Goal: Task Accomplishment & Management: Contribute content

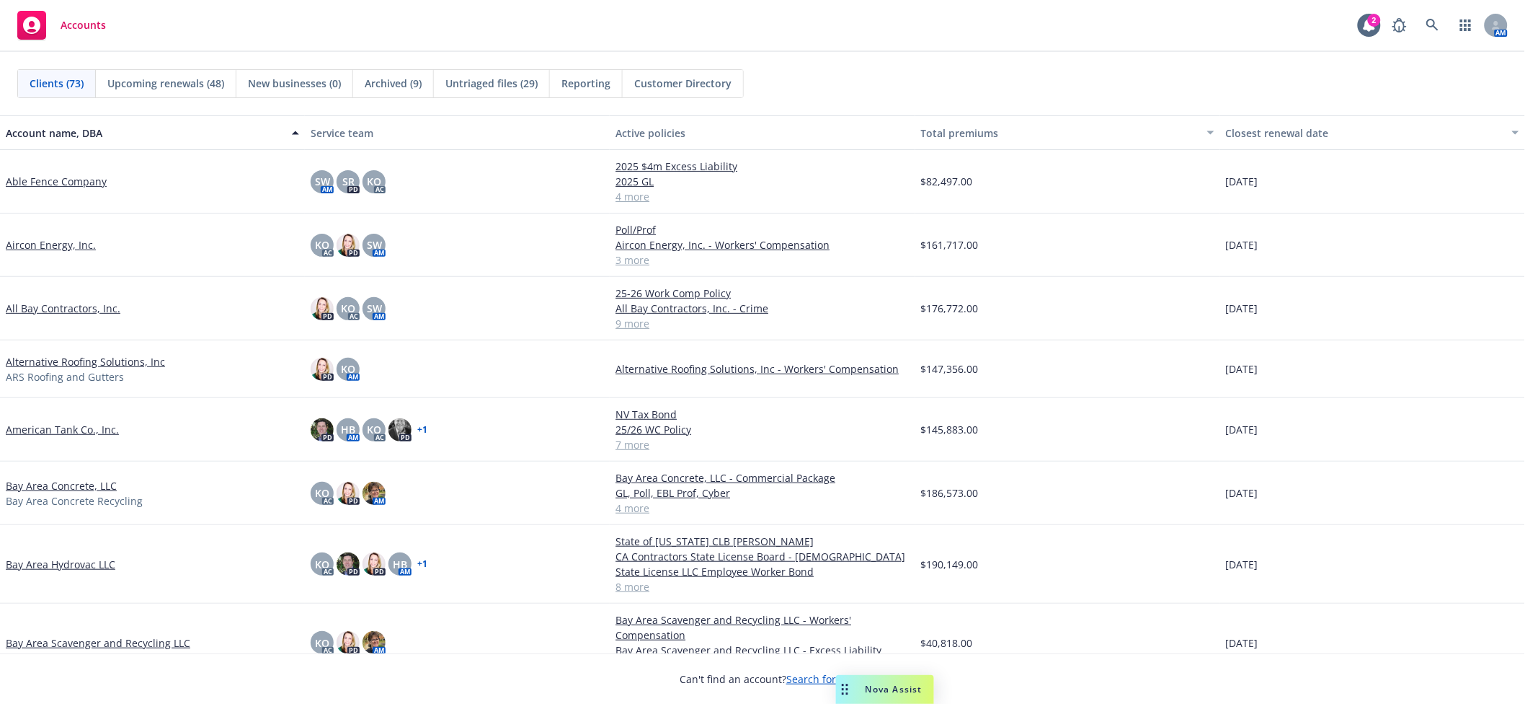
click at [58, 304] on link "All Bay Contractors, Inc." at bounding box center [63, 308] width 115 height 15
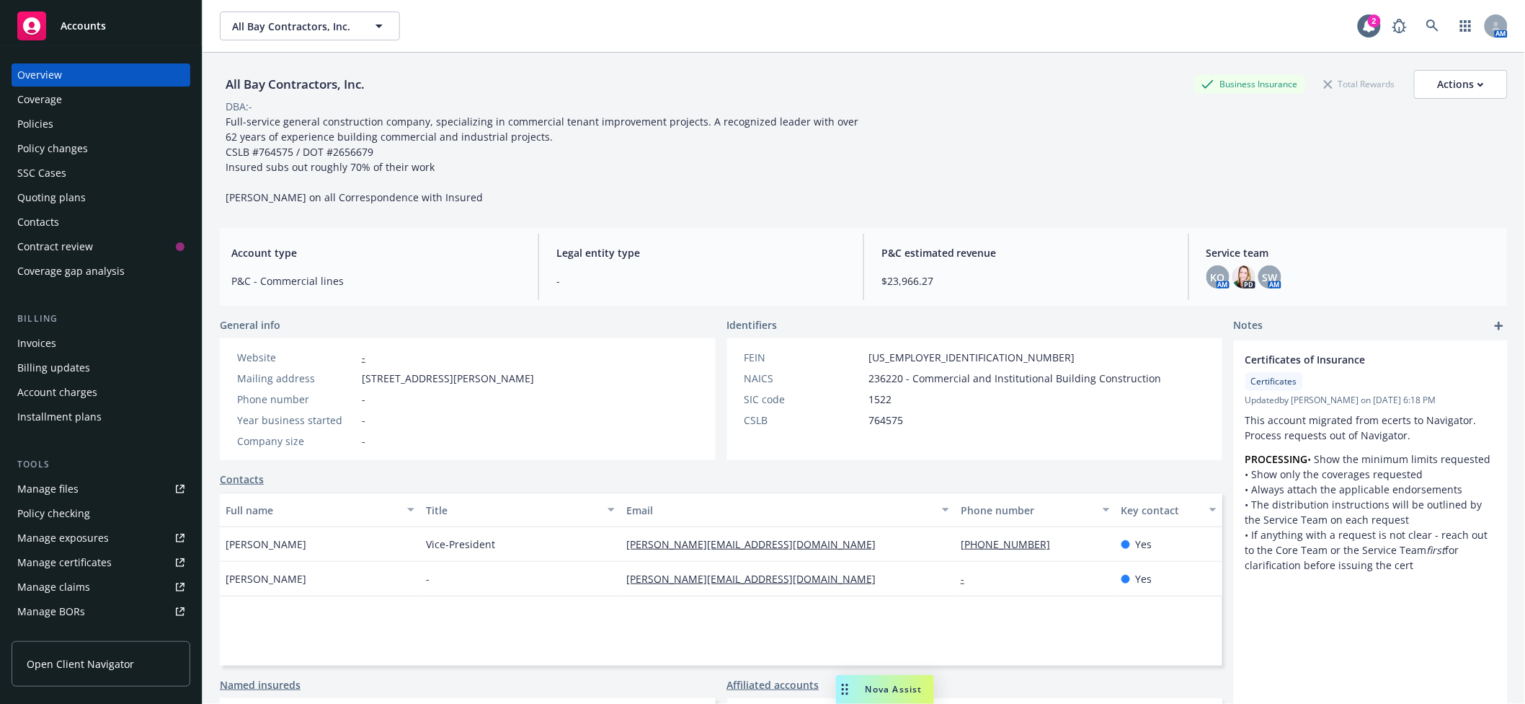
click at [77, 120] on div "Policies" at bounding box center [100, 123] width 167 height 23
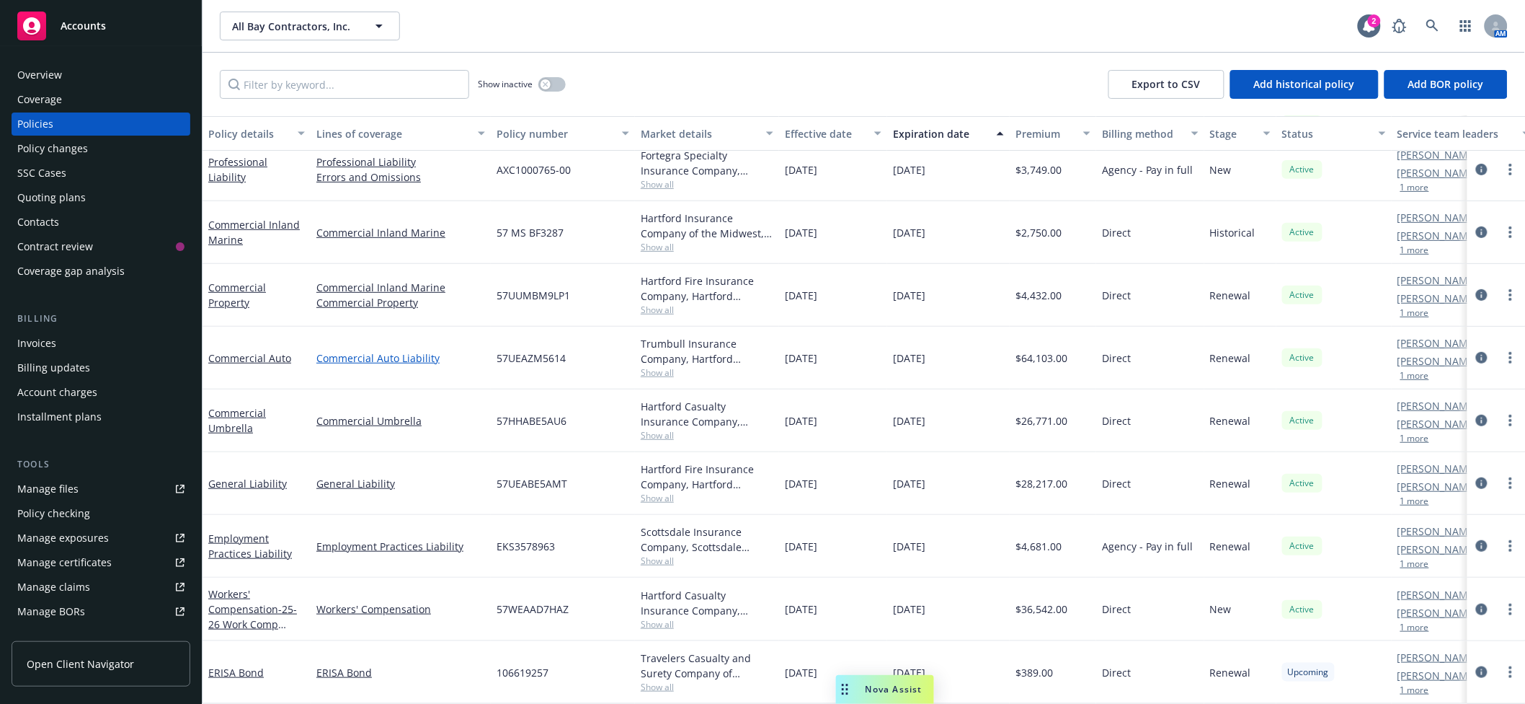
scroll to position [218, 0]
click at [233, 610] on span "- 25-26 Work Comp Policy" at bounding box center [252, 624] width 89 height 44
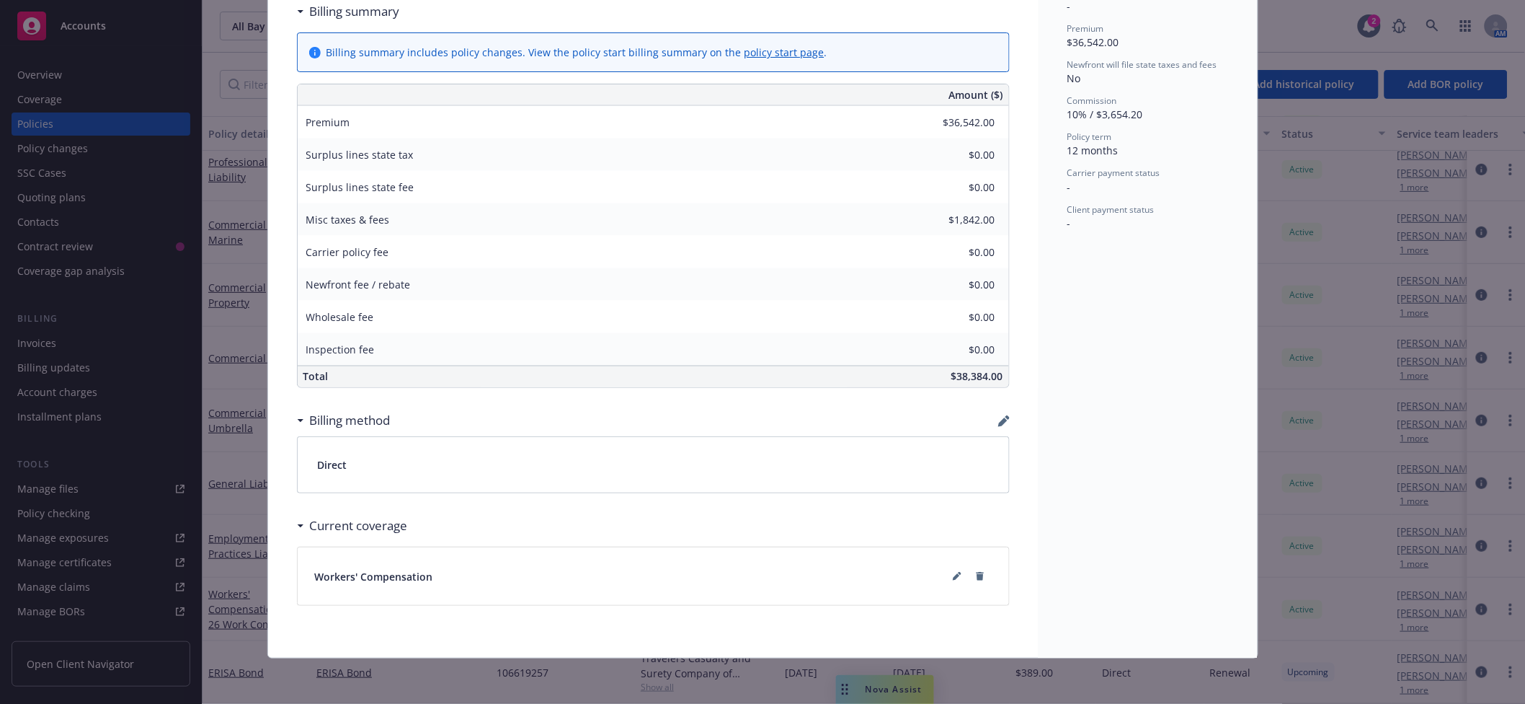
scroll to position [582, 0]
click at [946, 577] on button at bounding box center [957, 575] width 23 height 23
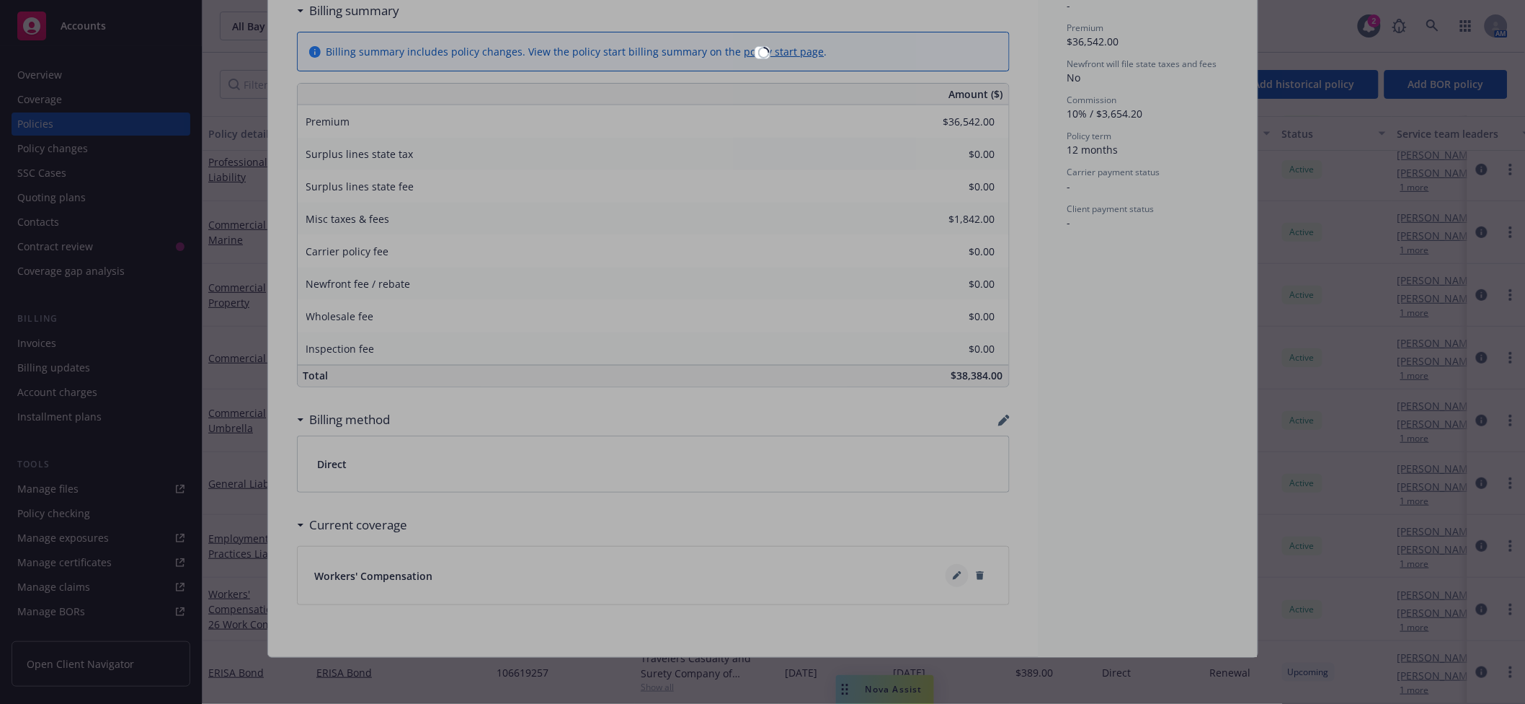
click at [941, 577] on div at bounding box center [762, 352] width 1525 height 704
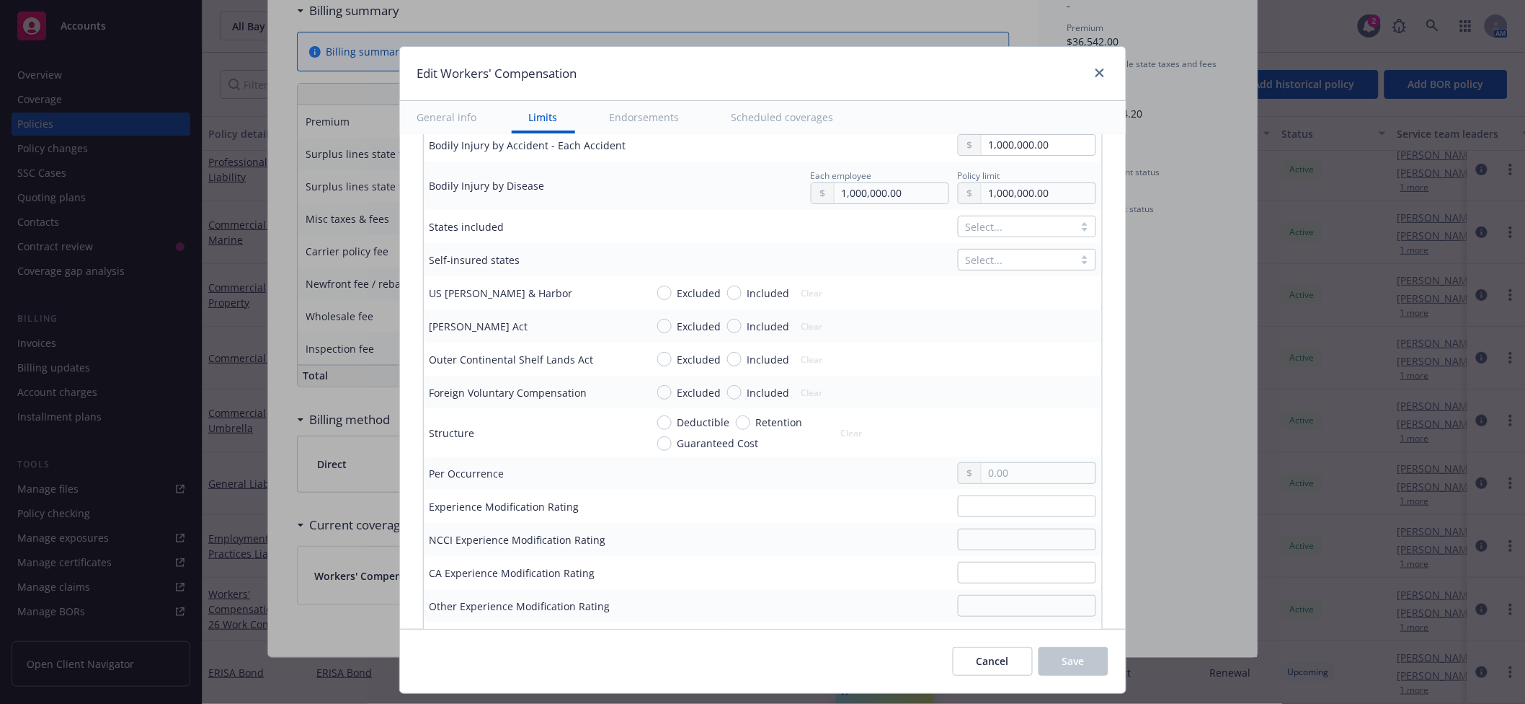
scroll to position [512, 0]
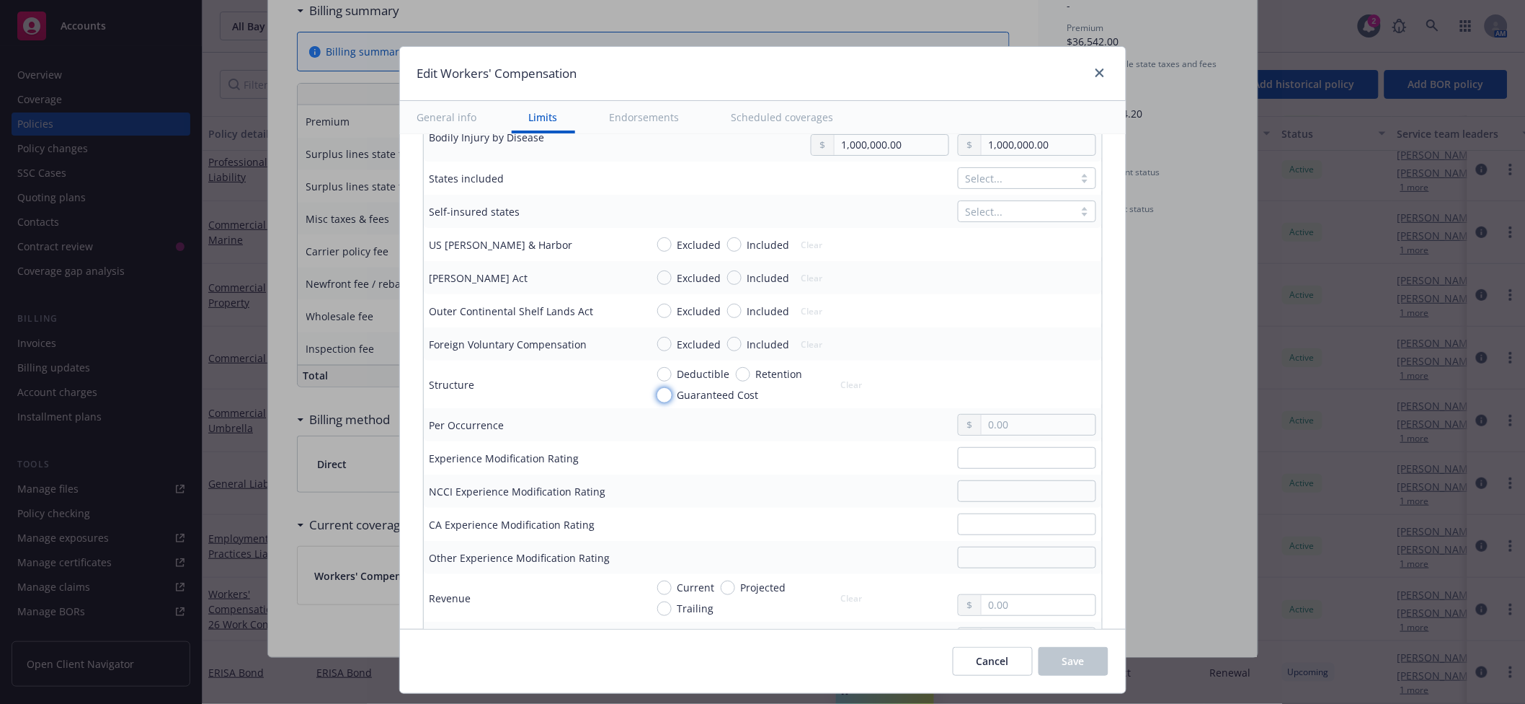
click at [657, 396] on input "Guaranteed Cost" at bounding box center [664, 395] width 14 height 14
radio input "true"
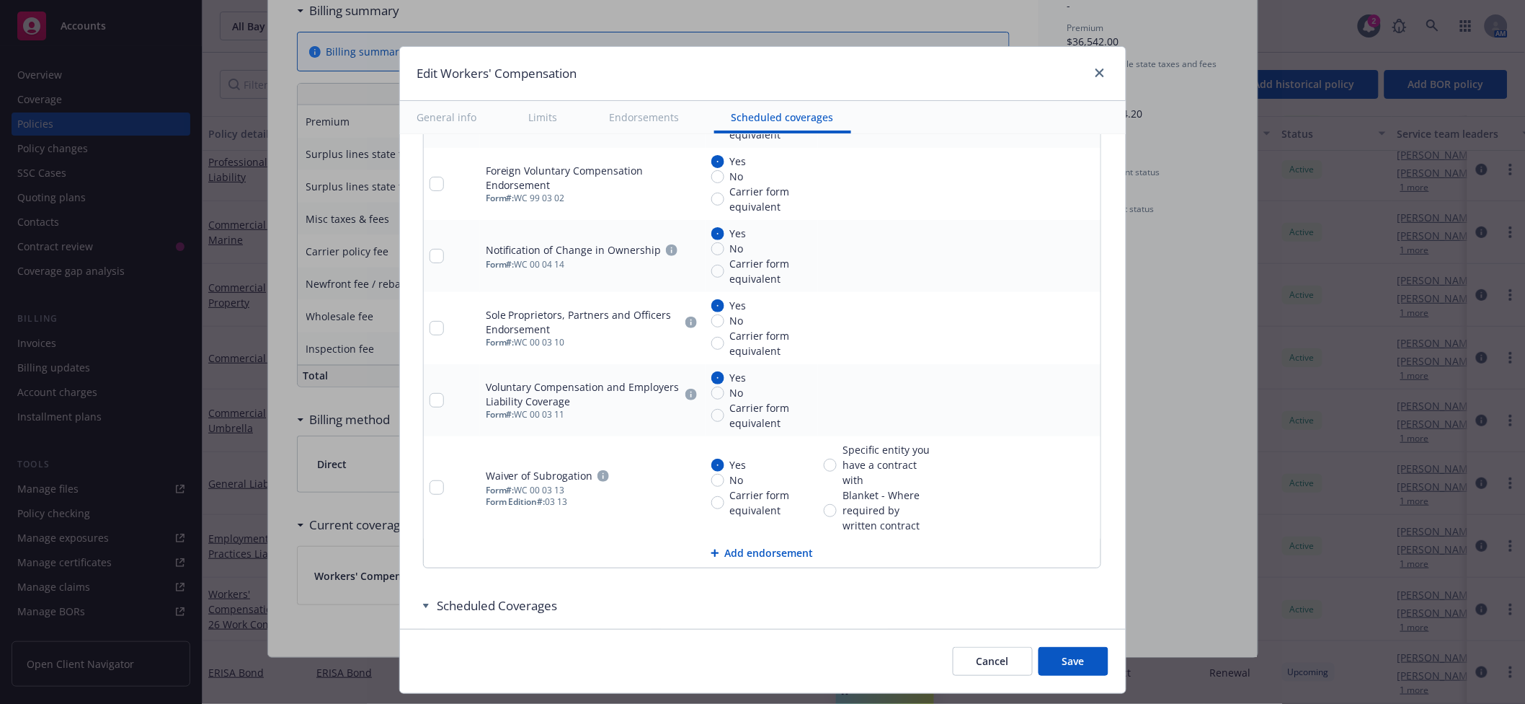
scroll to position [1639, 0]
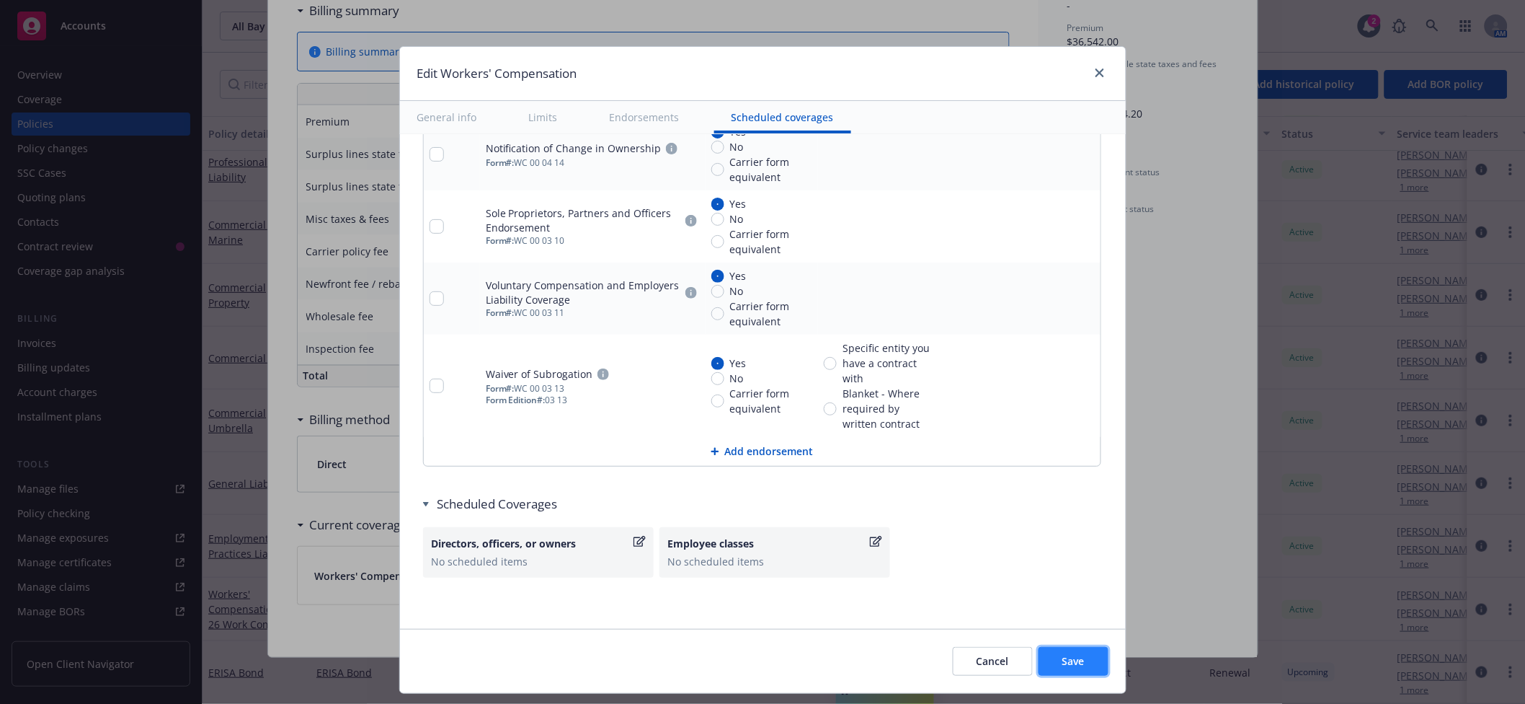
click at [1065, 667] on span "Save" at bounding box center [1073, 661] width 22 height 14
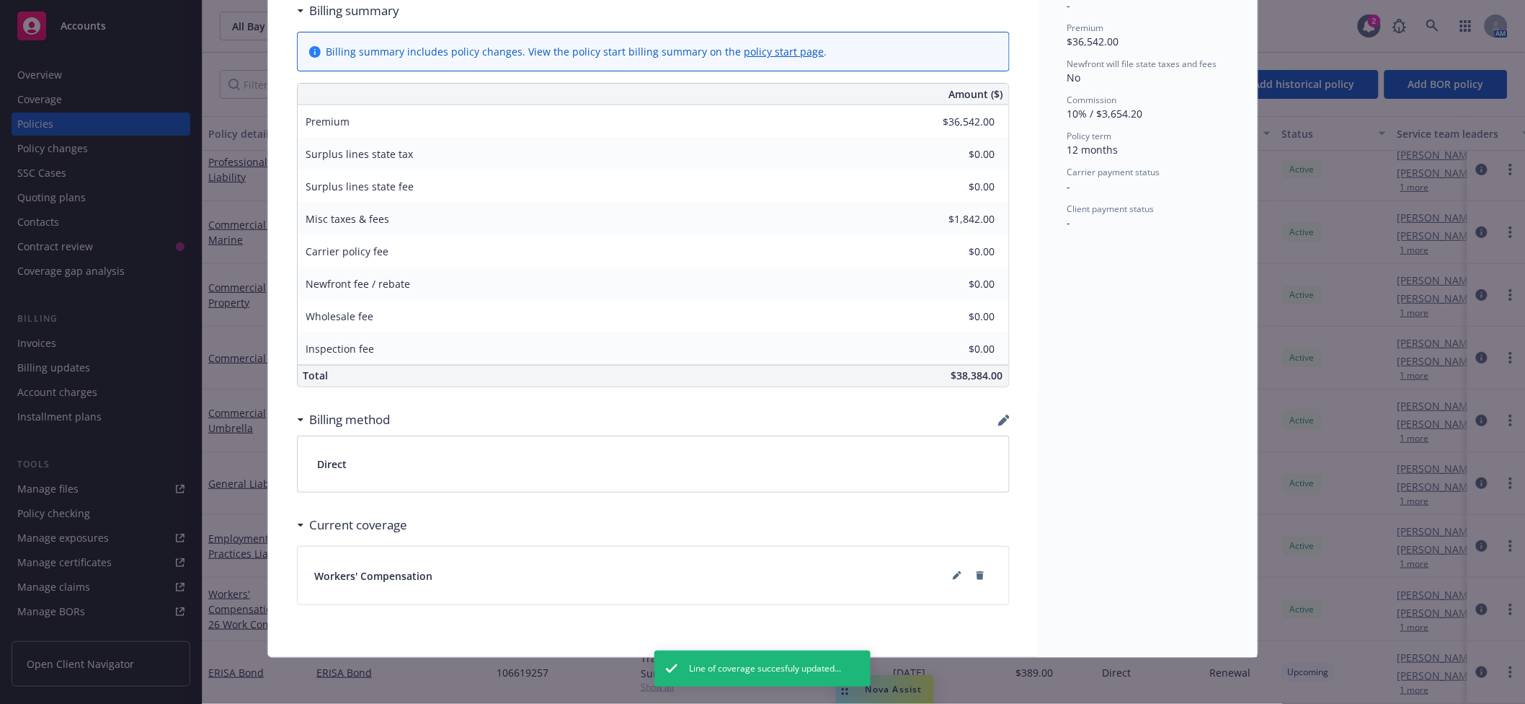
scroll to position [0, 0]
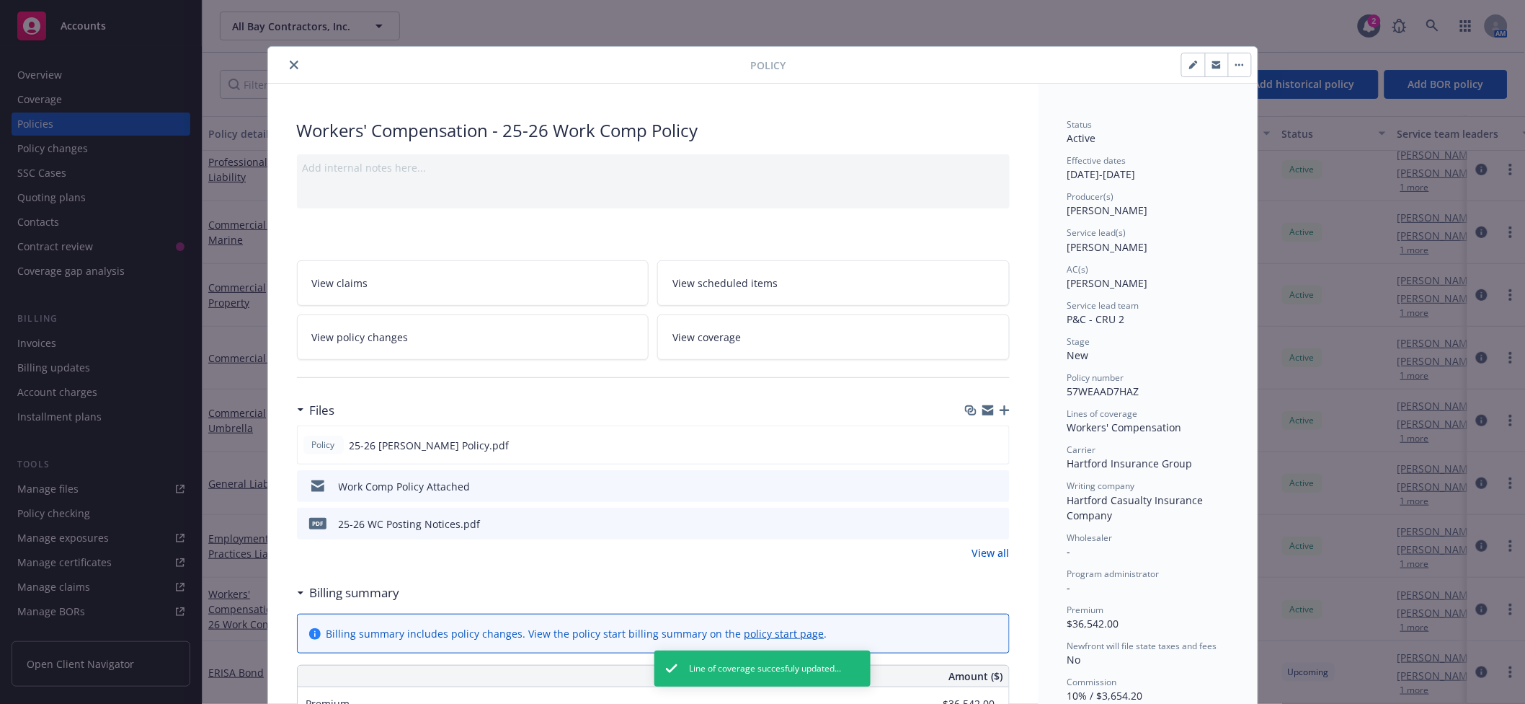
click at [290, 66] on icon "close" at bounding box center [294, 65] width 9 height 9
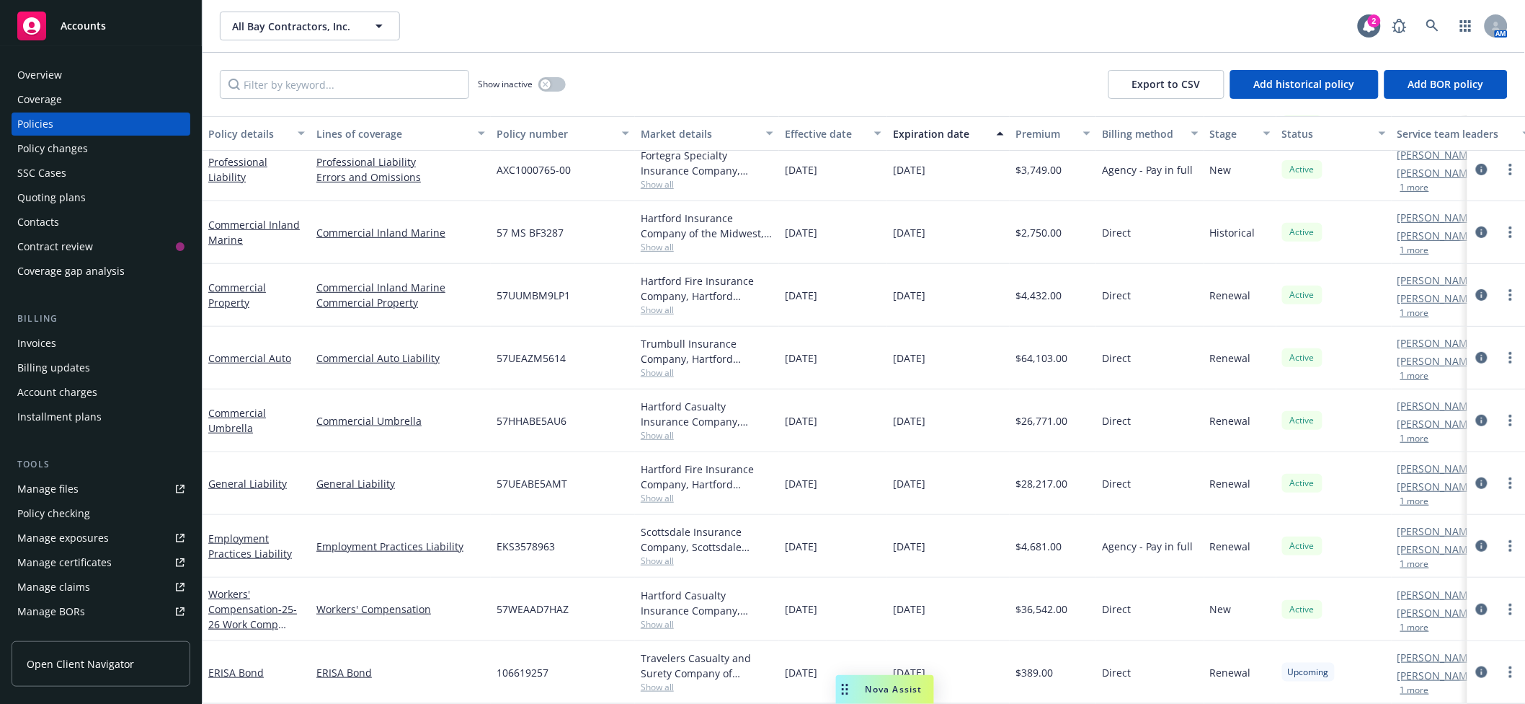
click at [66, 184] on div "SSC Cases" at bounding box center [100, 172] width 167 height 23
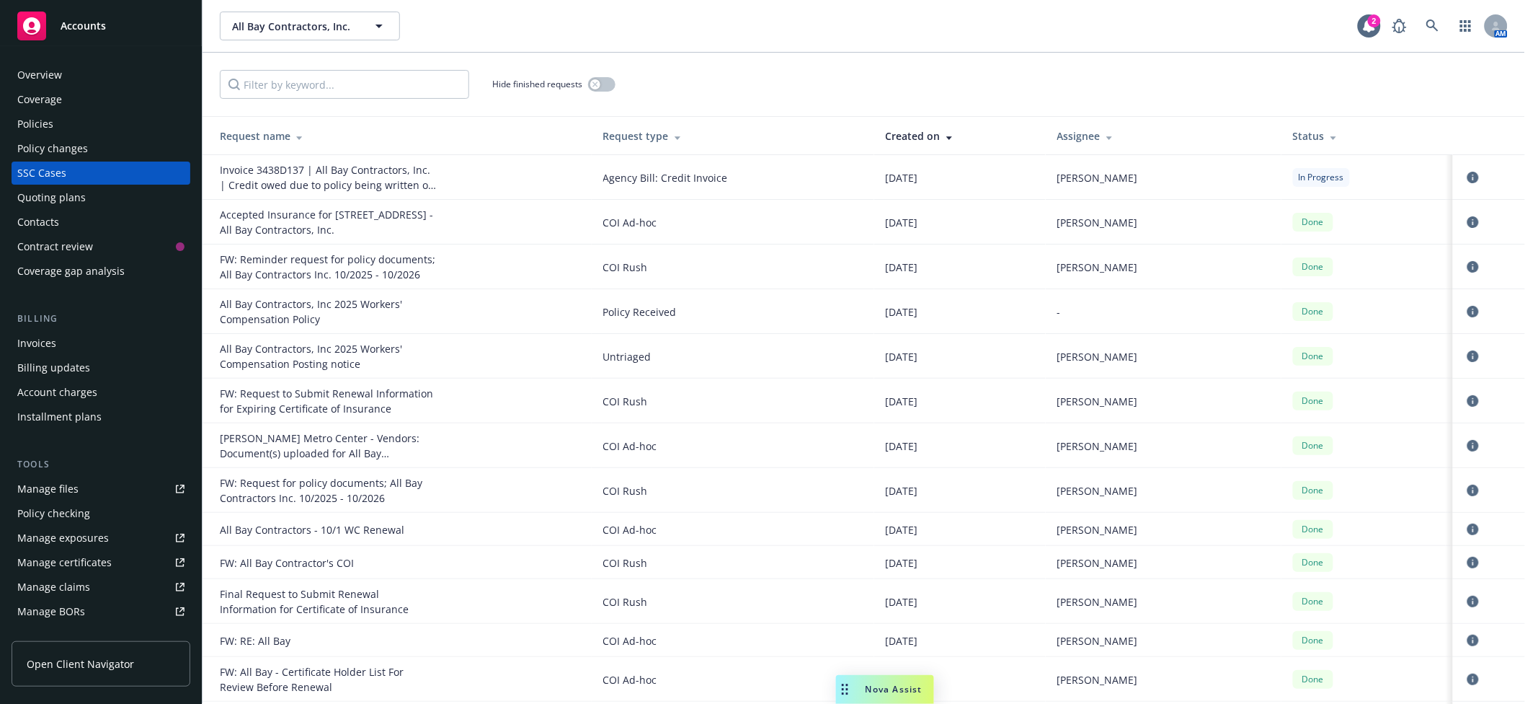
click at [658, 138] on div "Request type" at bounding box center [732, 135] width 259 height 15
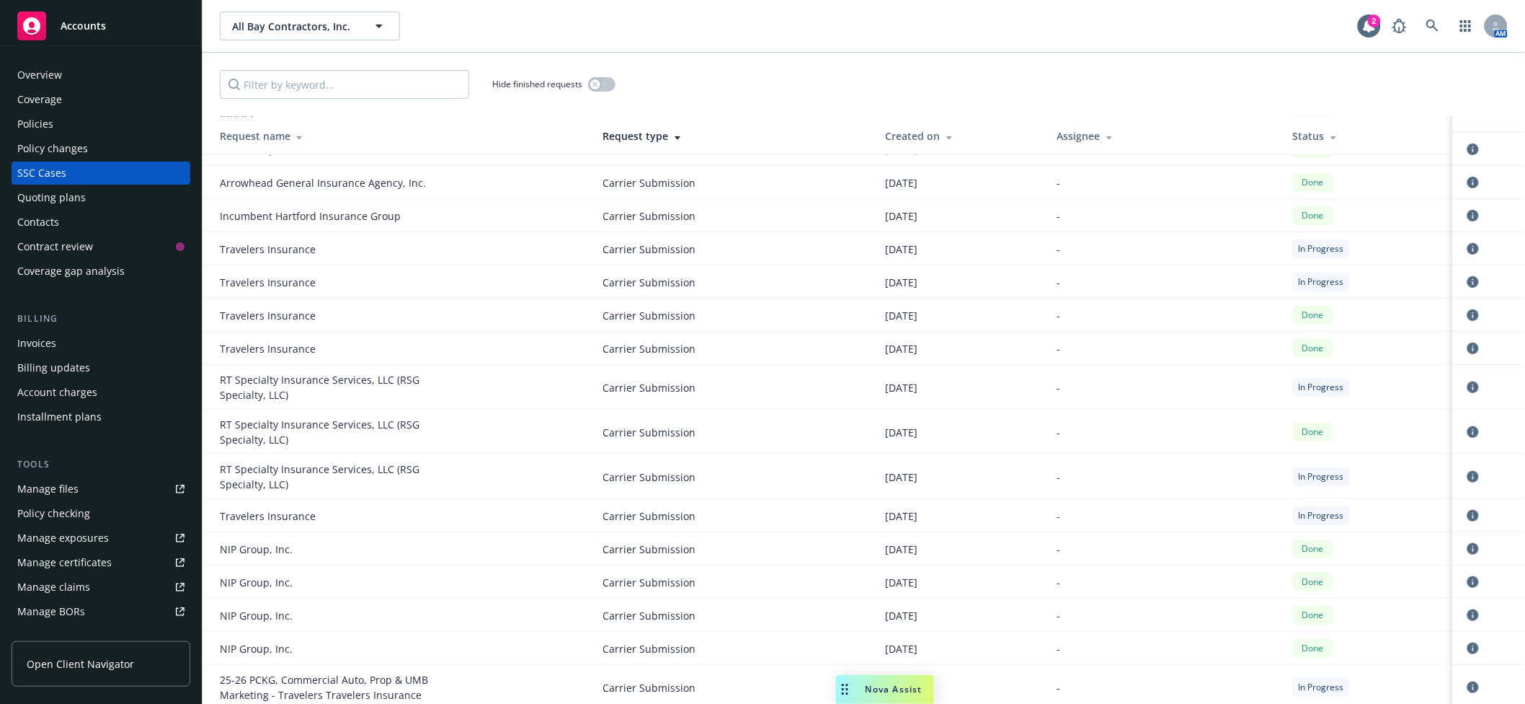
scroll to position [384, 0]
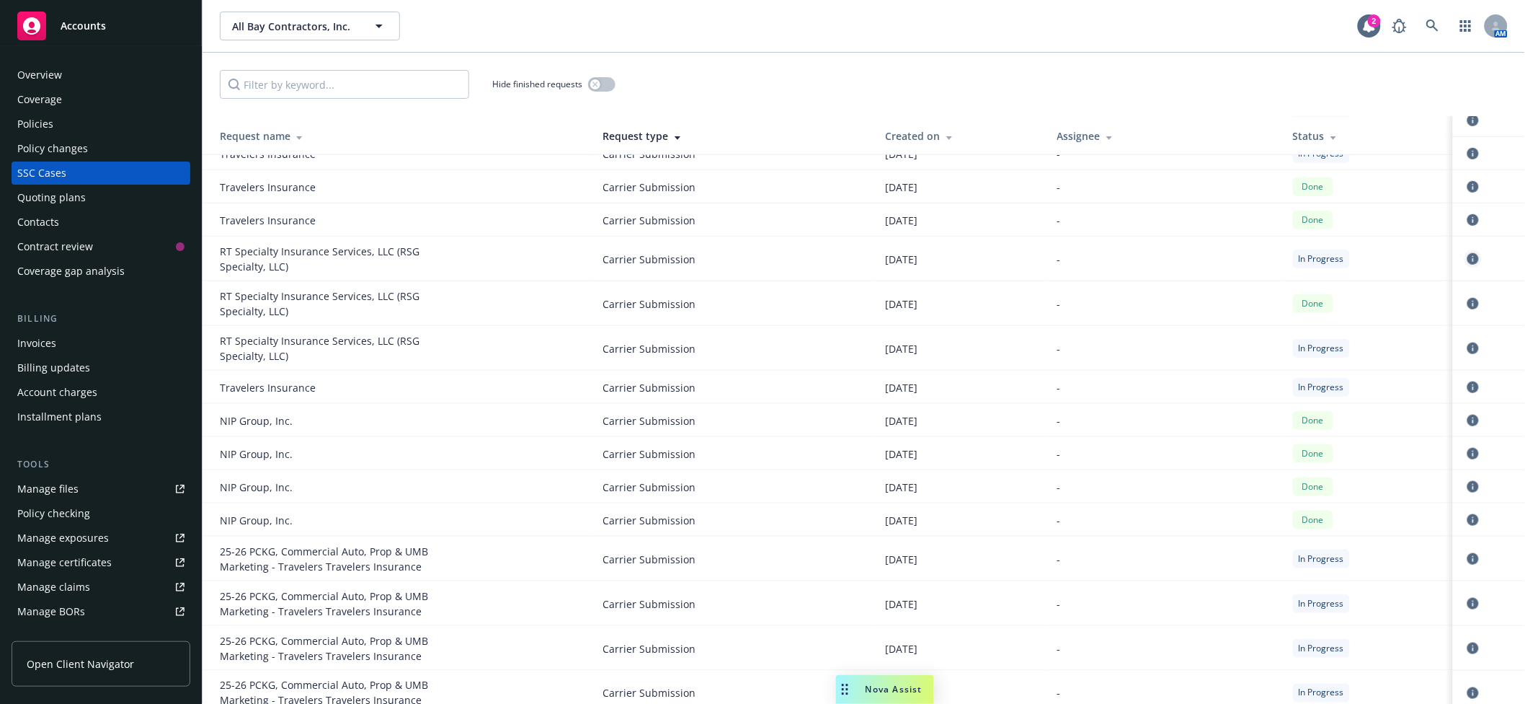
click at [1468, 257] on icon "circleInformation" at bounding box center [1474, 259] width 12 height 12
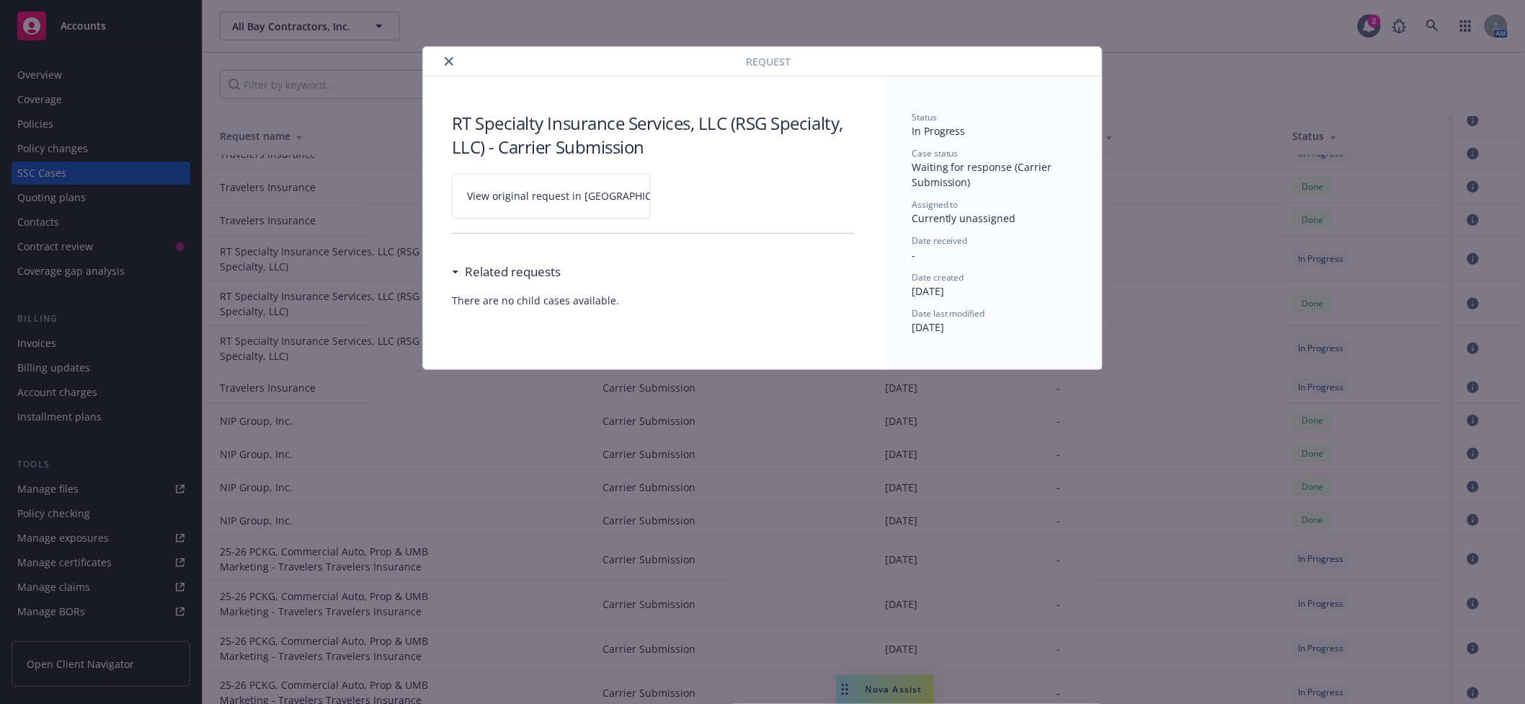
click at [565, 200] on span "View original request in [GEOGRAPHIC_DATA]" at bounding box center [576, 195] width 218 height 15
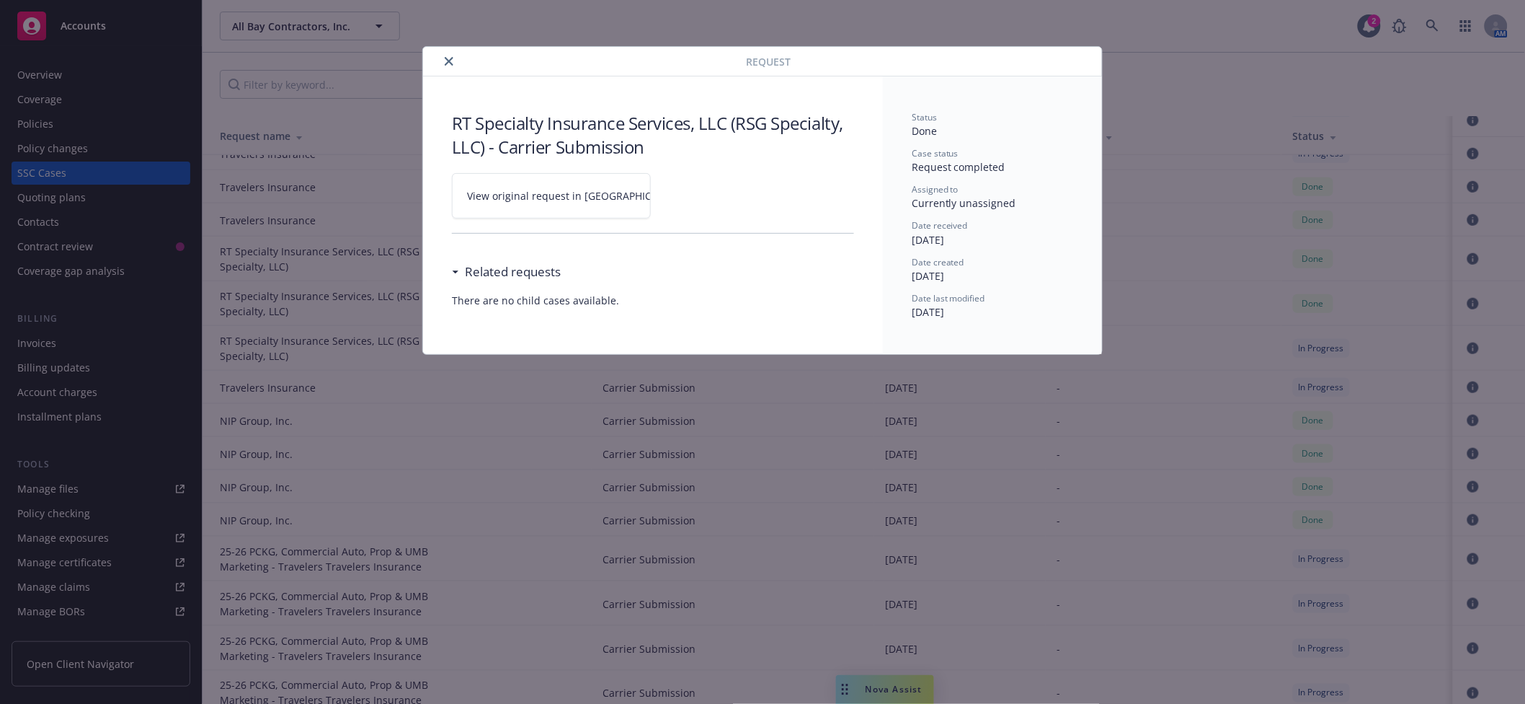
click at [455, 60] on button "close" at bounding box center [448, 61] width 17 height 17
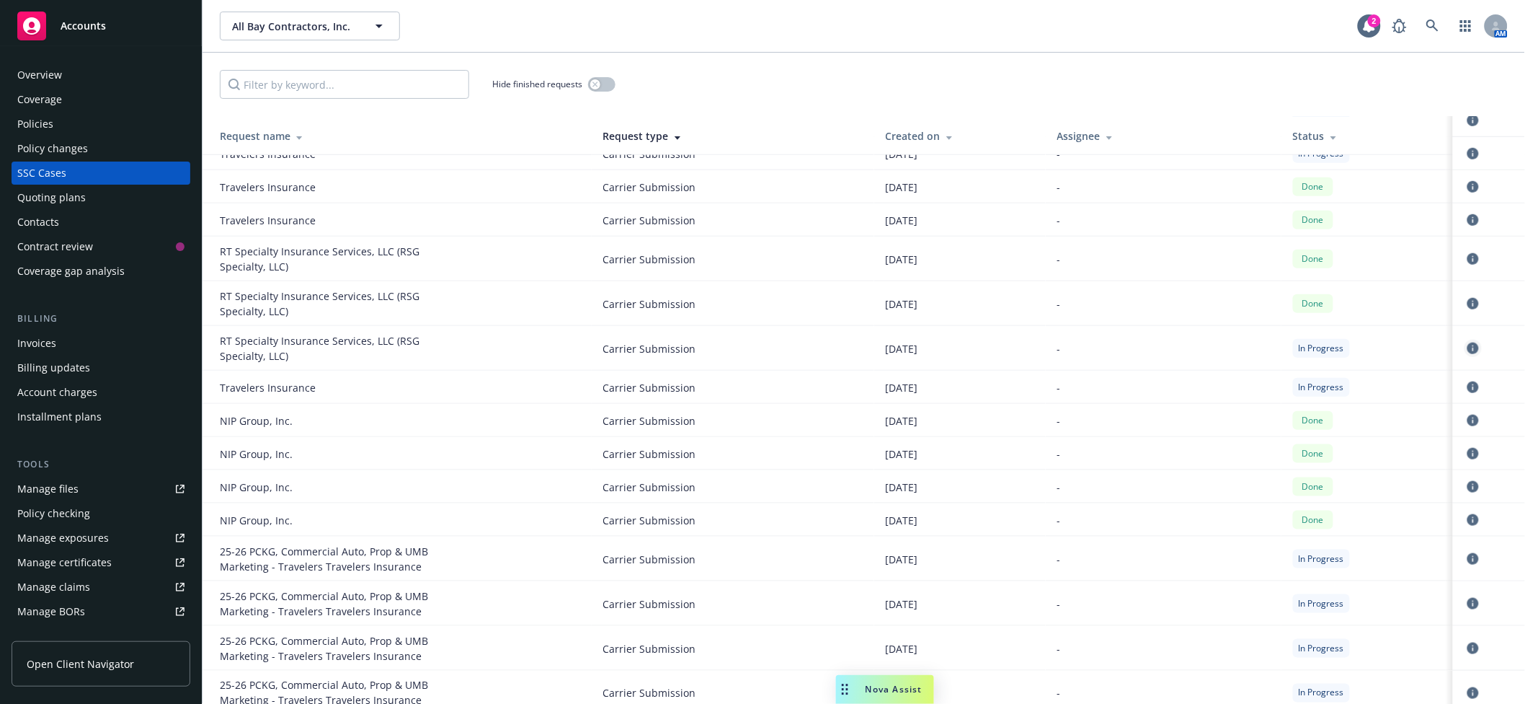
click at [1468, 345] on icon "circleInformation" at bounding box center [1474, 348] width 12 height 12
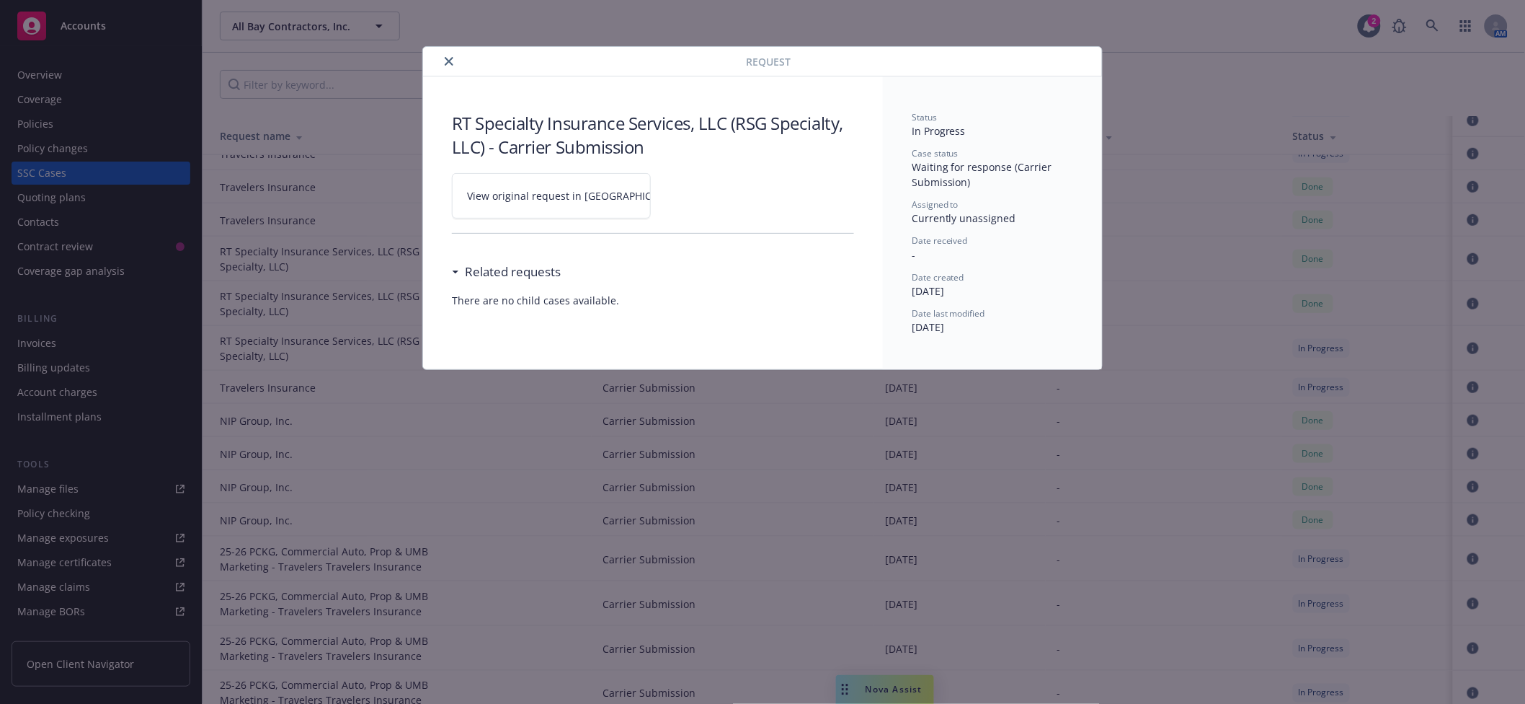
click at [550, 191] on span "View original request in [GEOGRAPHIC_DATA]" at bounding box center [576, 195] width 218 height 15
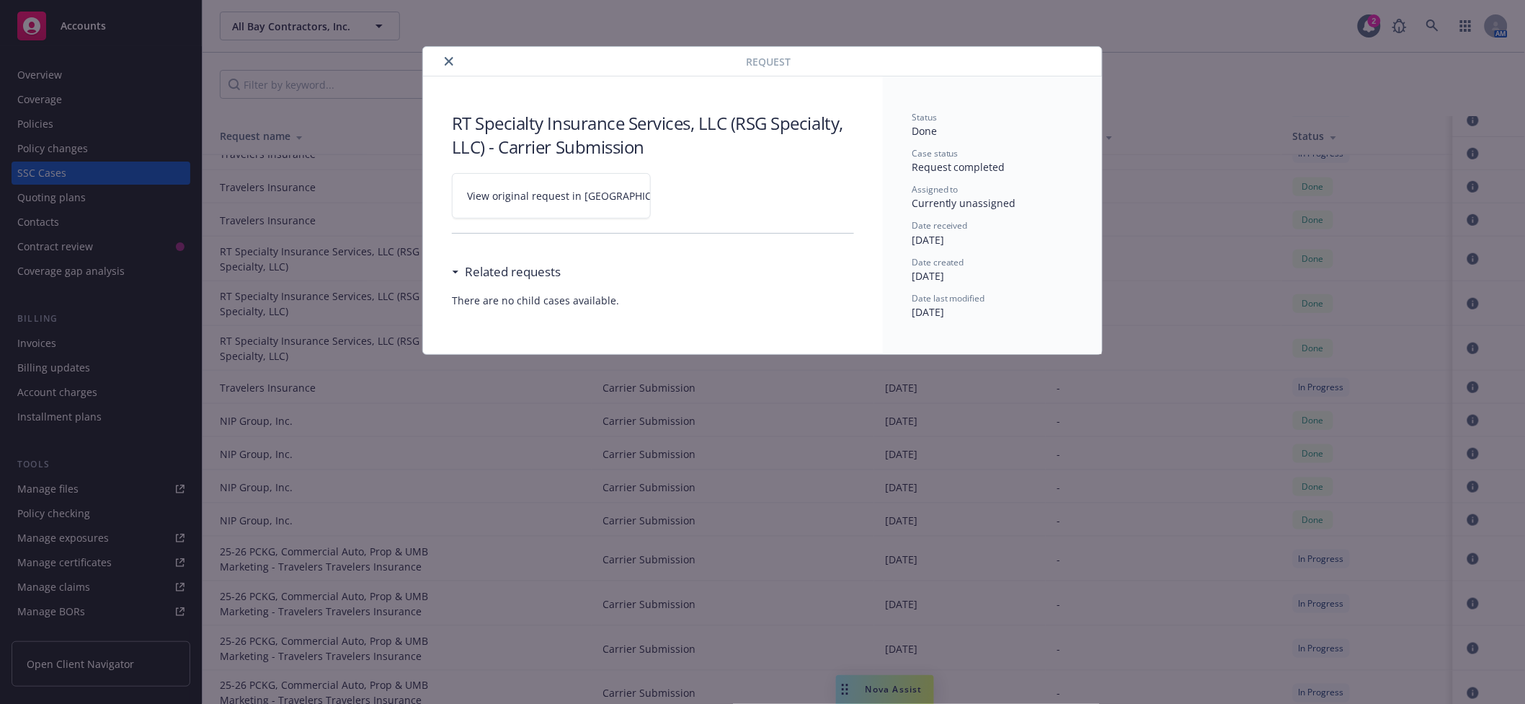
click at [443, 63] on button "close" at bounding box center [448, 61] width 17 height 17
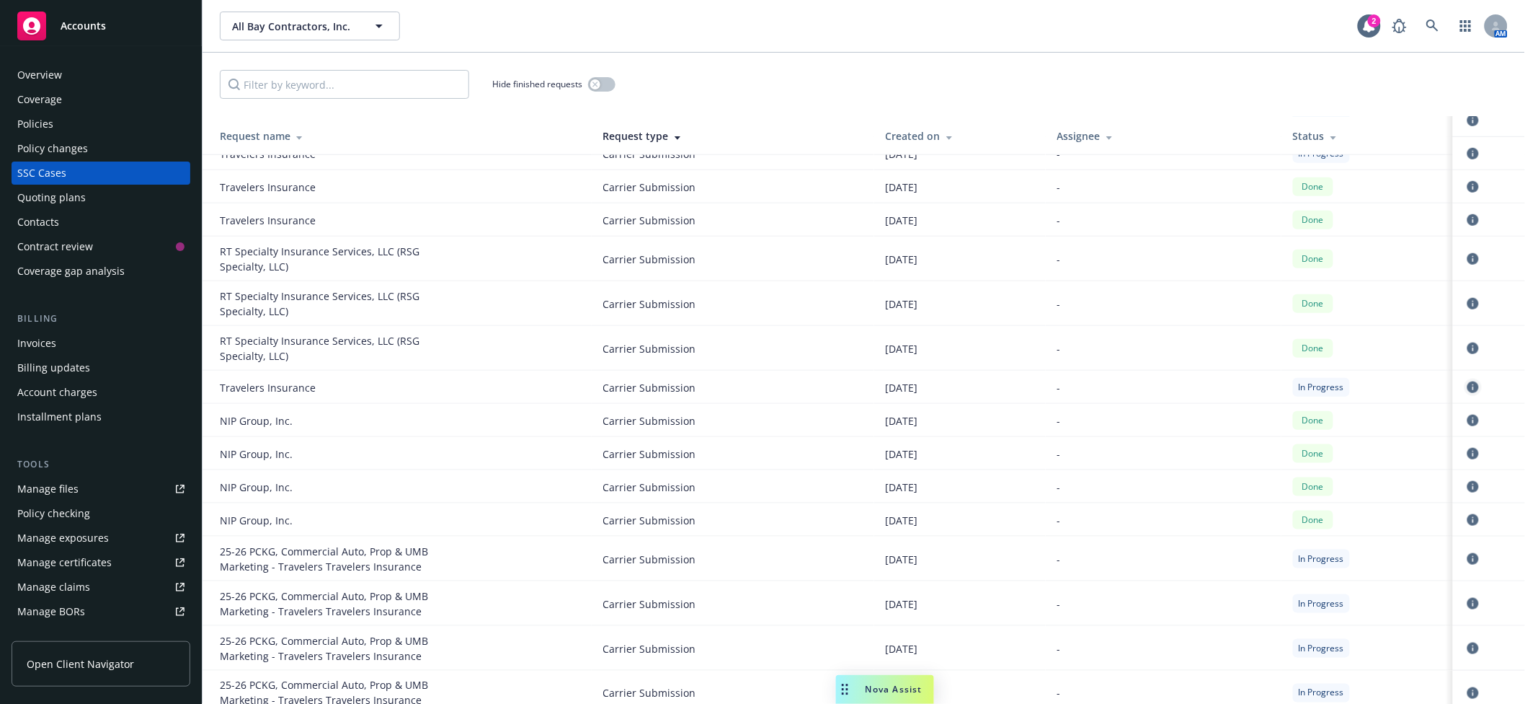
click at [1468, 389] on icon "circleInformation" at bounding box center [1474, 387] width 12 height 12
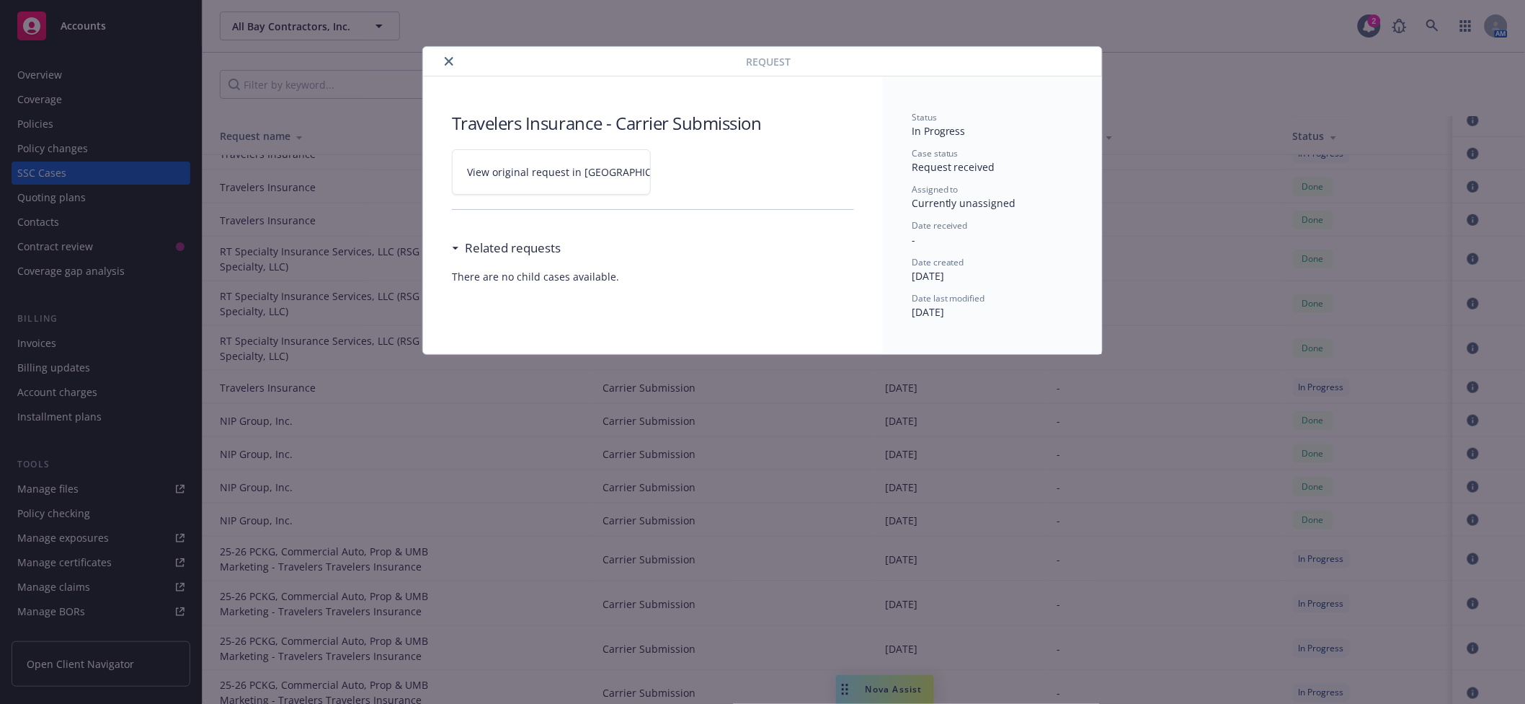
click at [538, 172] on span "View original request in [GEOGRAPHIC_DATA]" at bounding box center [576, 171] width 218 height 15
click at [453, 58] on icon "close" at bounding box center [449, 61] width 9 height 9
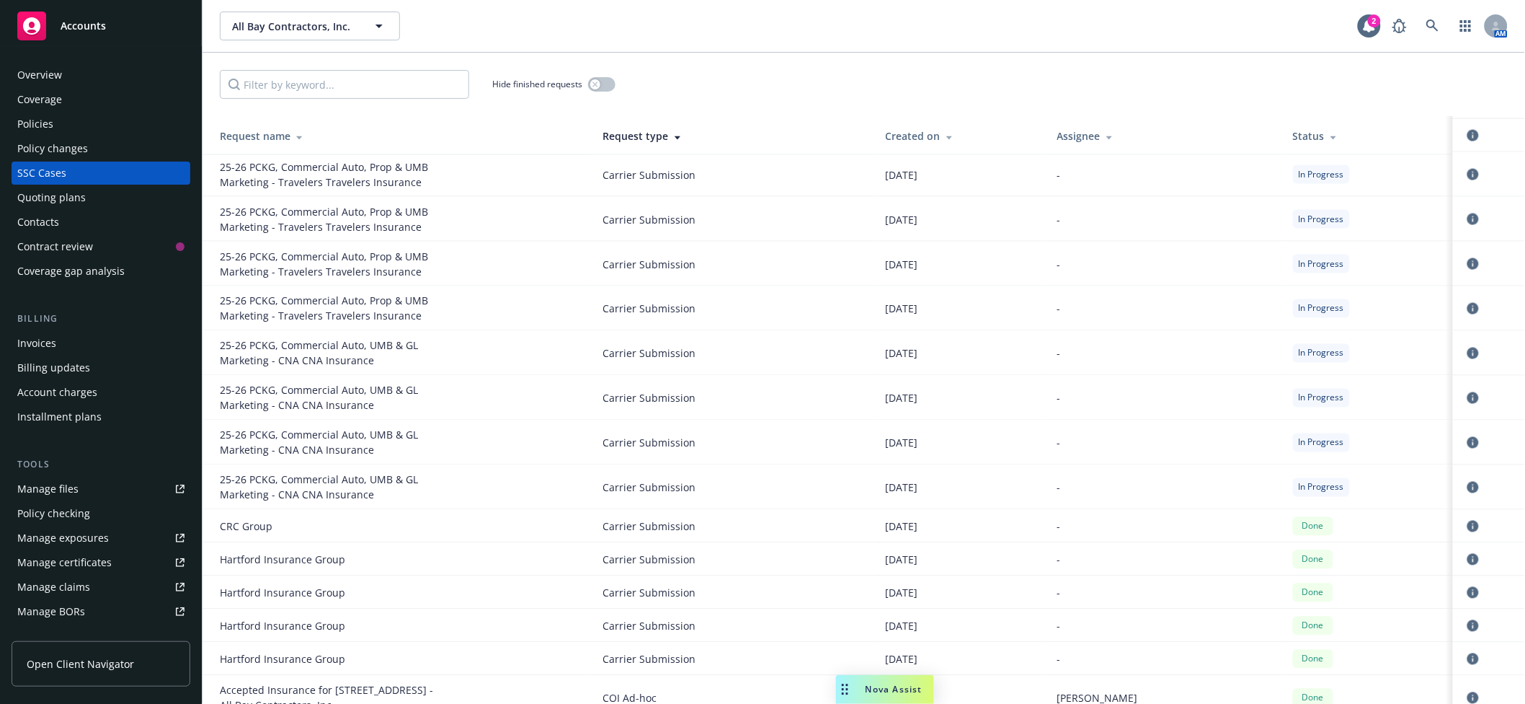
scroll to position [641, 0]
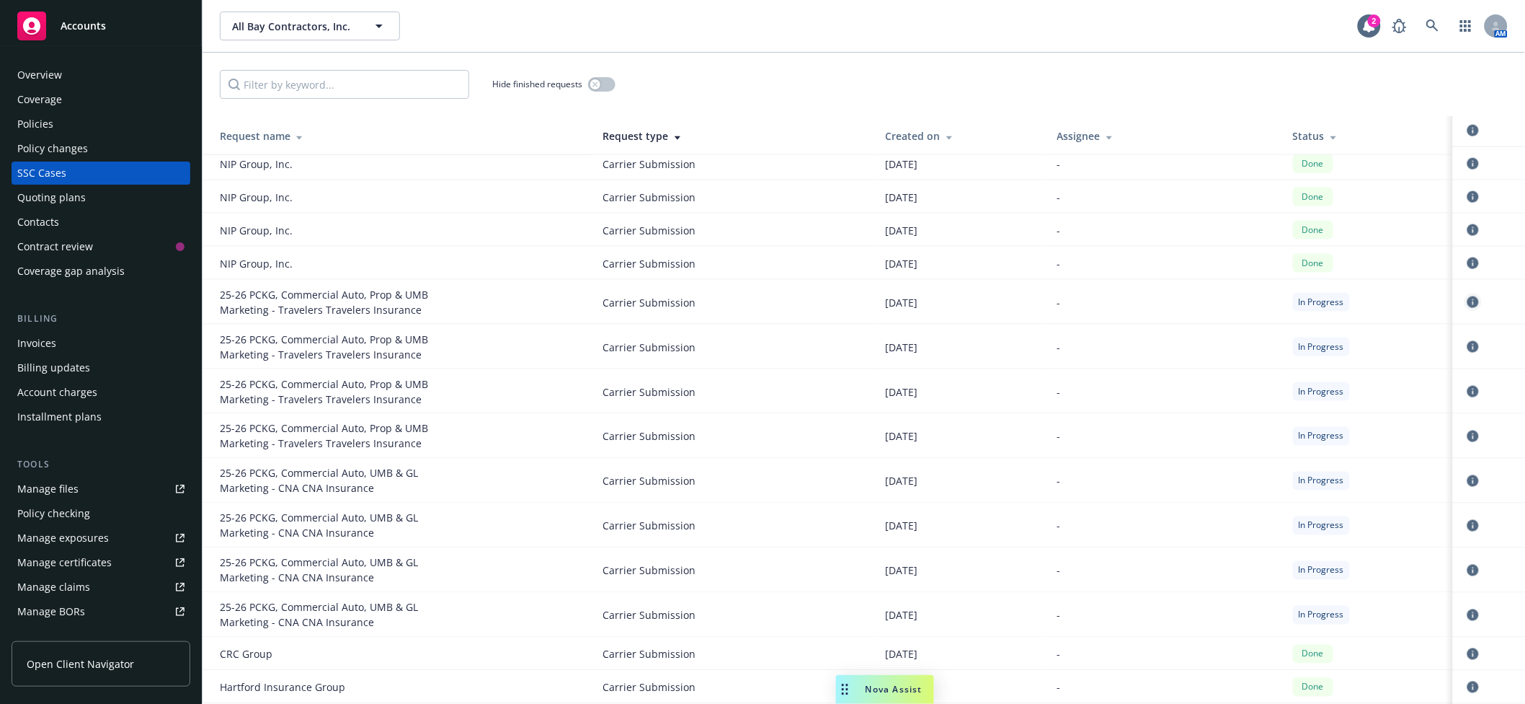
click at [1468, 302] on icon "circleInformation" at bounding box center [1474, 302] width 12 height 12
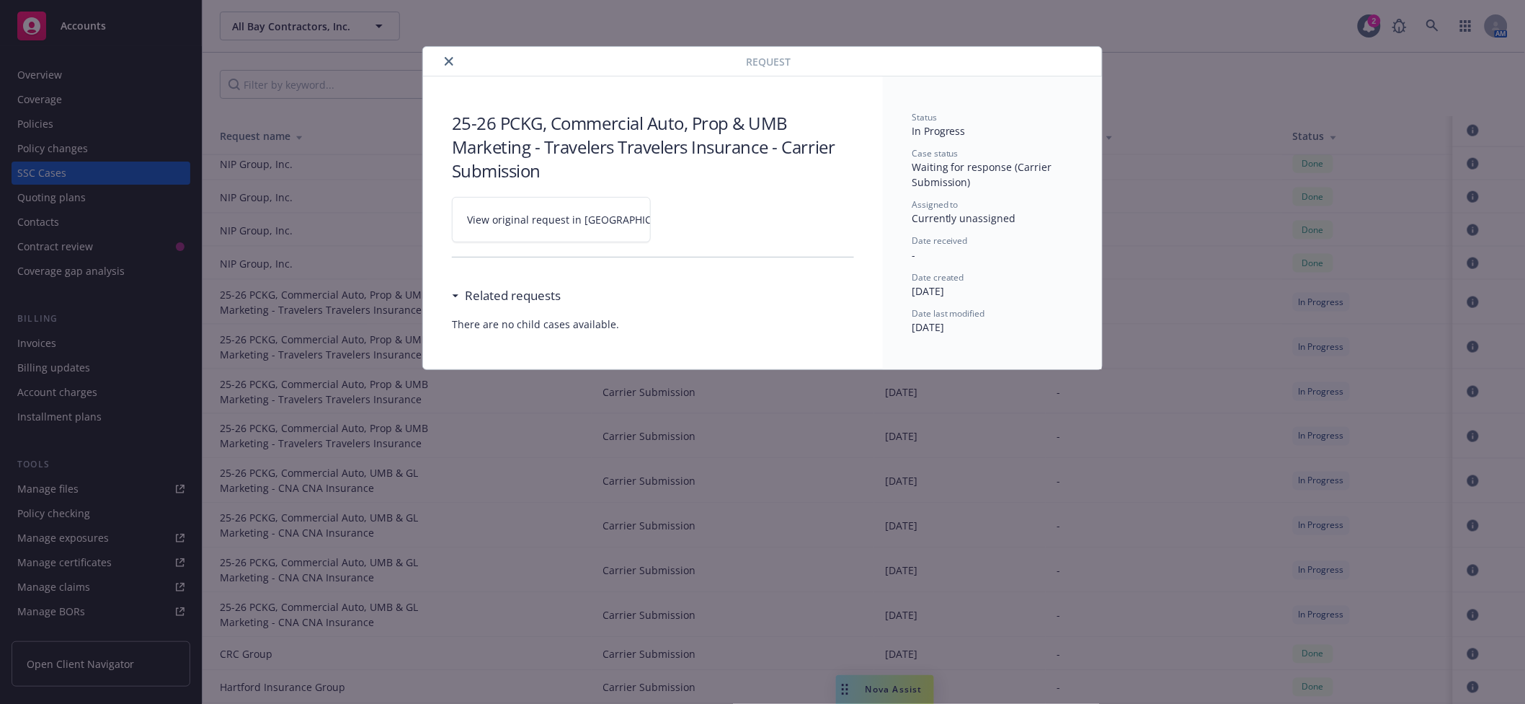
click at [523, 221] on span "View original request in [GEOGRAPHIC_DATA]" at bounding box center [576, 219] width 218 height 15
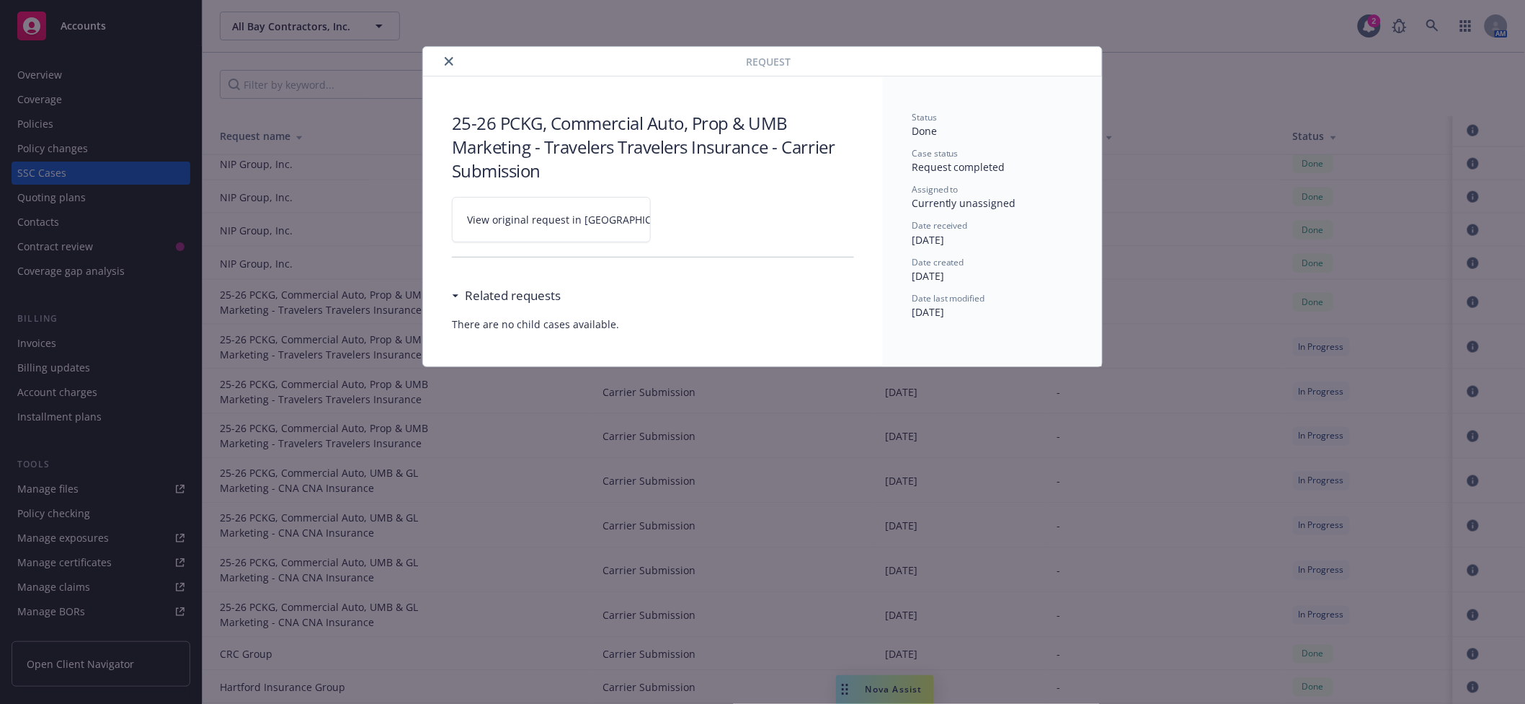
click at [448, 59] on icon "close" at bounding box center [449, 61] width 9 height 9
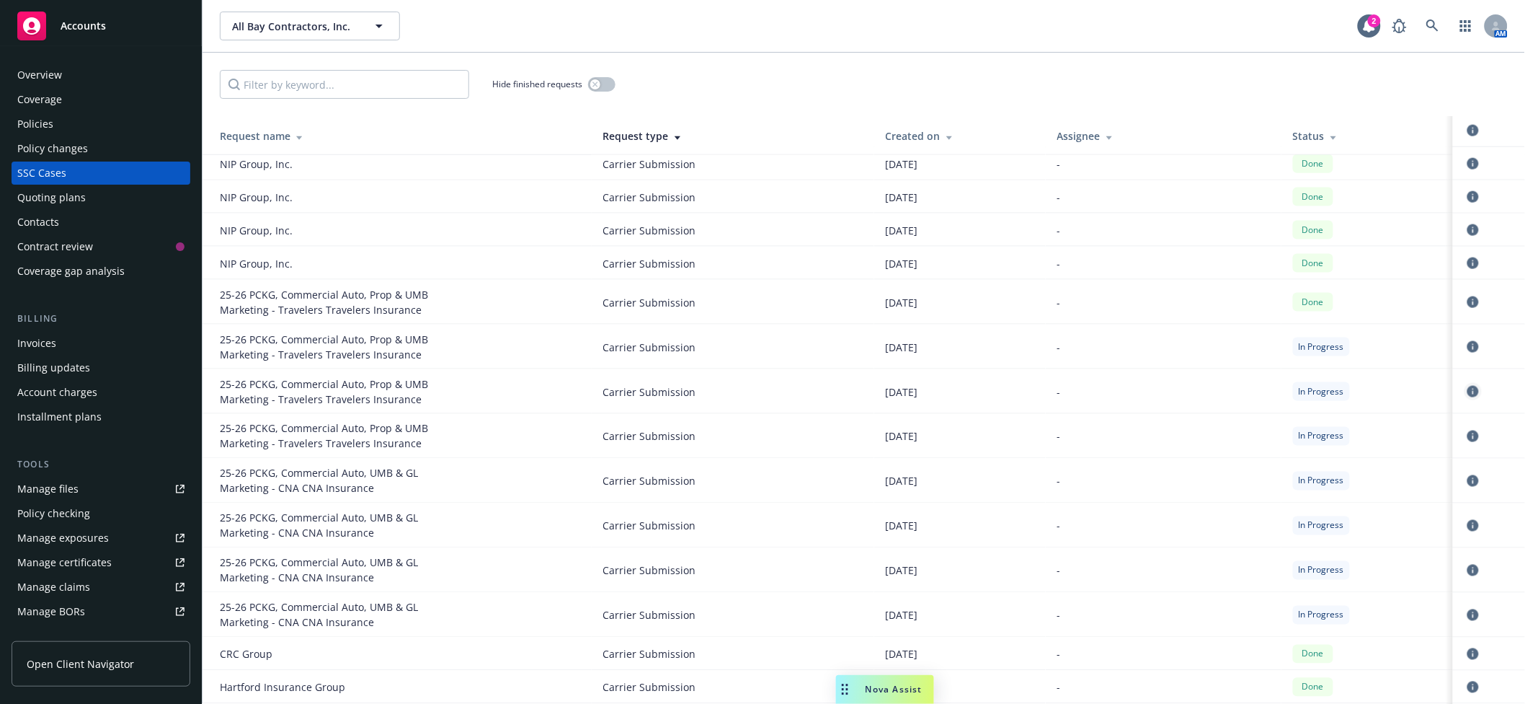
click at [1468, 389] on icon "circleInformation" at bounding box center [1474, 392] width 12 height 12
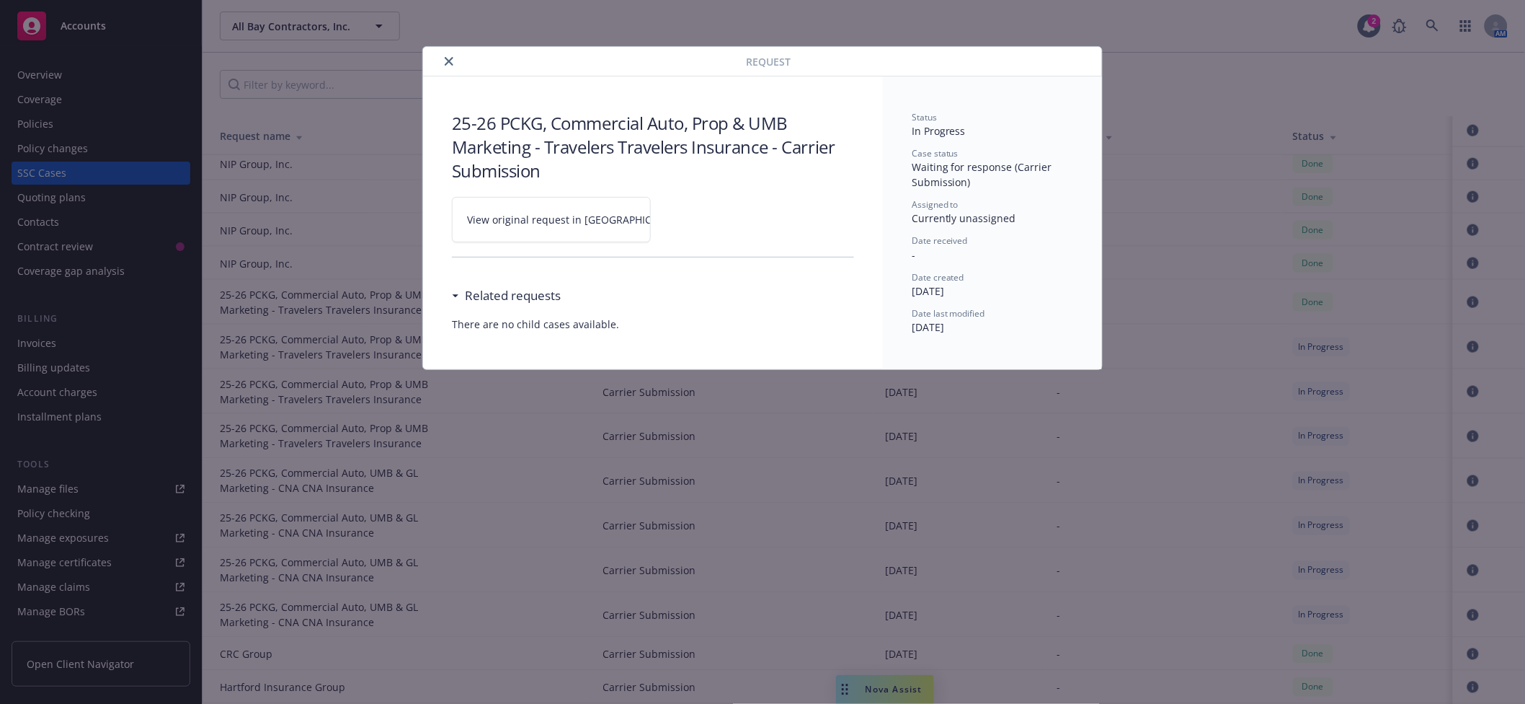
click at [509, 209] on link "View original request in [GEOGRAPHIC_DATA]" at bounding box center [551, 219] width 199 height 45
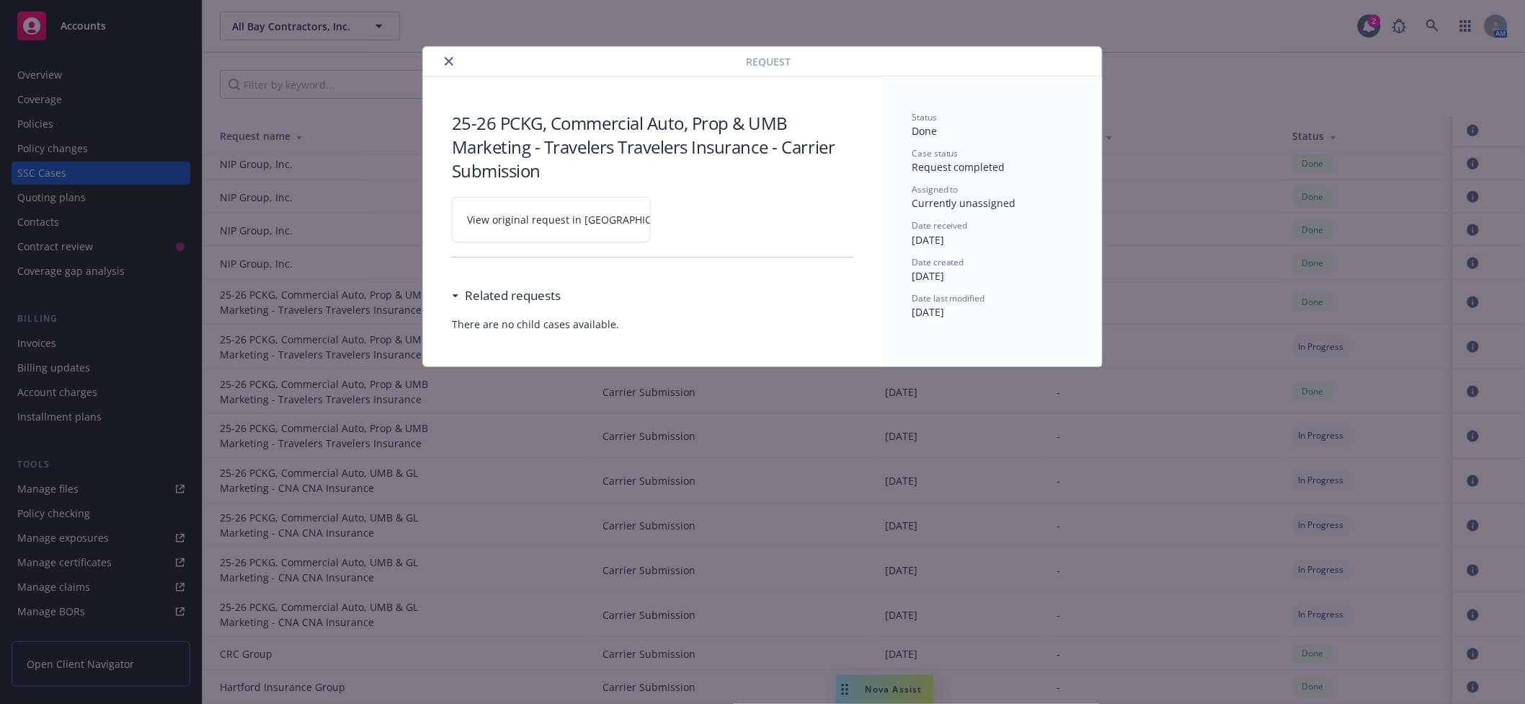
click at [454, 63] on button "close" at bounding box center [448, 61] width 17 height 17
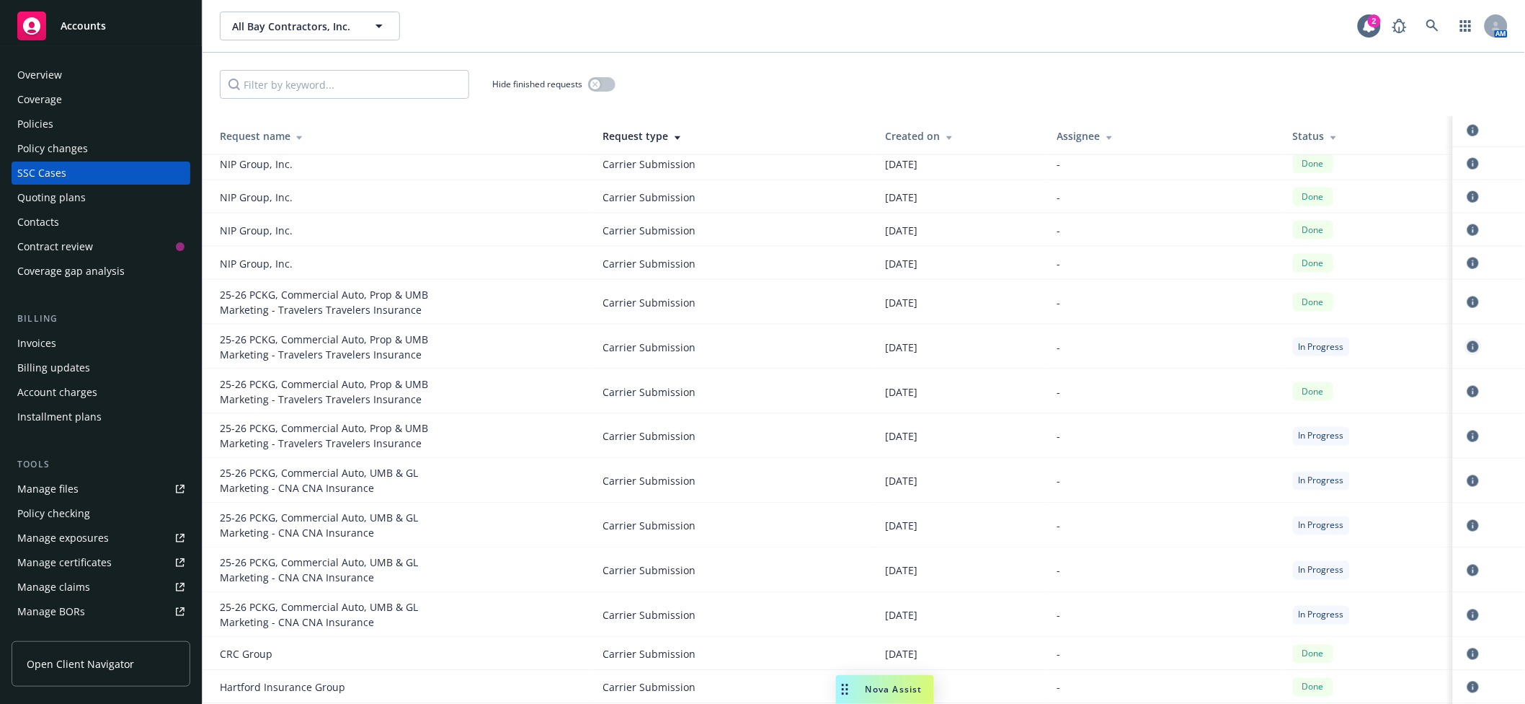
click at [1468, 347] on icon "circleInformation" at bounding box center [1474, 347] width 12 height 12
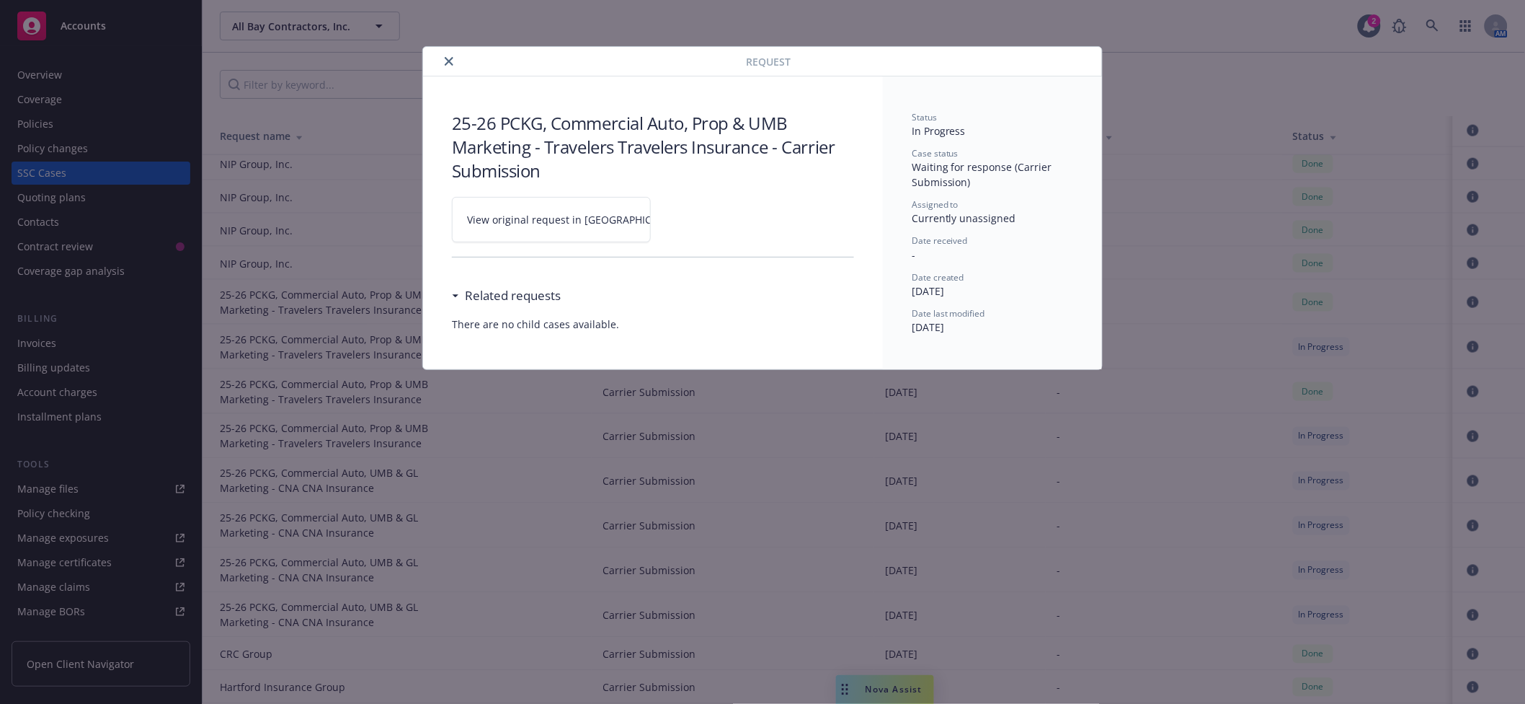
click at [494, 212] on span "View original request in [GEOGRAPHIC_DATA]" at bounding box center [576, 219] width 218 height 15
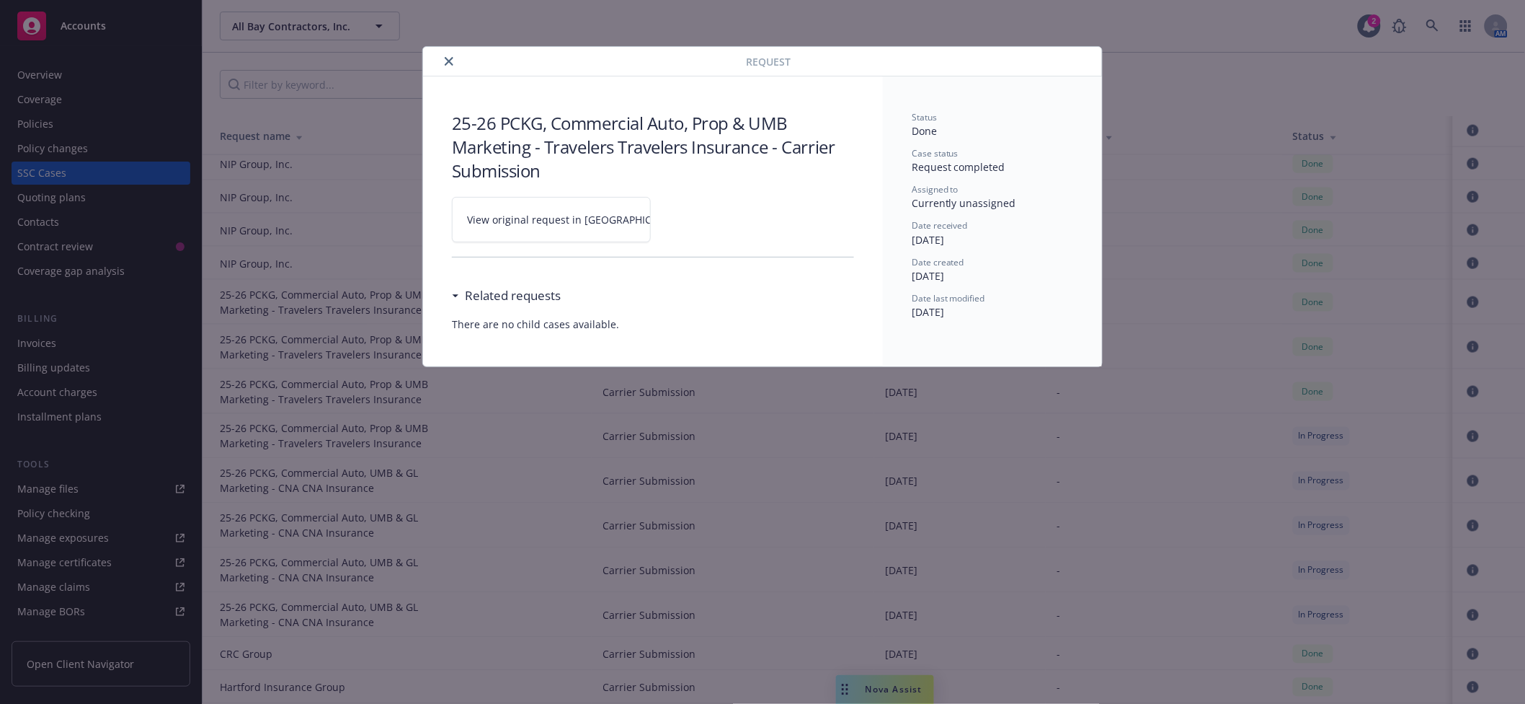
click at [449, 57] on icon "close" at bounding box center [449, 61] width 9 height 9
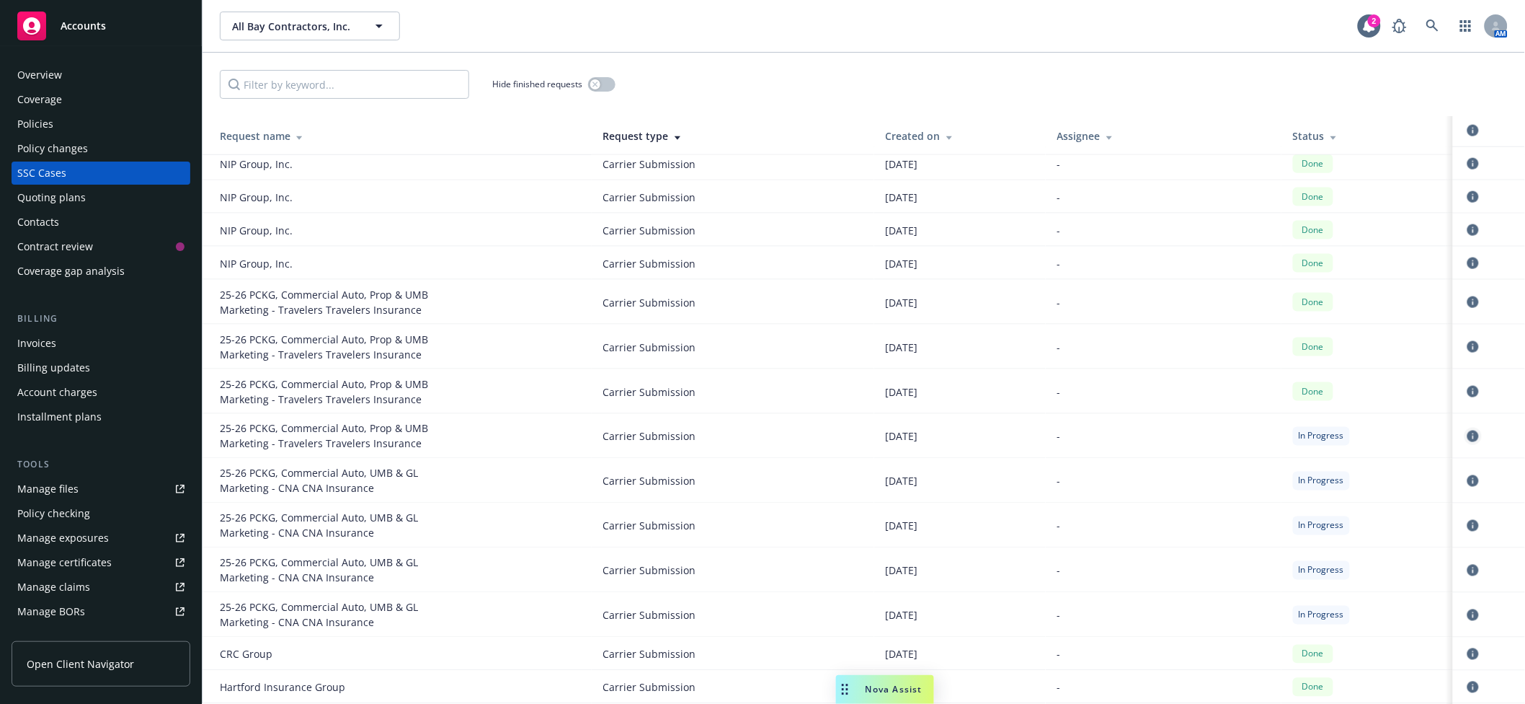
click at [1468, 436] on icon "circleInformation" at bounding box center [1474, 436] width 12 height 12
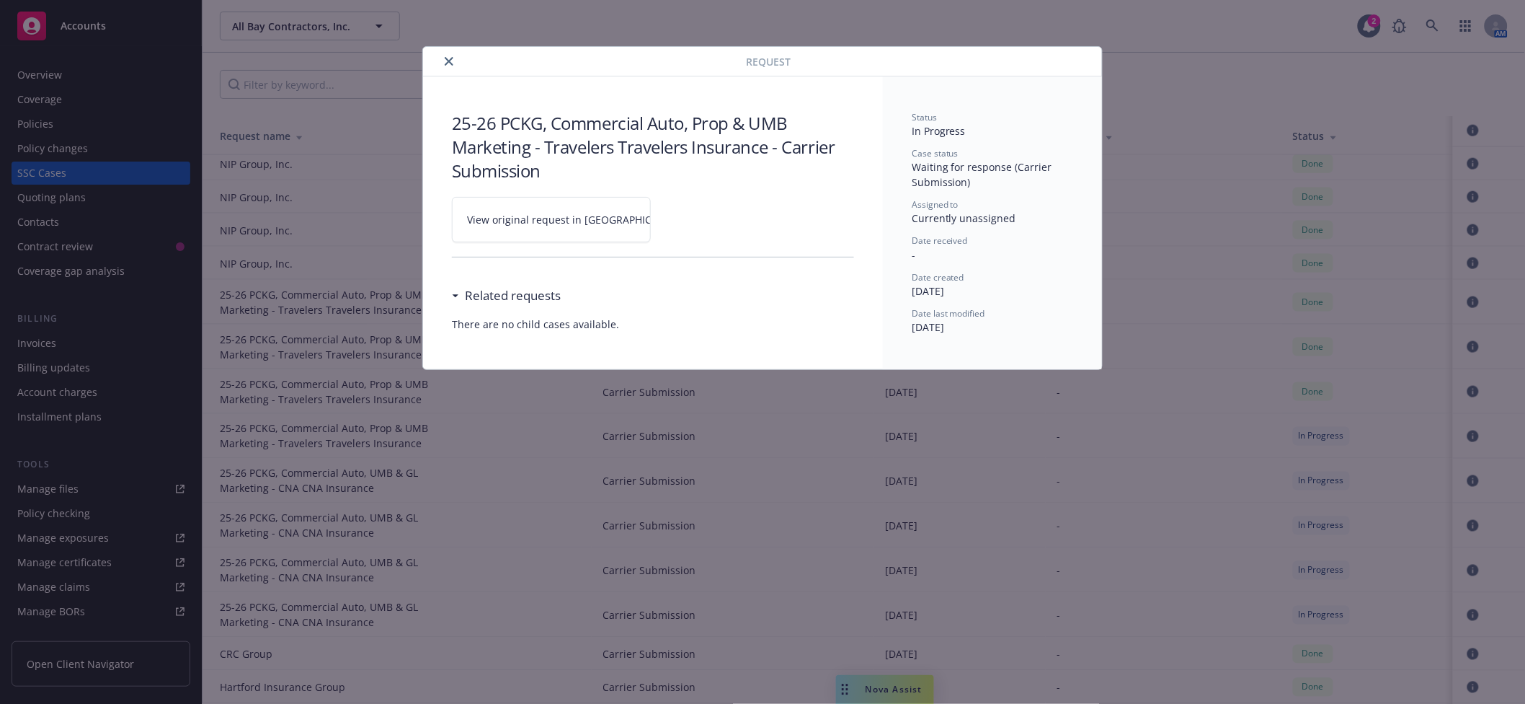
click at [538, 215] on span "View original request in [GEOGRAPHIC_DATA]" at bounding box center [576, 219] width 218 height 15
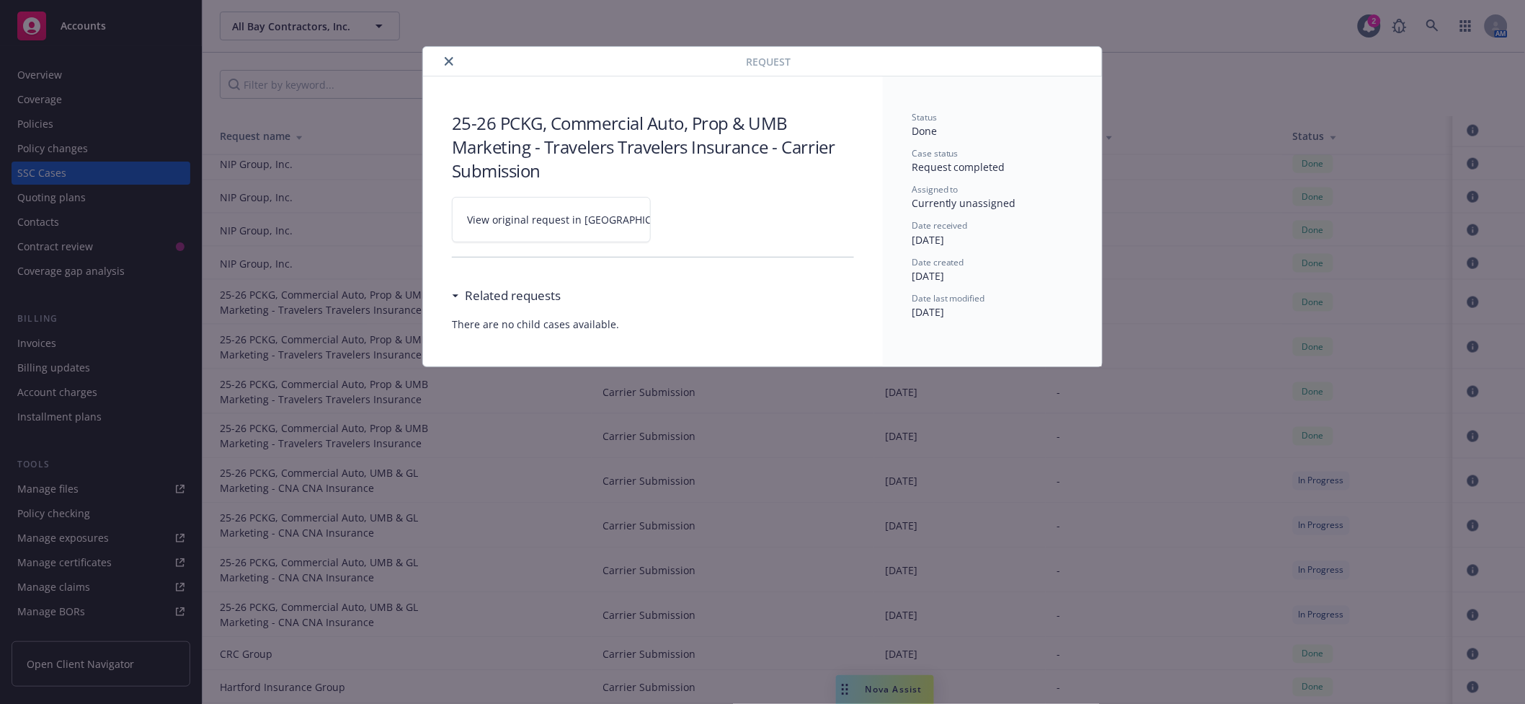
click at [455, 62] on button "close" at bounding box center [448, 61] width 17 height 17
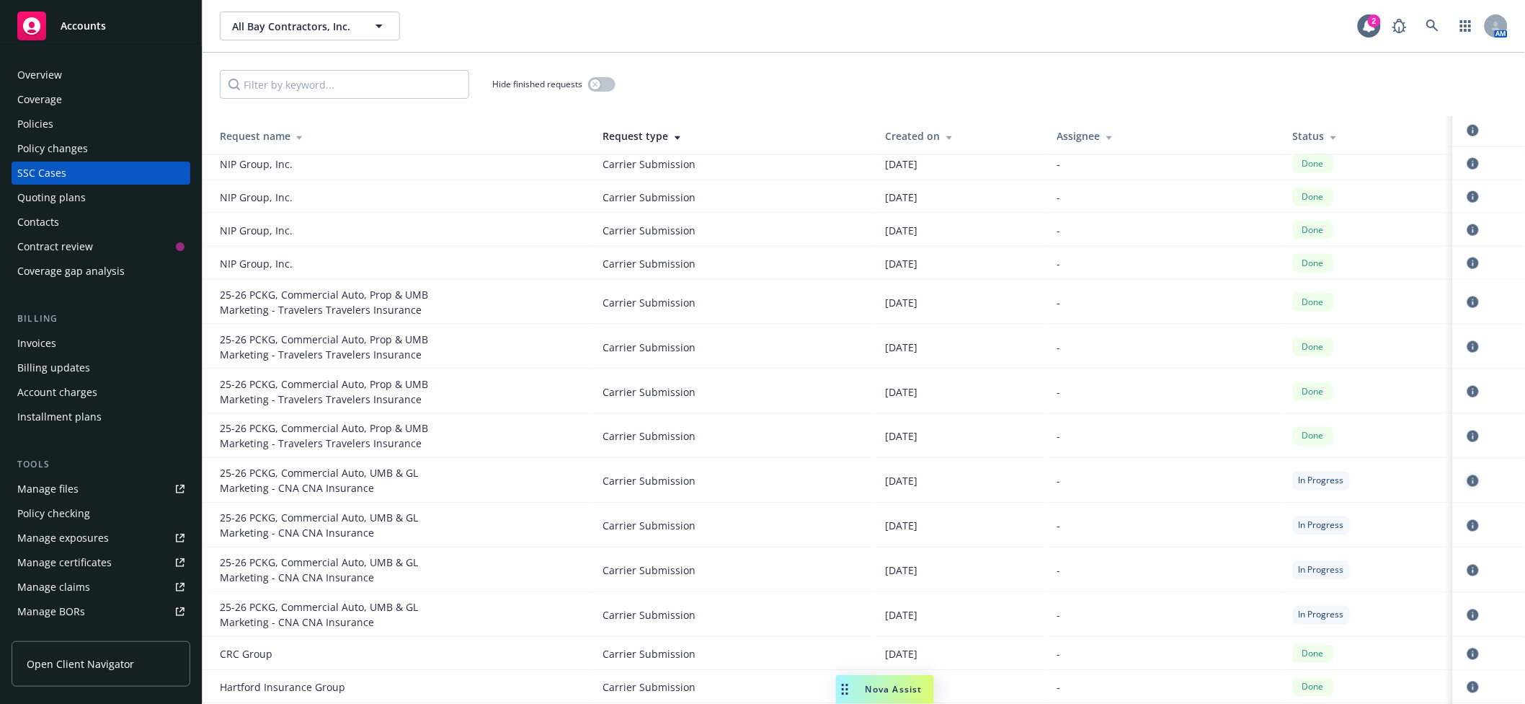
click at [1465, 479] on link "circleInformation" at bounding box center [1473, 480] width 17 height 17
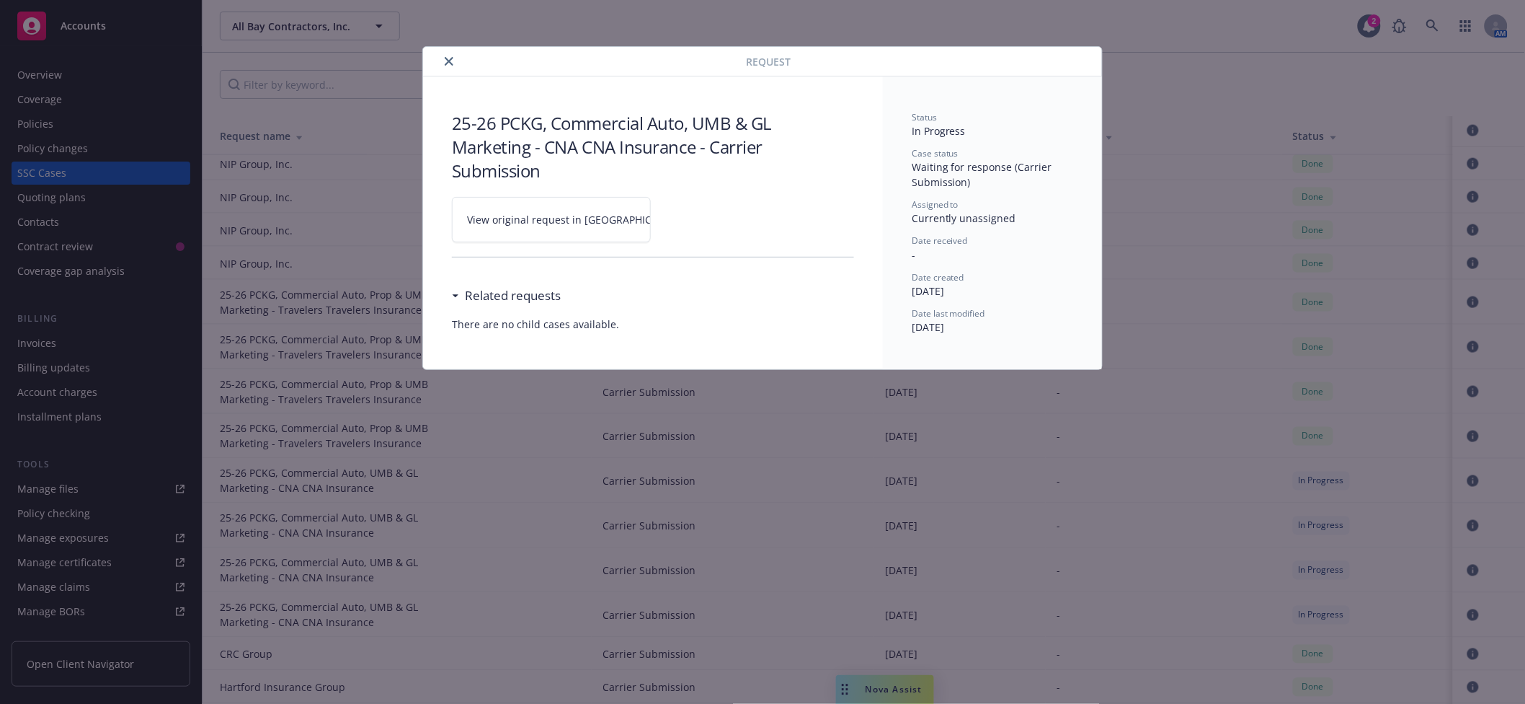
click at [507, 217] on span "View original request in [GEOGRAPHIC_DATA]" at bounding box center [576, 219] width 218 height 15
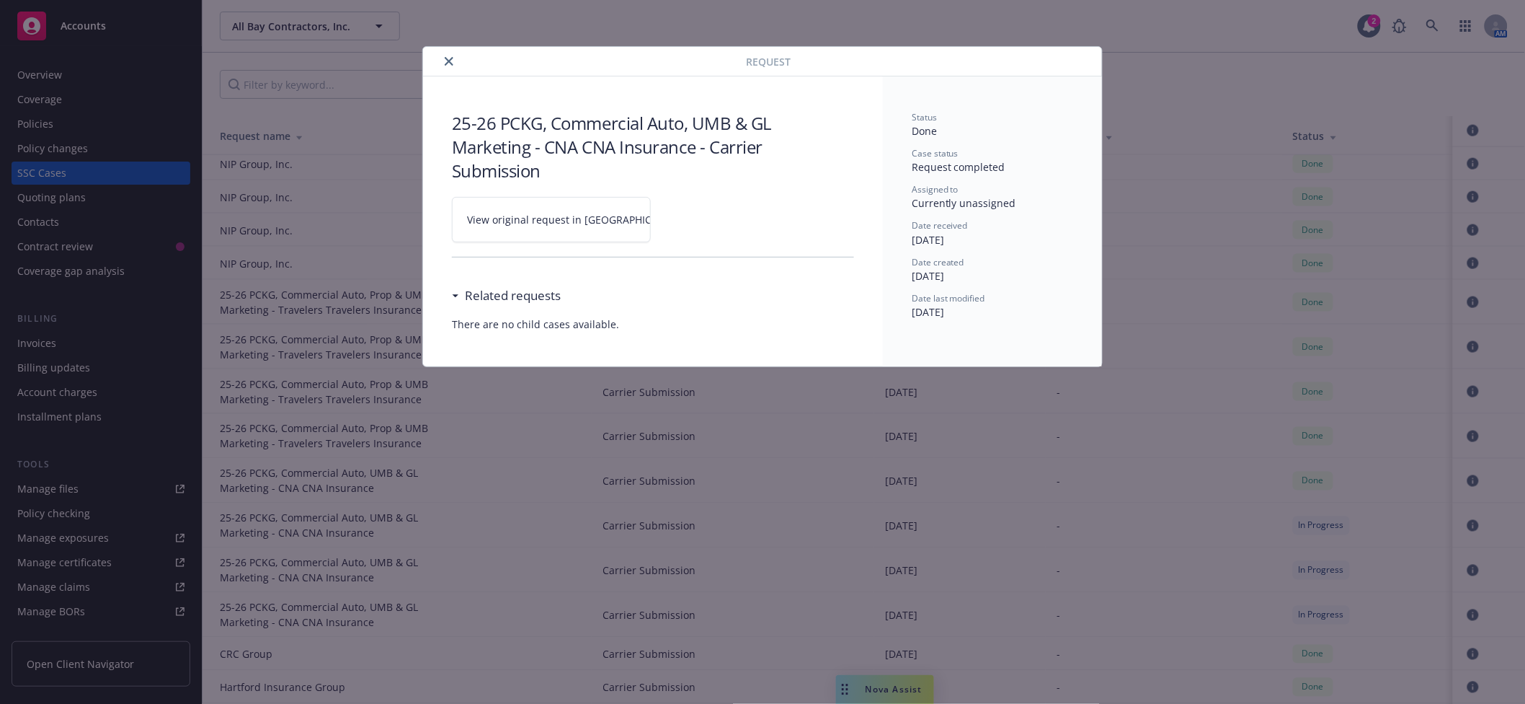
click at [451, 59] on icon "close" at bounding box center [449, 61] width 9 height 9
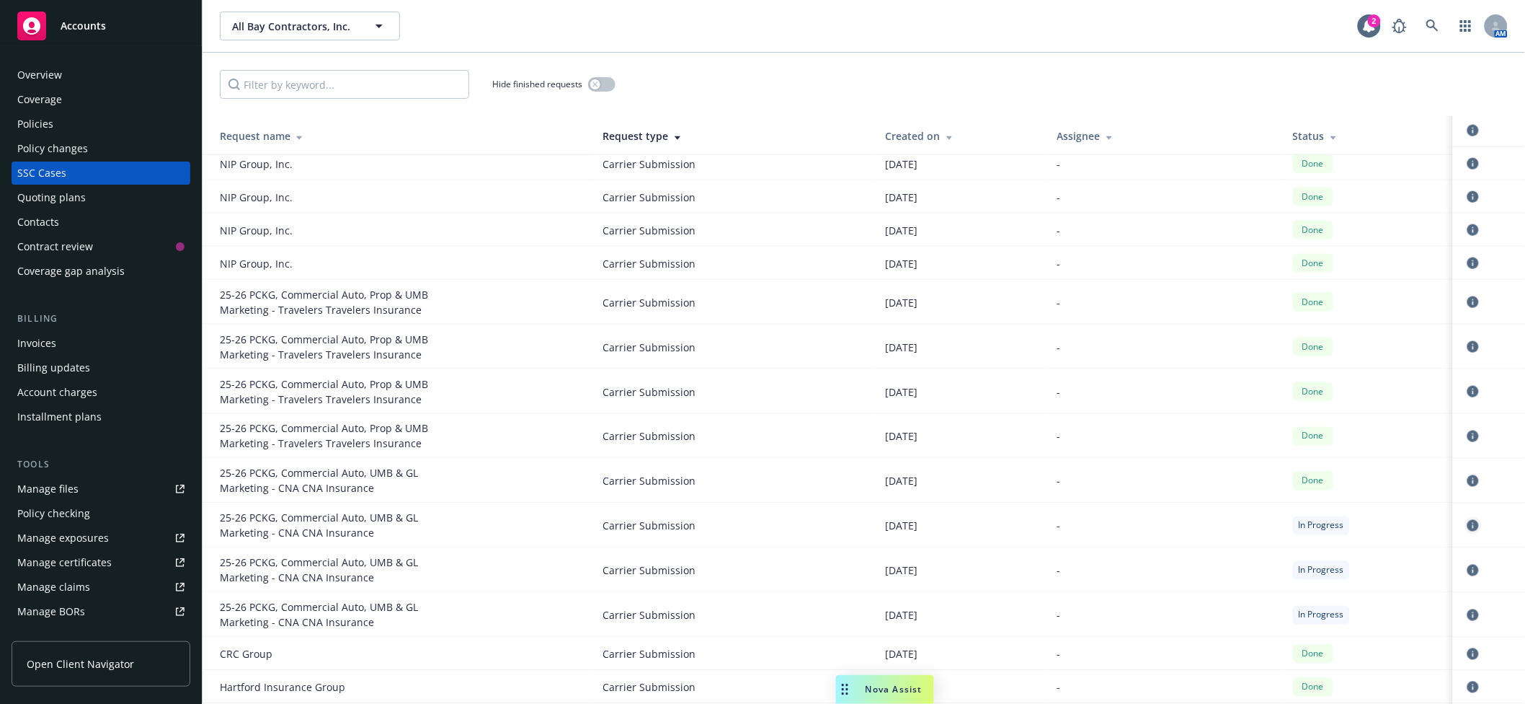
click at [1468, 528] on icon "circleInformation" at bounding box center [1474, 526] width 12 height 12
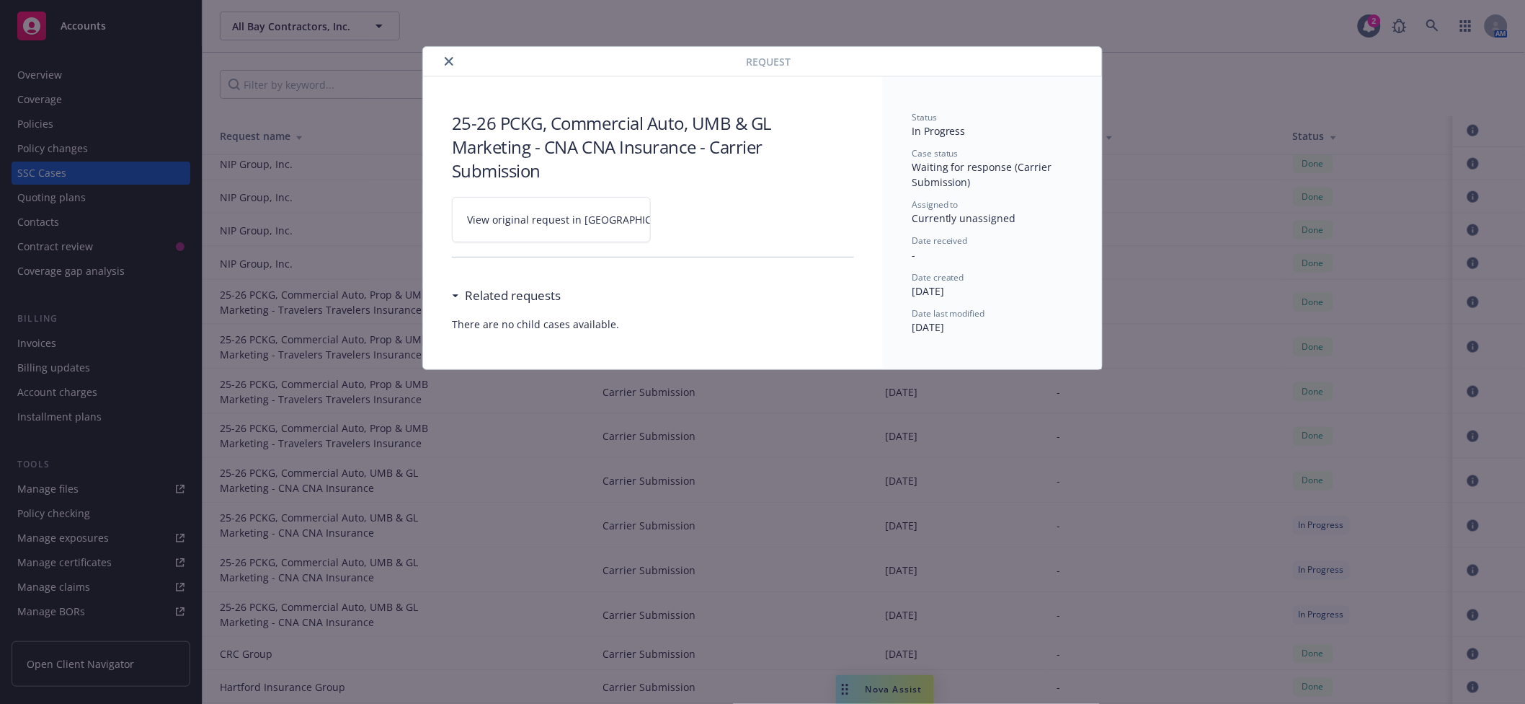
click at [528, 216] on span "View original request in [GEOGRAPHIC_DATA]" at bounding box center [576, 219] width 218 height 15
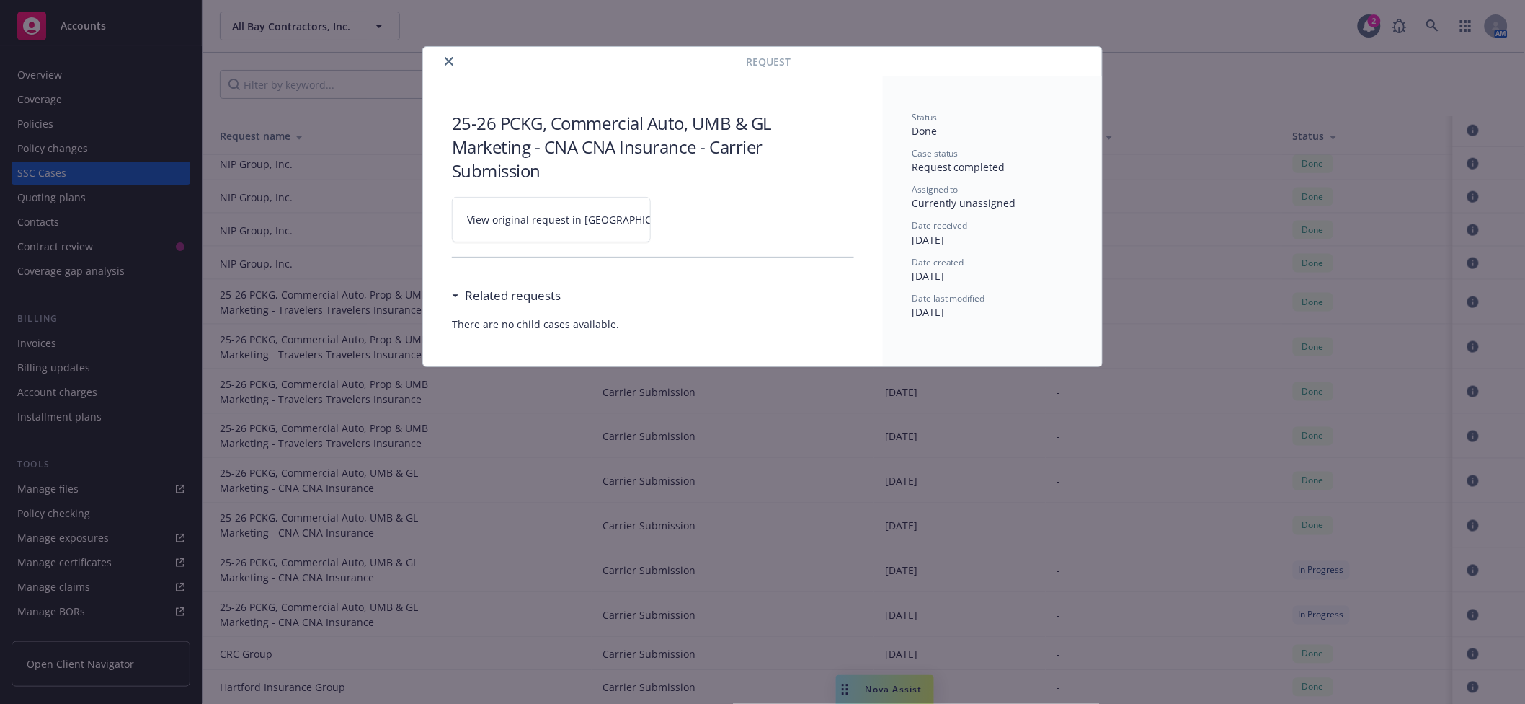
click at [450, 66] on button "close" at bounding box center [448, 61] width 17 height 17
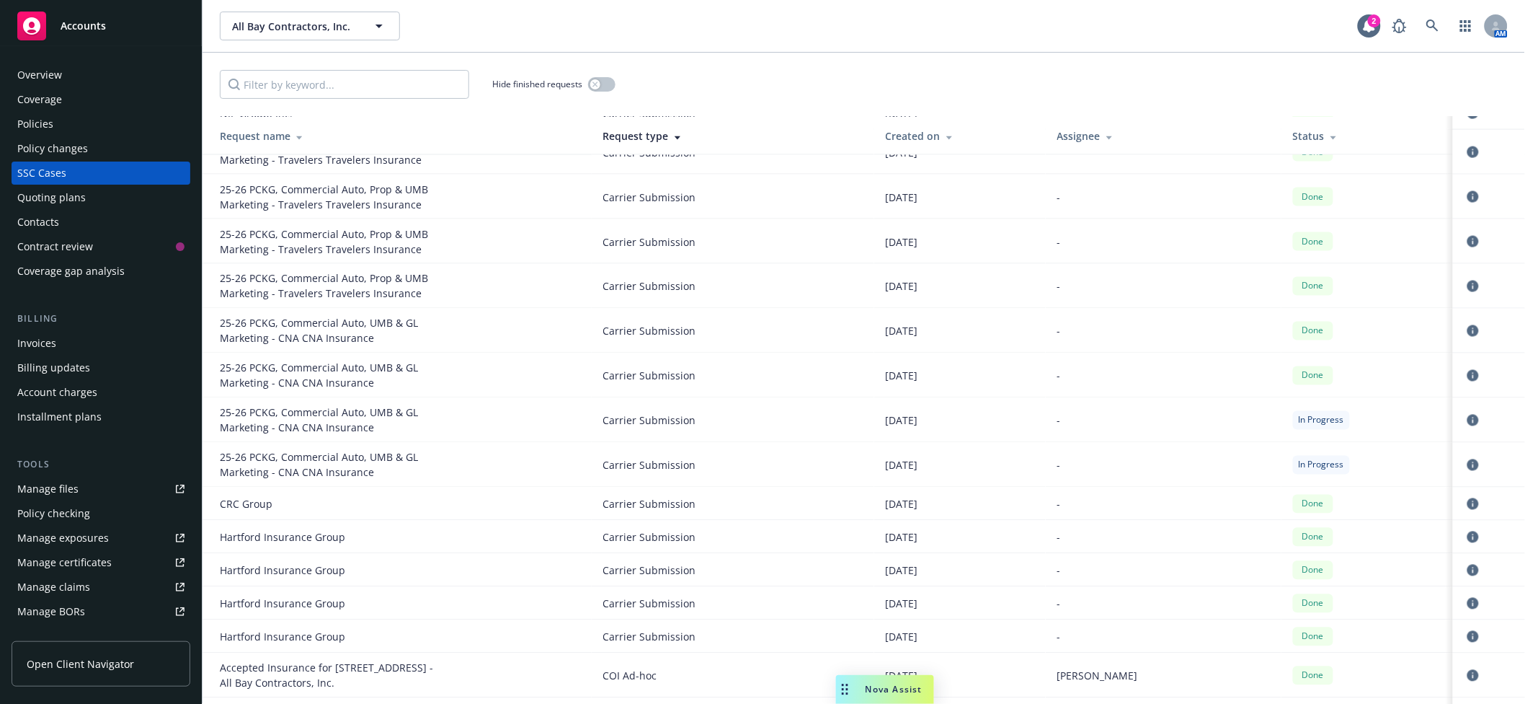
scroll to position [897, 0]
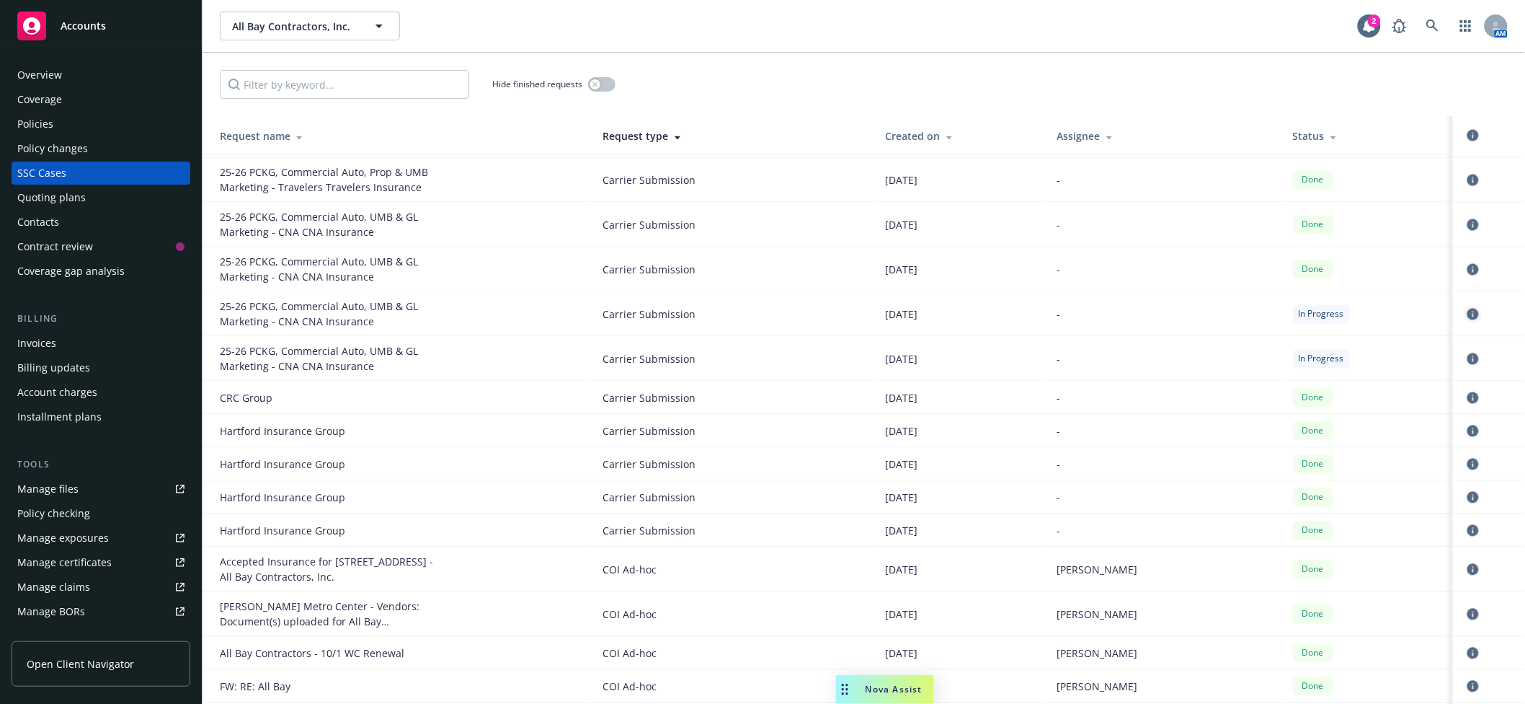
click at [1468, 313] on icon "circleInformation" at bounding box center [1474, 315] width 12 height 12
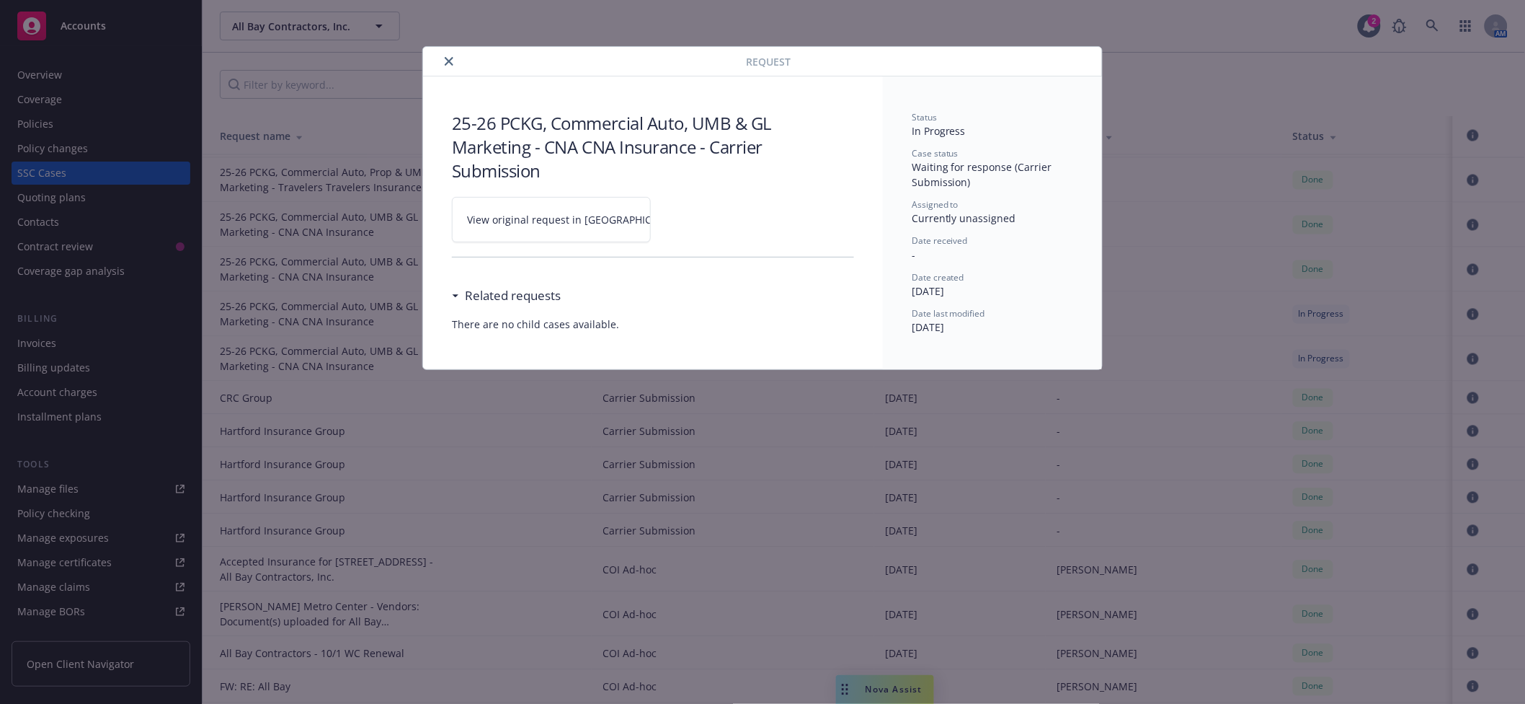
click at [532, 217] on span "View original request in [GEOGRAPHIC_DATA]" at bounding box center [576, 219] width 218 height 15
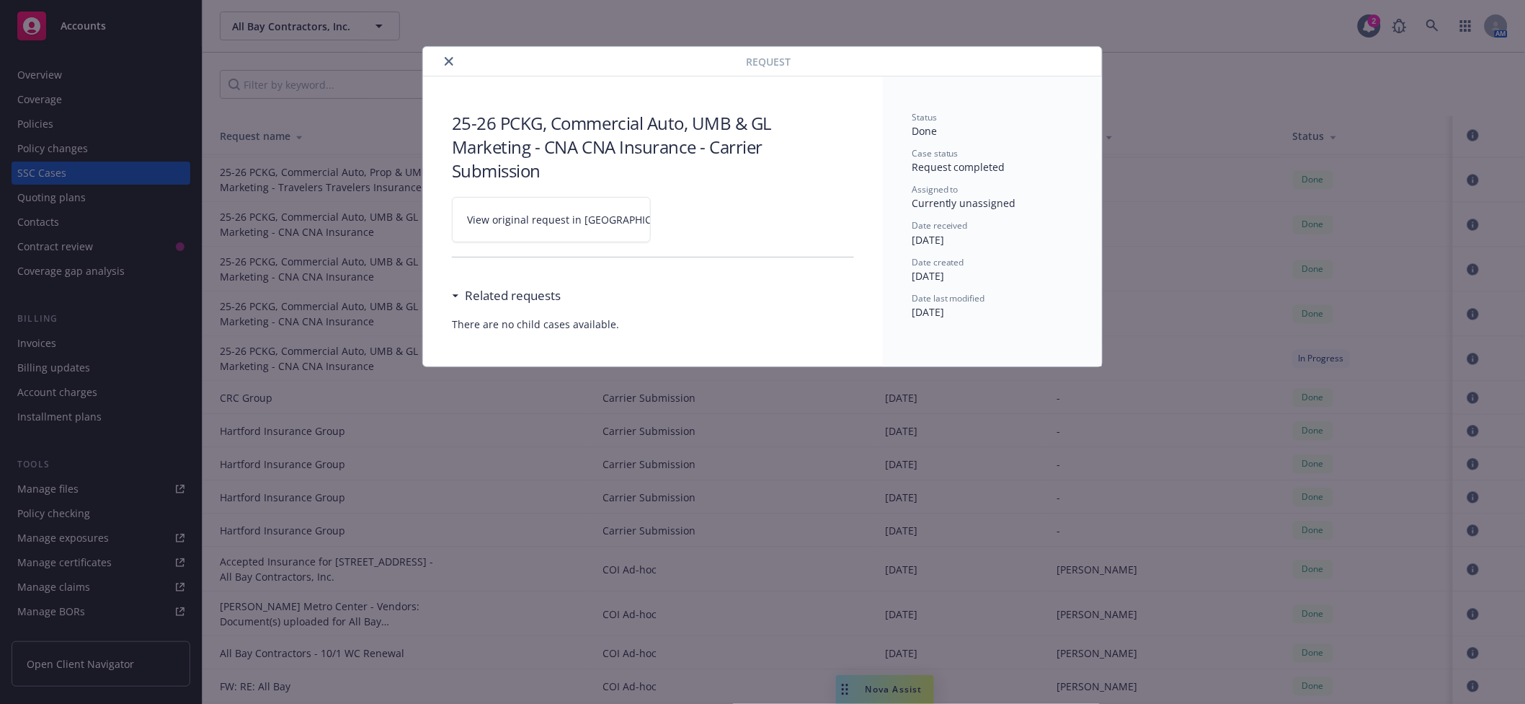
click at [443, 63] on button "close" at bounding box center [448, 61] width 17 height 17
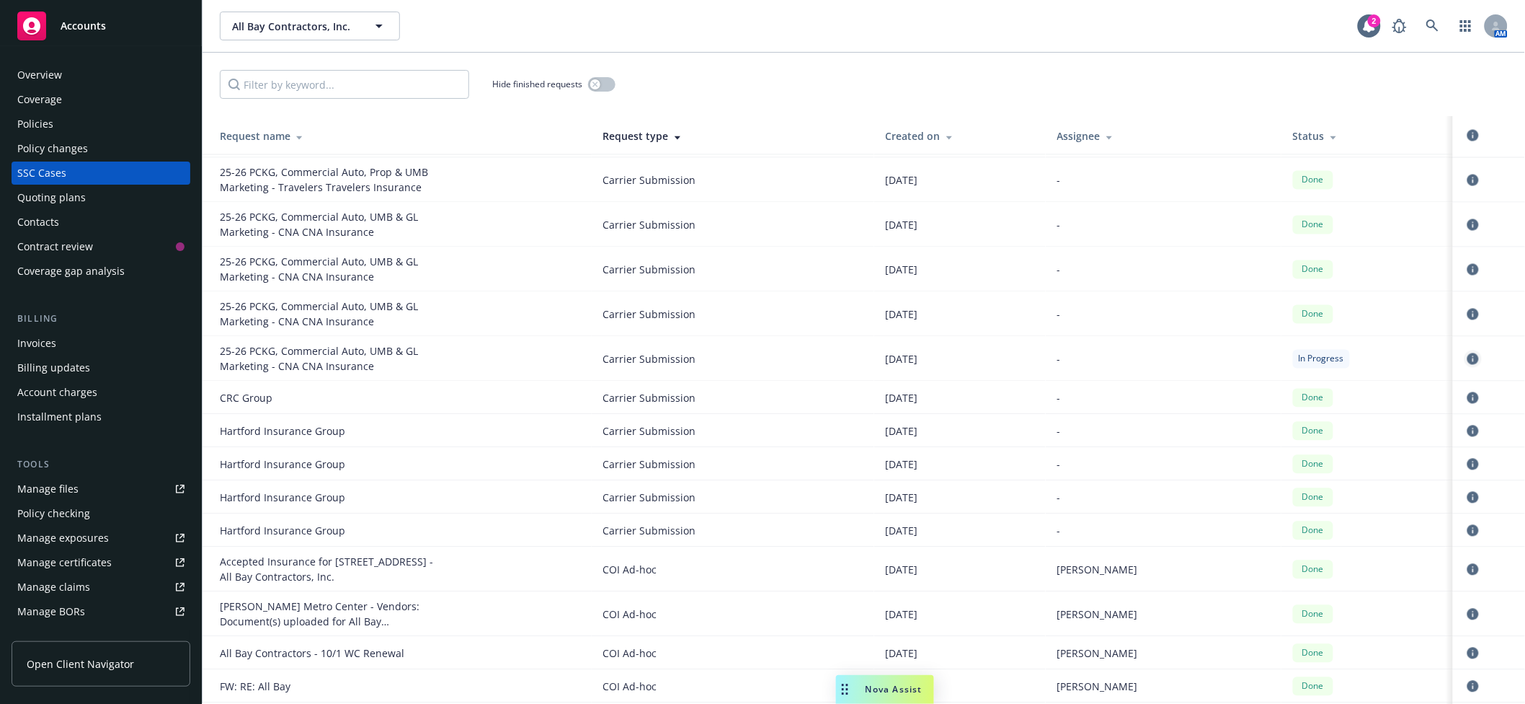
click at [1468, 360] on icon "circleInformation" at bounding box center [1474, 359] width 12 height 12
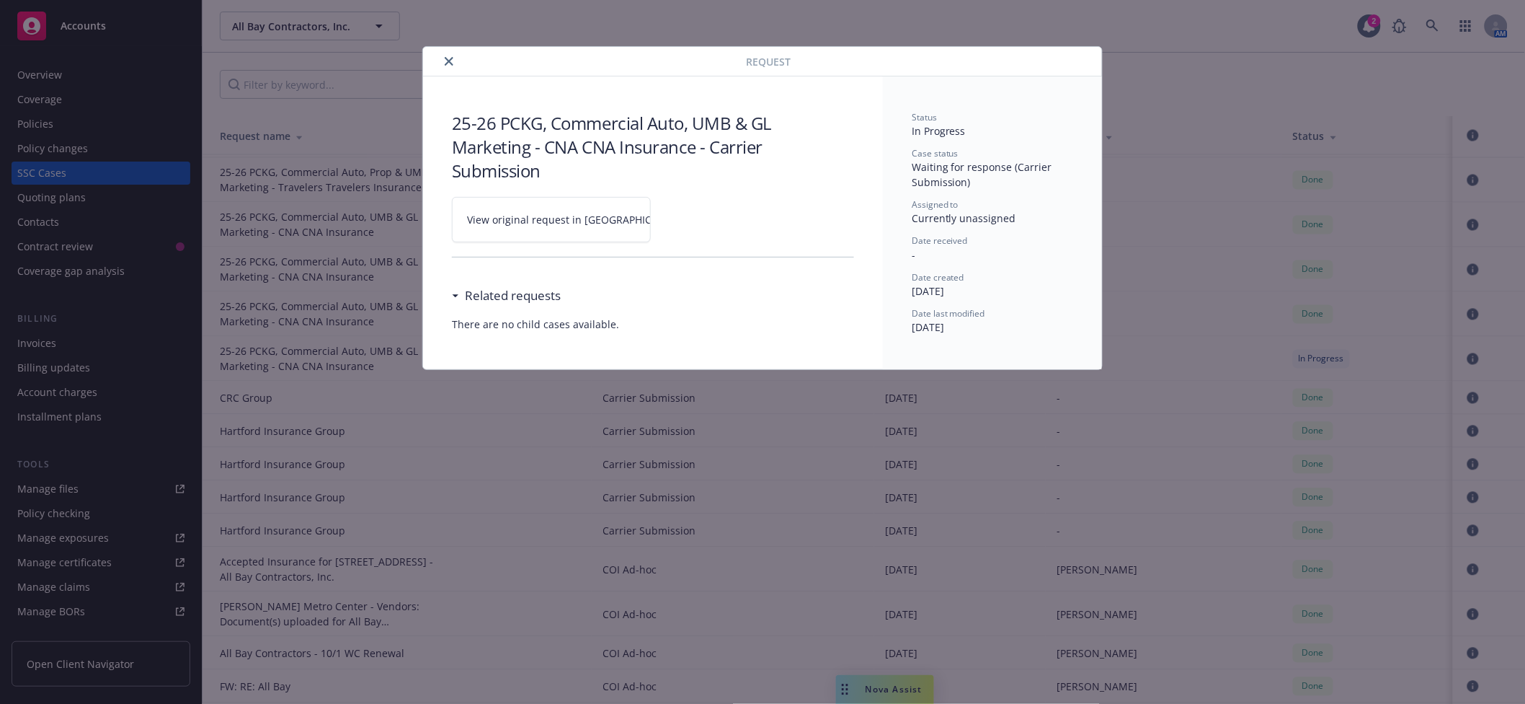
click at [511, 219] on span "View original request in [GEOGRAPHIC_DATA]" at bounding box center [576, 219] width 218 height 15
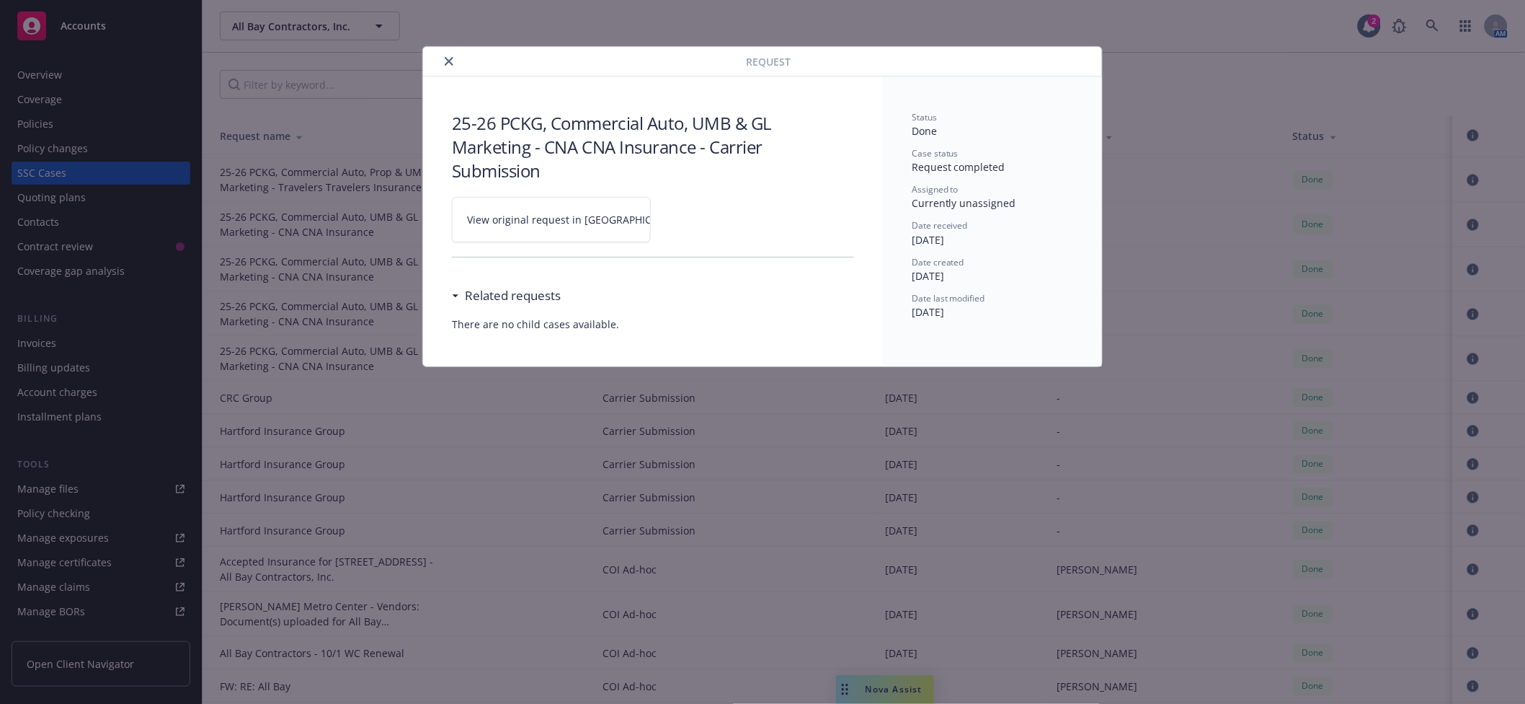
click at [451, 62] on icon "close" at bounding box center [449, 61] width 9 height 9
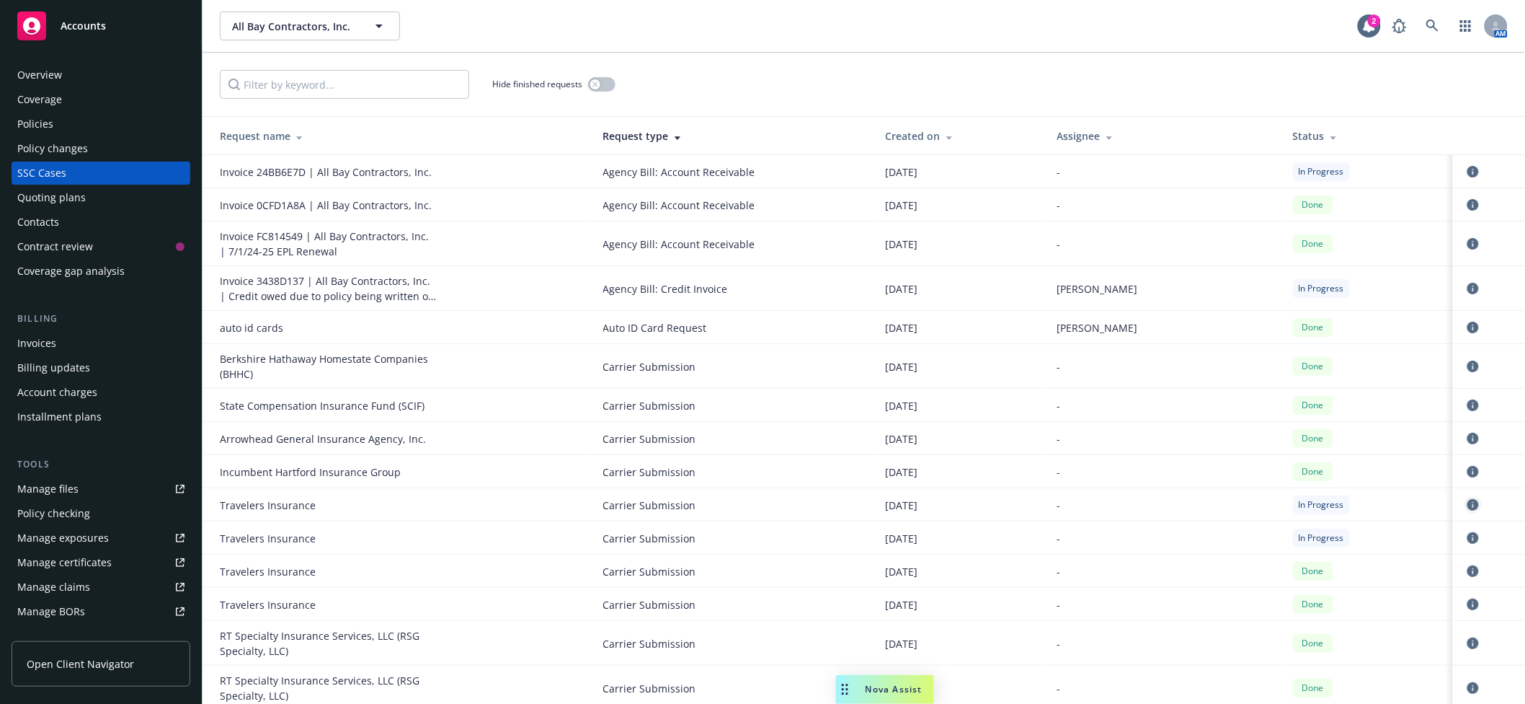
click at [1468, 499] on icon "circleInformation" at bounding box center [1474, 505] width 12 height 12
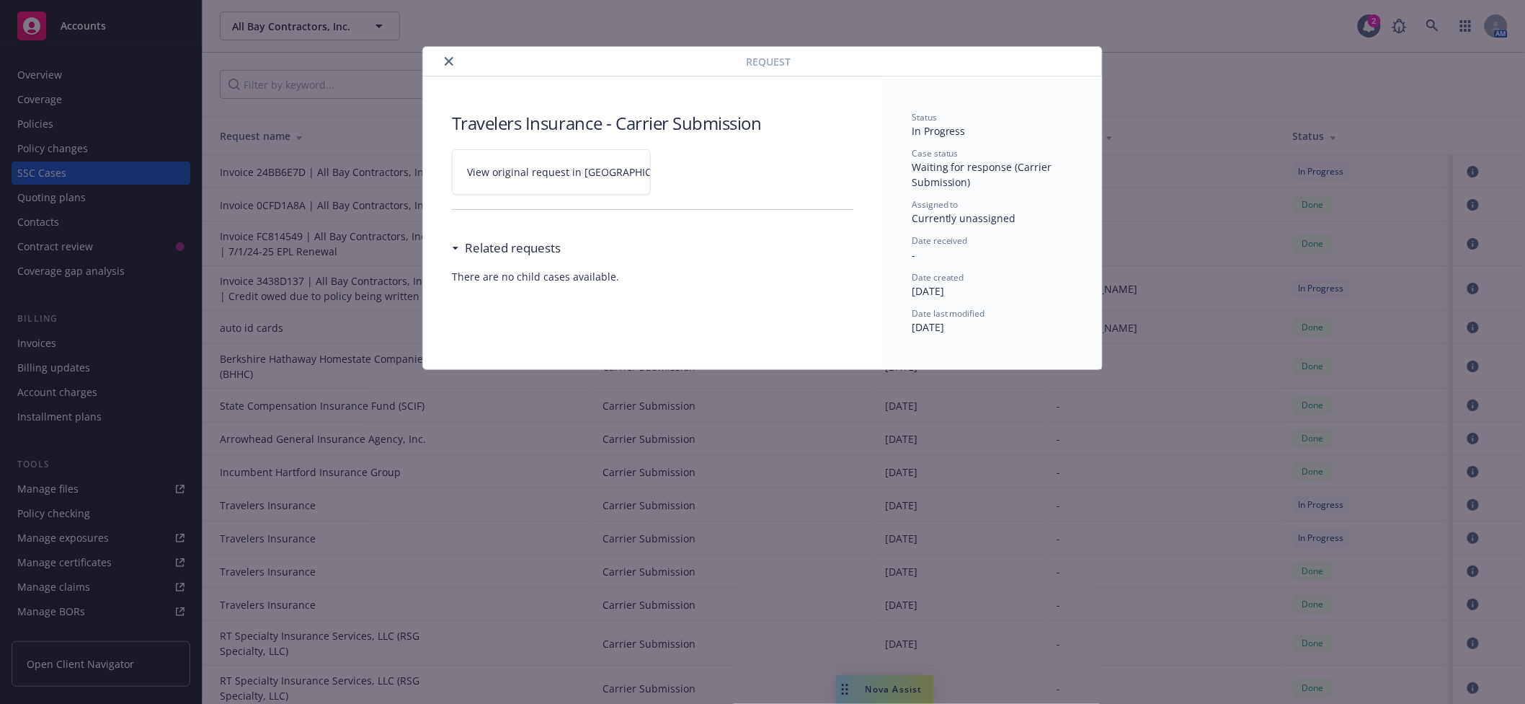
click at [527, 164] on span "View original request in [GEOGRAPHIC_DATA]" at bounding box center [576, 171] width 218 height 15
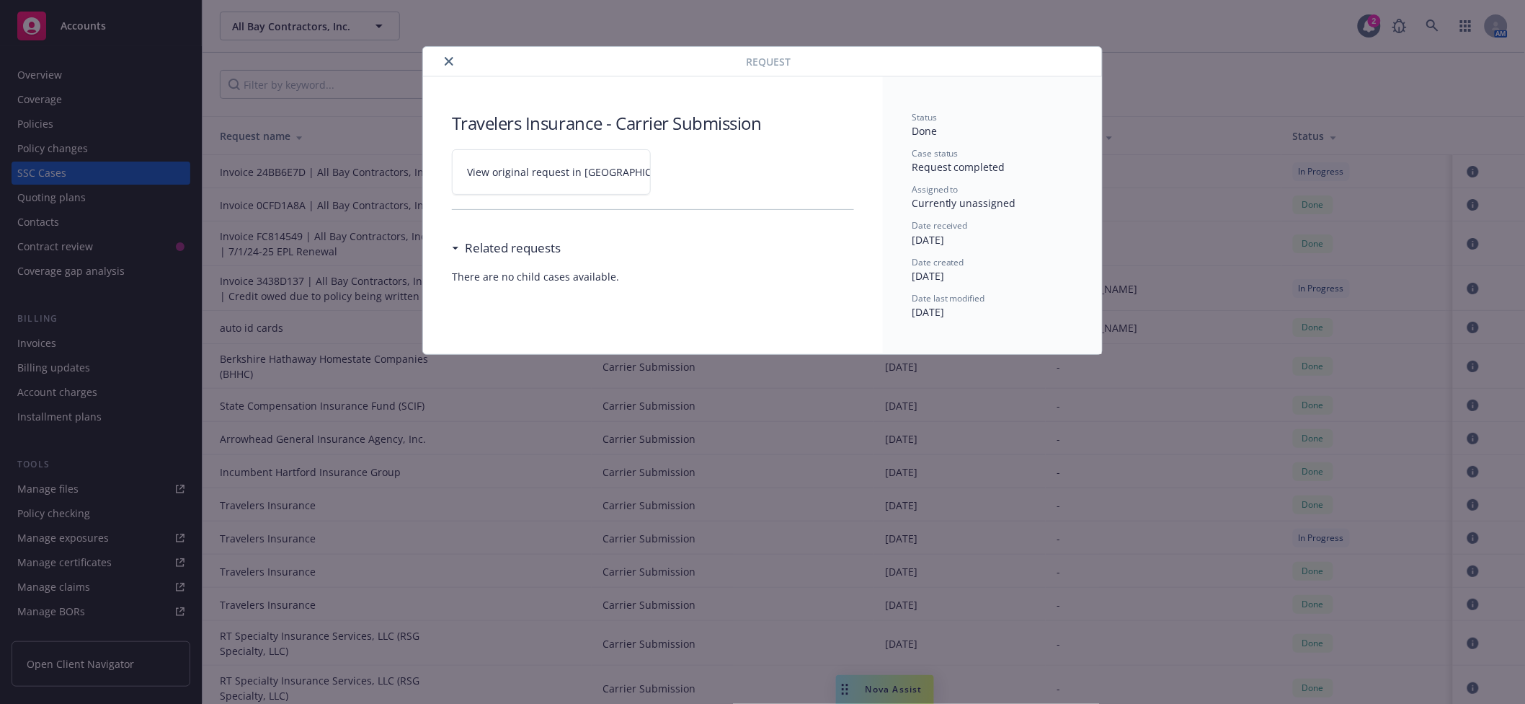
click at [447, 59] on icon "close" at bounding box center [449, 61] width 9 height 9
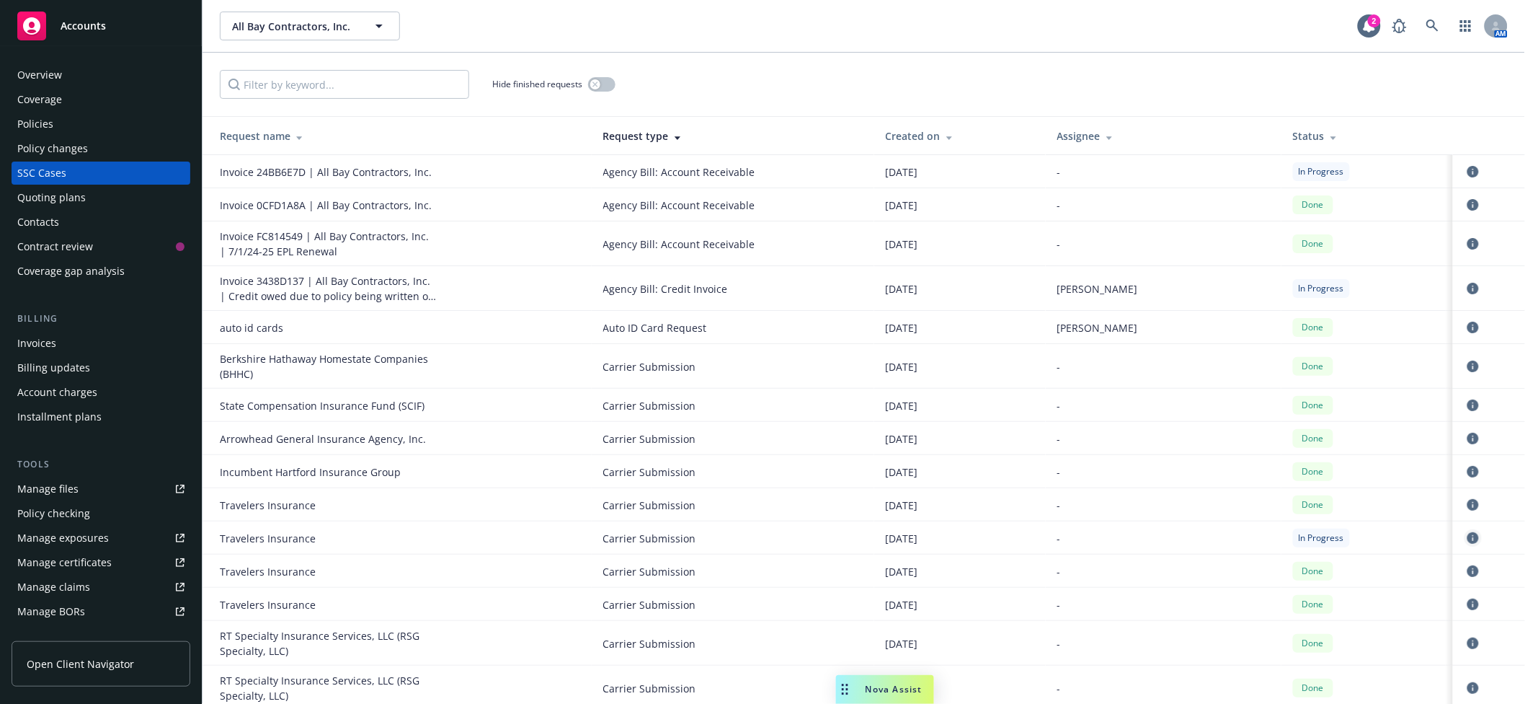
click at [1468, 536] on icon "circleInformation" at bounding box center [1474, 538] width 12 height 12
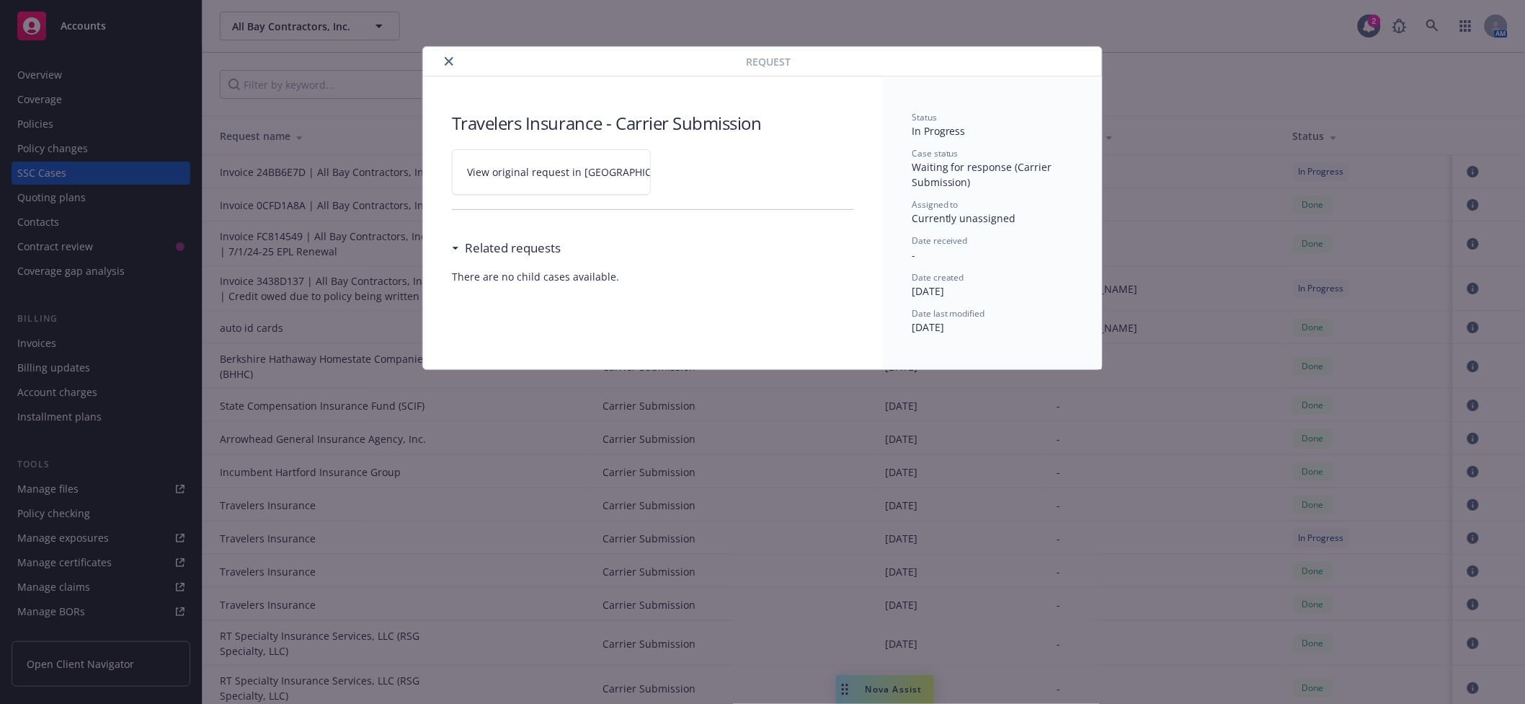
click at [554, 169] on span "View original request in [GEOGRAPHIC_DATA]" at bounding box center [576, 171] width 218 height 15
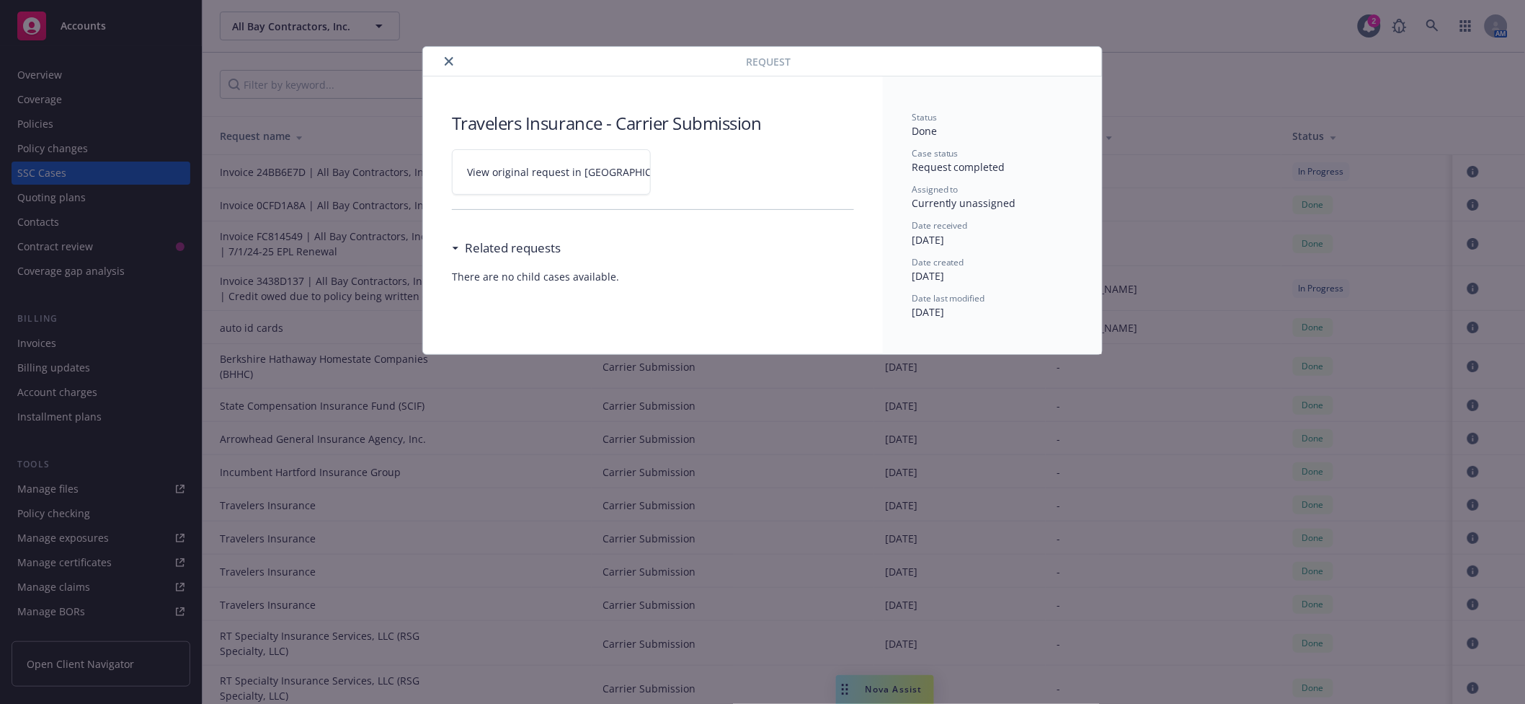
click at [445, 61] on icon "close" at bounding box center [449, 61] width 9 height 9
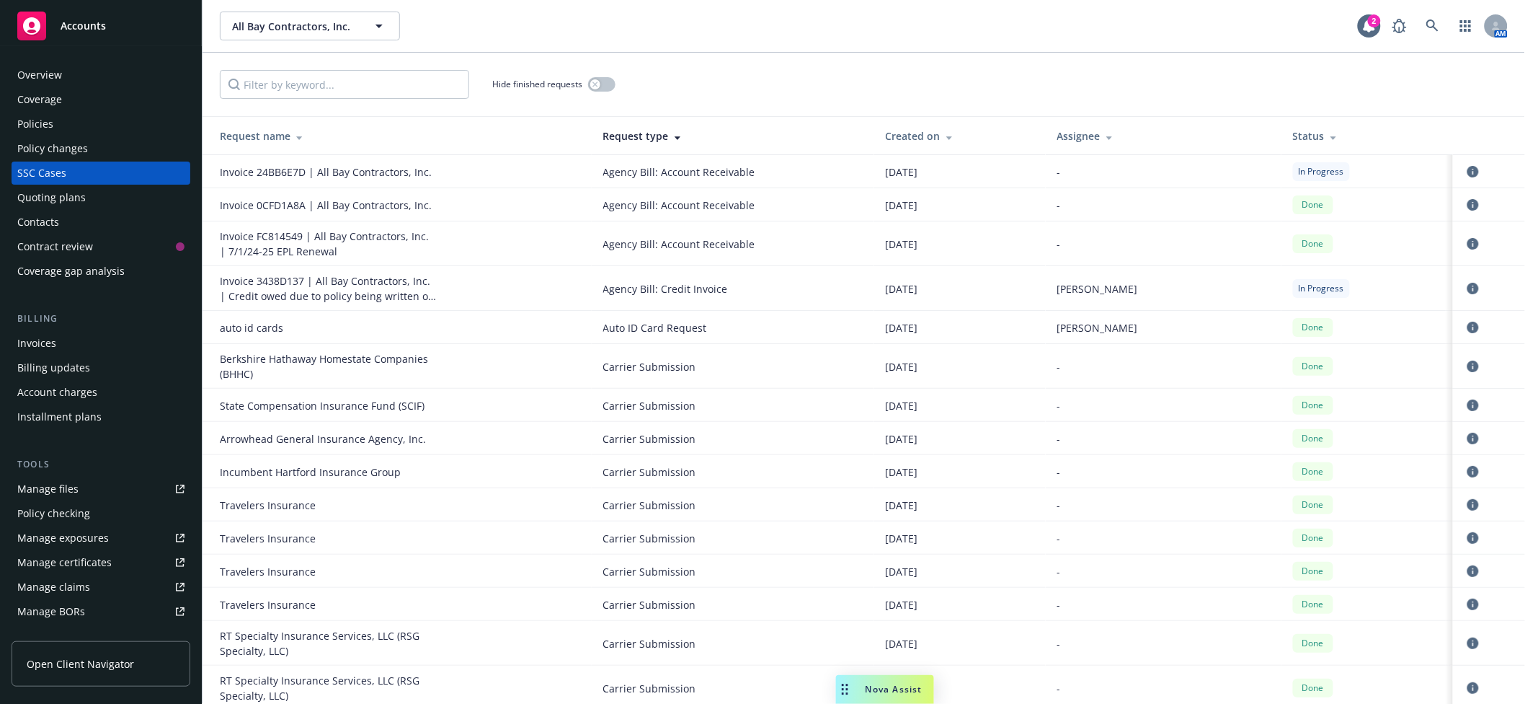
drag, startPoint x: 89, startPoint y: 24, endPoint x: 86, endPoint y: 37, distance: 13.2
click at [88, 25] on span "Accounts" at bounding box center [83, 26] width 45 height 12
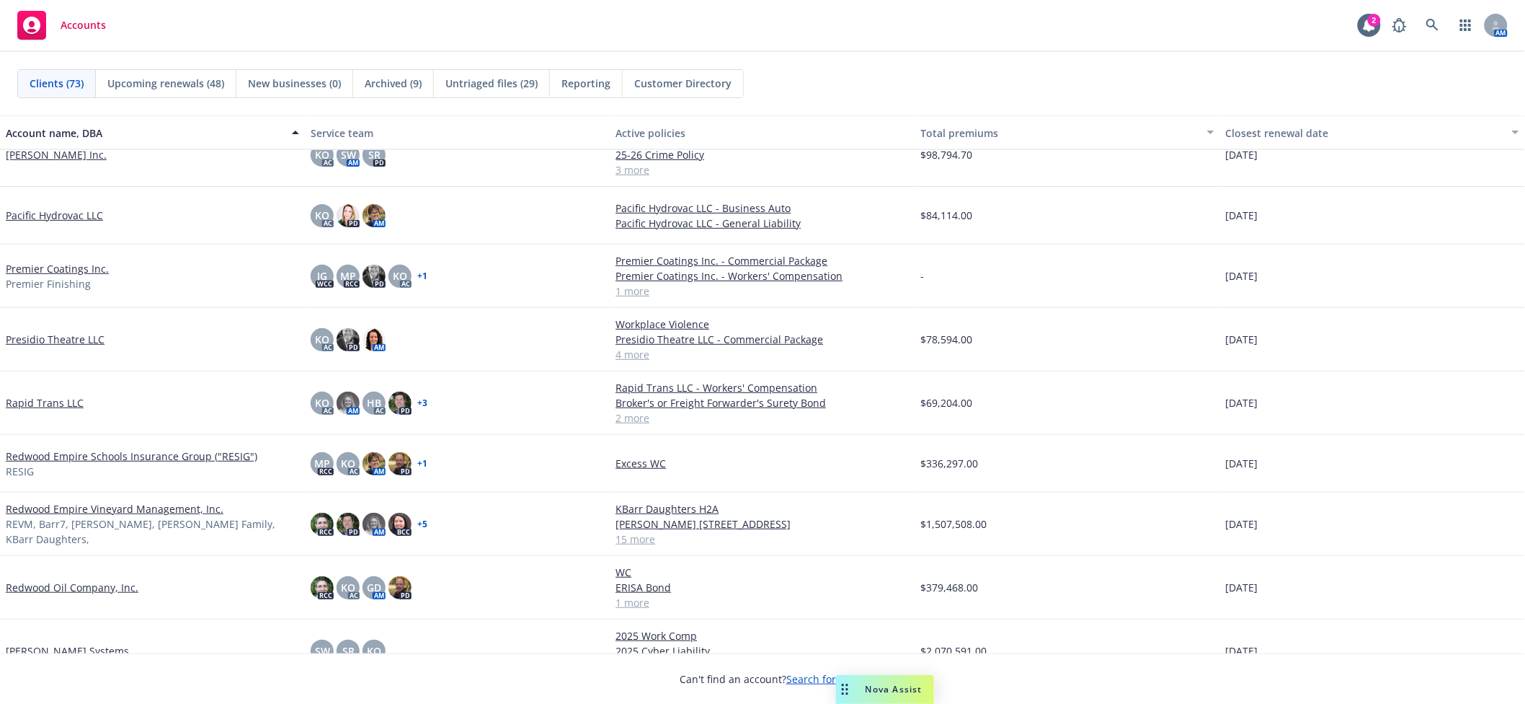
scroll to position [2434, 0]
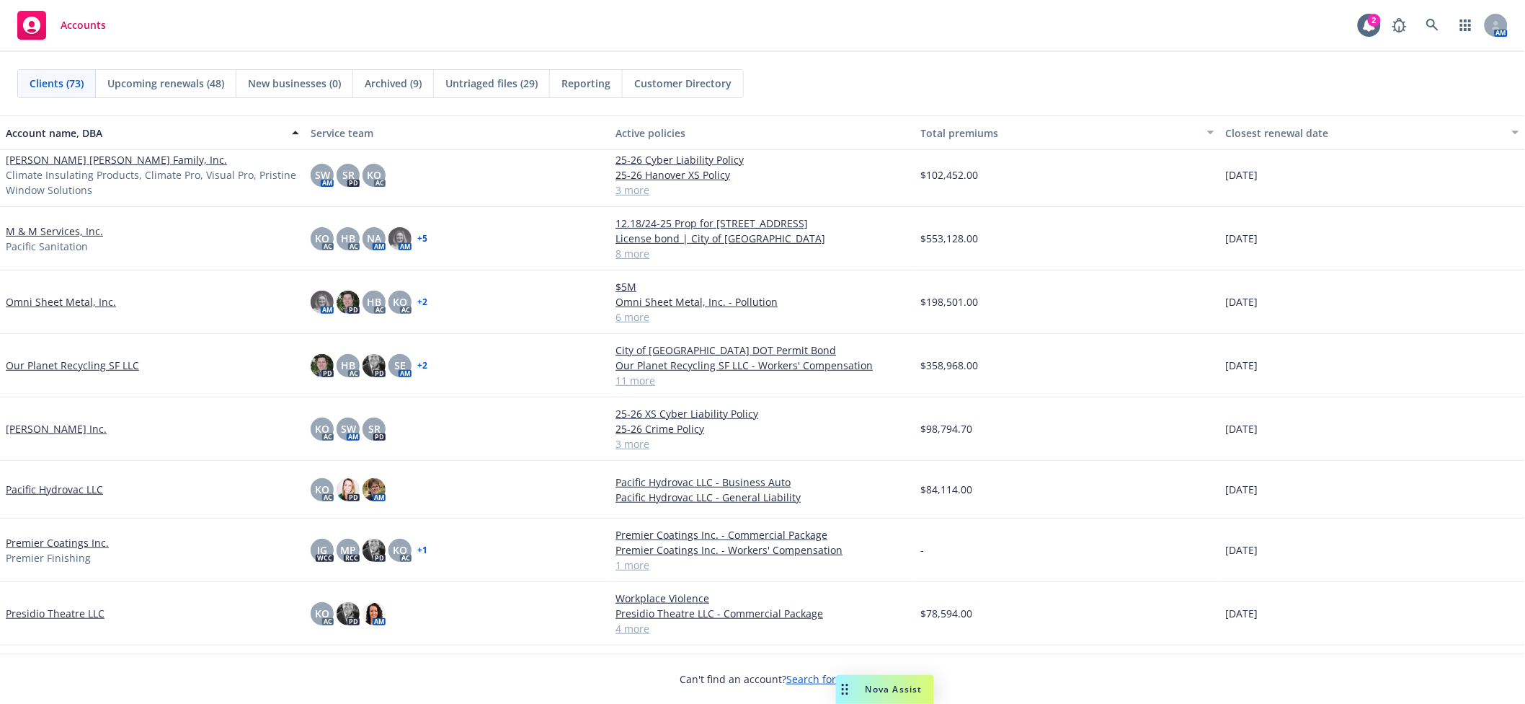
click at [89, 366] on link "Our Planet Recycling SF LLC" at bounding box center [72, 365] width 133 height 15
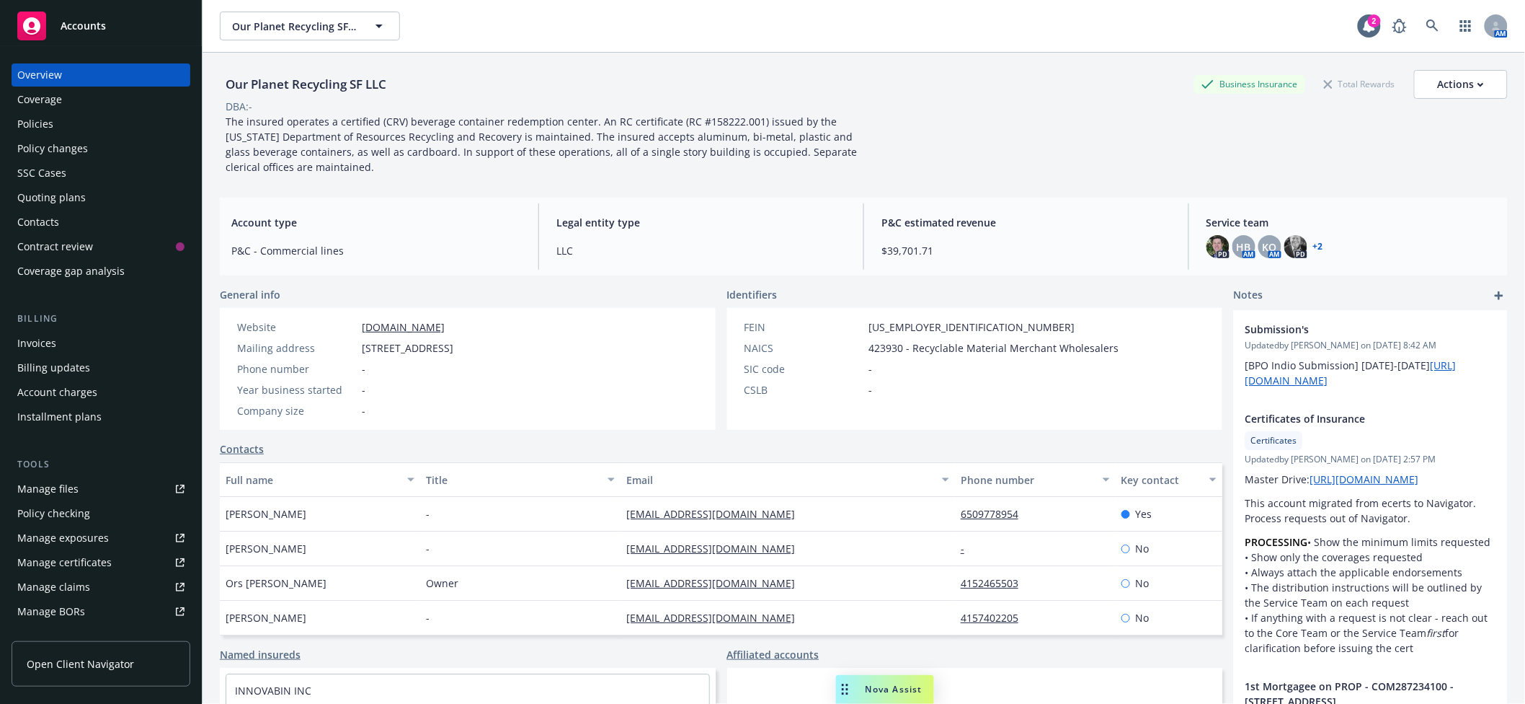
click at [89, 153] on div "Policy changes" at bounding box center [100, 148] width 167 height 23
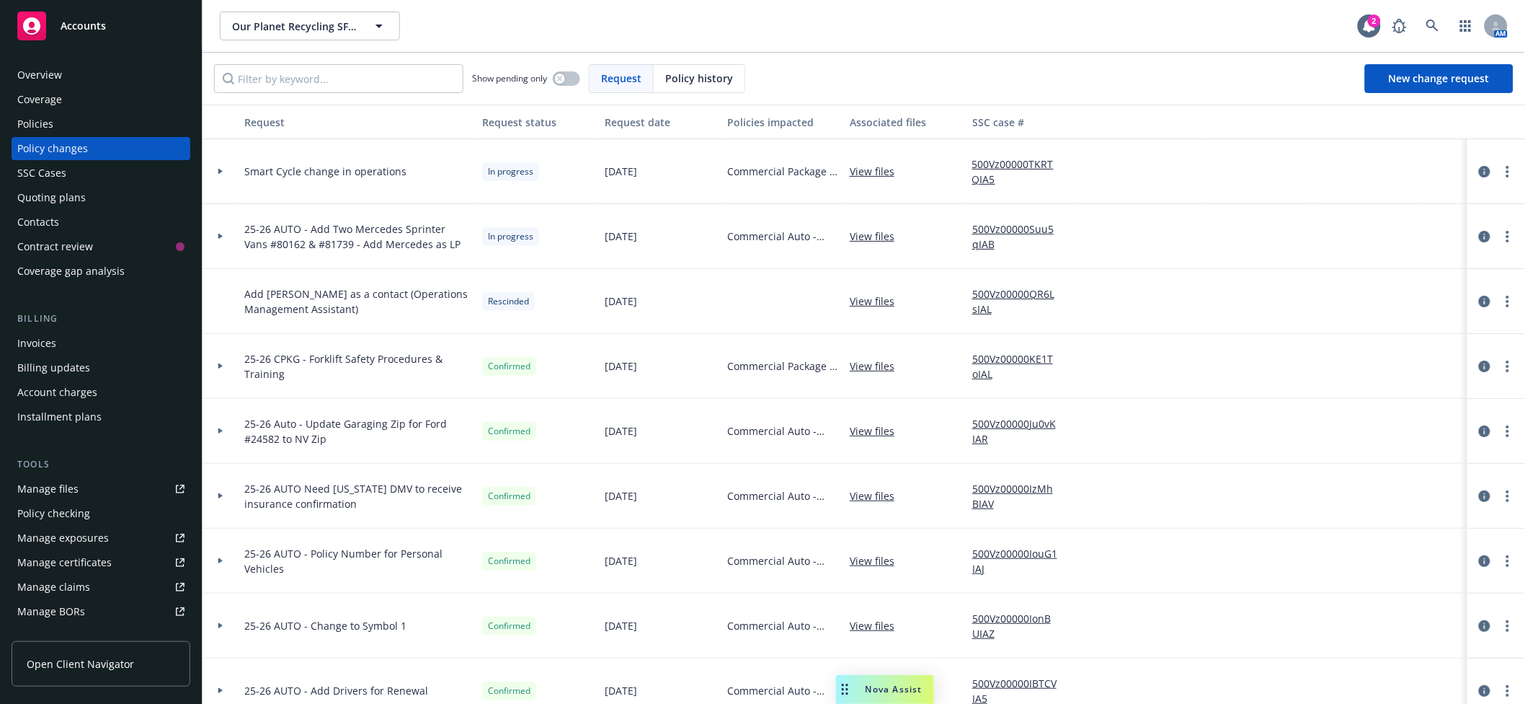
click at [211, 171] on div at bounding box center [220, 171] width 25 height 5
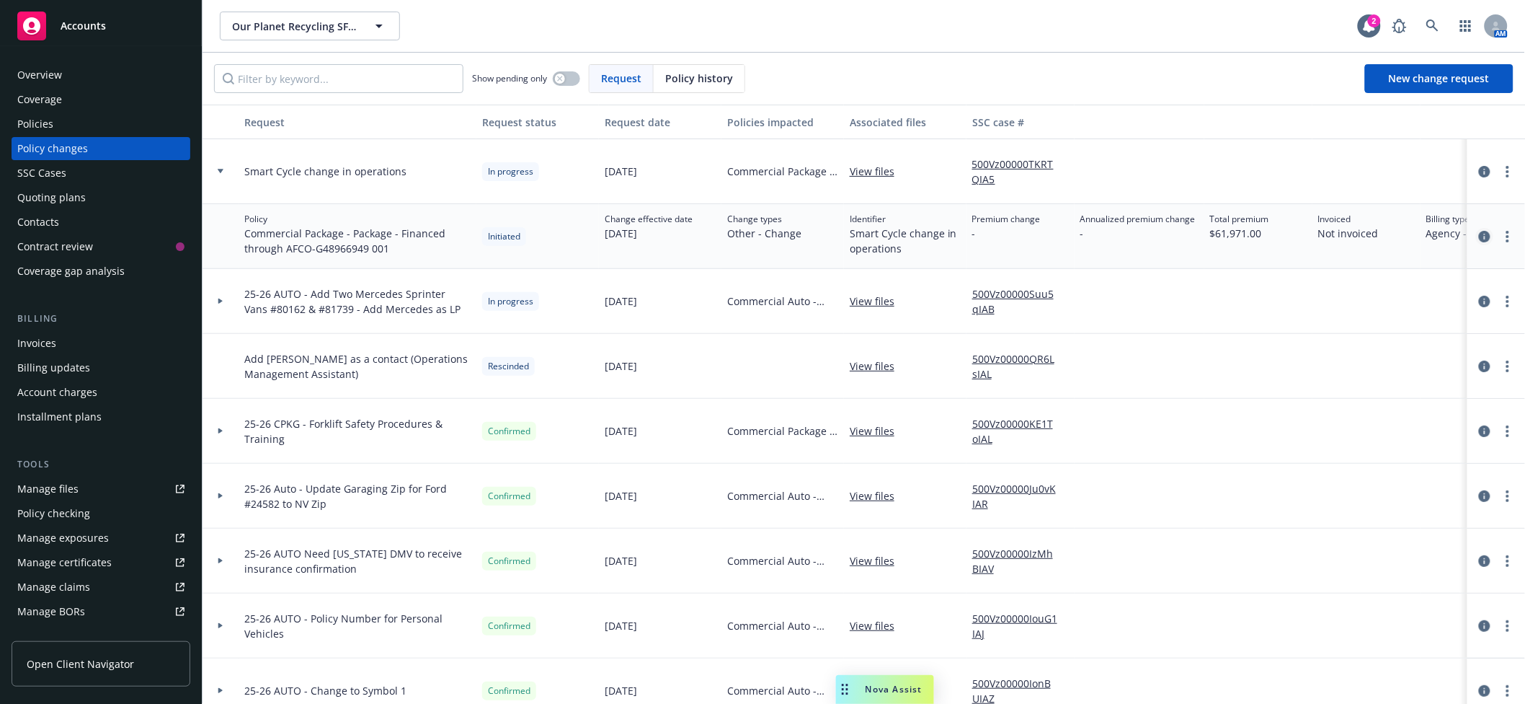
drag, startPoint x: 1456, startPoint y: 233, endPoint x: 1463, endPoint y: 236, distance: 7.8
click at [1468, 236] on div at bounding box center [1497, 236] width 58 height 65
click at [1476, 236] on link "circleInformation" at bounding box center [1484, 236] width 17 height 17
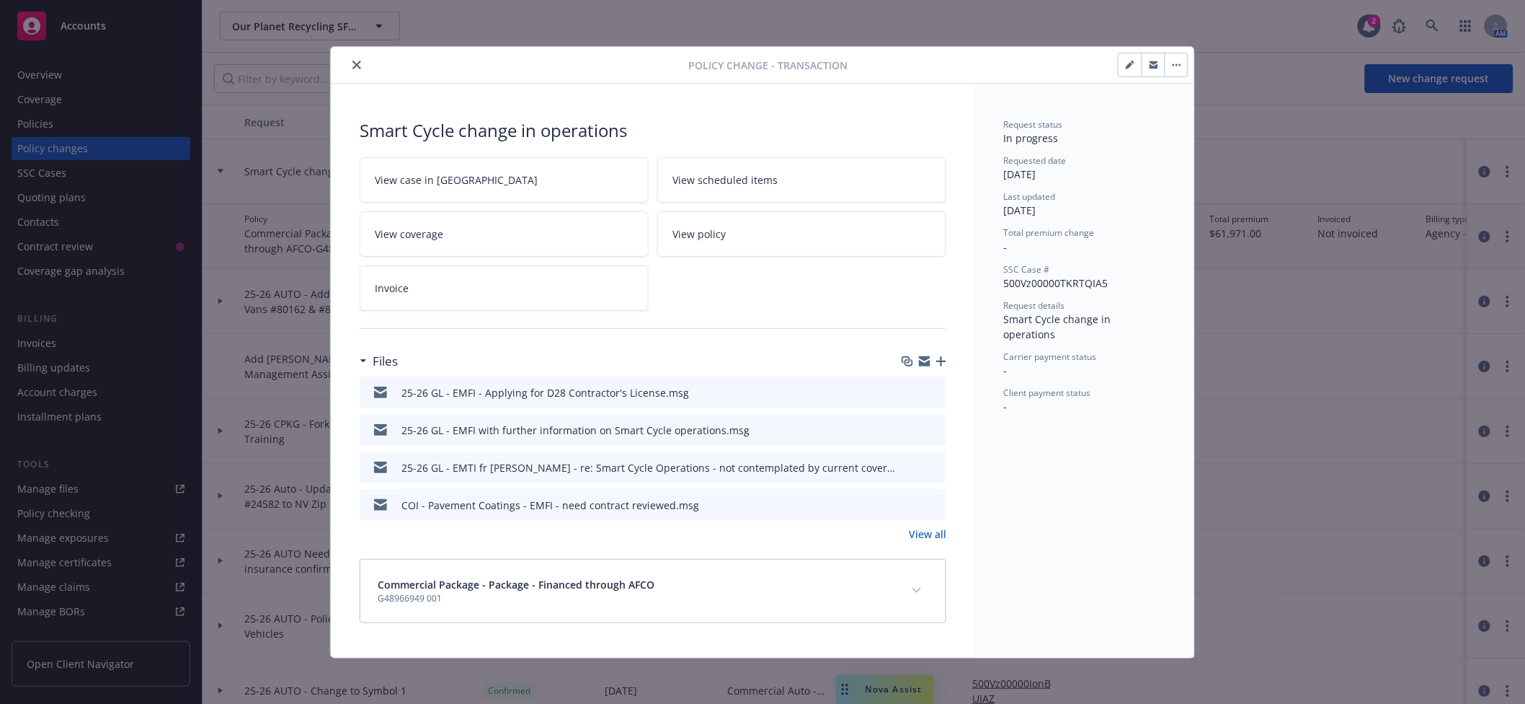
click at [936, 360] on icon "button" at bounding box center [941, 361] width 10 height 10
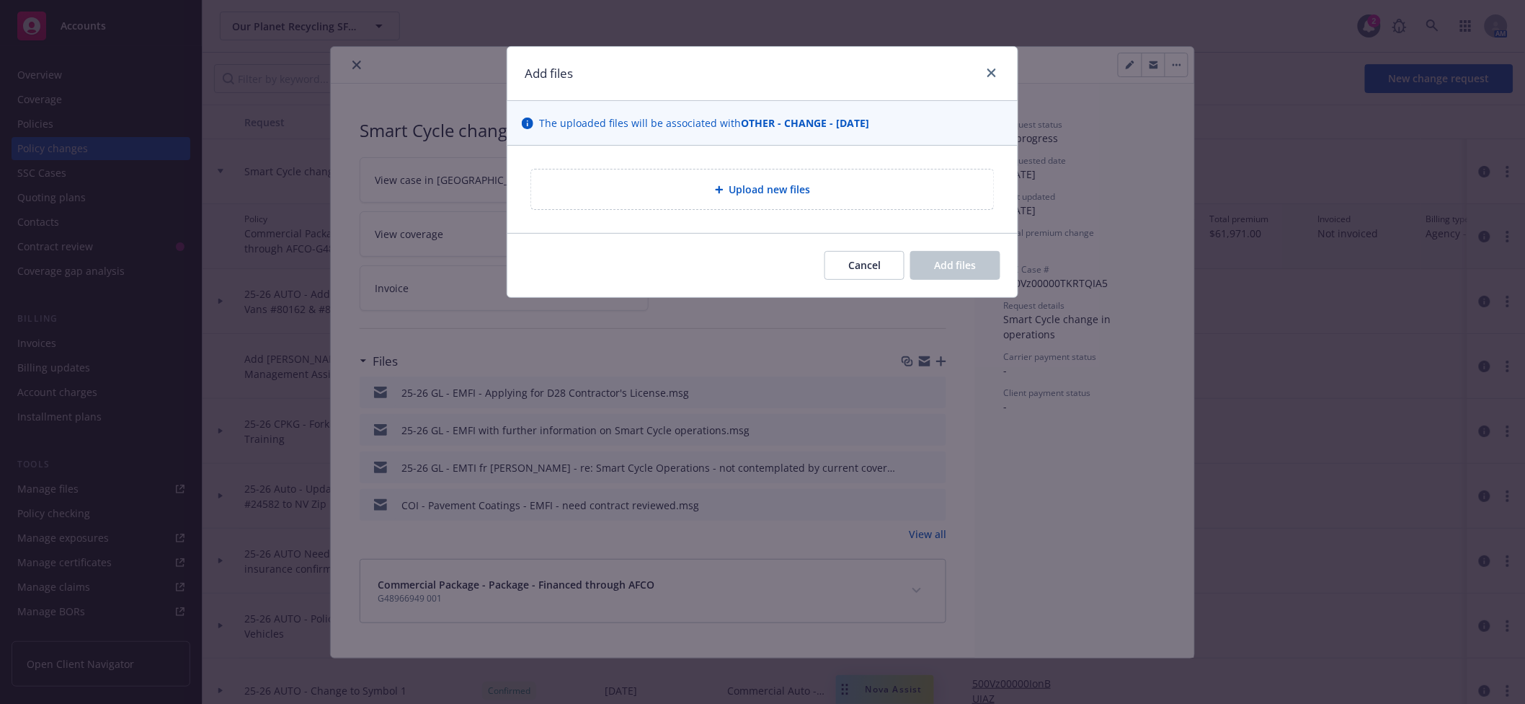
click at [770, 191] on span "Upload new files" at bounding box center [769, 189] width 81 height 15
type textarea "x"
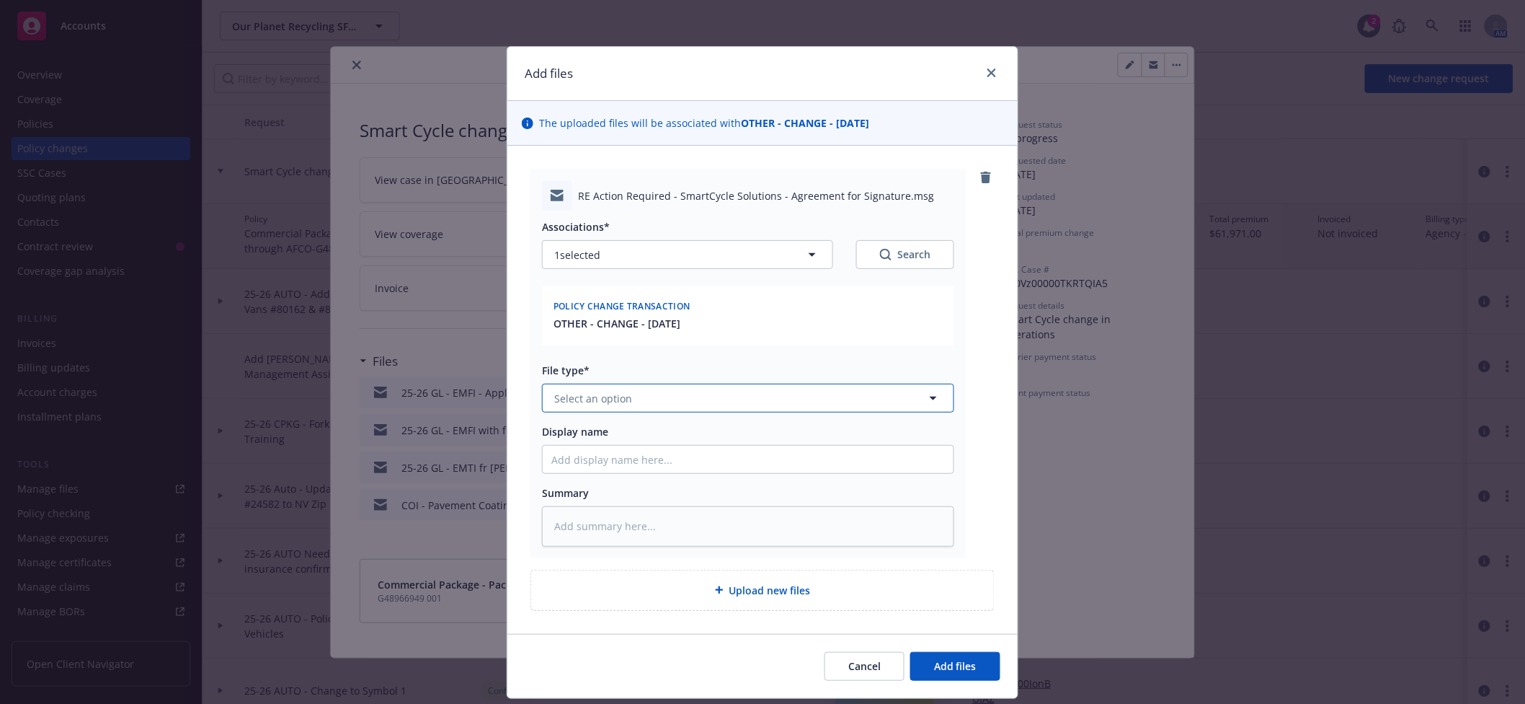
click at [645, 396] on button "Select an option" at bounding box center [748, 397] width 412 height 29
type input "change"
type textarea "x"
type input "E"
type textarea "x"
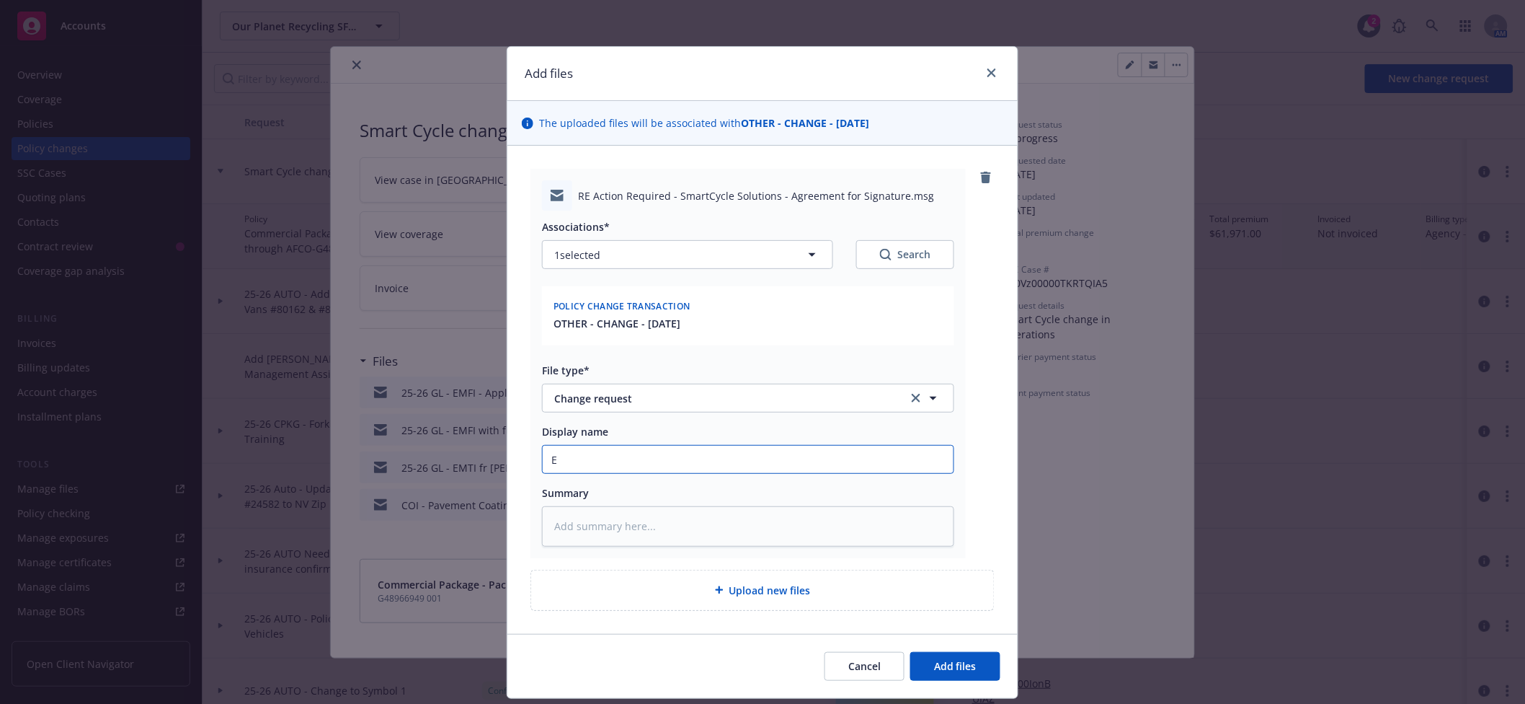
type input "EM"
type textarea "x"
type input "EMT"
type textarea "x"
type input "EM"
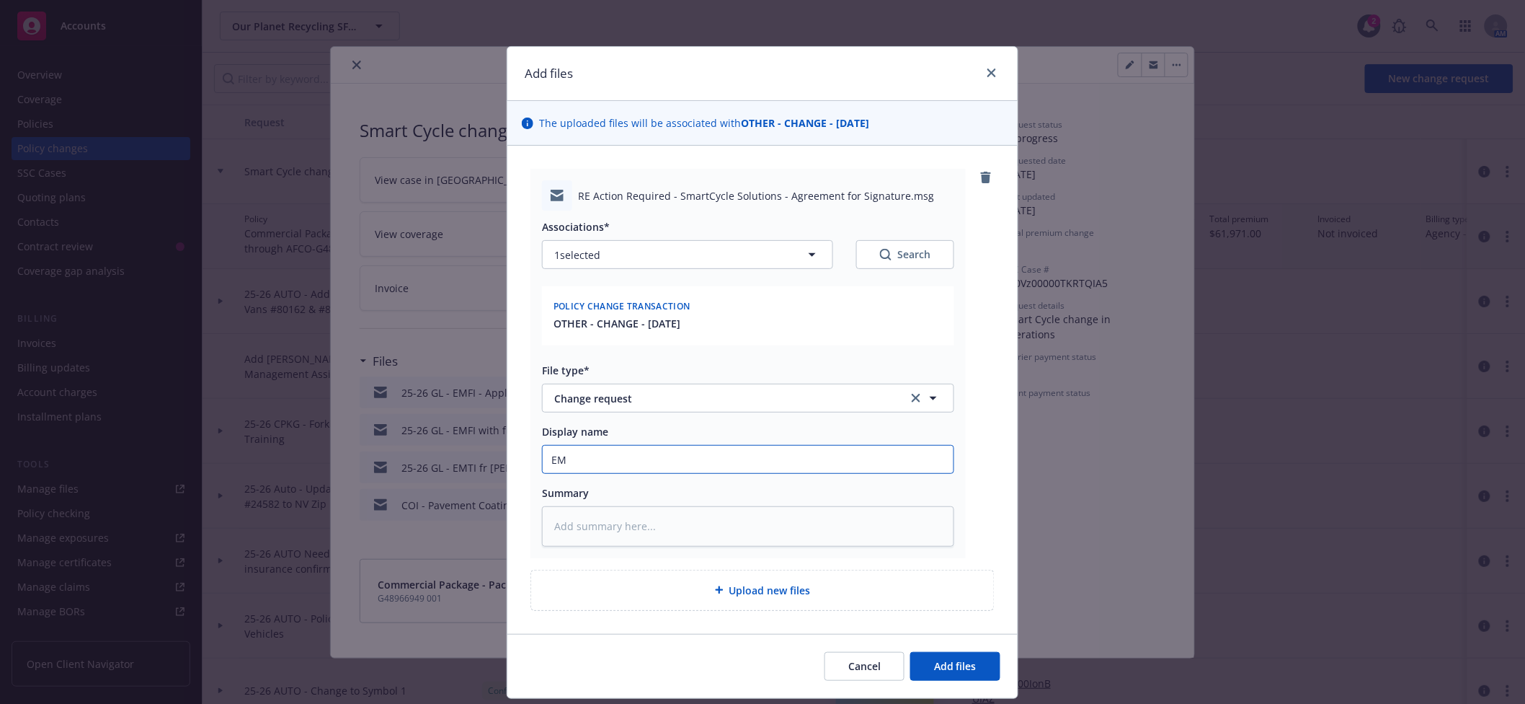
type textarea "x"
type input "E"
type textarea "x"
type input "2"
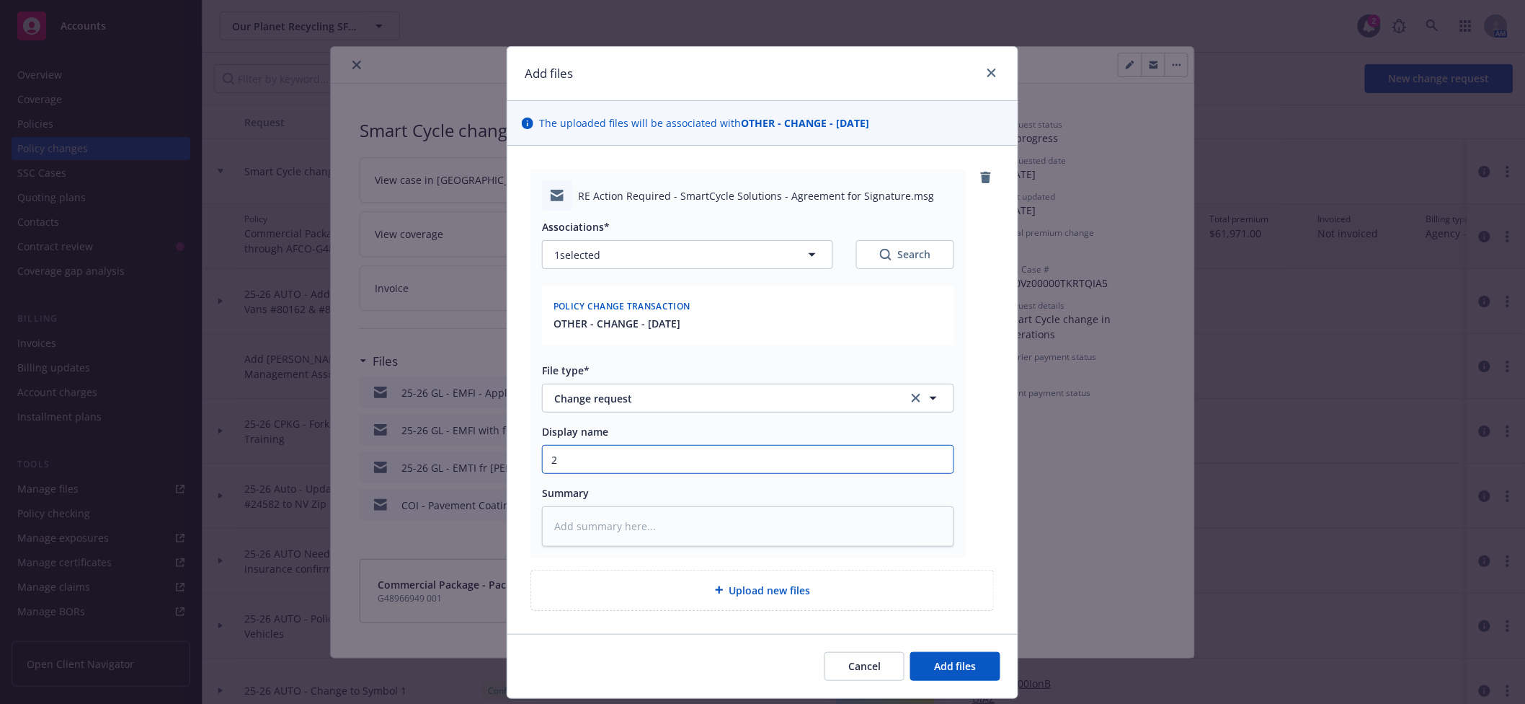
type textarea "x"
type input "25"
type textarea "x"
type input "25-"
type textarea "x"
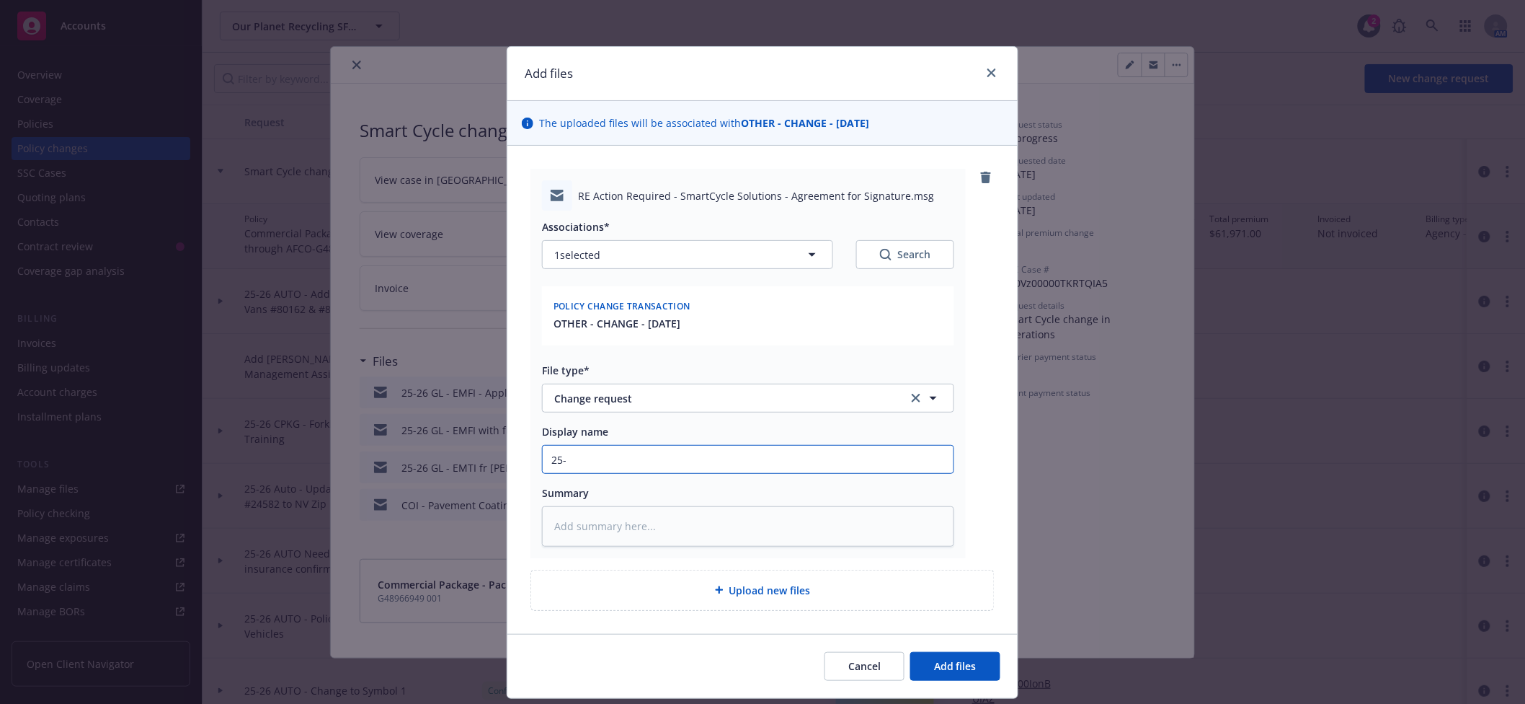
type input "25-2"
type textarea "x"
type input "25-26"
type textarea "x"
type input "25-26"
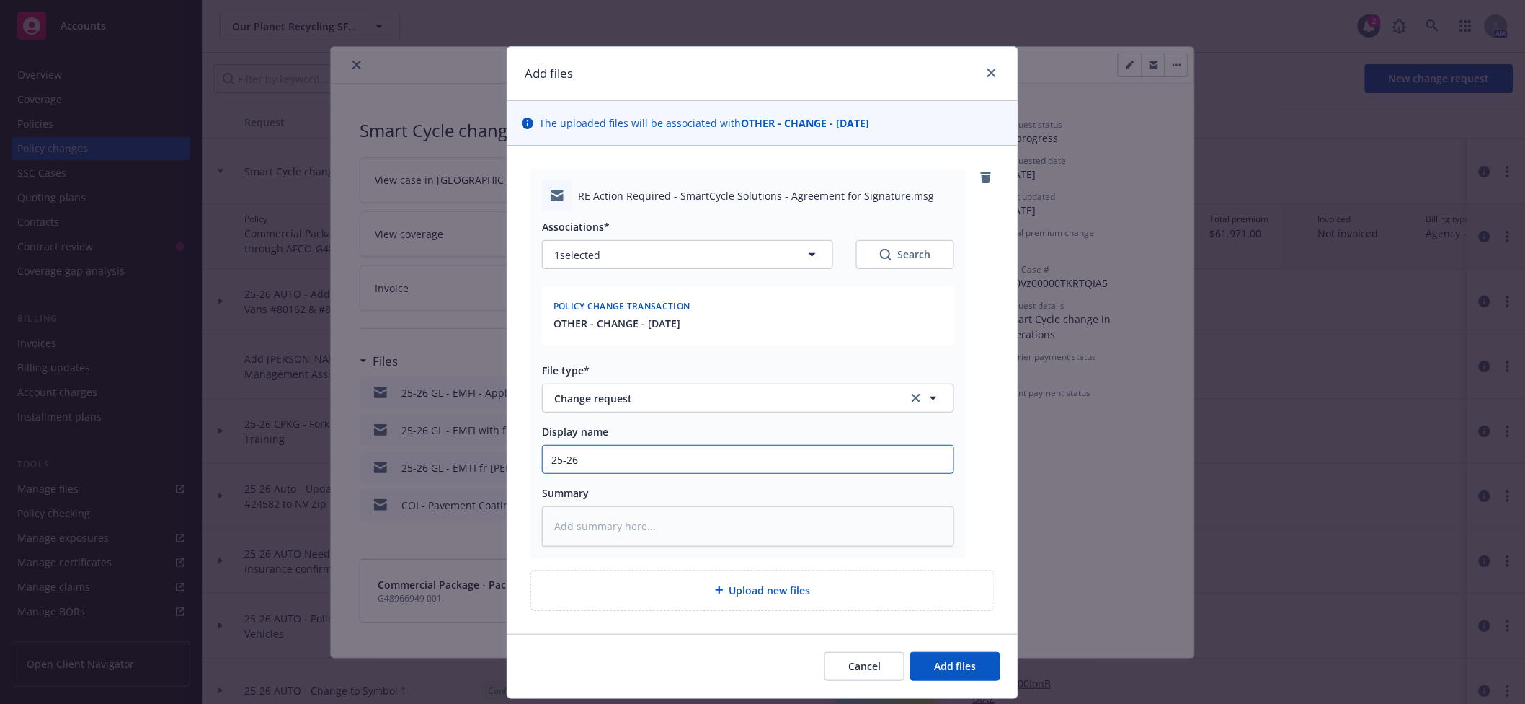
type textarea "x"
type input "25-26 G"
type textarea "x"
type input "25-26 GL"
type textarea "x"
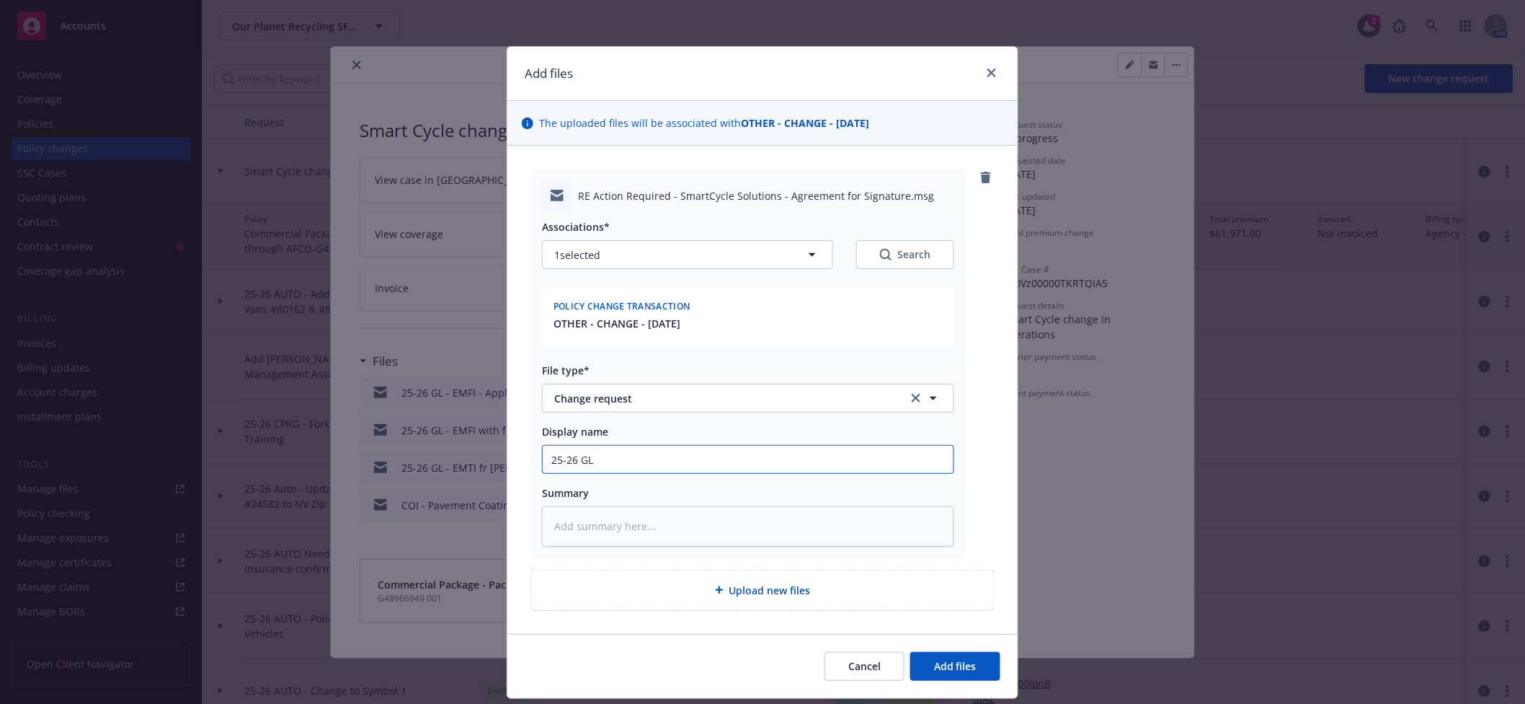
type input "25-26 GL -"
type textarea "x"
type input "25-26 GL -"
type textarea "x"
type input "25-26 GL - E"
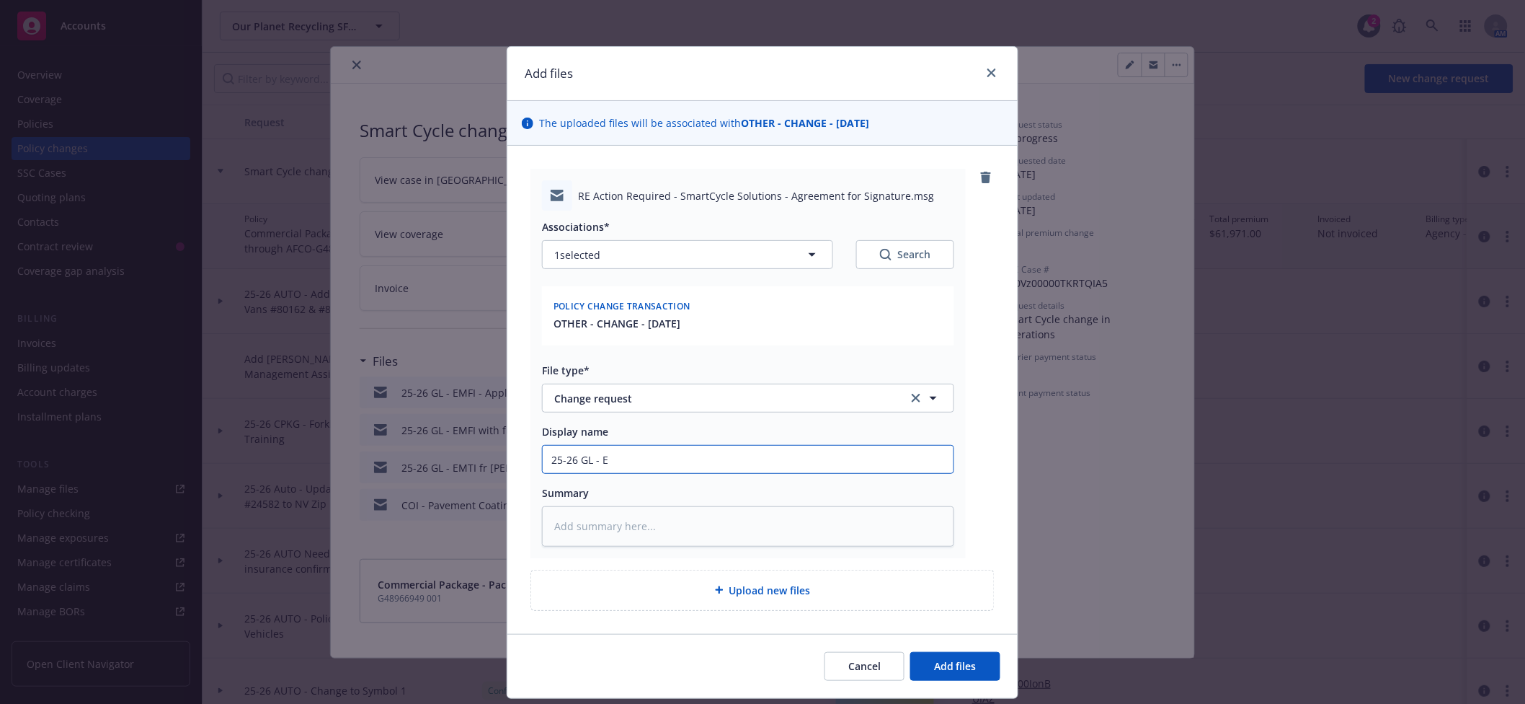
type textarea "x"
type input "25-26 [PERSON_NAME]"
type textarea "x"
type input "25-26 GL - EMT"
type textarea "x"
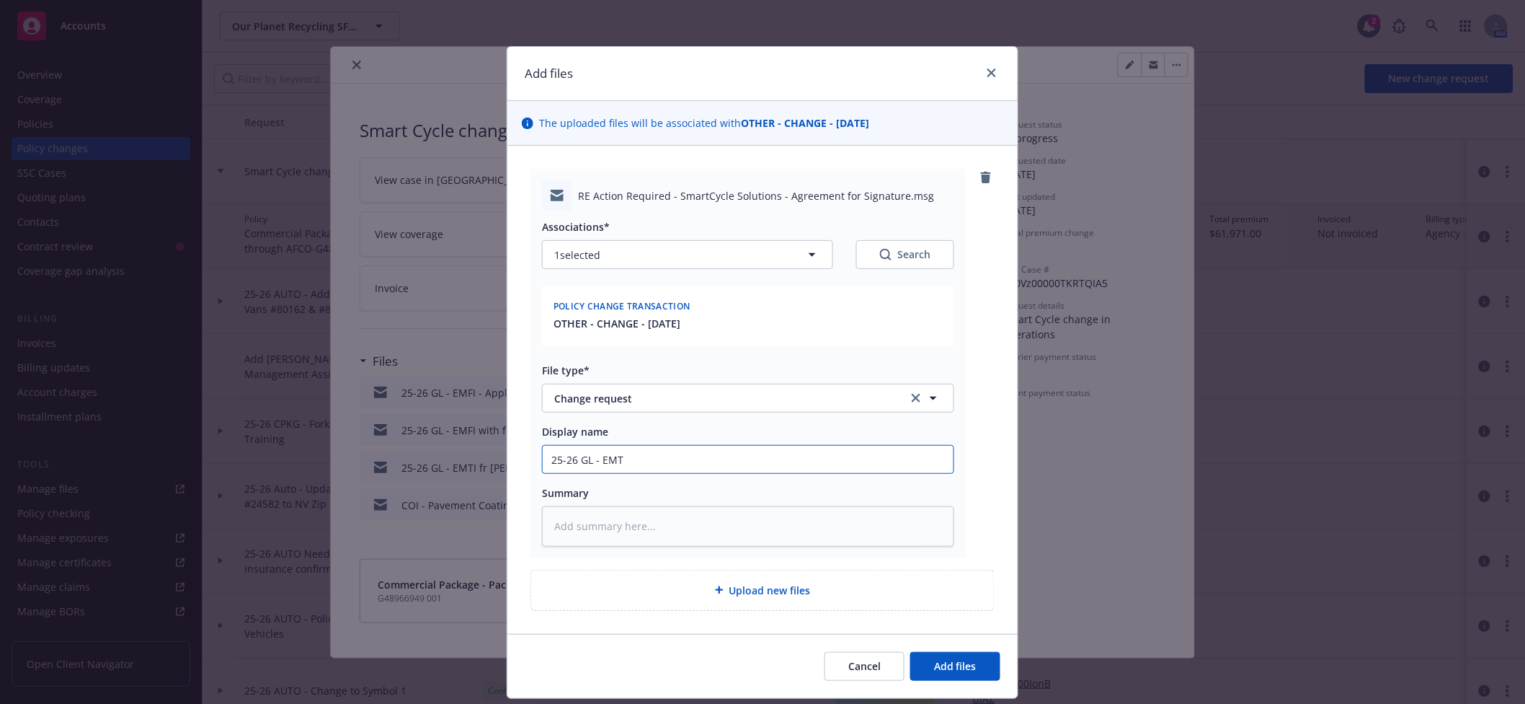
type input "25-26 GL - EMTI"
type textarea "x"
type input "25-26 GL - EMTI"
type textarea "x"
type input "25-26 GL - EMTI -"
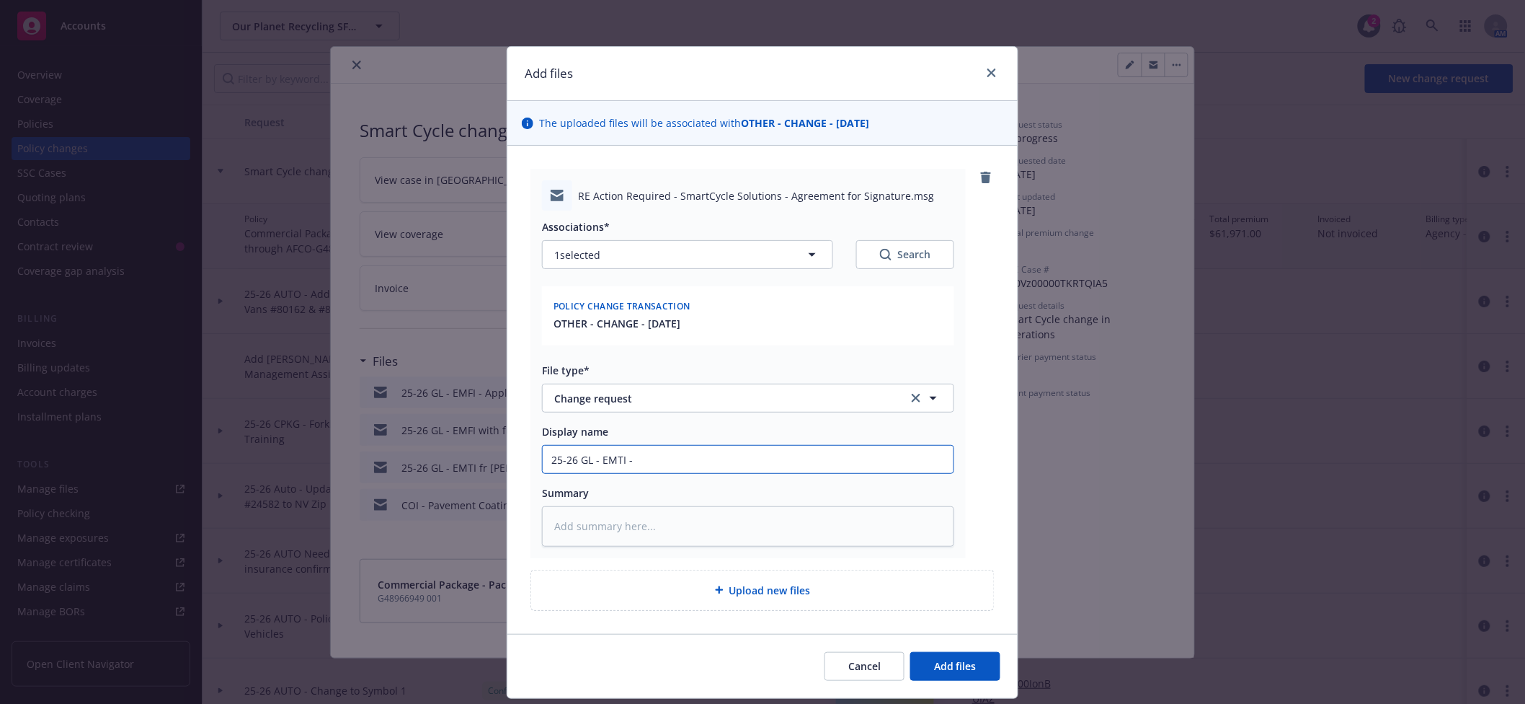
type textarea "x"
type input "25-26 GL - EMTI -"
type textarea "x"
type input "25-26 GL - EMTI - N"
type textarea "x"
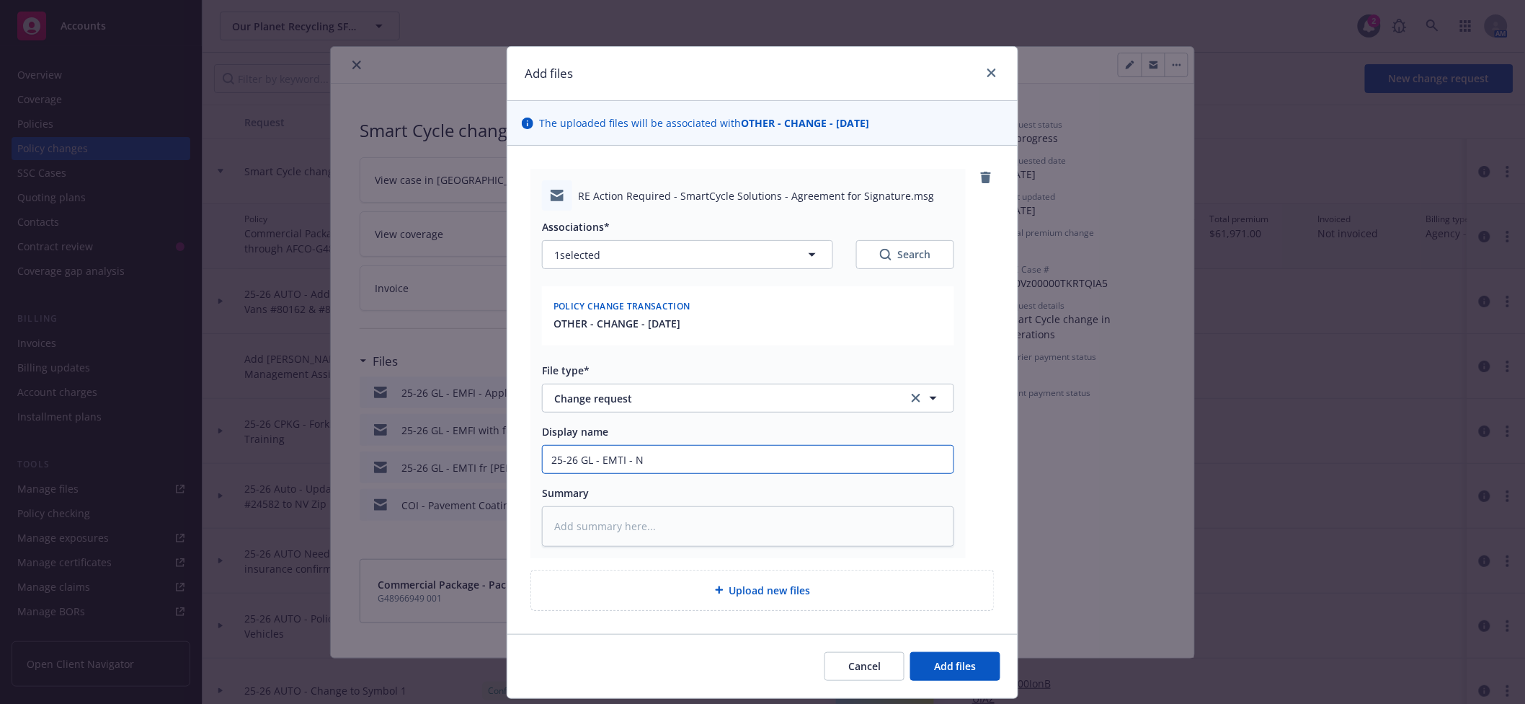
type input "25-26 GL - EMTI - Ne"
type textarea "x"
type input "25-26 GL - EMTI - Nee"
type textarea "x"
type input "25-26 GL - EMTI - Need"
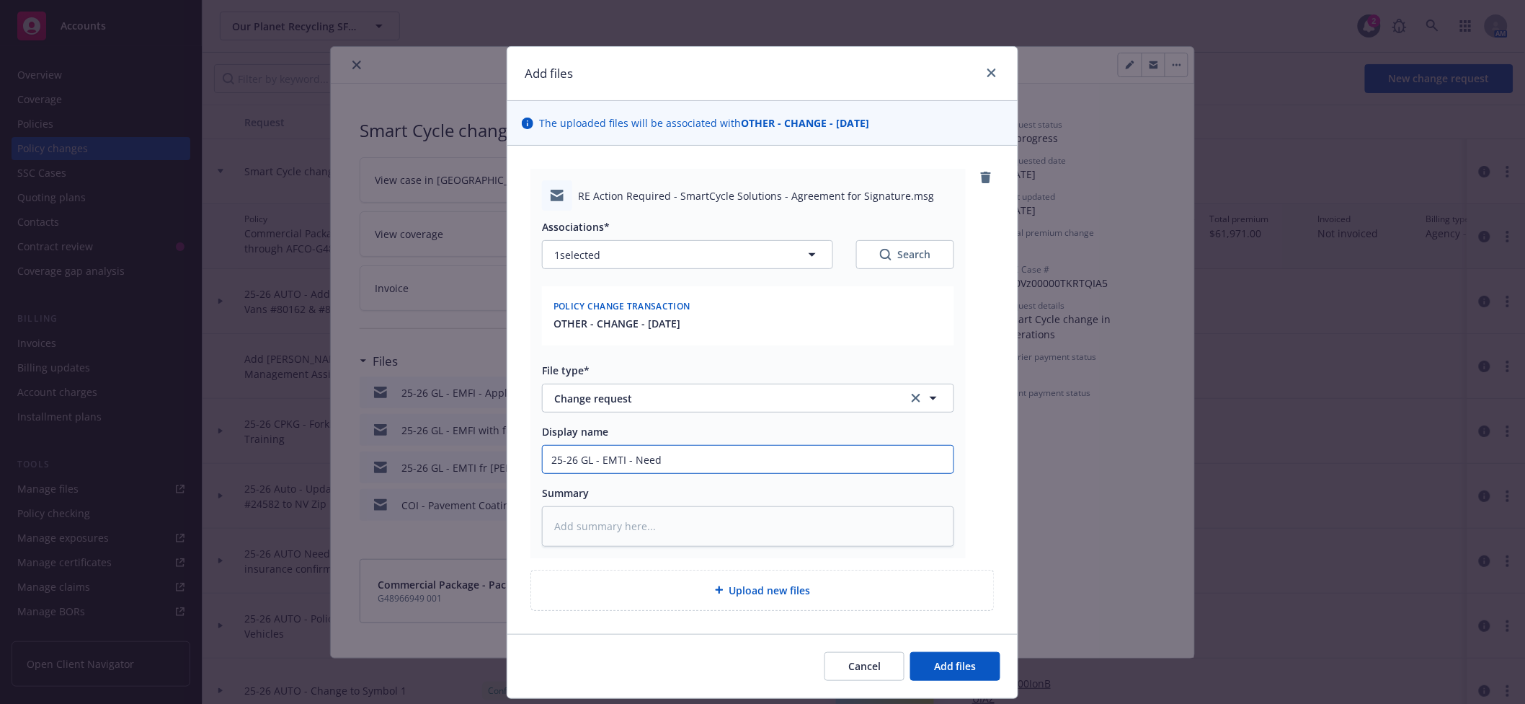
type textarea "x"
type input "25-26 GL - EMTI - Need"
type textarea "x"
type input "25-26 GL - EMTI - Need S"
type textarea "x"
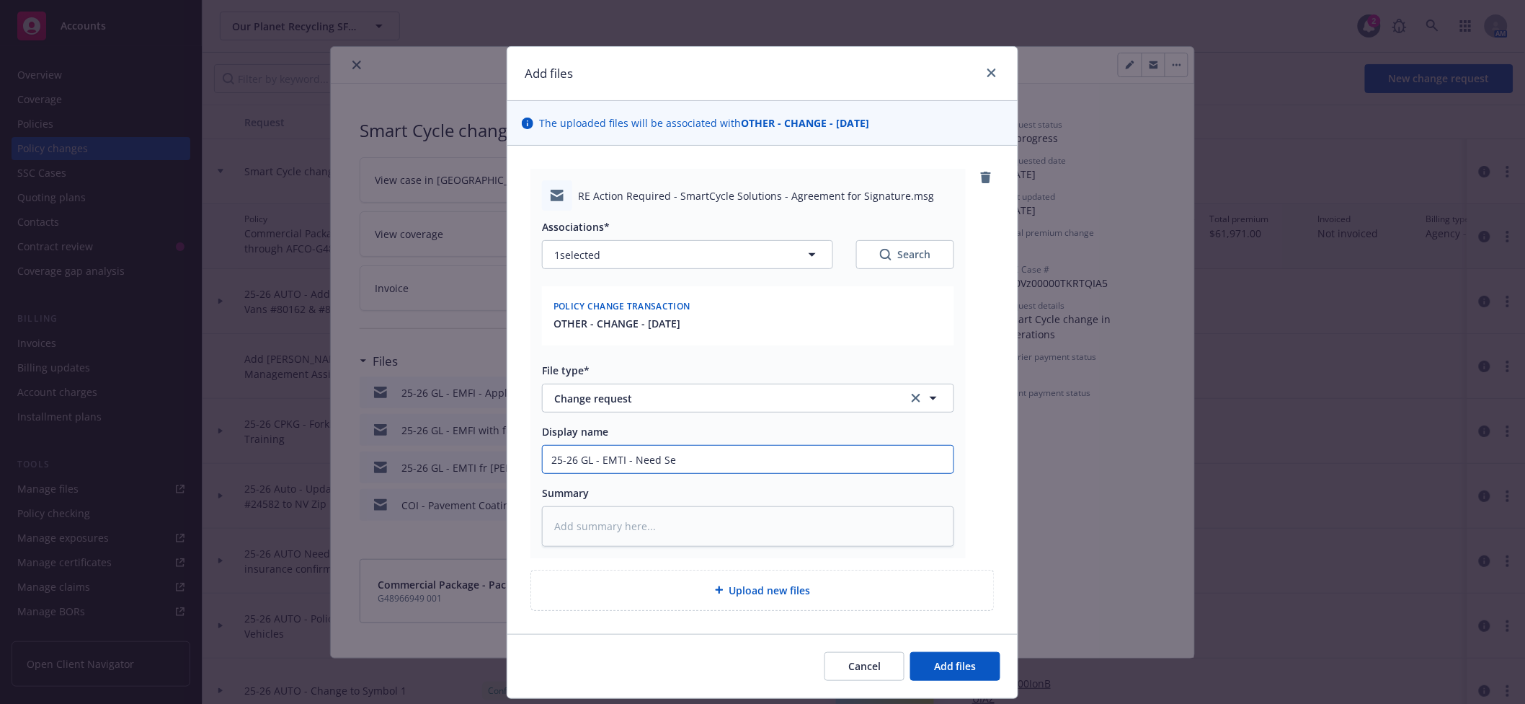
type input "25-26 GL - EMTI - Need Sep"
type textarea "x"
type input "25-26 GL - EMTI - Need Sepa"
type textarea "x"
type input "25-26 GL - EMTI - Need Separ"
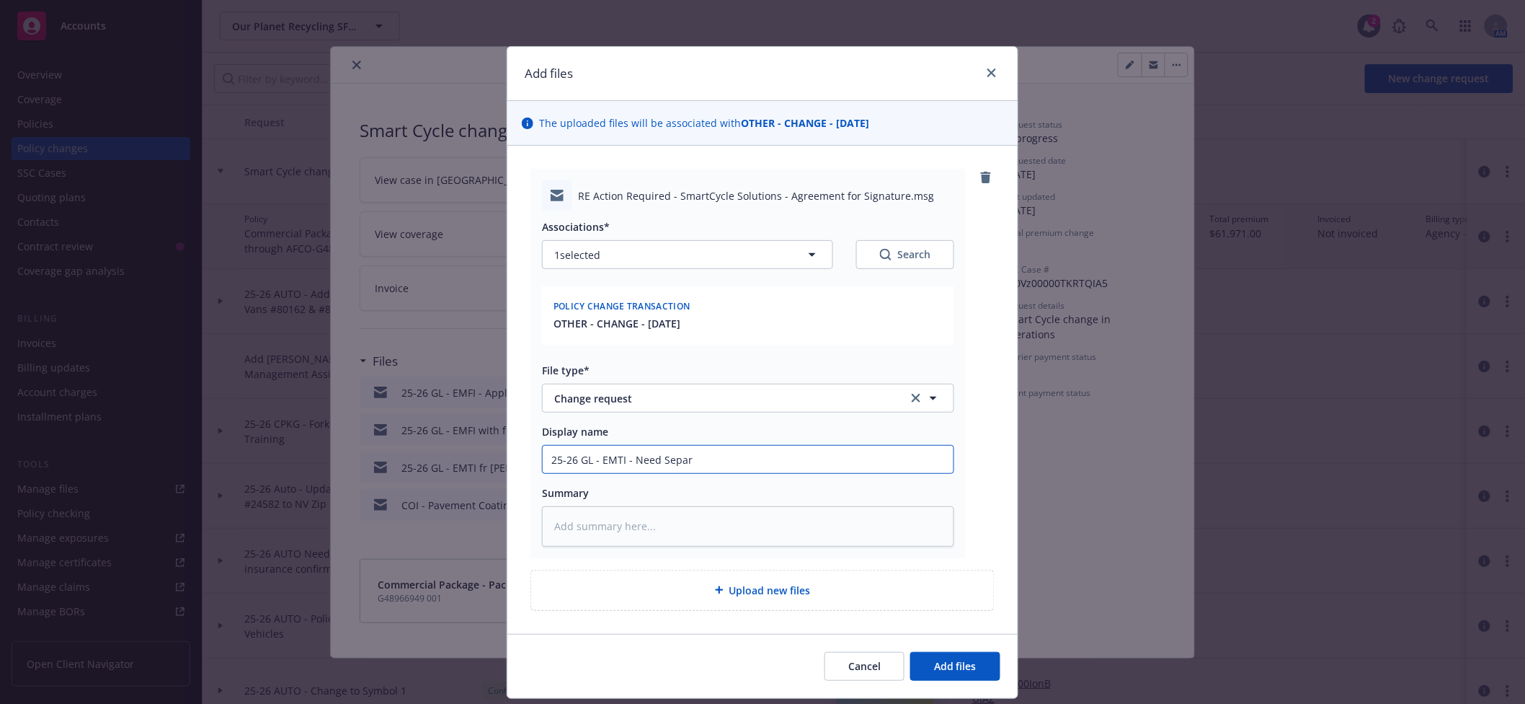
type textarea "x"
type input "25-26 GL - EMTI - Need Separa"
type textarea "x"
type input "25-26 GL - EMTI - Need Separat"
type textarea "x"
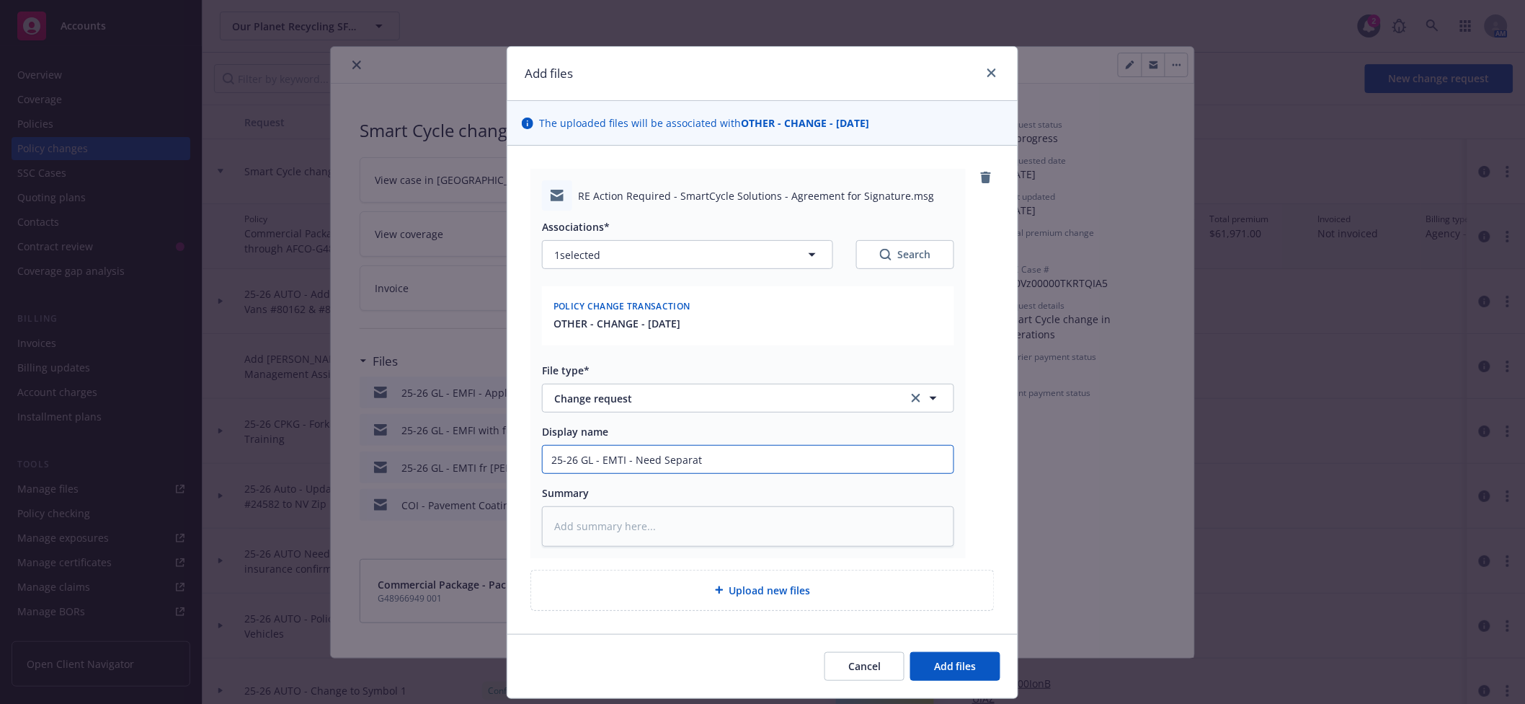
type input "25-26 GL - EMTI - Need Separate"
type textarea "x"
type input "25-26 GL - EMTI - Need Separate"
type textarea "x"
type input "25-26 GL - EMTI - Need Separate C"
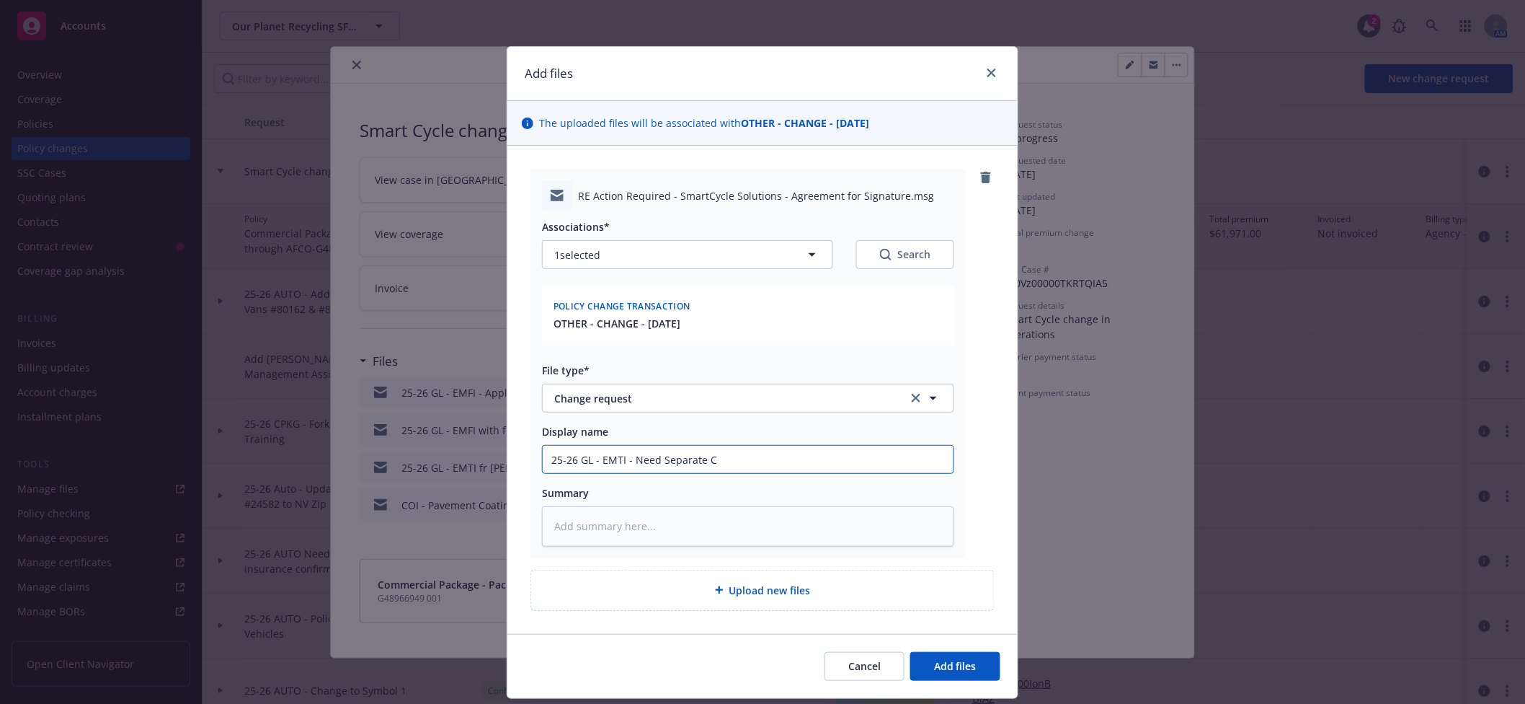
type textarea "x"
type input "25-26 GL - EMTI - Need Separate Co"
type textarea "x"
type input "25-26 GL - EMTI - Need Separate Cov"
type textarea "x"
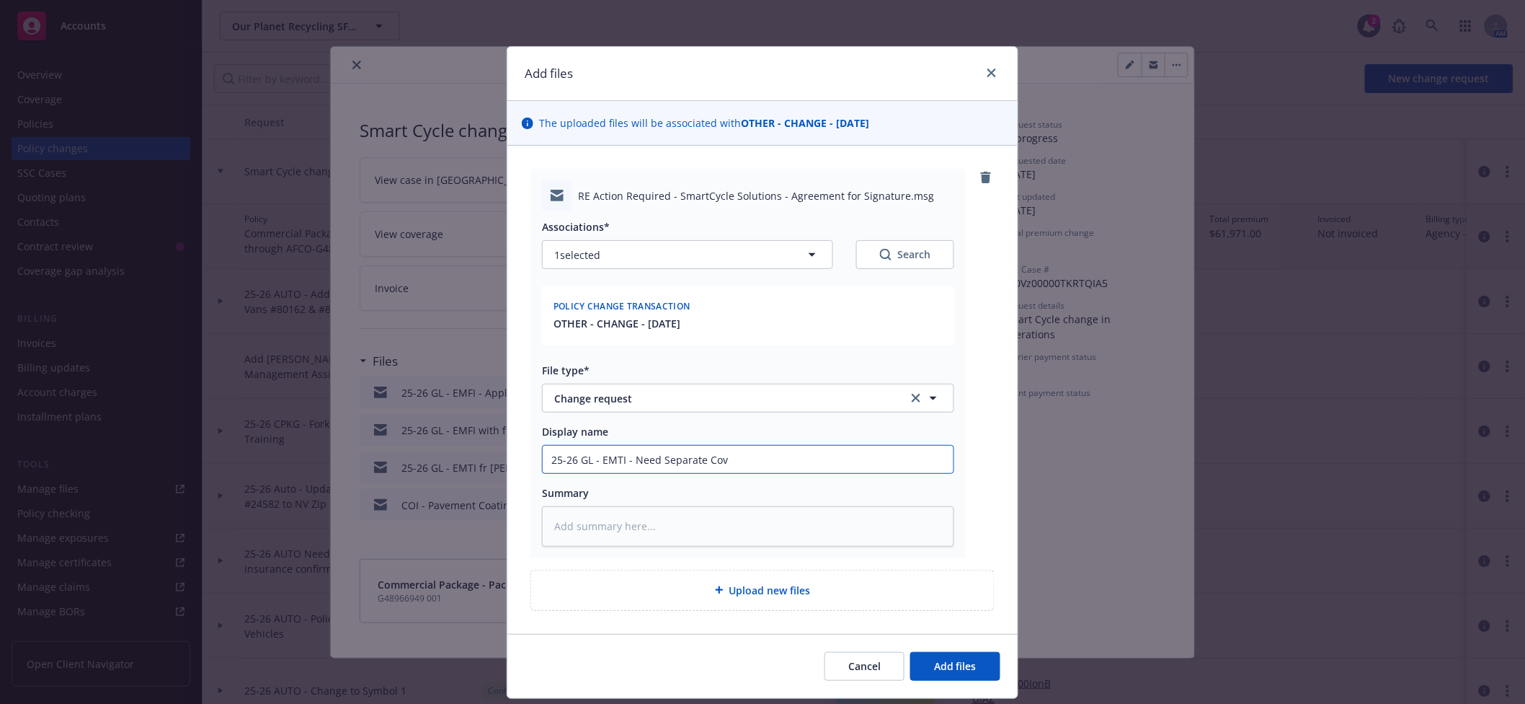
type input "25-26 GL - EMTI - Need Separate Cove"
type textarea "x"
type input "25-26 GL - EMTI - Need Separate Cover"
type textarea "x"
type input "25-26 GL - EMTI - Need Separate Coverag"
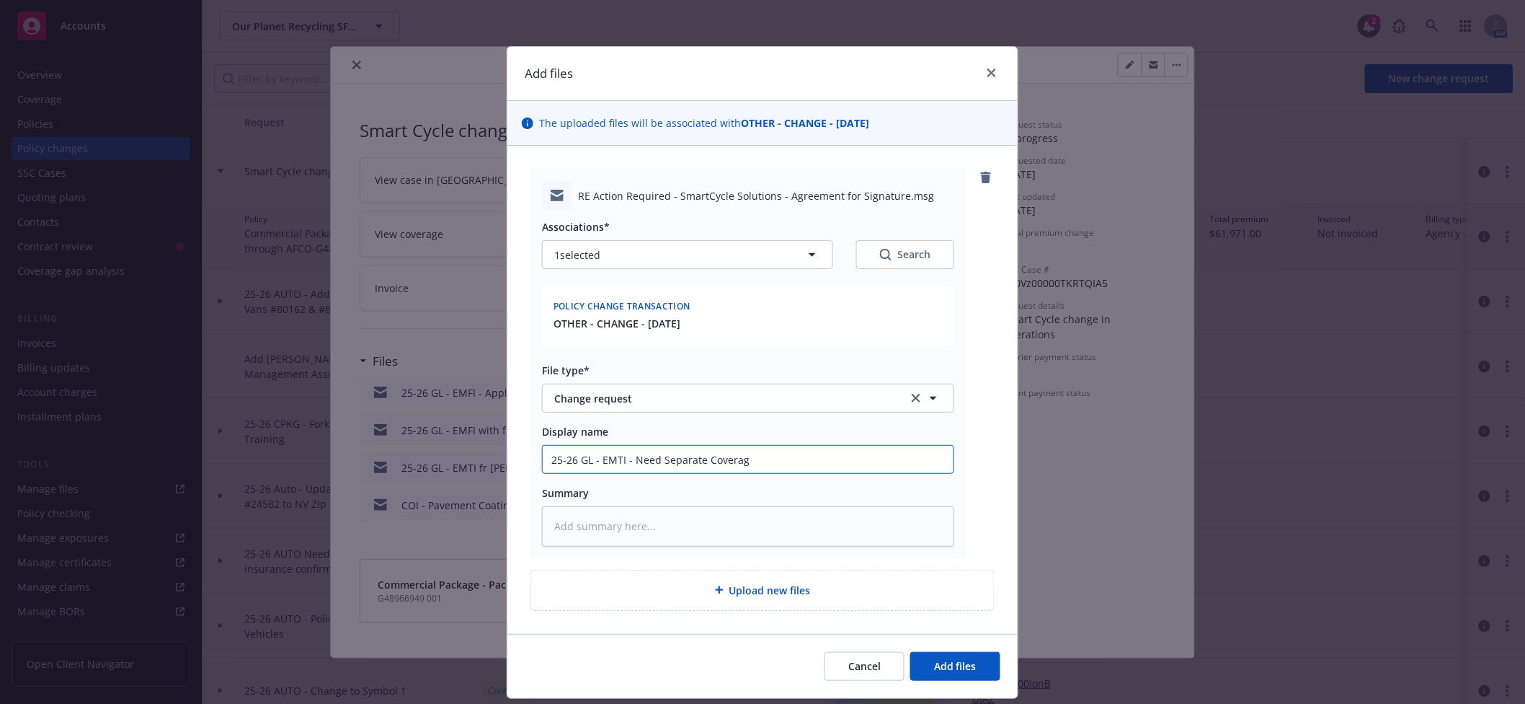
type textarea "x"
type input "25-26 GL - EMTI - Need Separate Coverage"
type textarea "x"
type input "25-26 GL - EMTI - Need Separate Coverage"
type textarea "x"
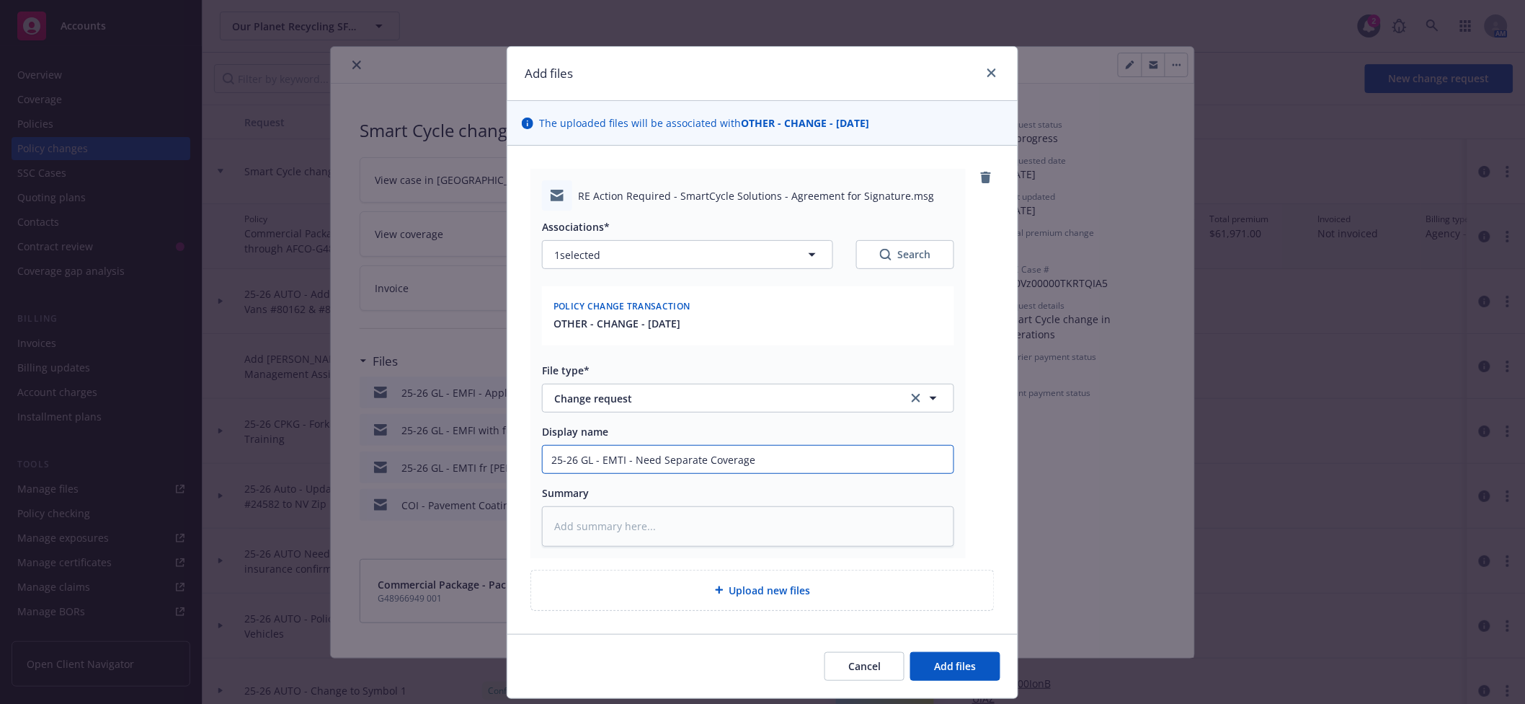
type input "25-26 GL - EMTI - Need Separate Coverage f"
type textarea "x"
type input "25-26 GL - EMTI - Need Separate Coverage fo"
type textarea "x"
type input "25-26 GL - EMTI - Need Separate Coverage for"
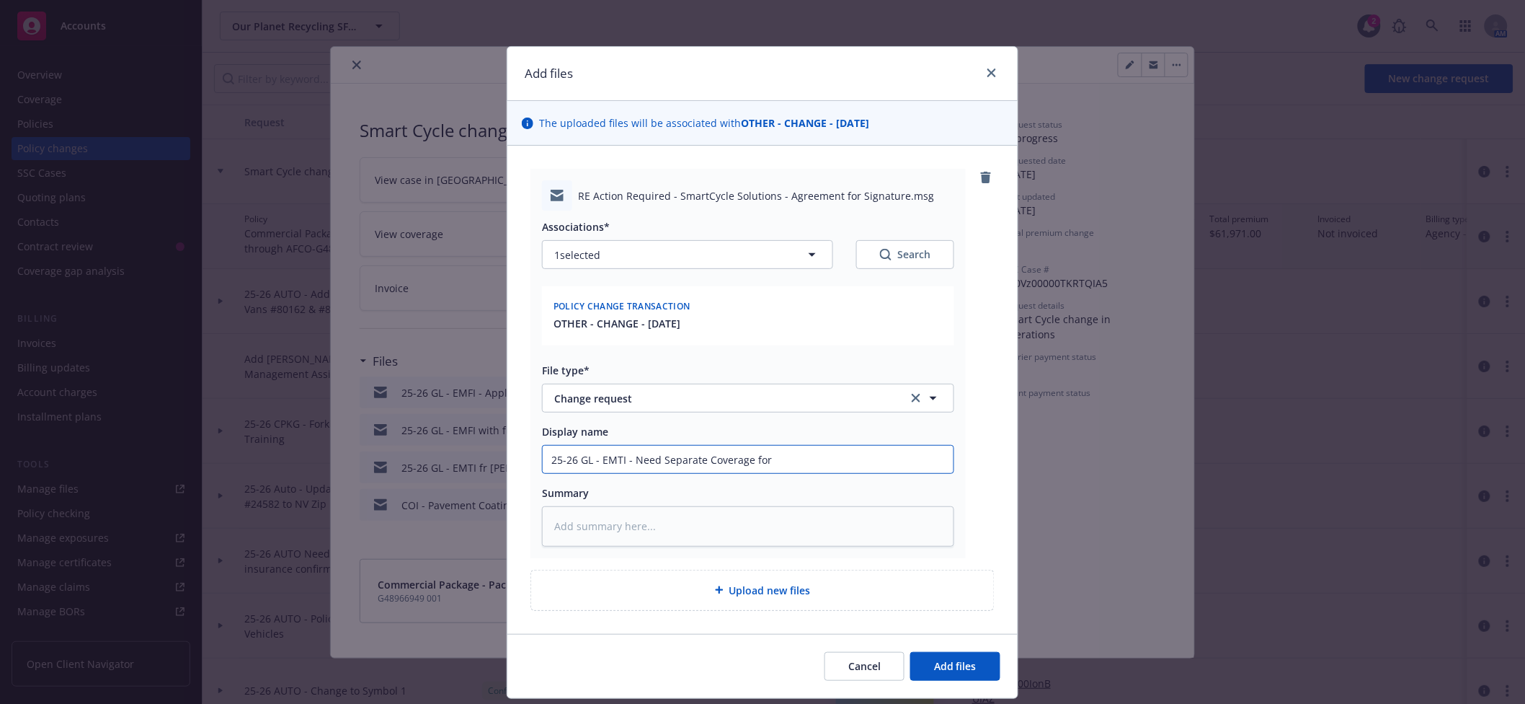
type textarea "x"
type input "25-26 GL - EMTI - Need Separate Coverage for S"
type textarea "x"
type input "25-26 GL - EMTI - Need Separate Coverage for Sm"
type textarea "x"
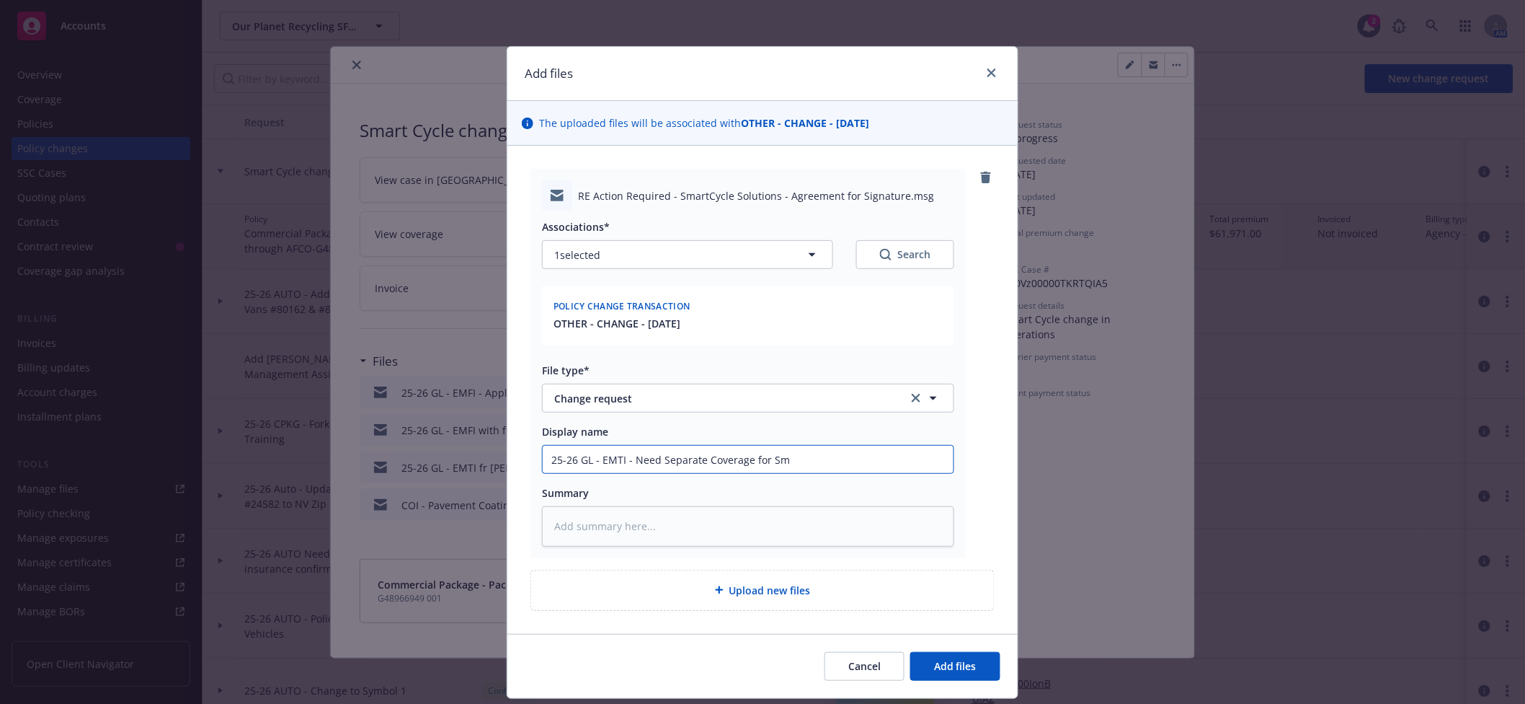
type input "25-26 GL - EMTI - Need Separate Coverage for Sma"
type textarea "x"
type input "25-26 GL - EMTI - Need Separate Coverage for Smar"
type textarea "x"
type input "25-26 GL - EMTI - Need Separate Coverage for Smart"
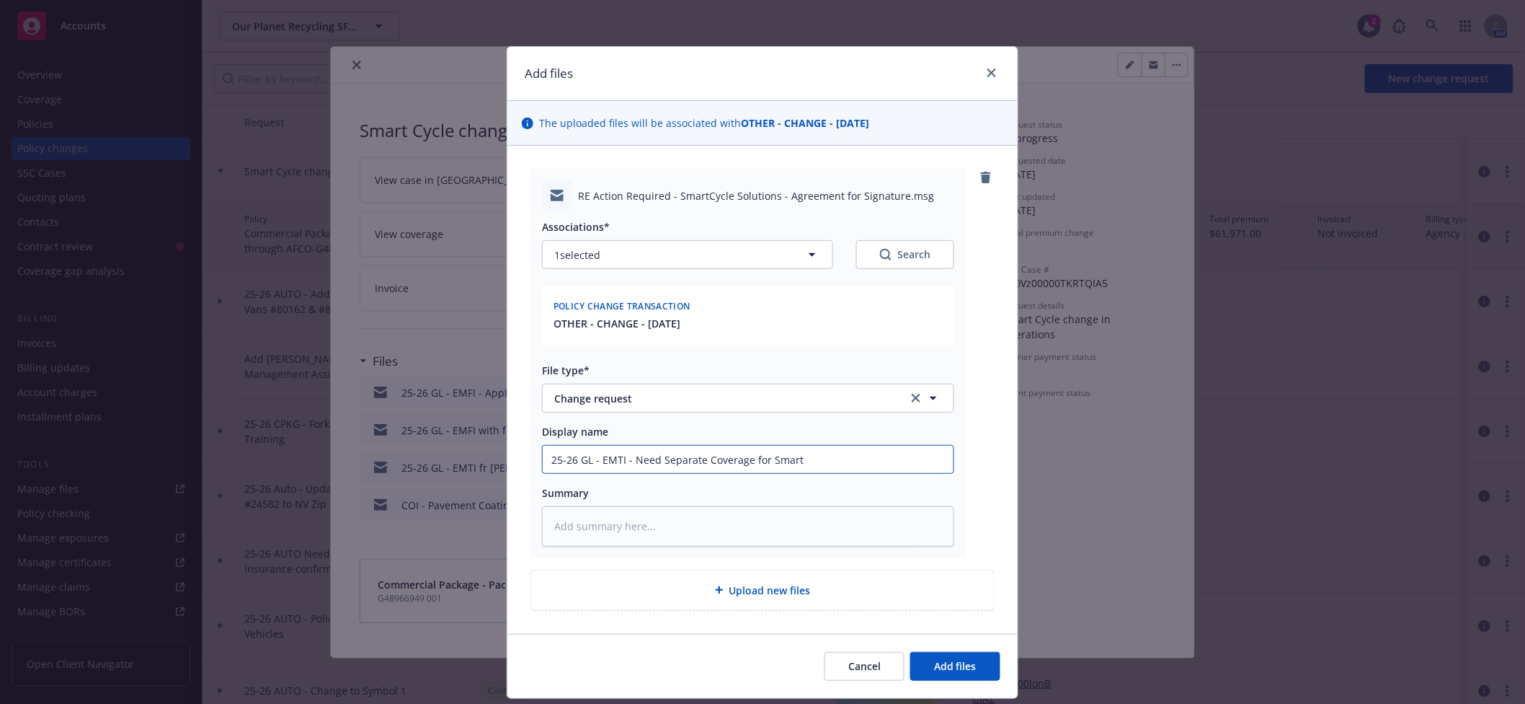
type textarea "x"
type input "25-26 GL - EMTI - Need Separate Coverage for SmartC"
type textarea "x"
type input "25-26 GL - EMTI - Need Separate Coverage for SmartCyc"
type textarea "x"
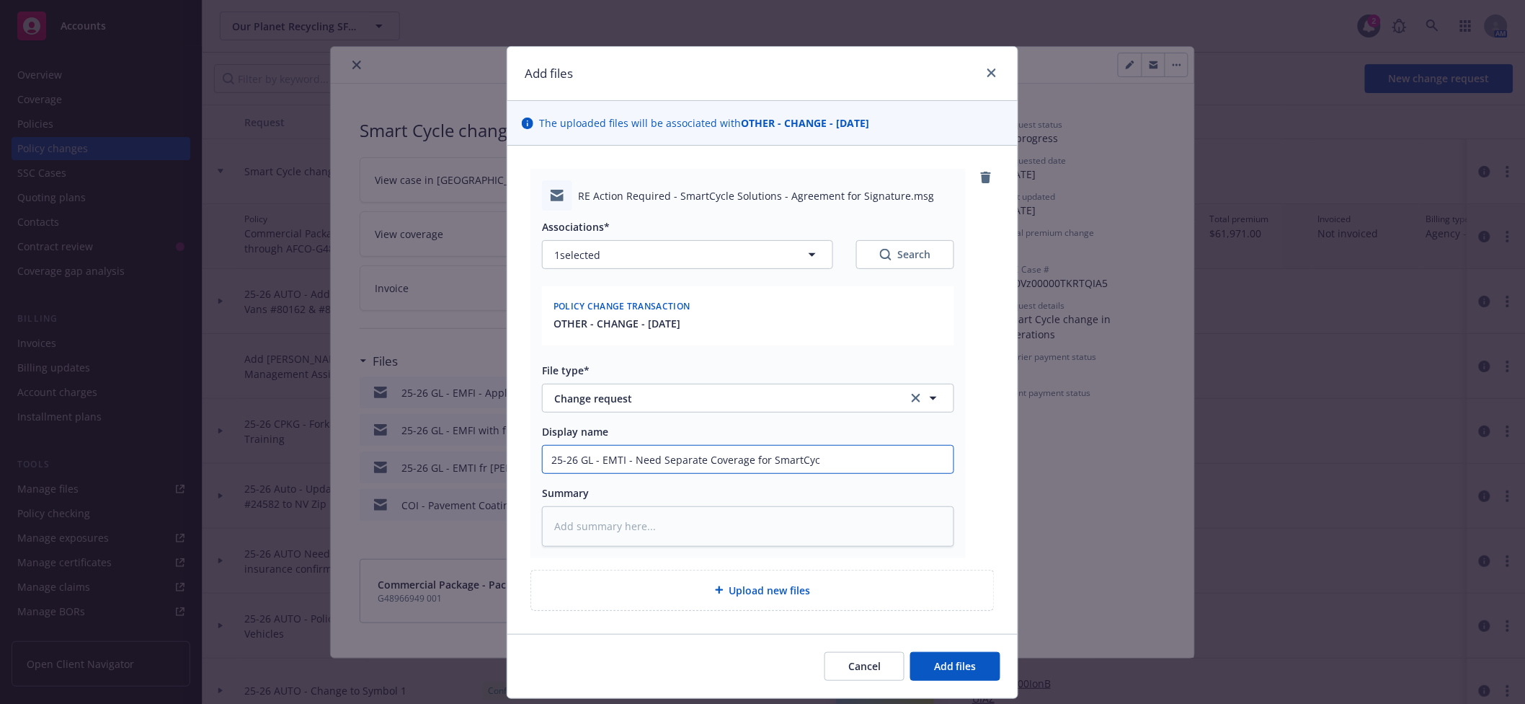
type input "25-26 GL - EMTI - Need Separate Coverage for SmartCycl"
type textarea "x"
type input "25-26 GL - EMTI - Need Separate Coverage for SmartCycle"
click at [739, 515] on textarea at bounding box center [748, 526] width 412 height 40
paste textarea "Lo Ipsum, dol si ametc adip elit seddo eiusmo temporinci/utlabore etdolorema al…"
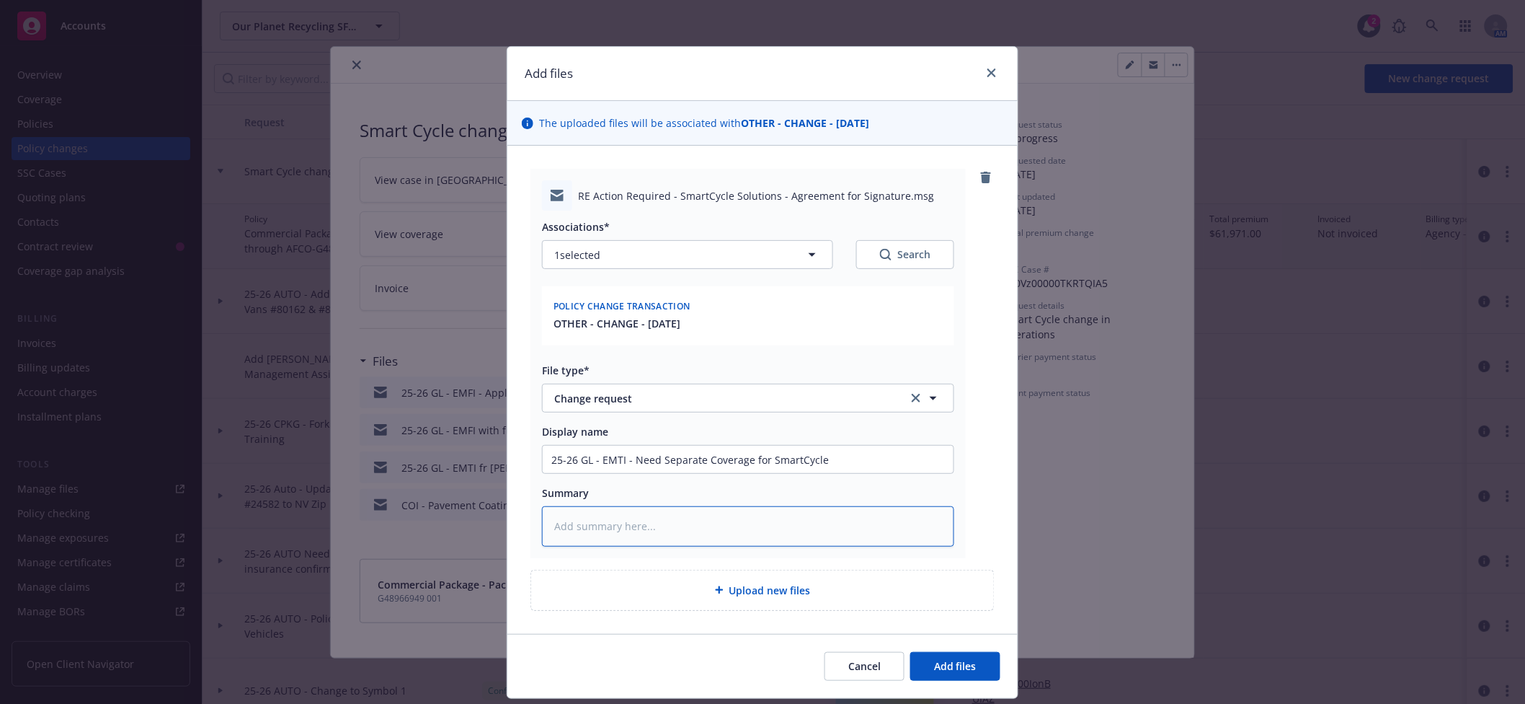
type textarea "x"
type textarea "Lo Ipsum, dol si ametc adip elit seddo eiusmo temporinci/utlabore etdolorema al…"
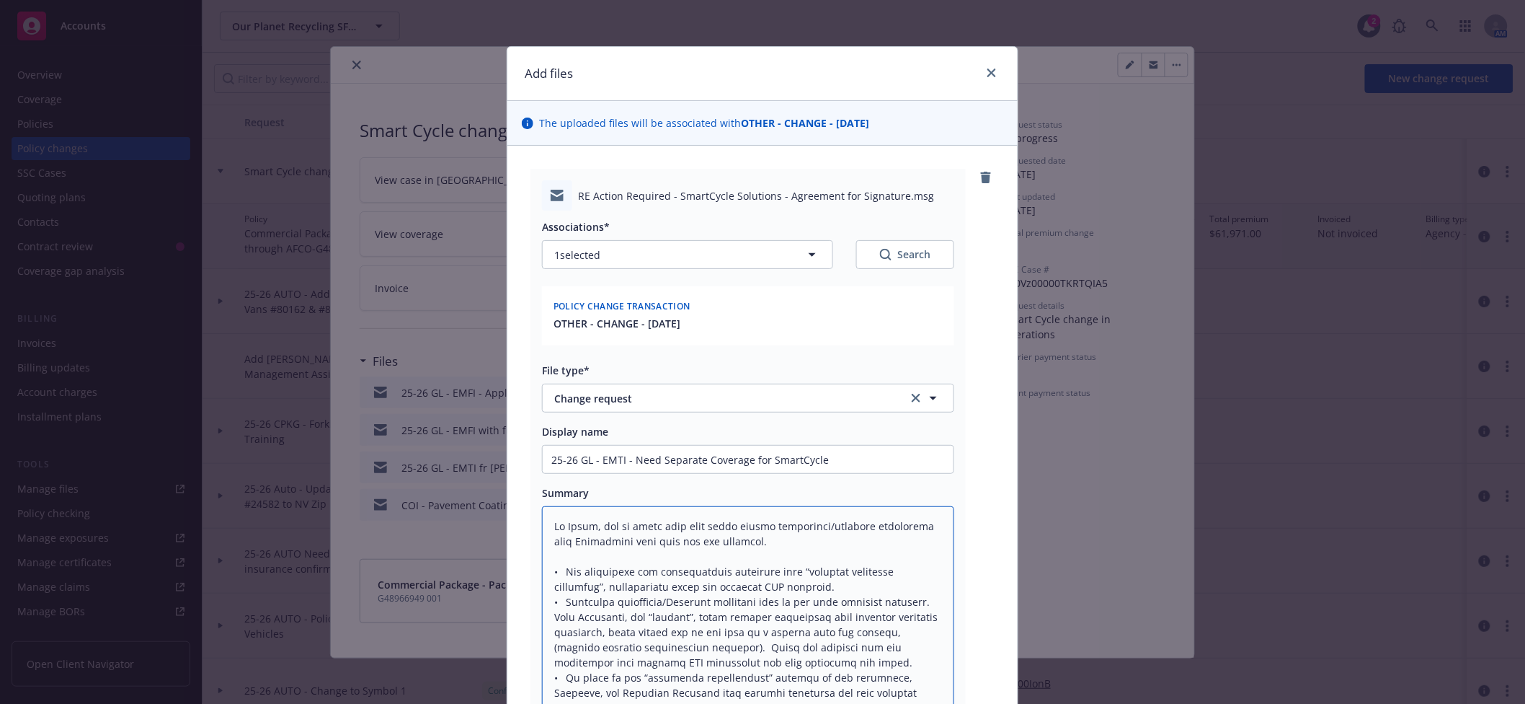
type textarea "x"
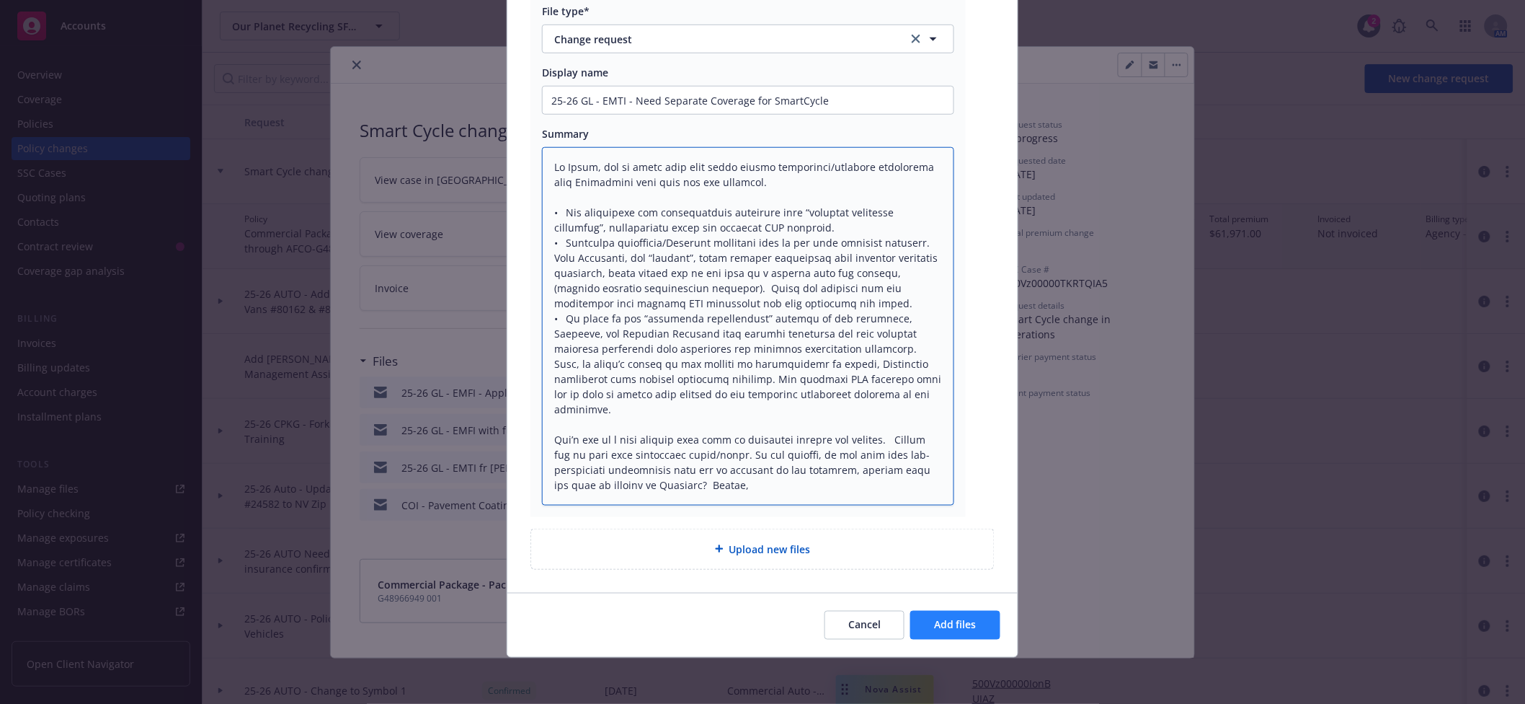
type textarea "Lo Ipsum, dol si ametc adip elit seddo eiusmo temporinci/utlabore etdolorema al…"
click at [957, 629] on span "Add files" at bounding box center [955, 625] width 43 height 14
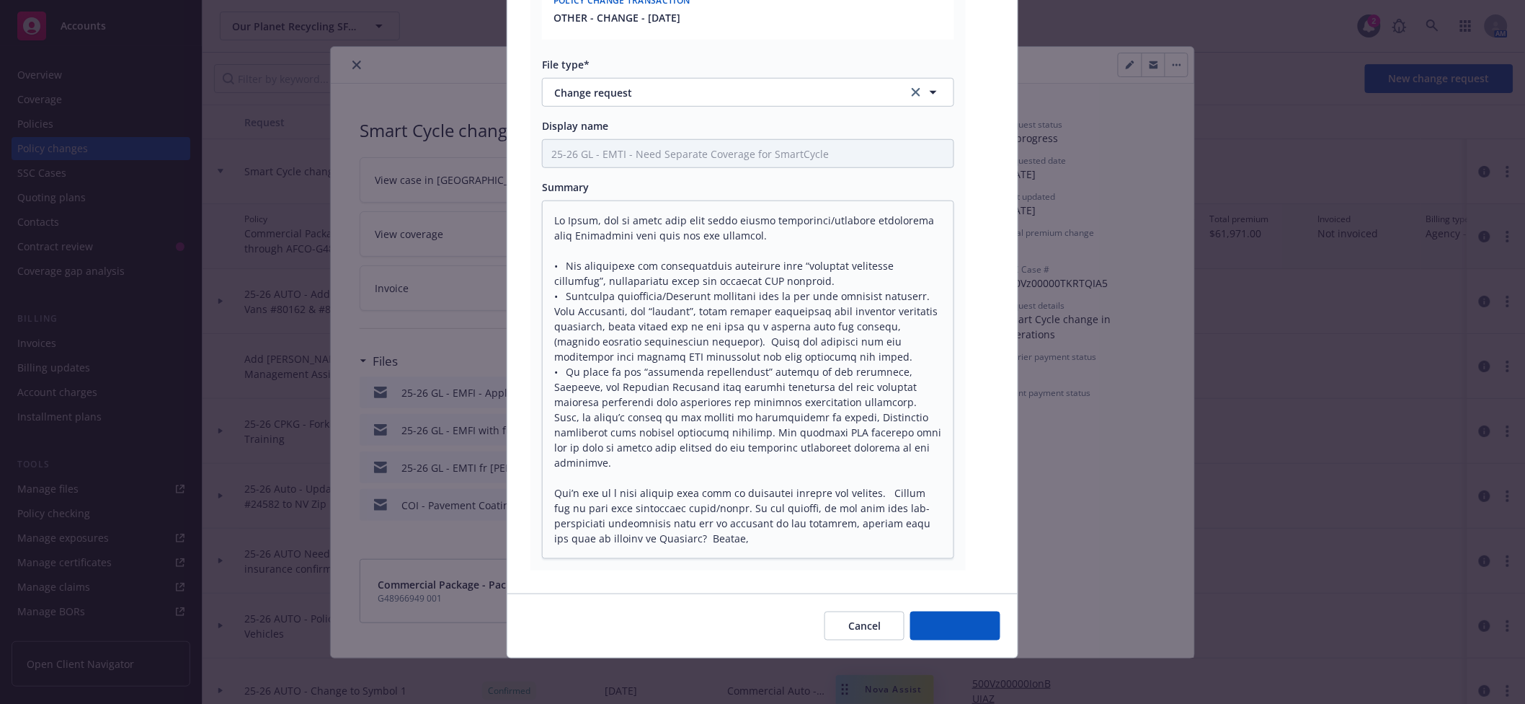
type textarea "x"
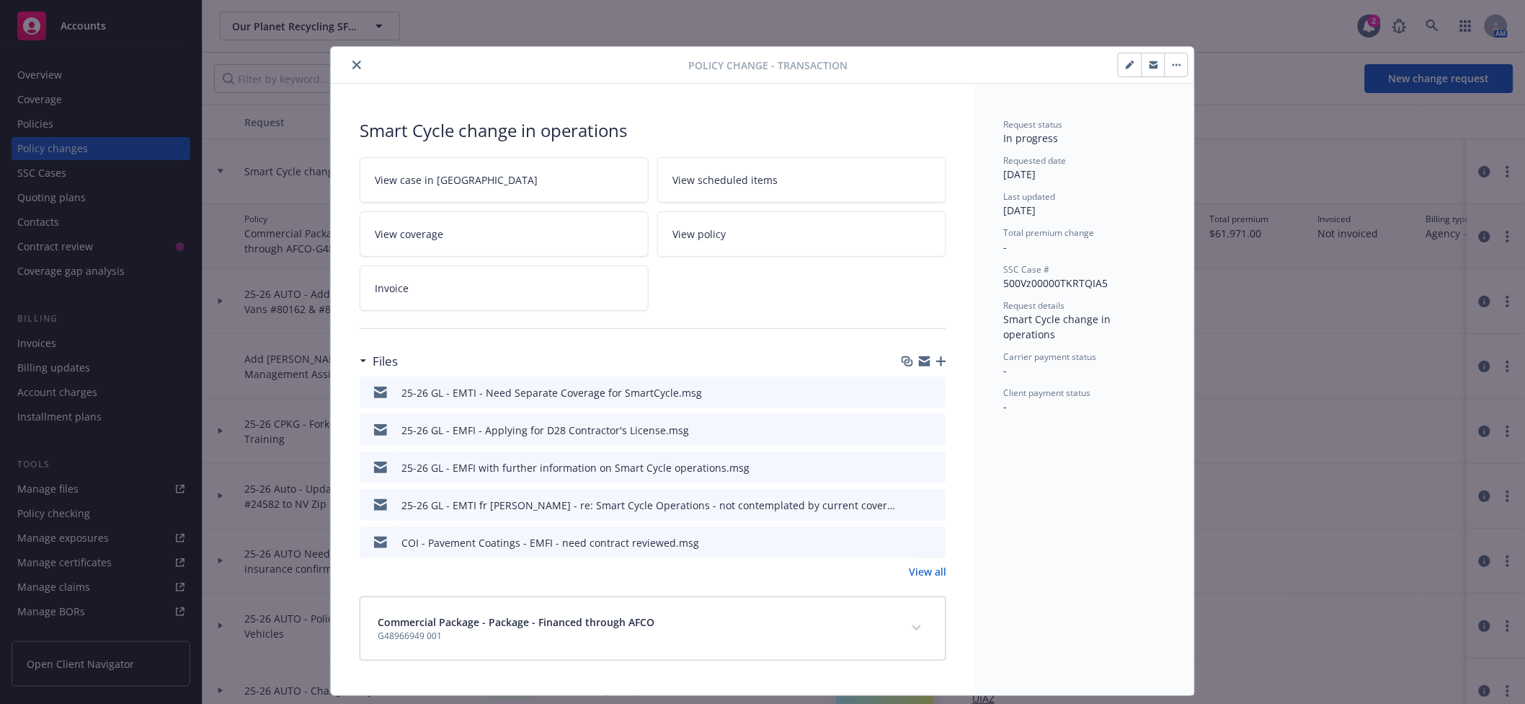
drag, startPoint x: 363, startPoint y: 74, endPoint x: 348, endPoint y: 66, distance: 17.1
click at [348, 66] on div at bounding box center [513, 64] width 352 height 17
click at [352, 66] on icon "close" at bounding box center [356, 65] width 9 height 9
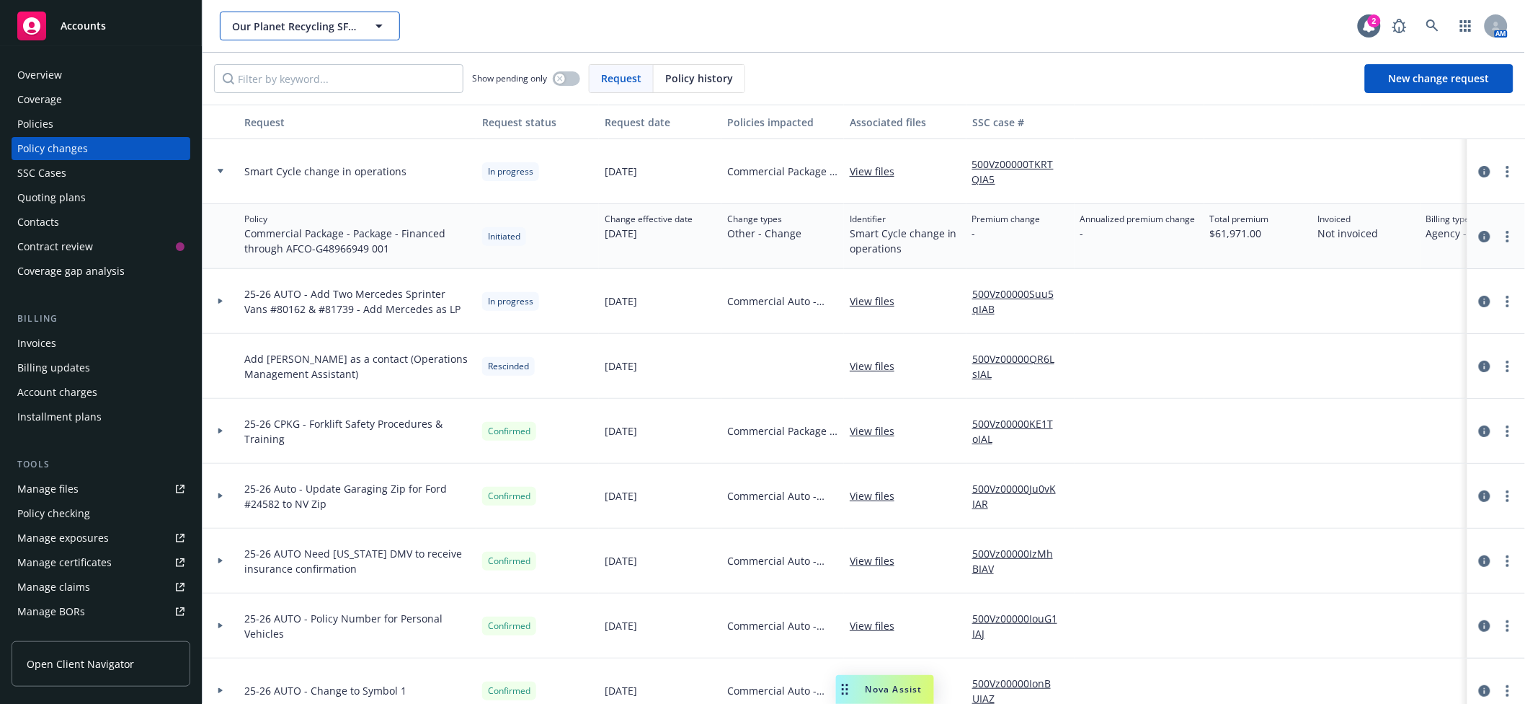
click at [316, 30] on span "Our Planet Recycling SF LLC" at bounding box center [294, 26] width 125 height 15
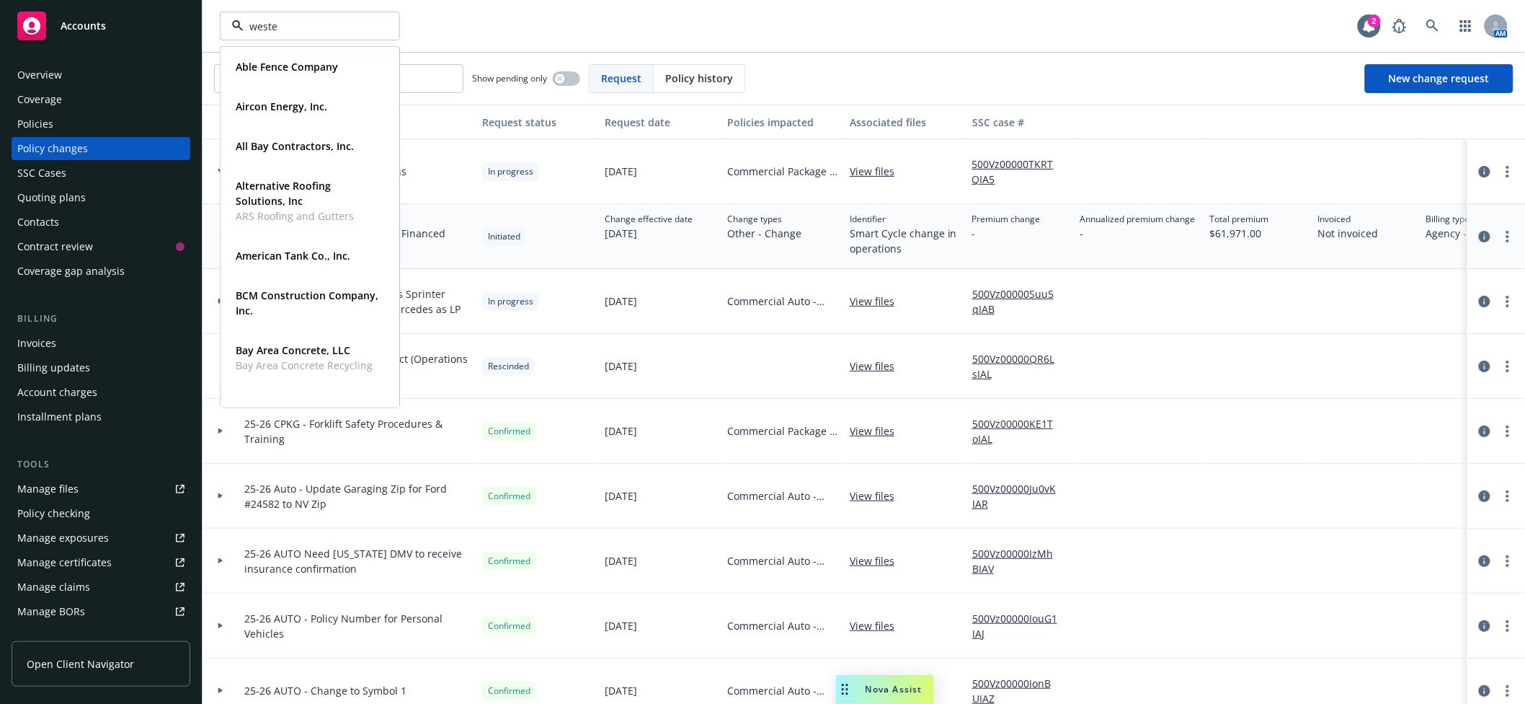
type input "westec"
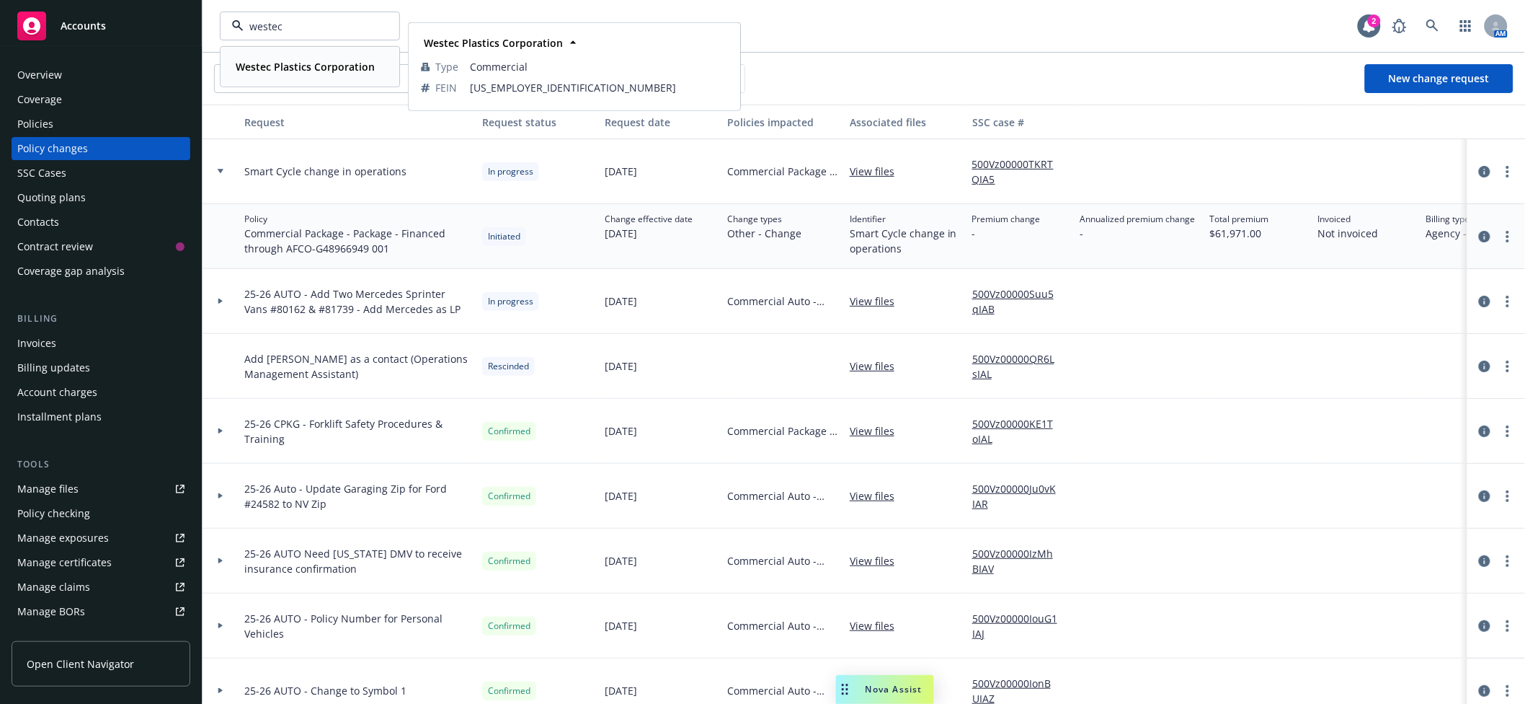
click at [293, 61] on strong "Westec Plastics Corporation" at bounding box center [305, 67] width 139 height 14
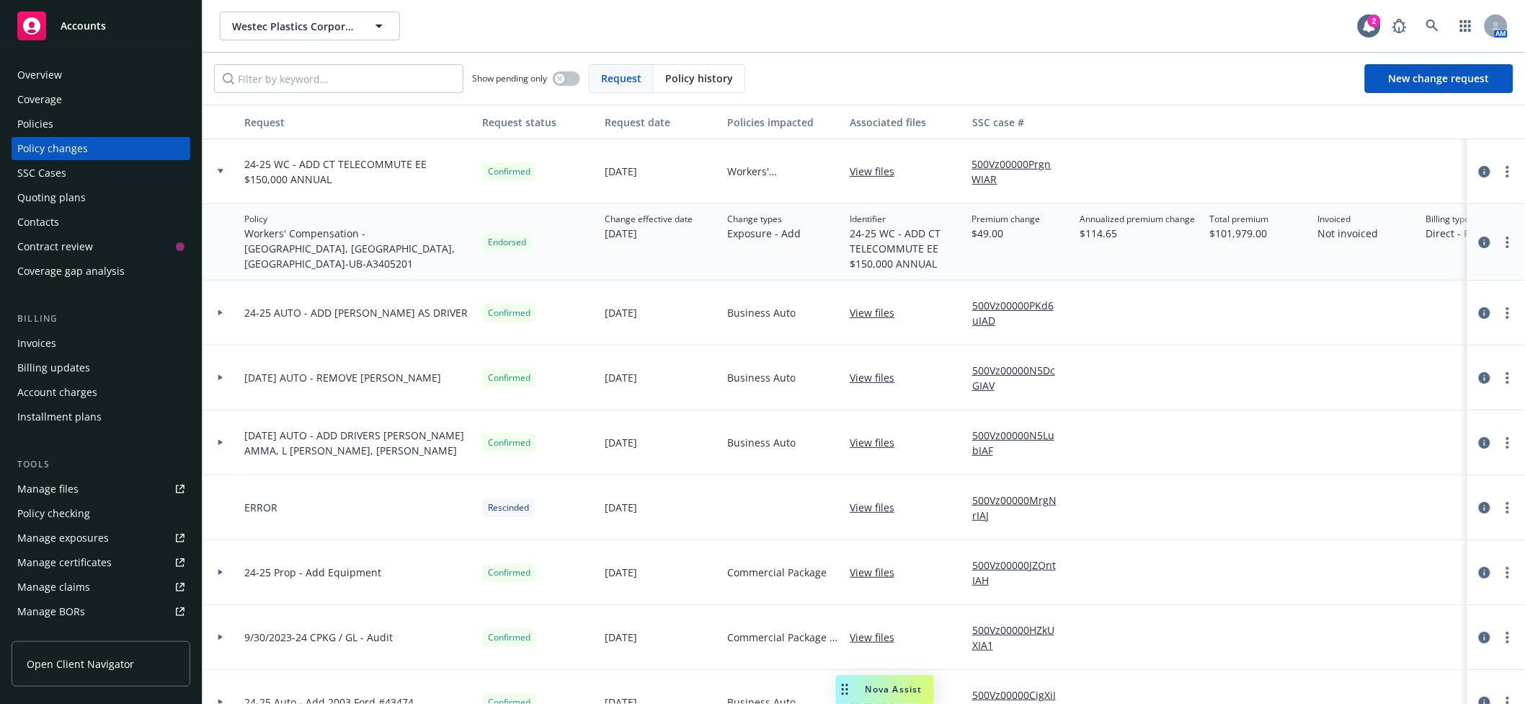
click at [50, 128] on div "Policies" at bounding box center [35, 123] width 36 height 23
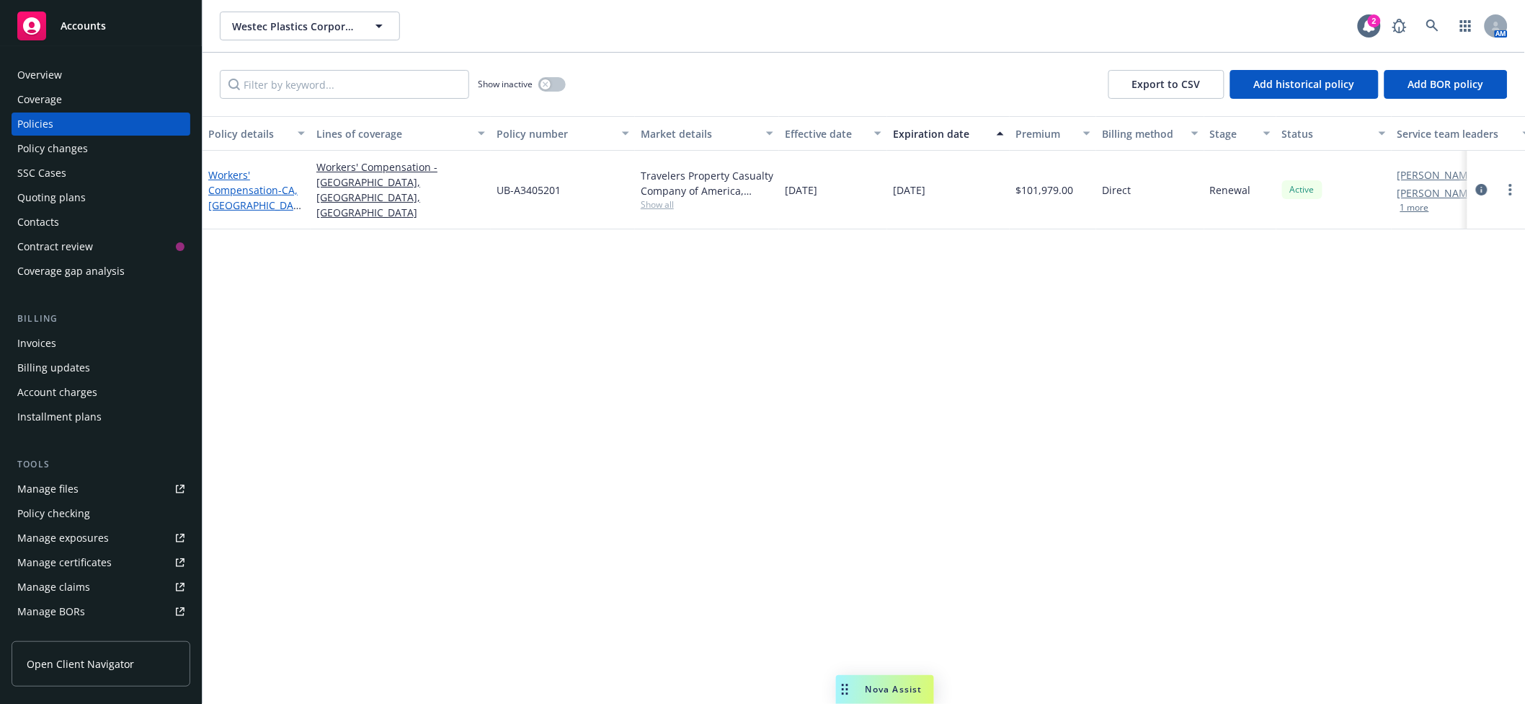
click at [244, 181] on link "Workers' Compensation - [GEOGRAPHIC_DATA], [GEOGRAPHIC_DATA], [GEOGRAPHIC_DATA]" at bounding box center [253, 212] width 91 height 89
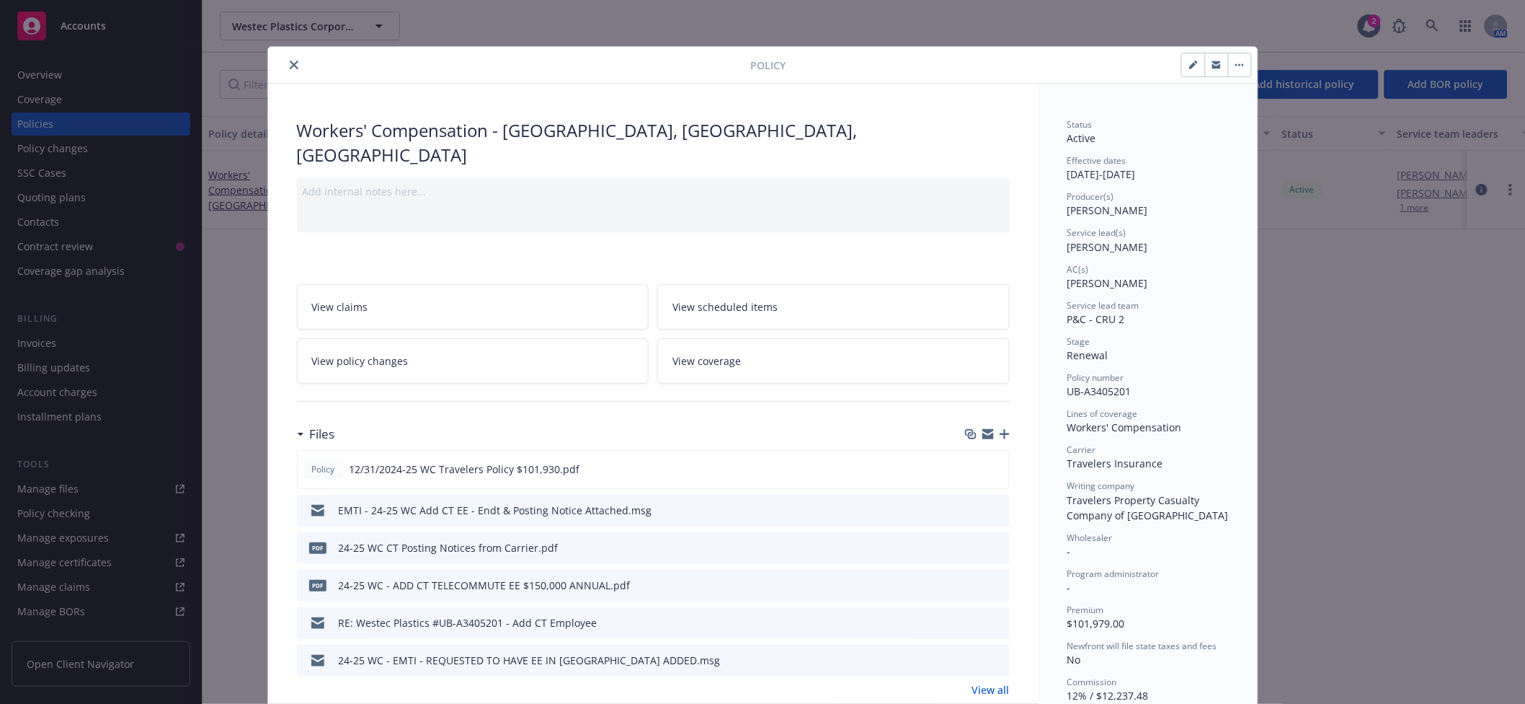
click at [1000, 429] on icon "button" at bounding box center [1005, 434] width 10 height 10
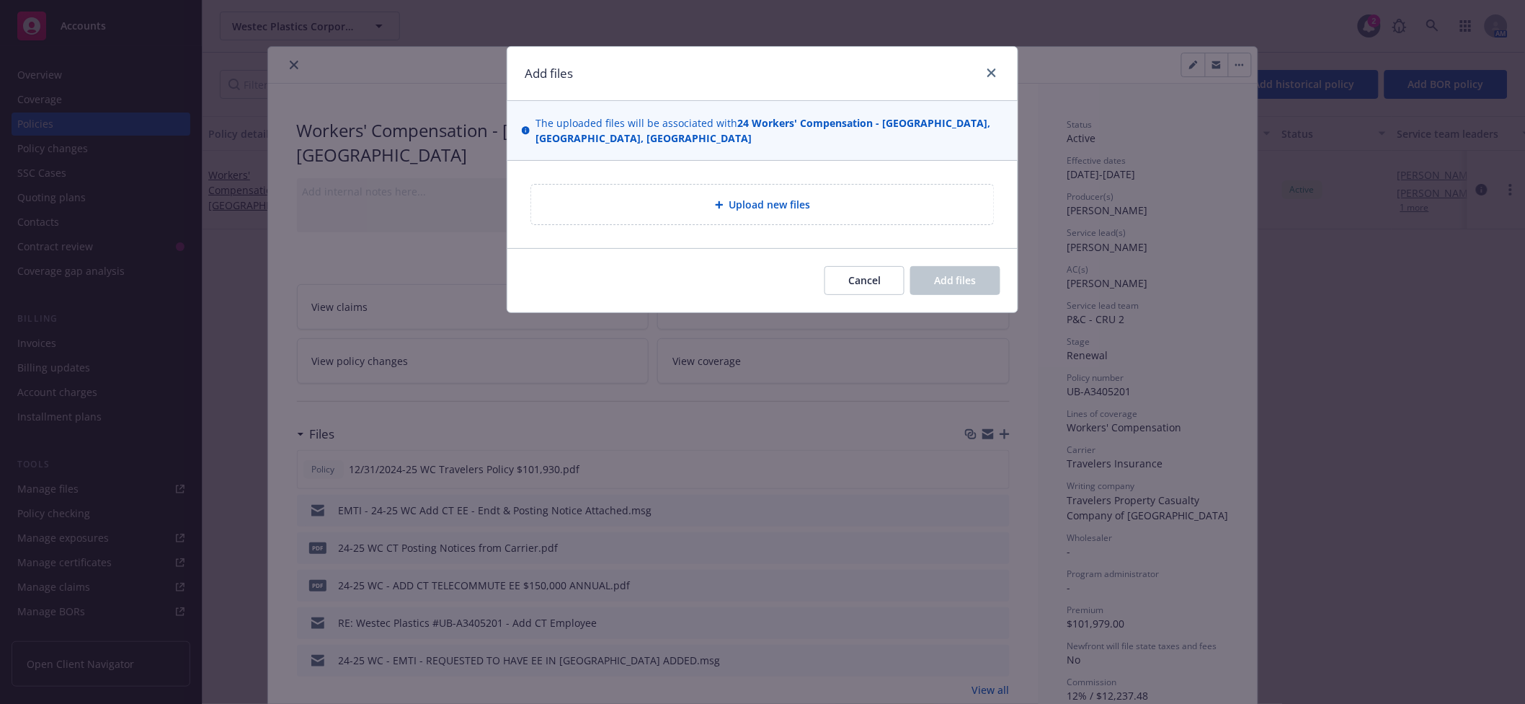
click at [748, 200] on div "Upload new files" at bounding box center [762, 205] width 463 height 40
type textarea "x"
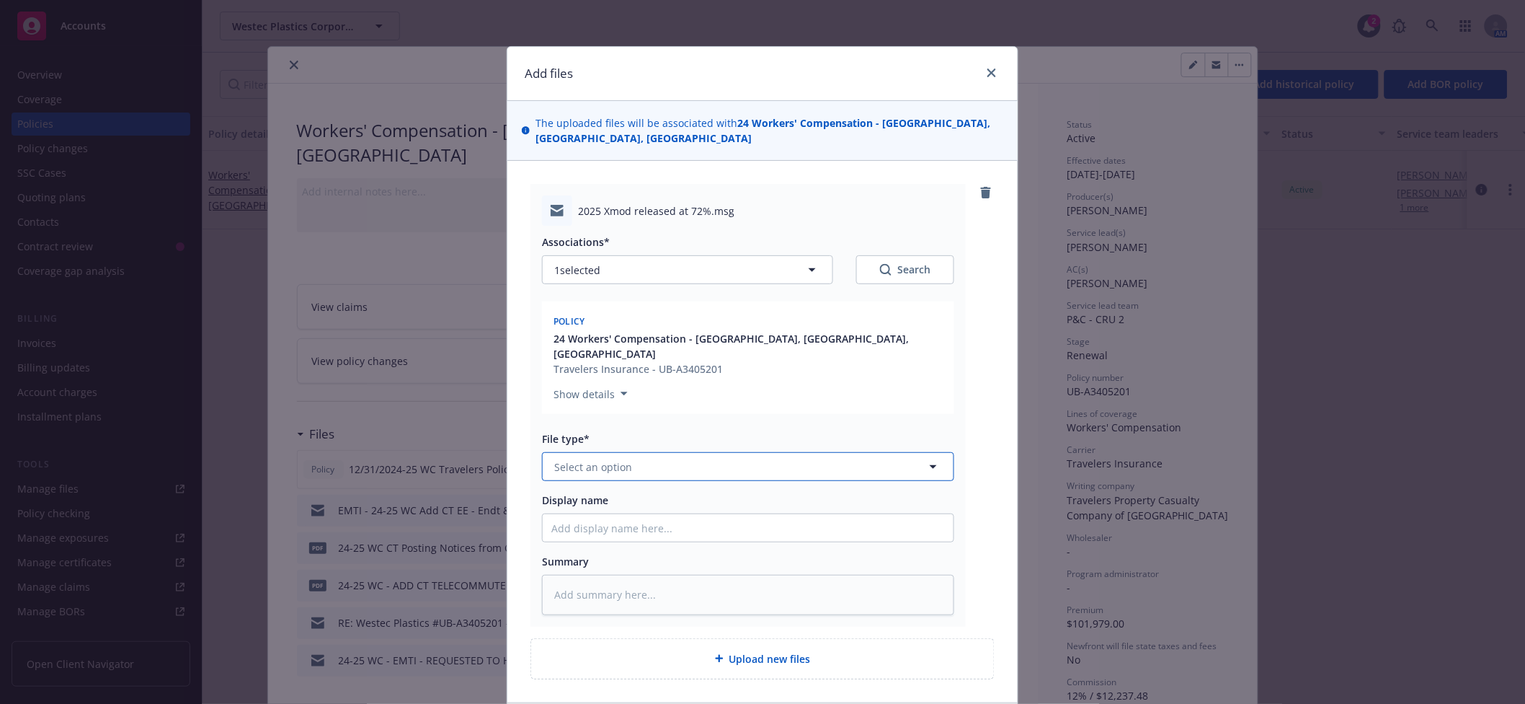
click at [627, 452] on button "Select an option" at bounding box center [748, 466] width 412 height 29
type input "ex"
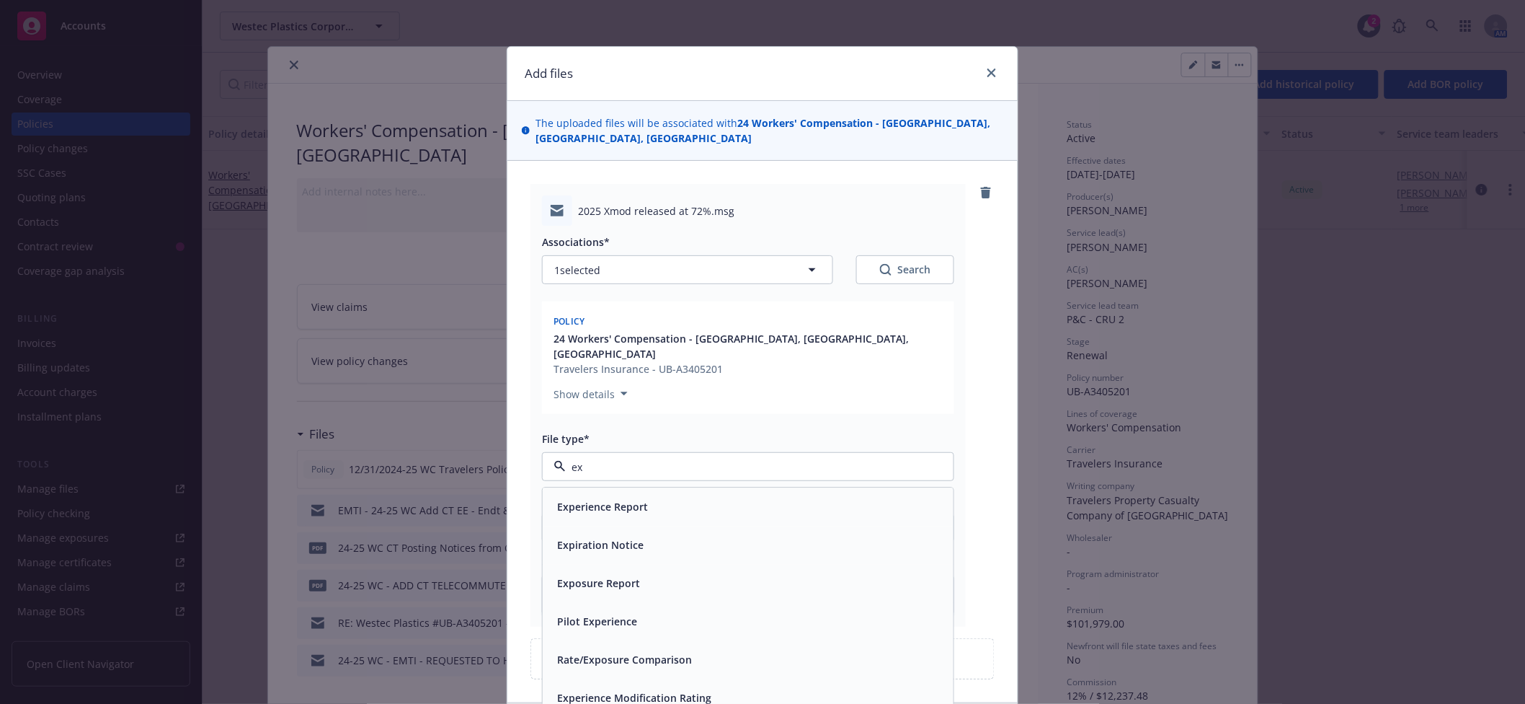
click at [629, 691] on span "Experience Modification Rating" at bounding box center [634, 698] width 154 height 15
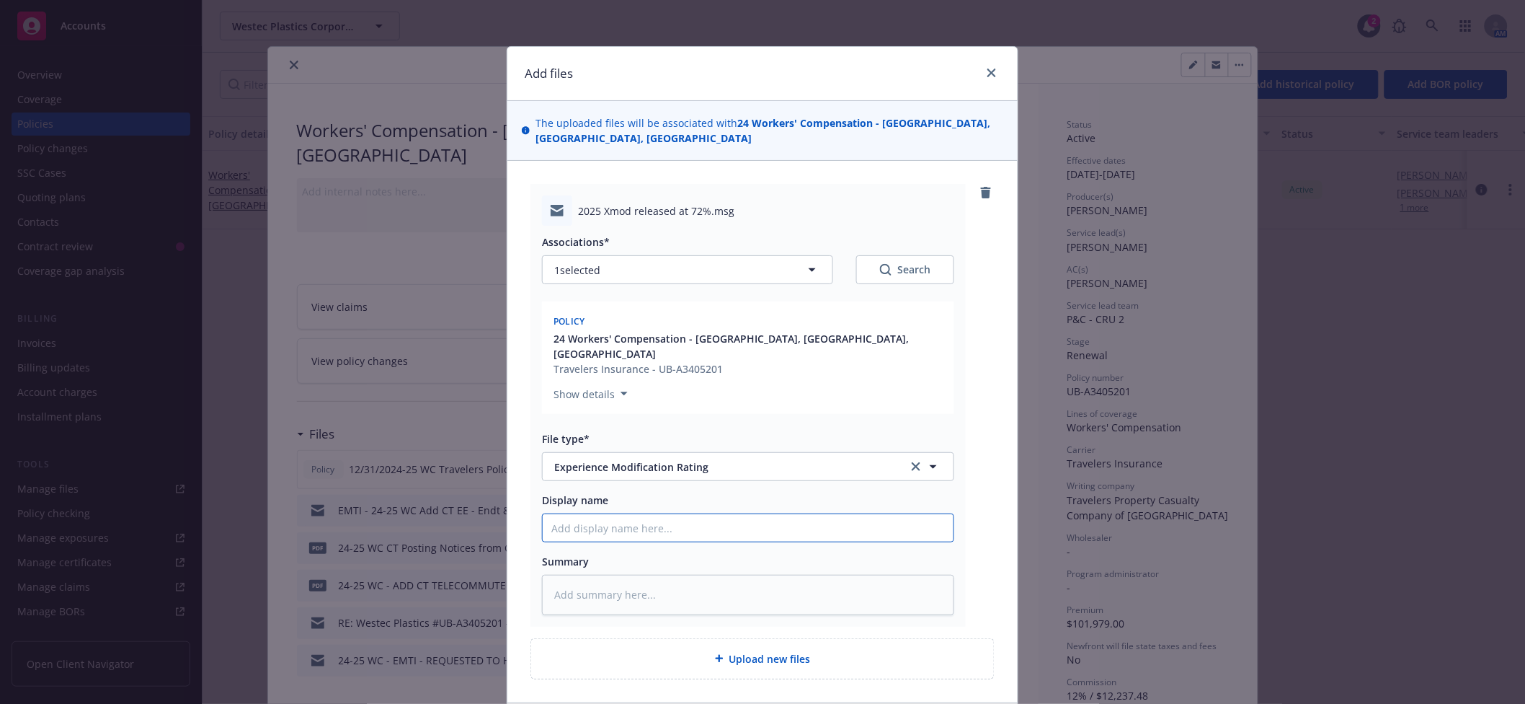
click at [616, 514] on input "Display name" at bounding box center [748, 527] width 411 height 27
type textarea "x"
type input "E"
type textarea "x"
type input "EM"
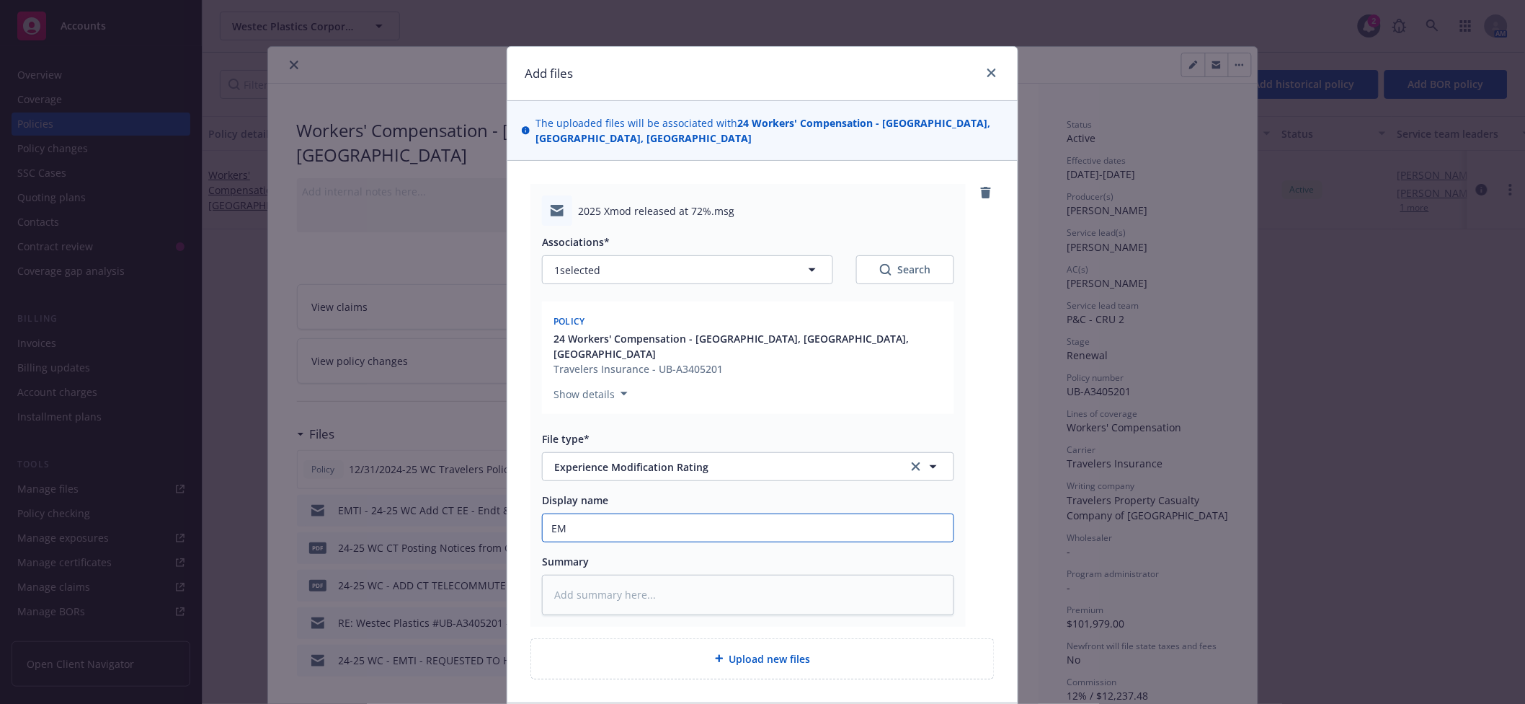
type textarea "x"
type input "EMT"
type textarea "x"
type input "EMTI"
type textarea "x"
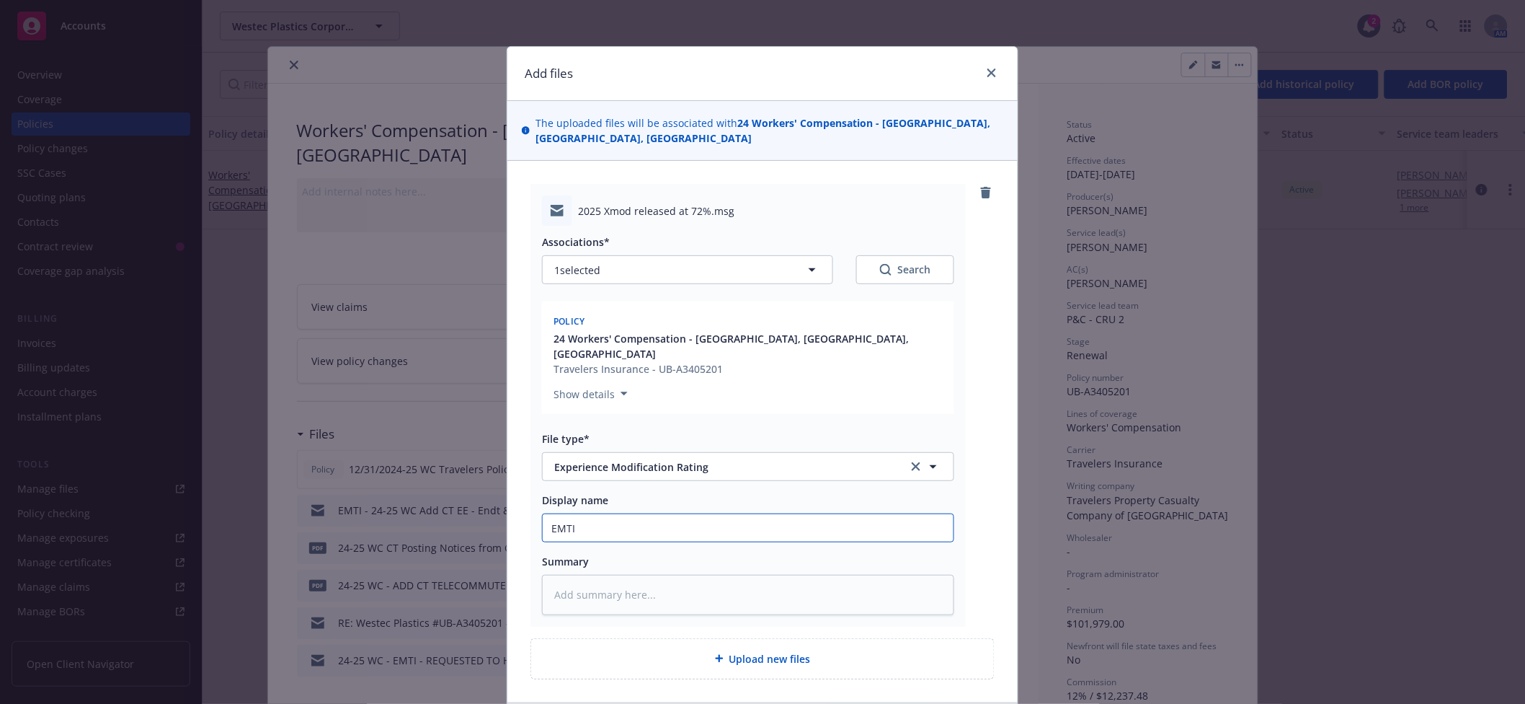
type input "EMTI"
type textarea "x"
type input "EMTI -"
type textarea "x"
type input "EMTI -"
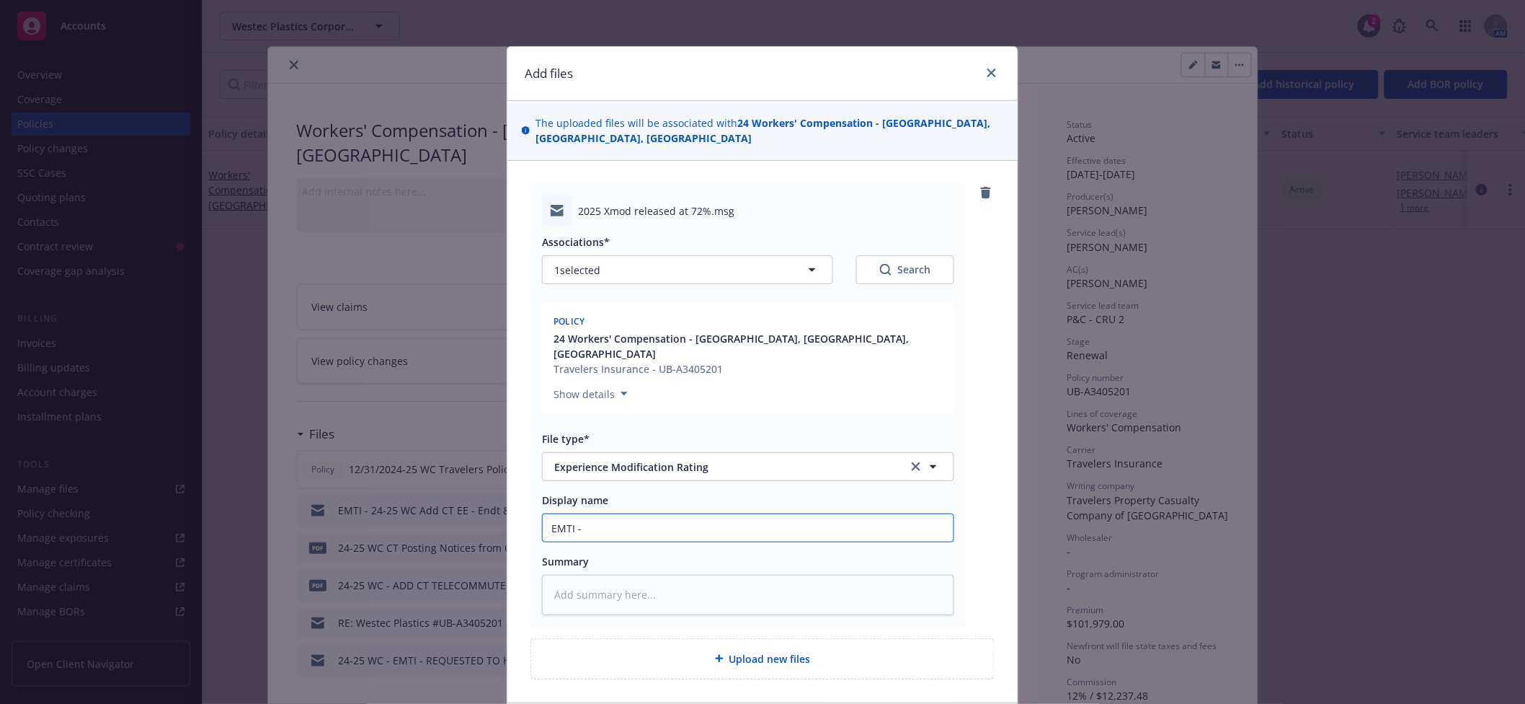
type textarea "x"
type input "EMTI - 2"
type textarea "x"
type input "EMTI - 26"
type textarea "x"
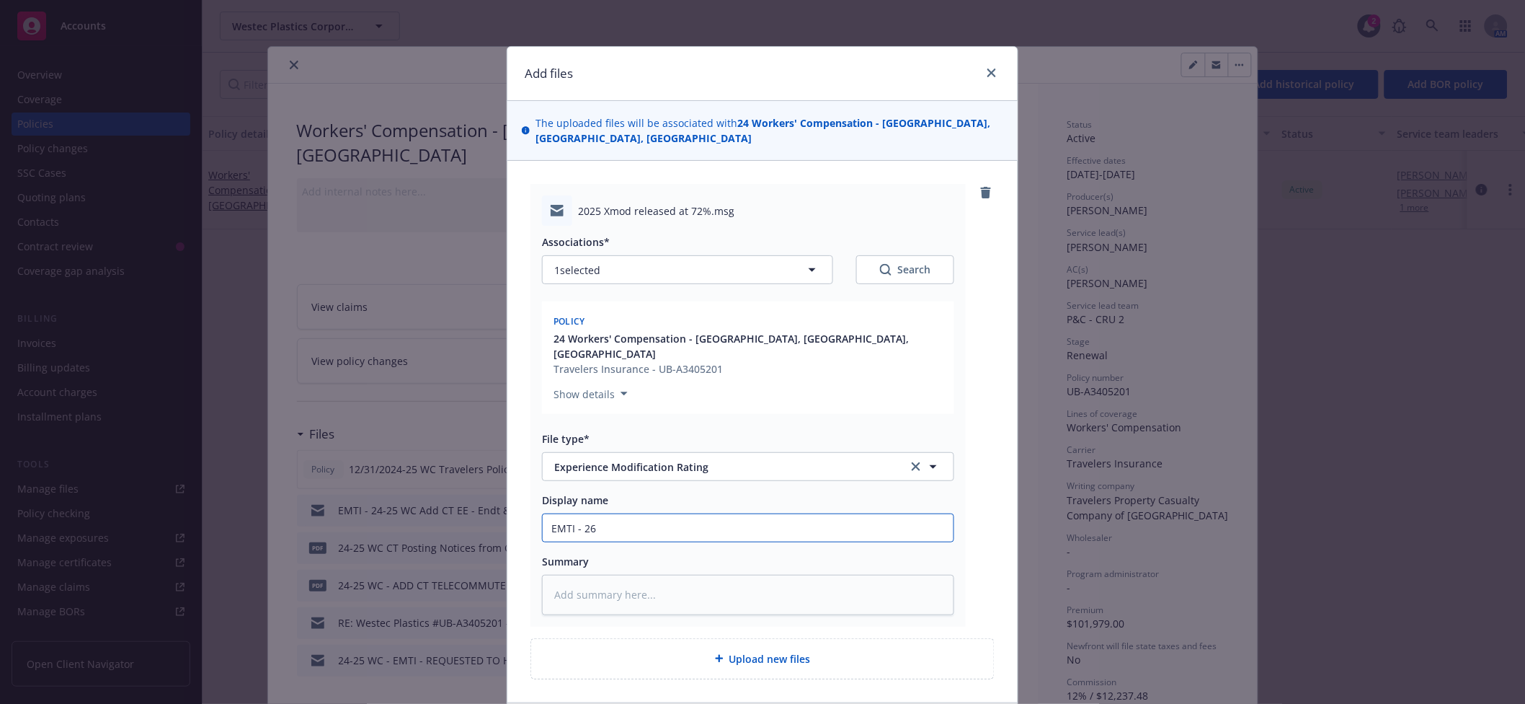
type input "EMTI - 26-"
type textarea "x"
type input "EMTI - 26"
type textarea "x"
type input "EMTI - 2"
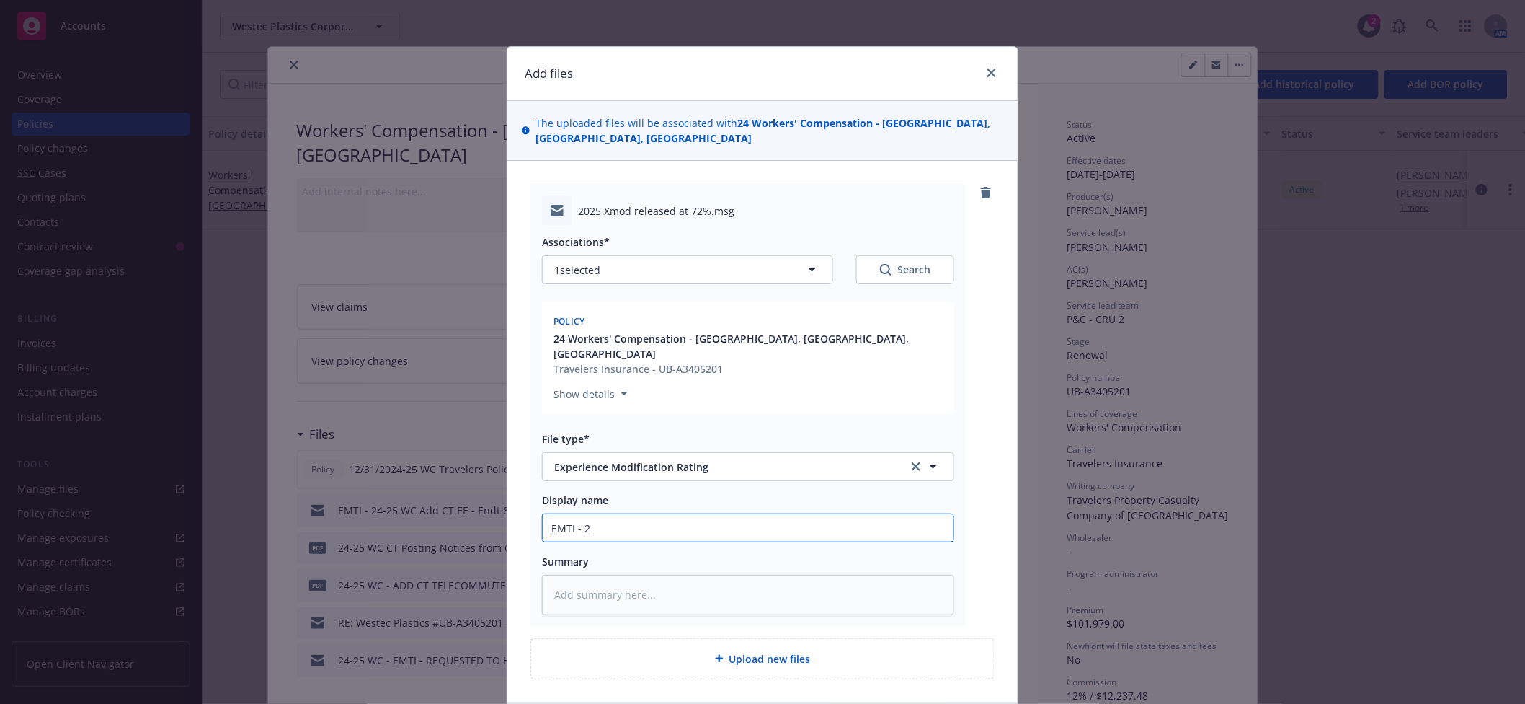
type textarea "x"
type input "EMTI - 25"
type textarea "x"
type input "EMTI - 25-"
type textarea "x"
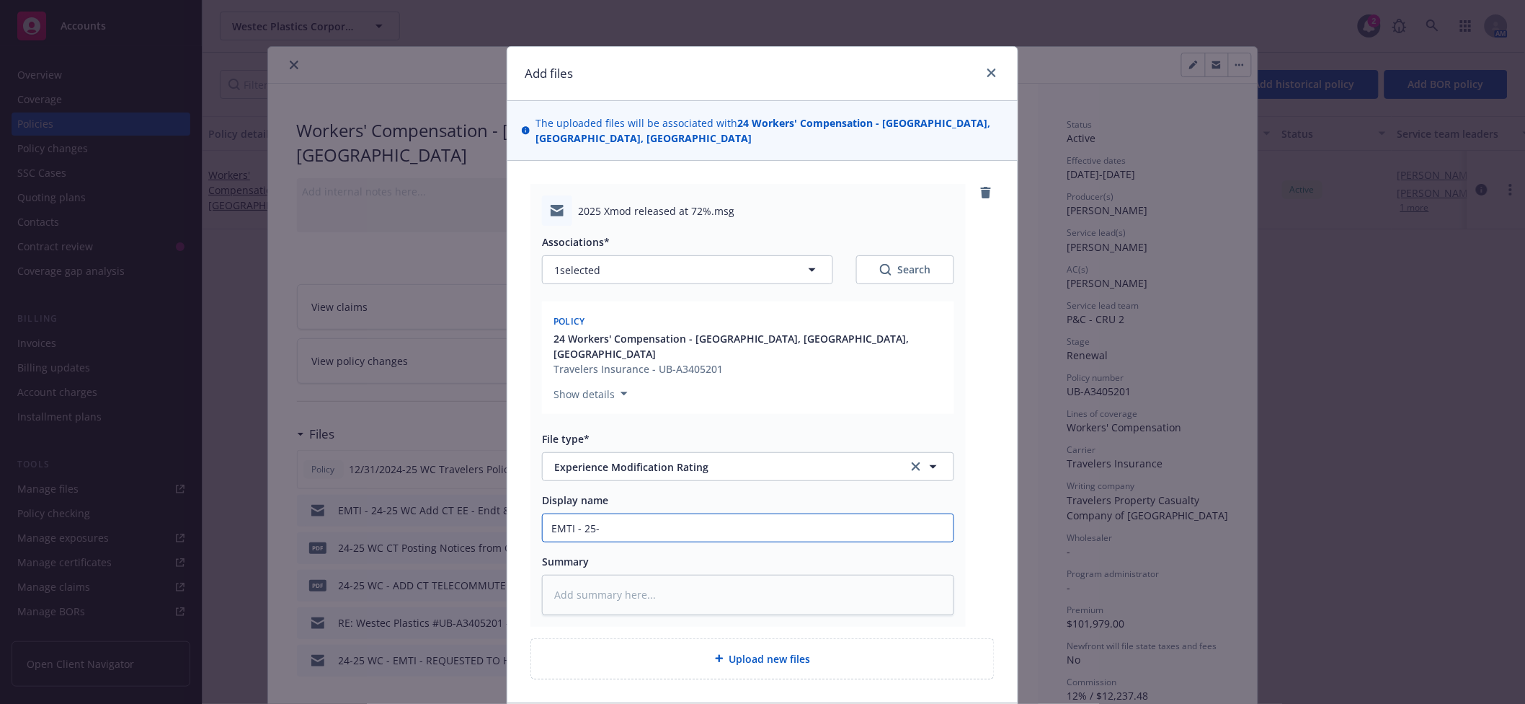
type input "EMTI - 25-2"
type textarea "x"
type input "EMTI - 25-26"
type textarea "x"
type input "EMTI - 25-26"
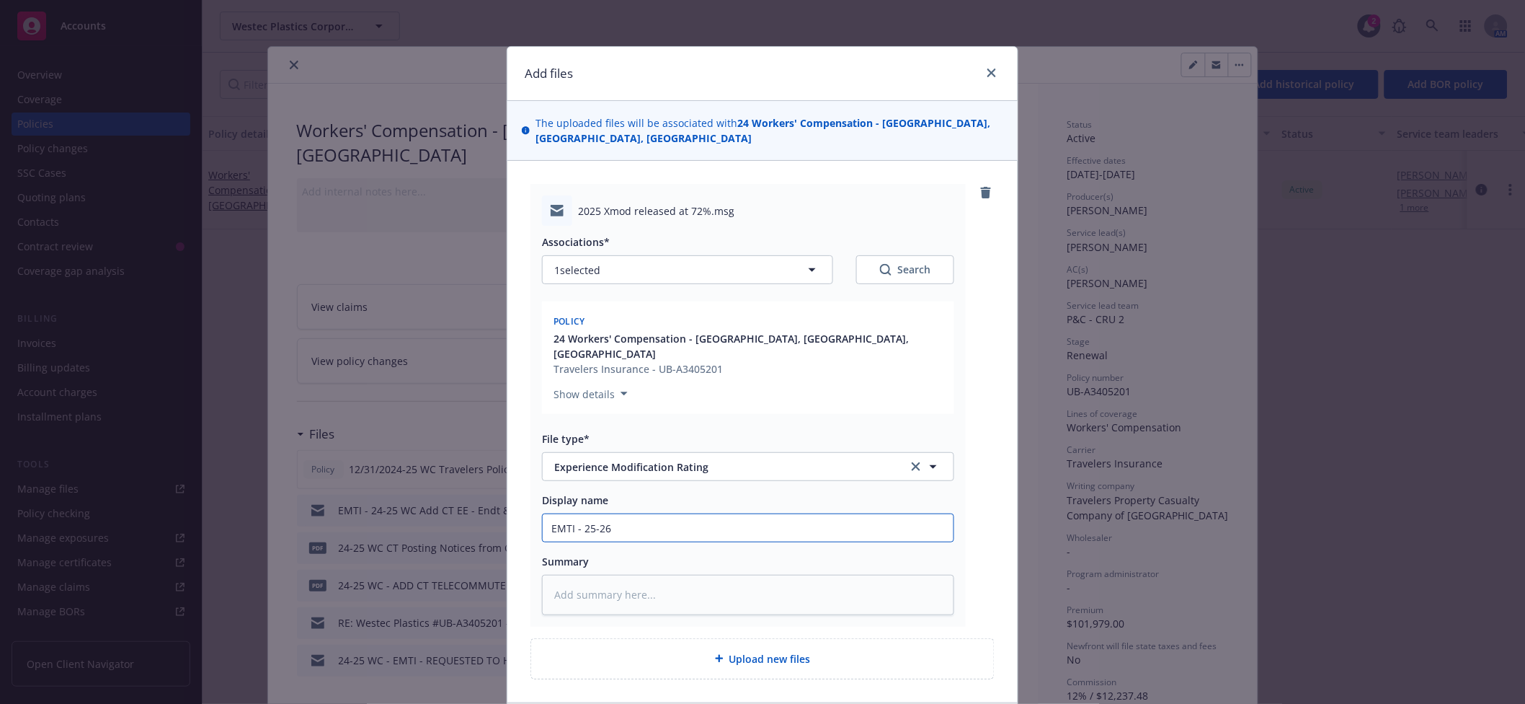
type textarea "x"
type input "EMTI - 25-26 E"
type textarea "x"
type input "EMTI - 25-26 Ex"
type textarea "x"
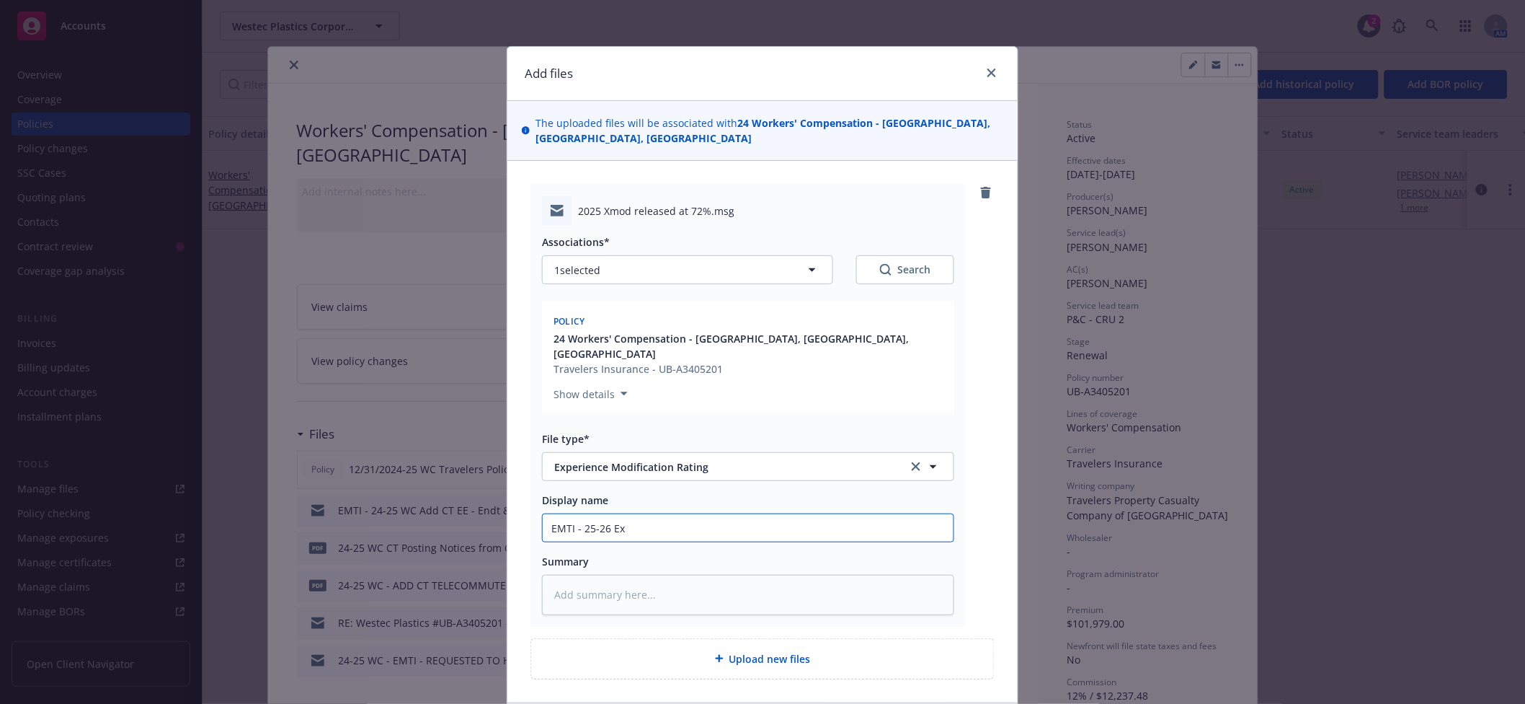
type input "EMTI - 25-26 Ex"
type textarea "x"
type input "EMTI - 25-26 Ex M"
type textarea "x"
type input "EMTI - 25-26 Ex Mod"
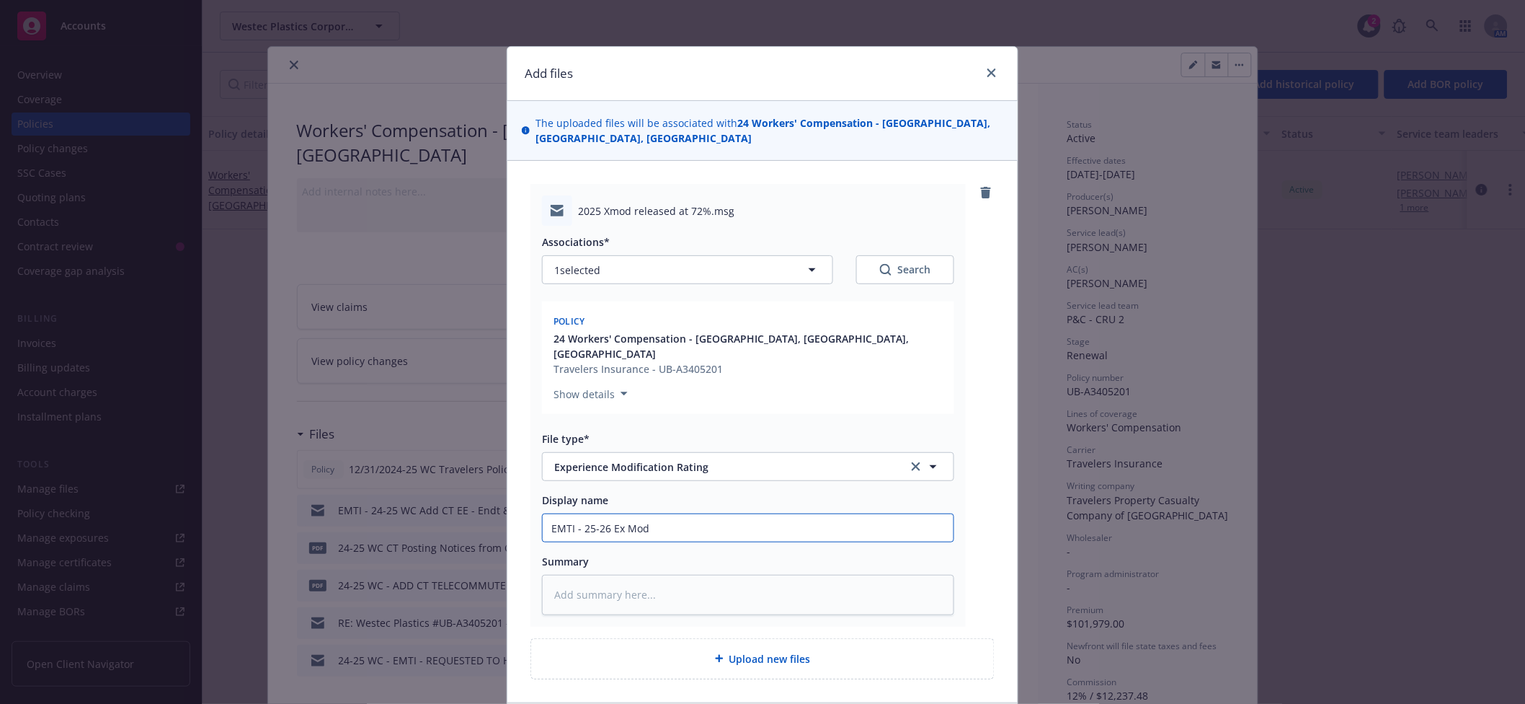
type textarea "x"
type input "EMTI - 25-26 Ex Mod"
type textarea "x"
type input "EMTI - 25-26 Ex Mod a"
type textarea "x"
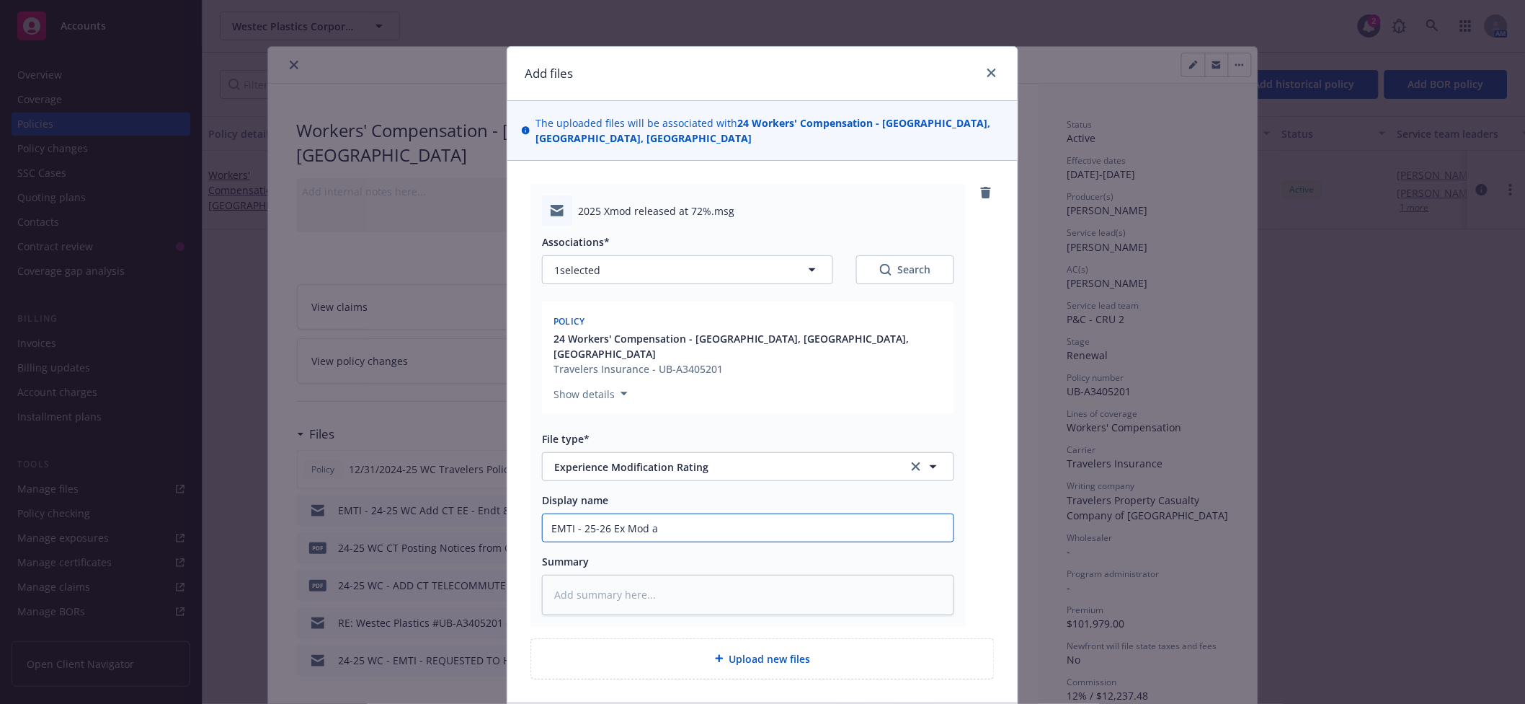
type input "EMTI - 25-26 Ex Mod at"
type textarea "x"
type input "EMTI - 25-26 Ex Mod at"
type textarea "x"
type input "EMTI - 25-26 Ex Mod at 7"
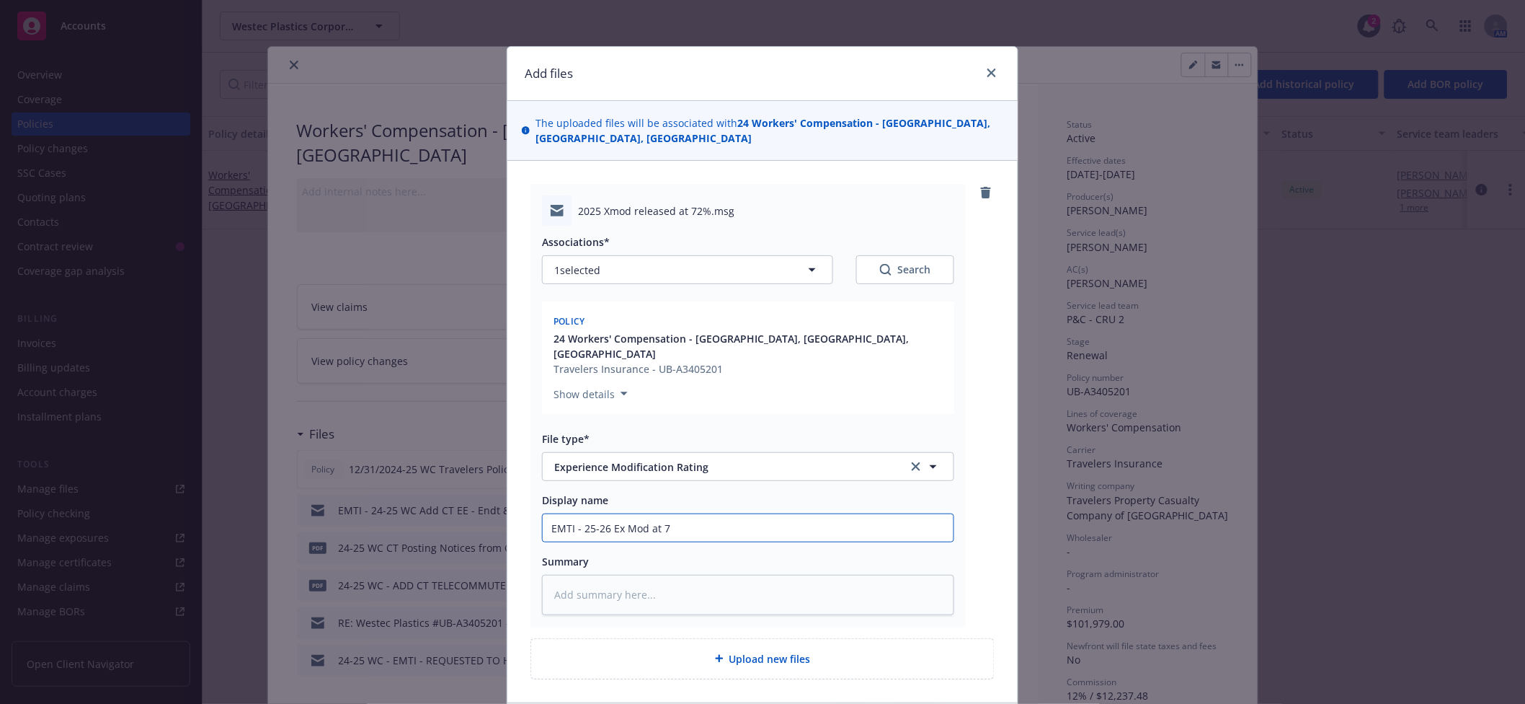
type textarea "x"
type input "EMTI - 25-26 Ex Mod at 72"
type textarea "x"
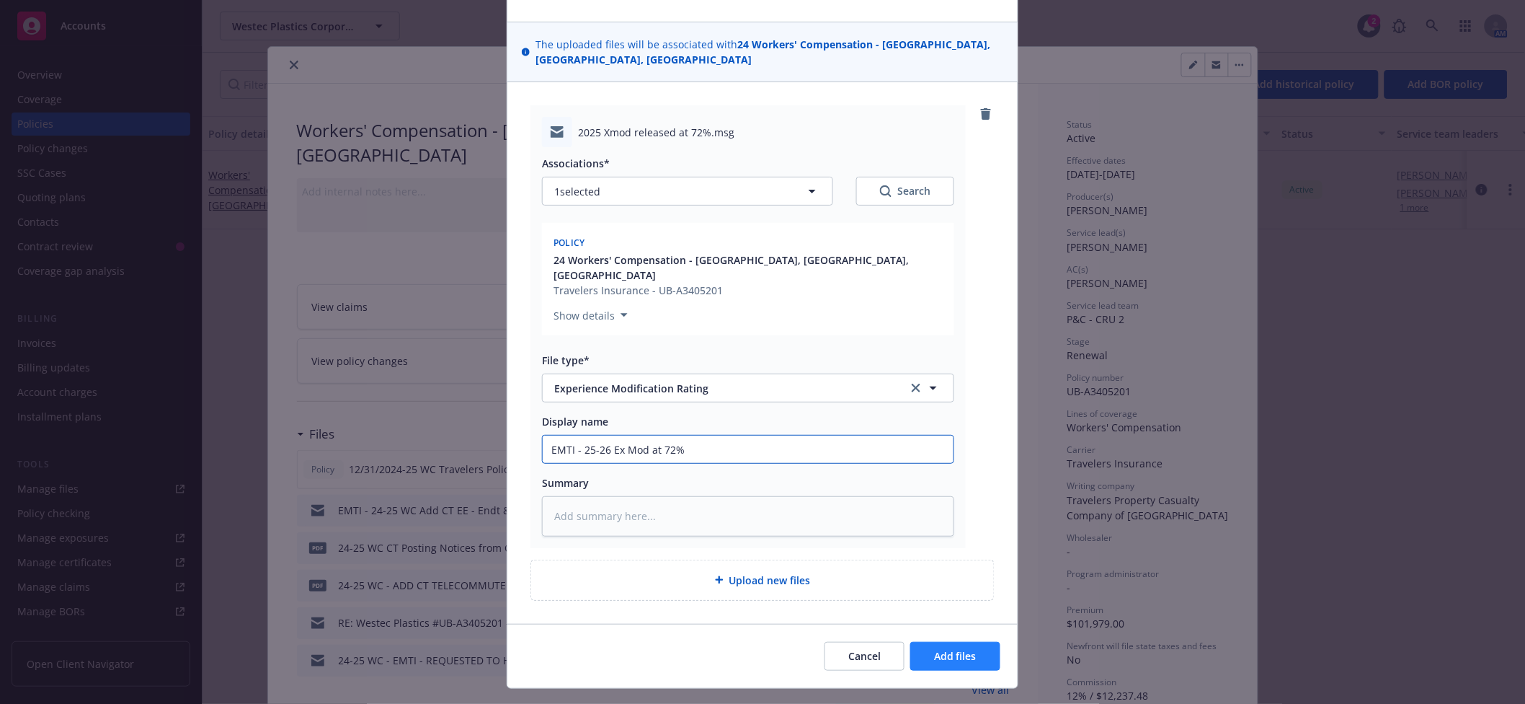
type input "EMTI - 25-26 Ex Mod at 72%"
click at [934, 649] on span "Add files" at bounding box center [955, 656] width 43 height 14
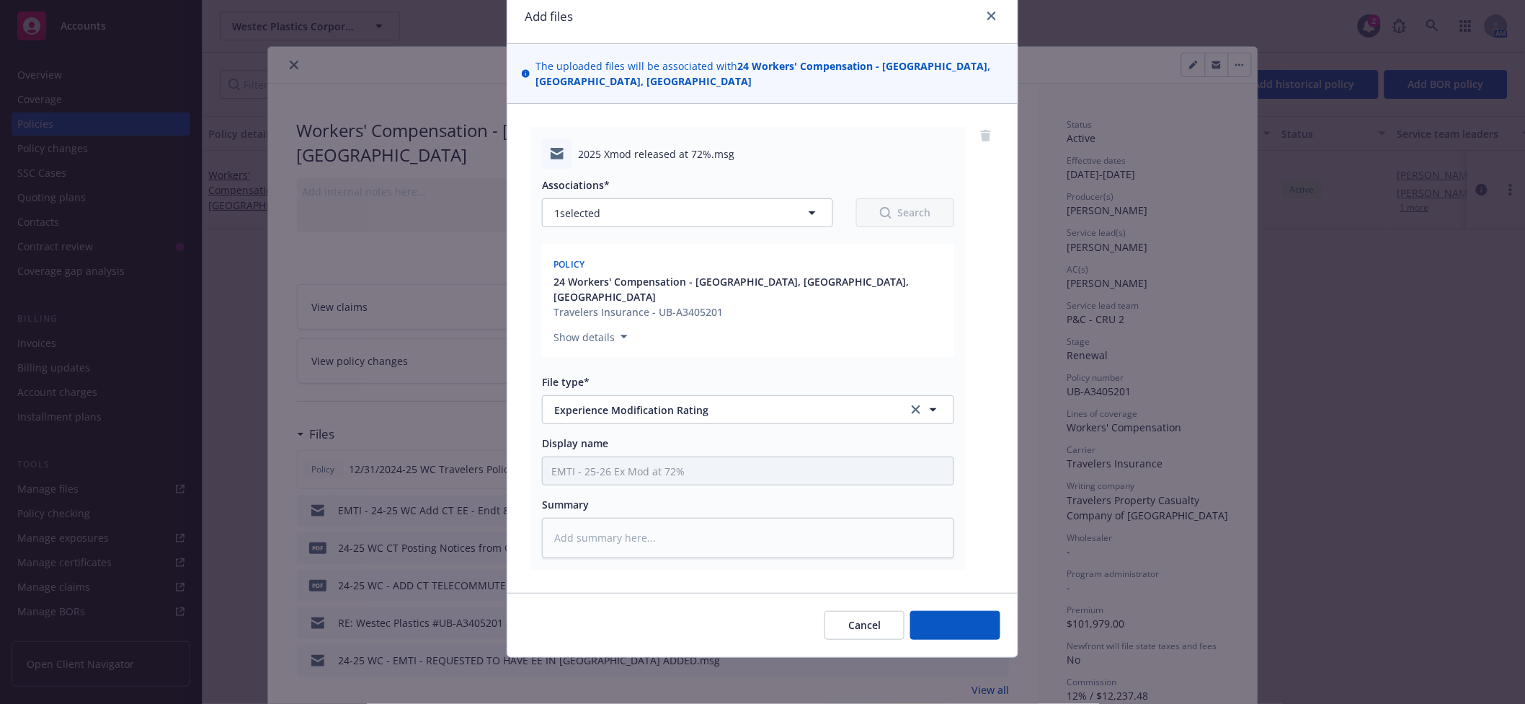
scroll to position [26, 0]
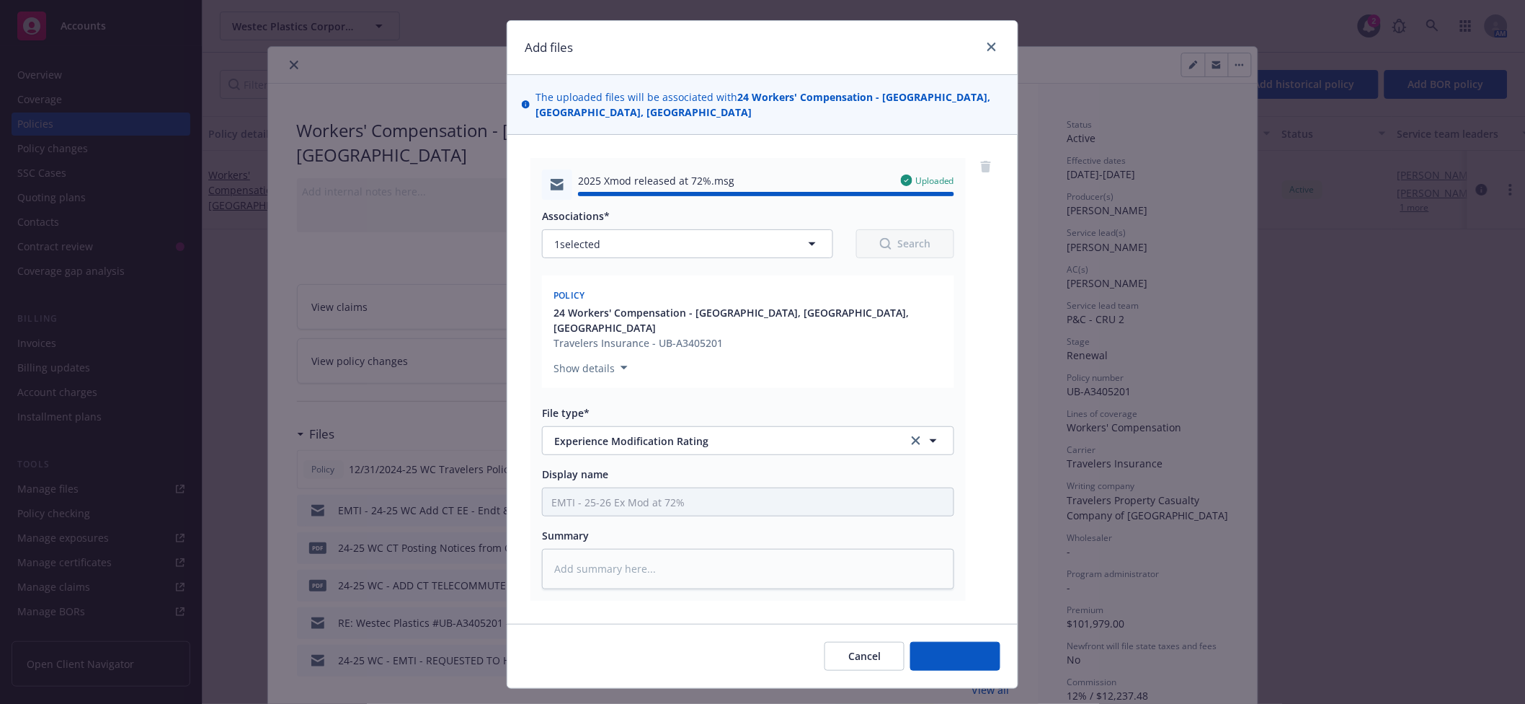
type textarea "x"
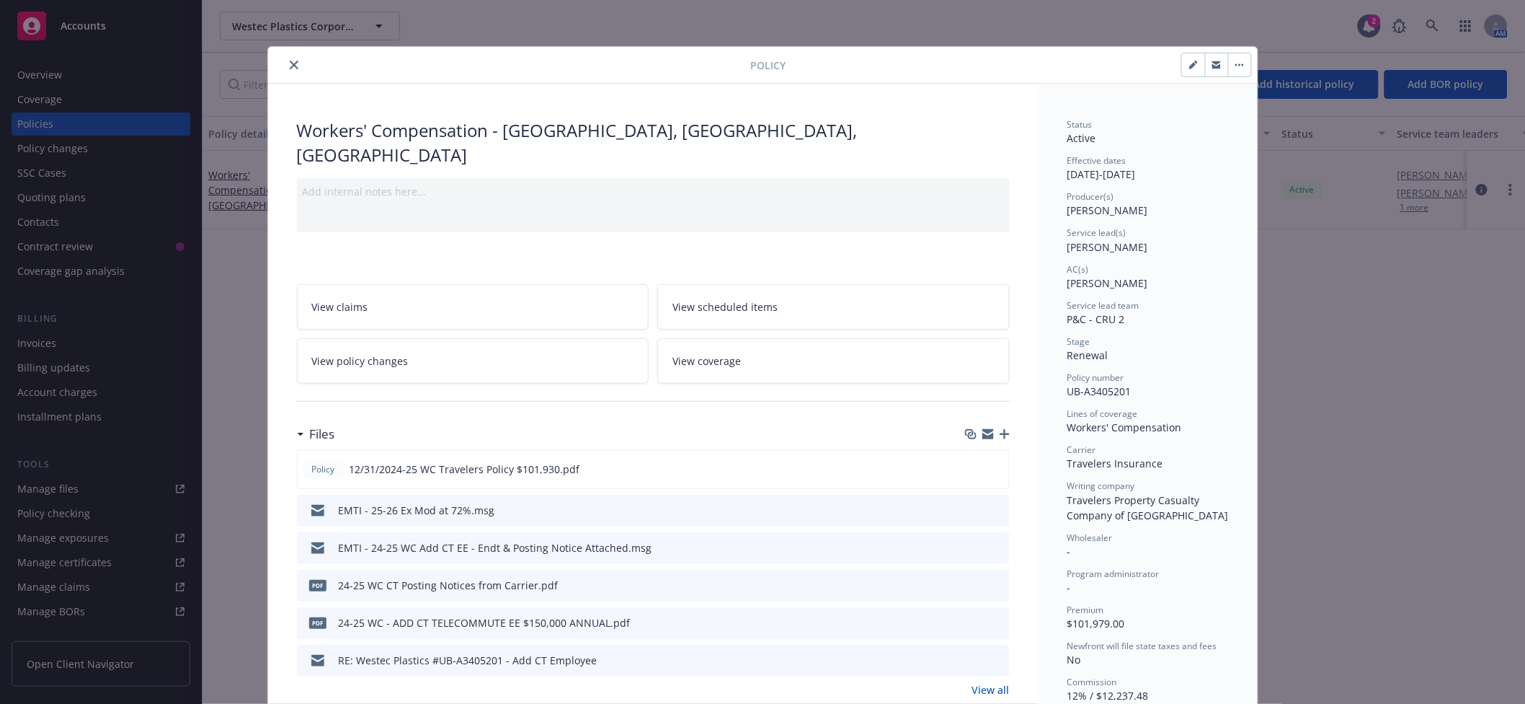
click at [285, 71] on button "close" at bounding box center [293, 64] width 17 height 17
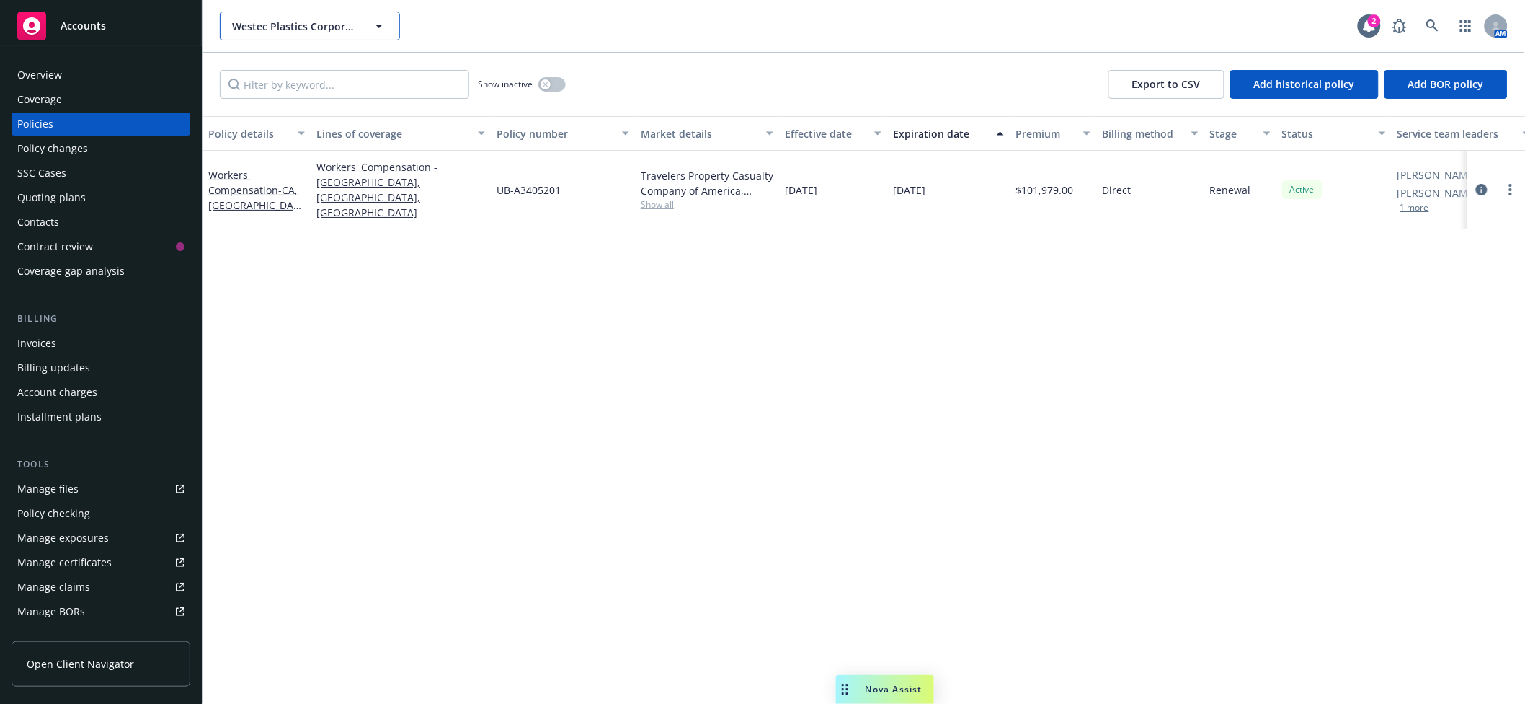
click at [285, 25] on span "Westec Plastics Corporation" at bounding box center [294, 26] width 125 height 15
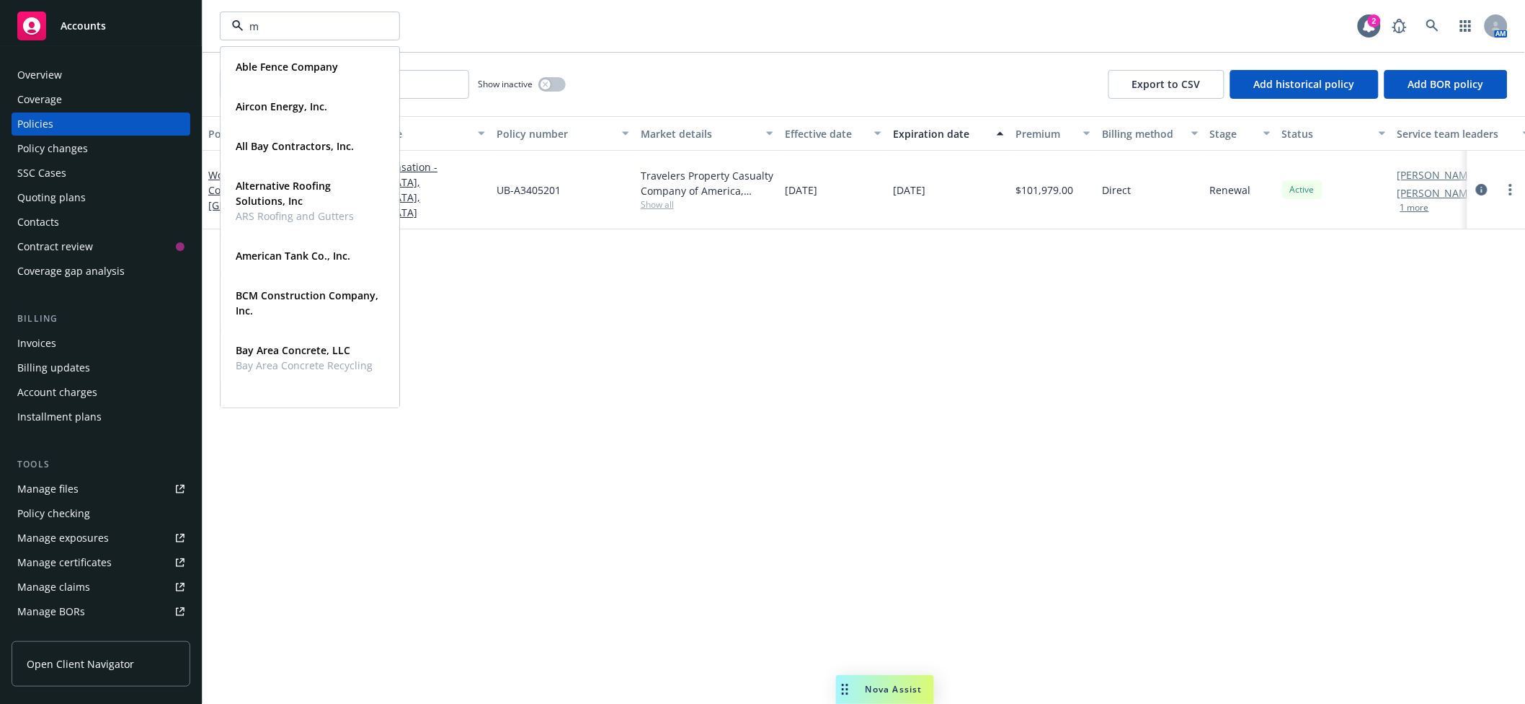
type input "m&"
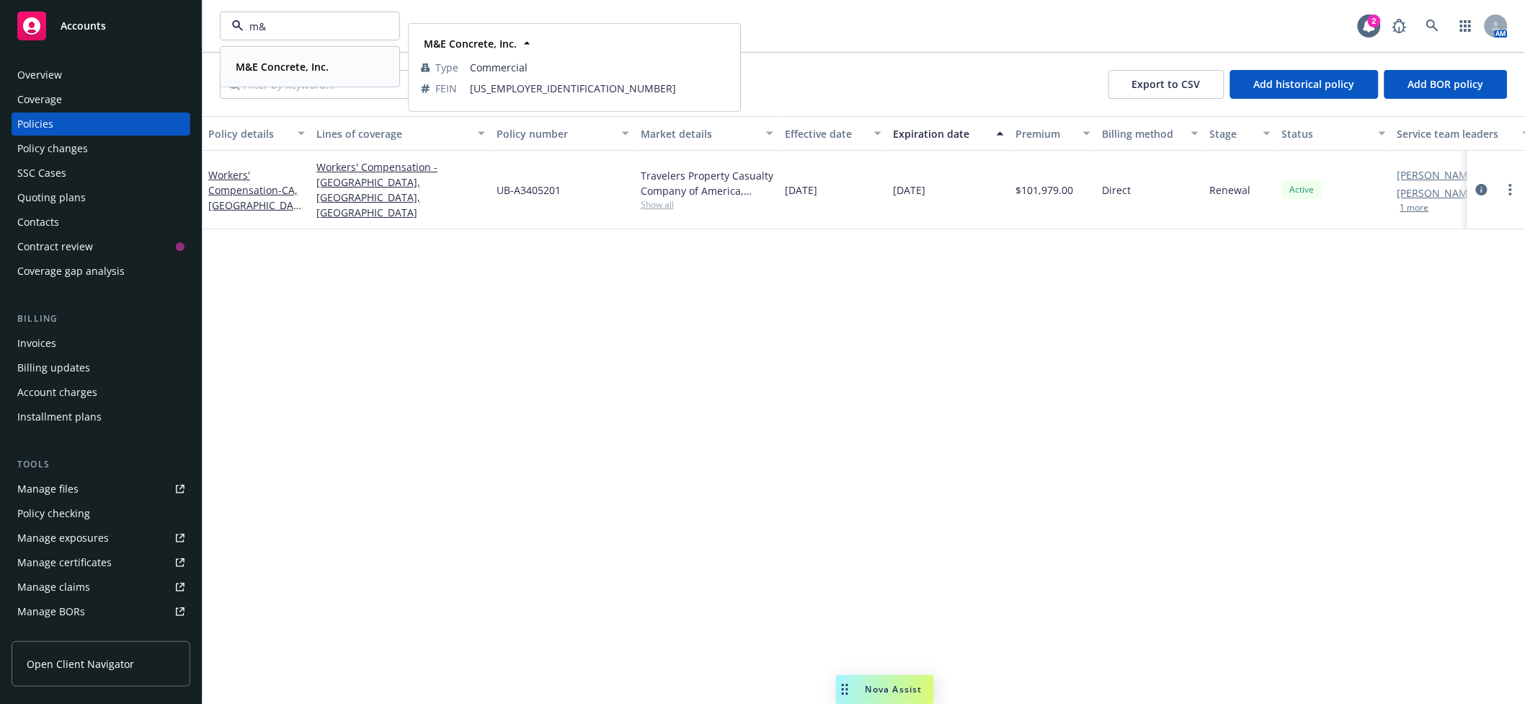
click at [267, 75] on div "M&E Concrete, Inc." at bounding box center [281, 66] width 102 height 21
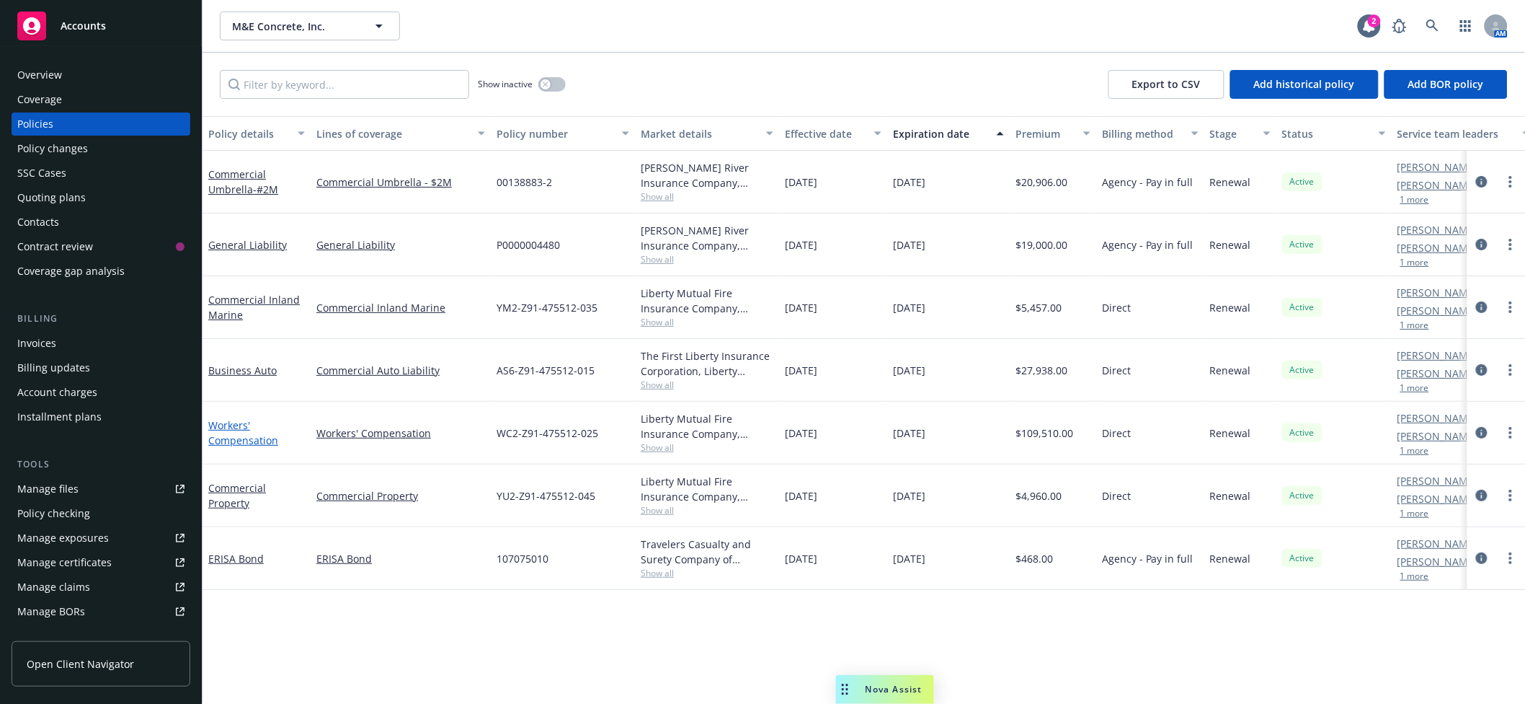
click at [231, 443] on link "Workers' Compensation" at bounding box center [243, 432] width 70 height 29
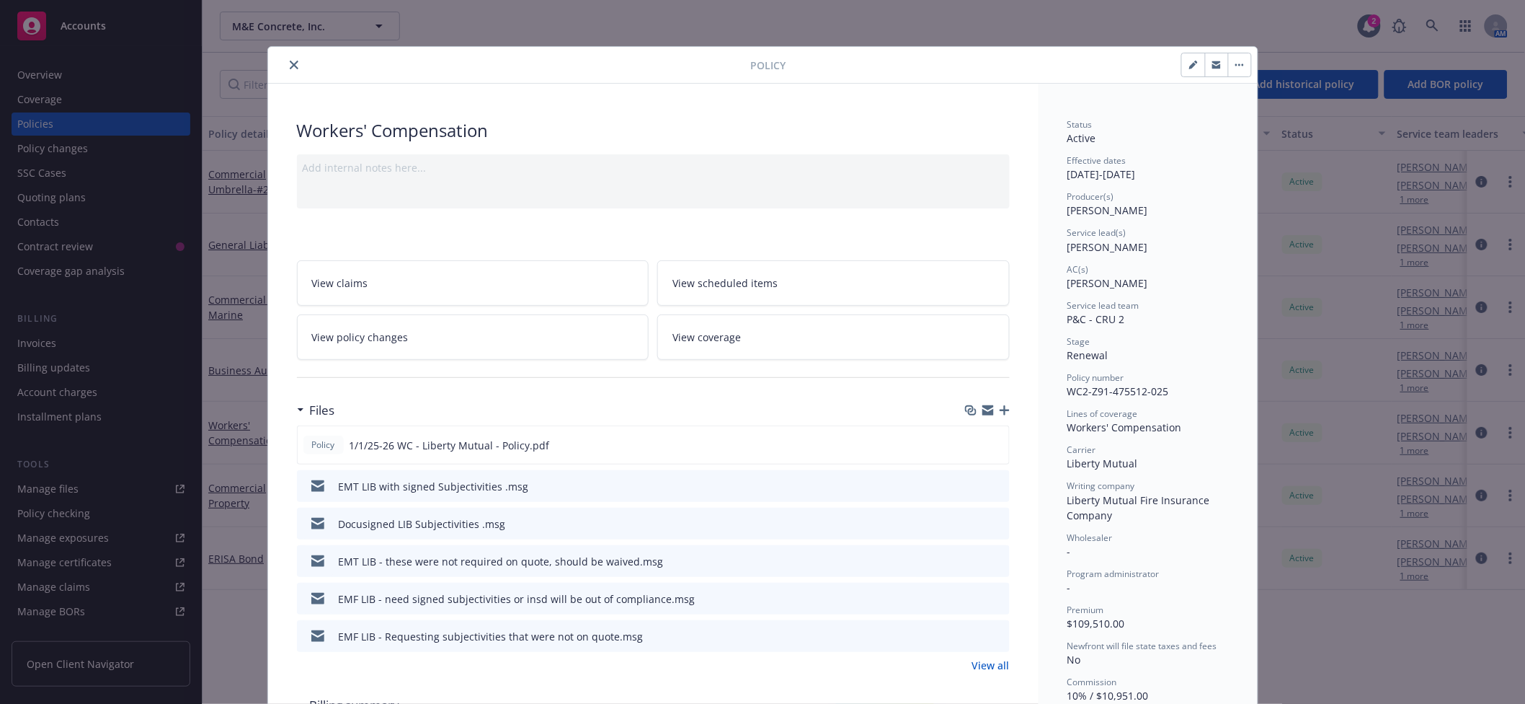
click at [1000, 413] on icon "button" at bounding box center [1005, 410] width 10 height 10
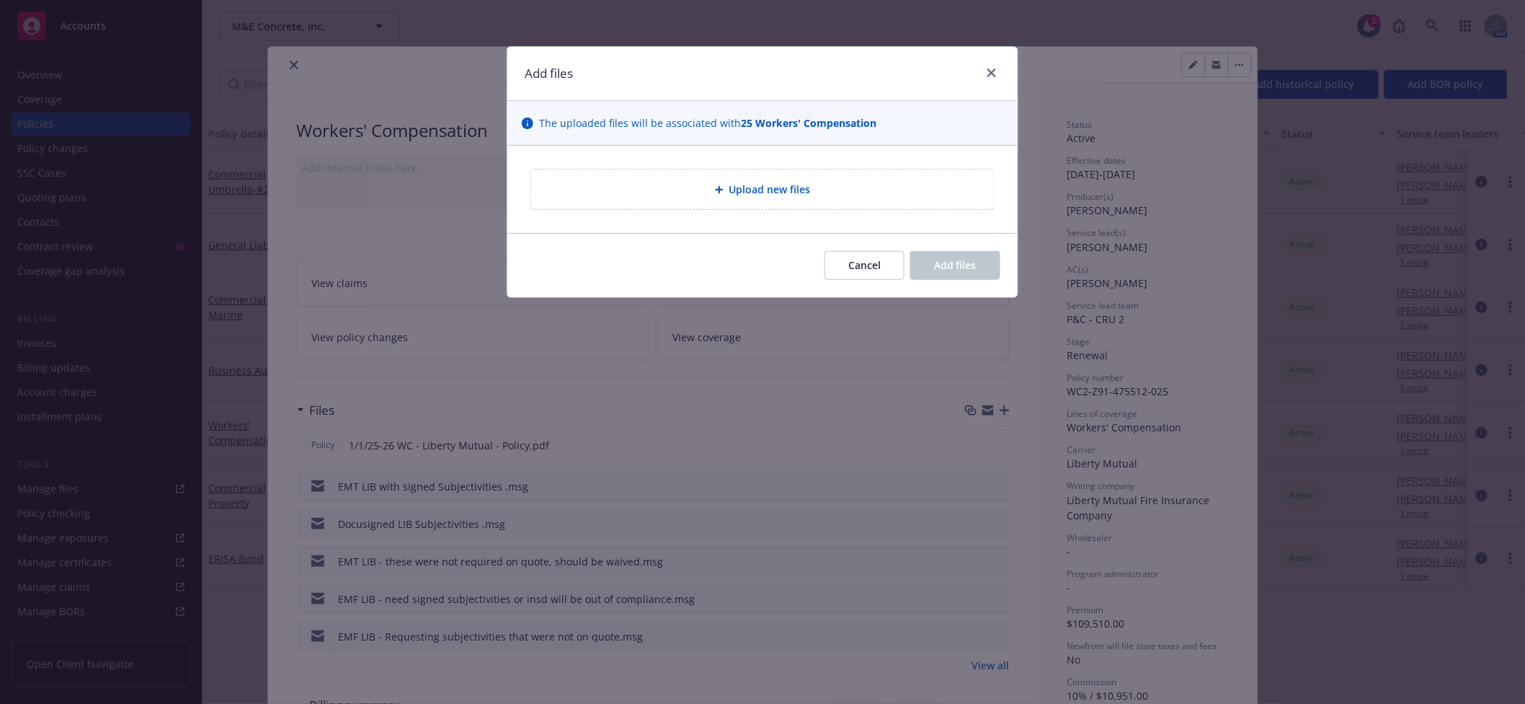
click at [742, 198] on div "Upload new files" at bounding box center [762, 189] width 463 height 40
type textarea "x"
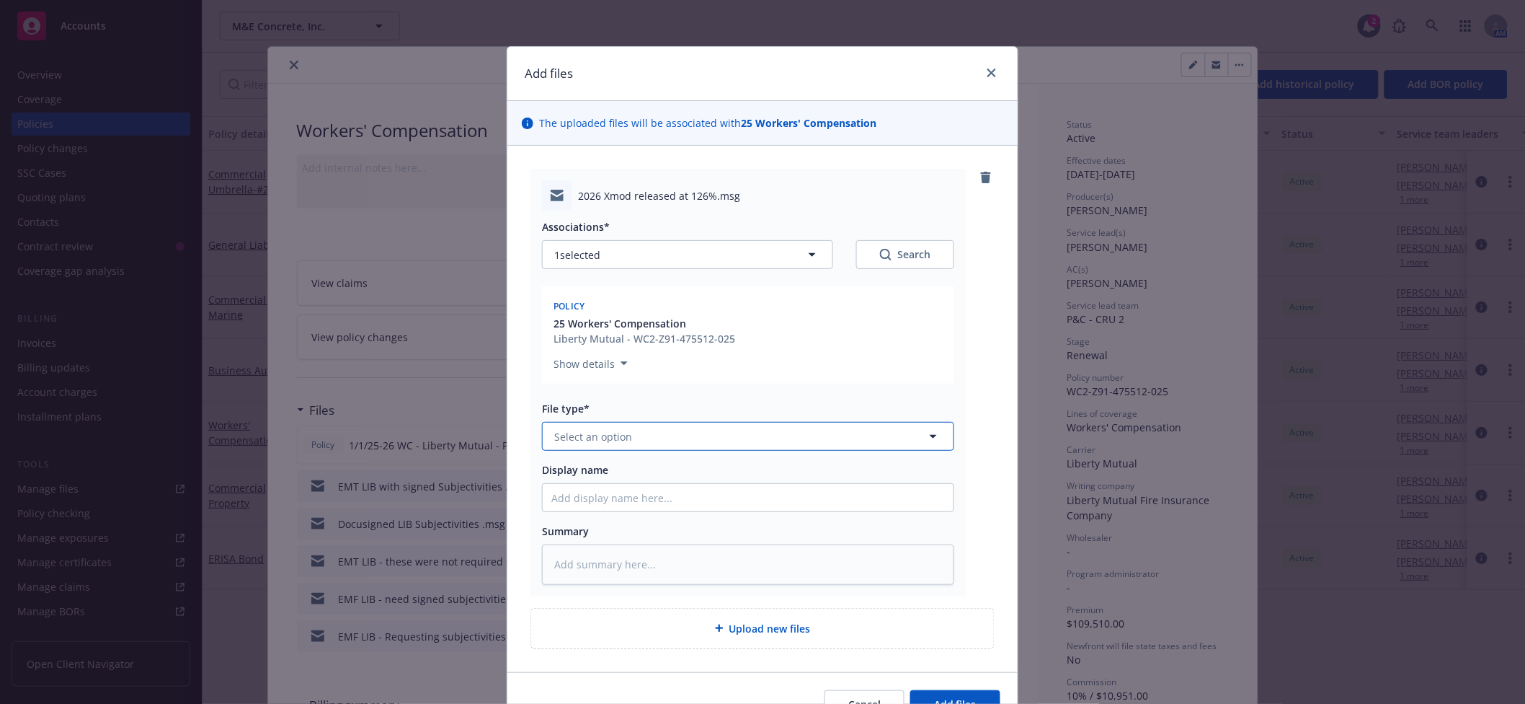
click at [635, 430] on button "Select an option" at bounding box center [748, 436] width 412 height 29
type input "ex"
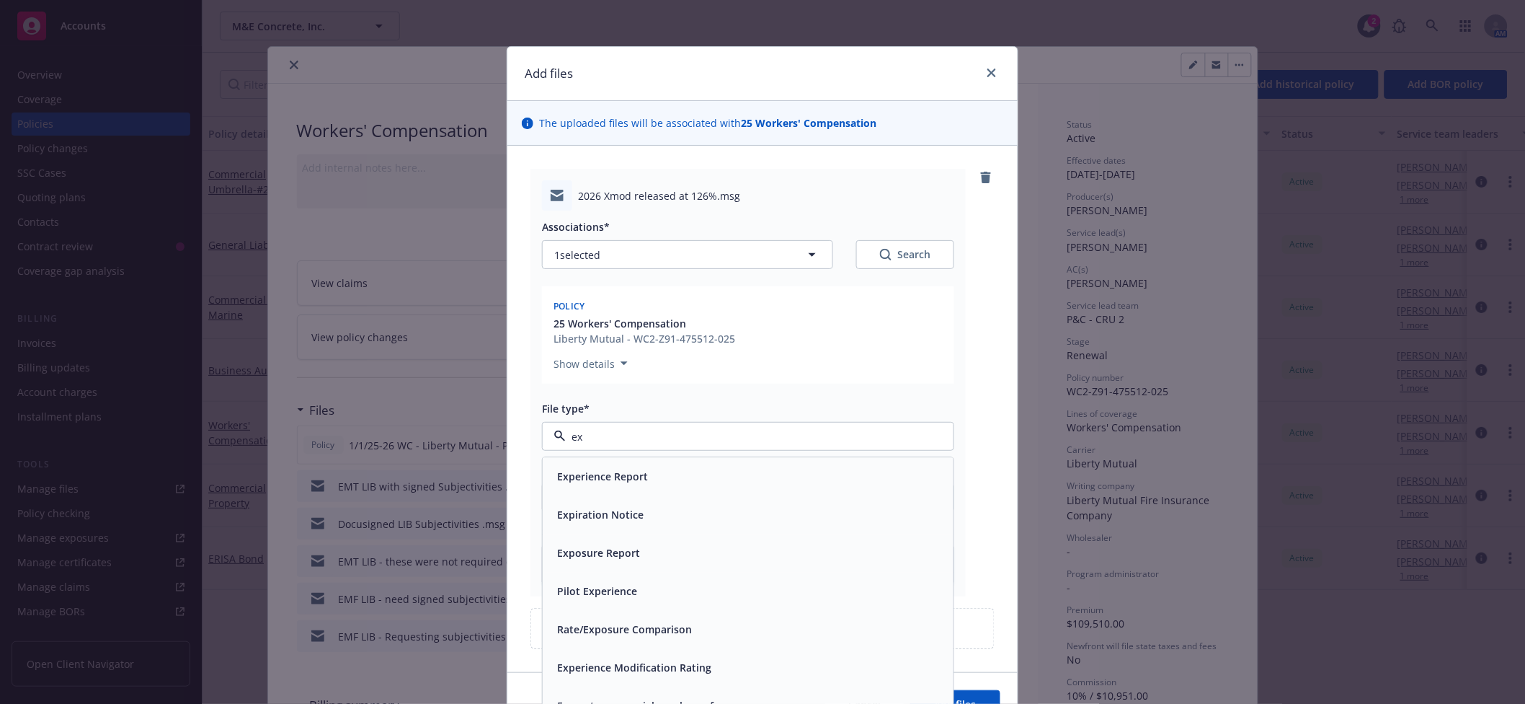
click at [626, 662] on span "Experience Modification Rating" at bounding box center [634, 667] width 154 height 15
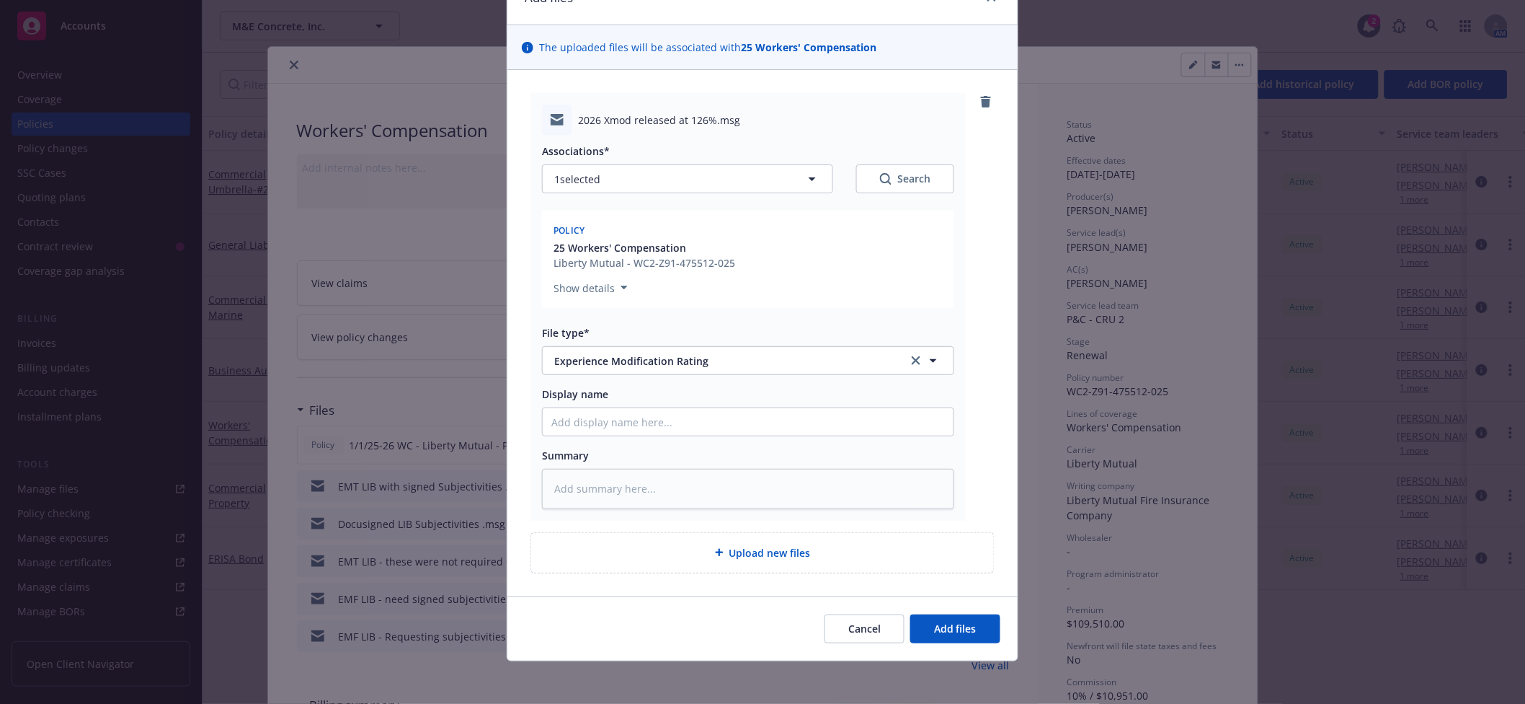
scroll to position [79, 0]
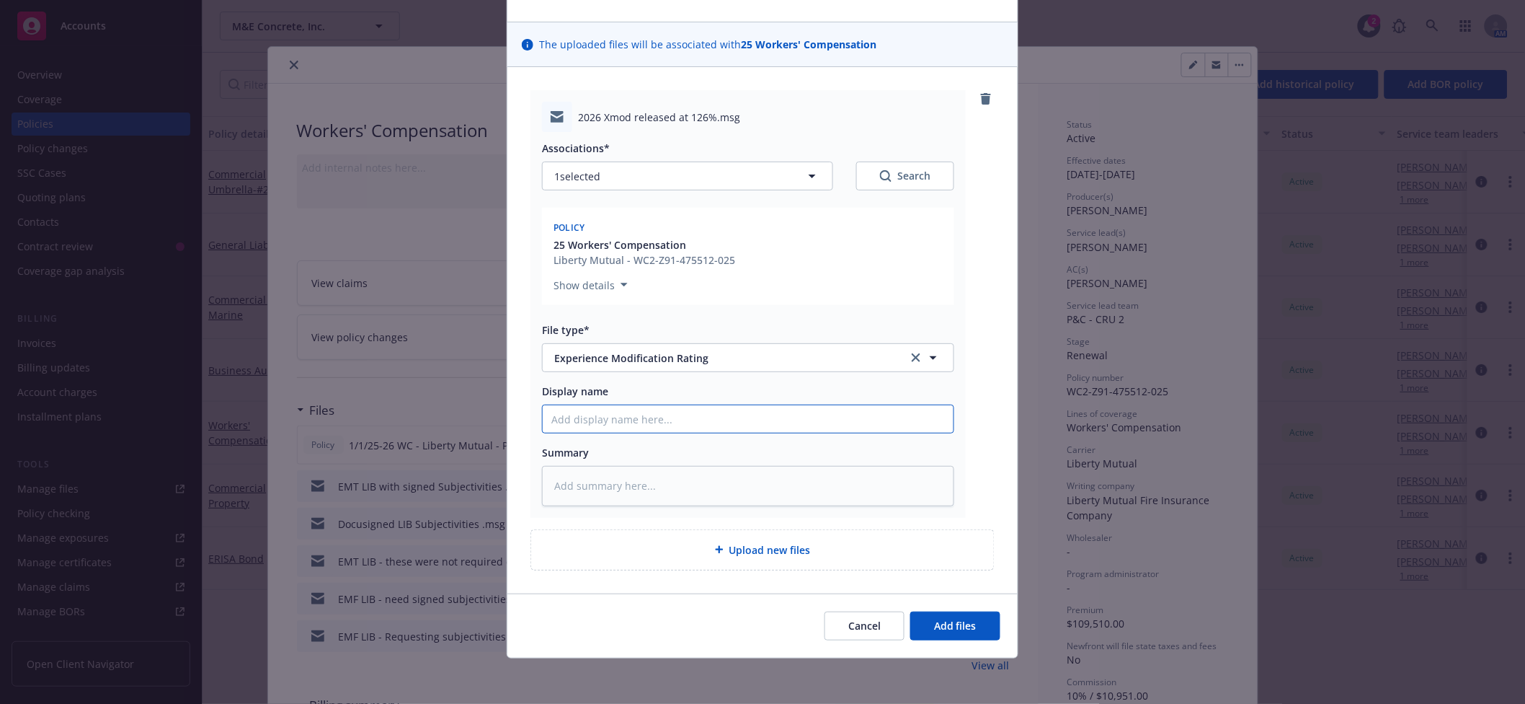
click at [665, 407] on input "Display name" at bounding box center [748, 418] width 411 height 27
type textarea "x"
type input "E"
type textarea "x"
type input "EM"
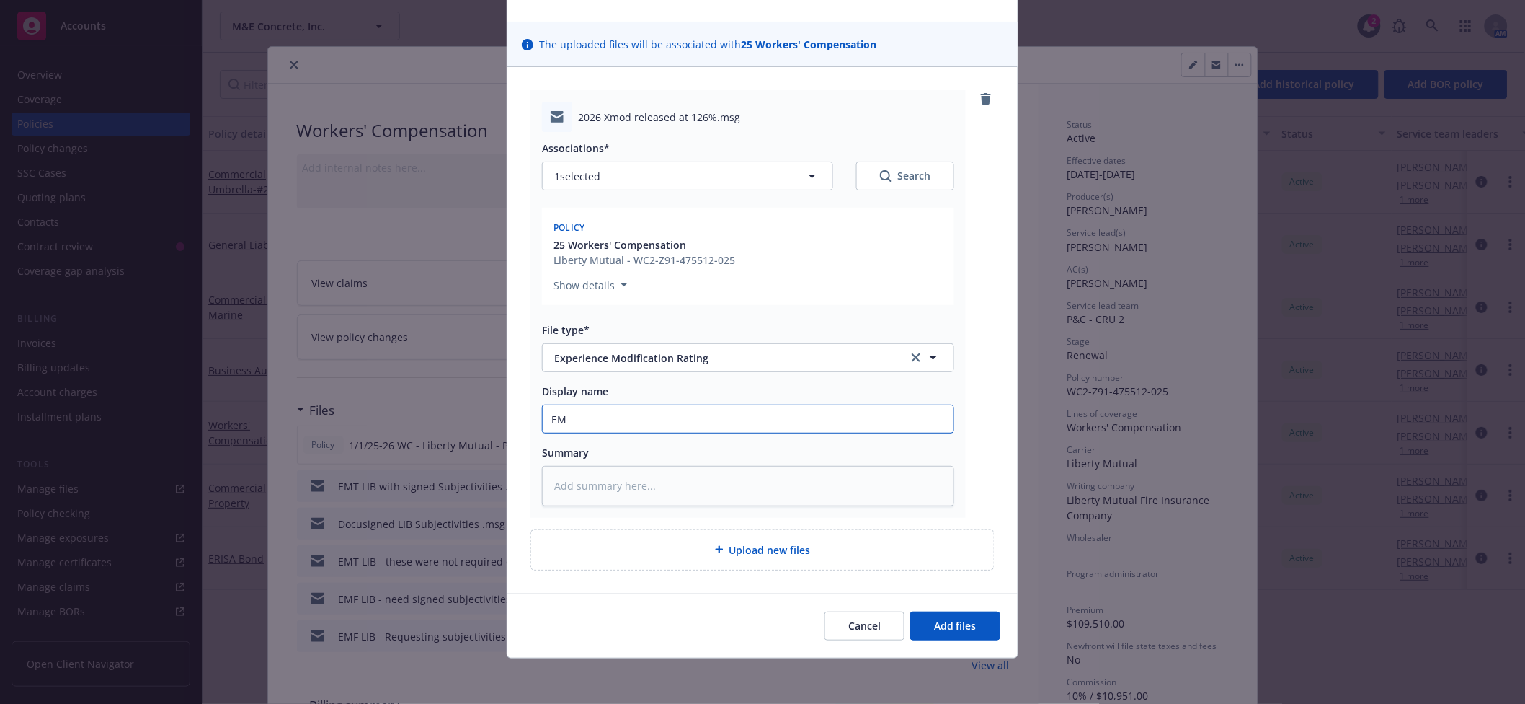
type textarea "x"
type input "EMT"
type textarea "x"
type input "EMT"
type textarea "x"
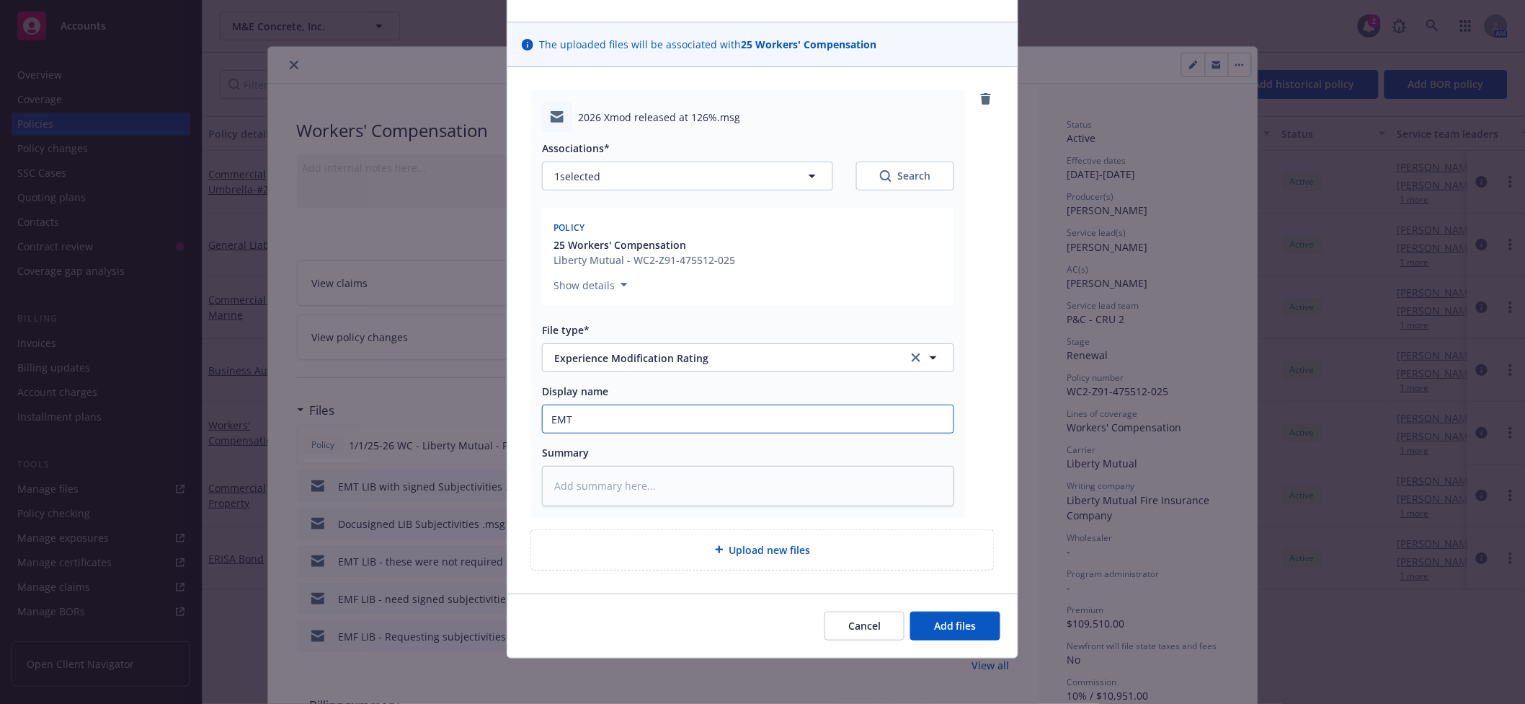
type input "EMT -"
type textarea "x"
type input "EMT"
type textarea "x"
type input "EMT"
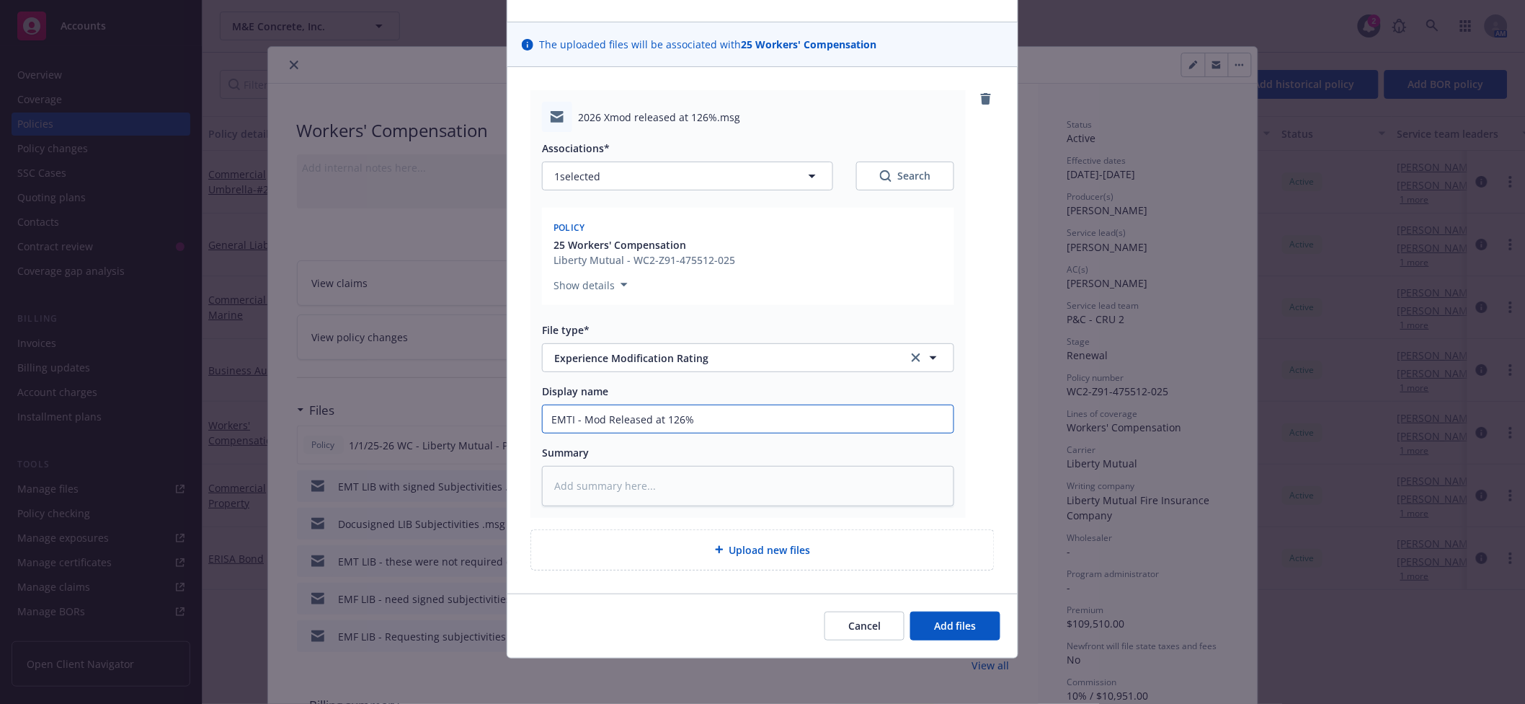
click at [575, 418] on input "EMTI - Mod Released at 126%" at bounding box center [748, 418] width 411 height 27
click at [971, 631] on button "Add files" at bounding box center [955, 625] width 90 height 29
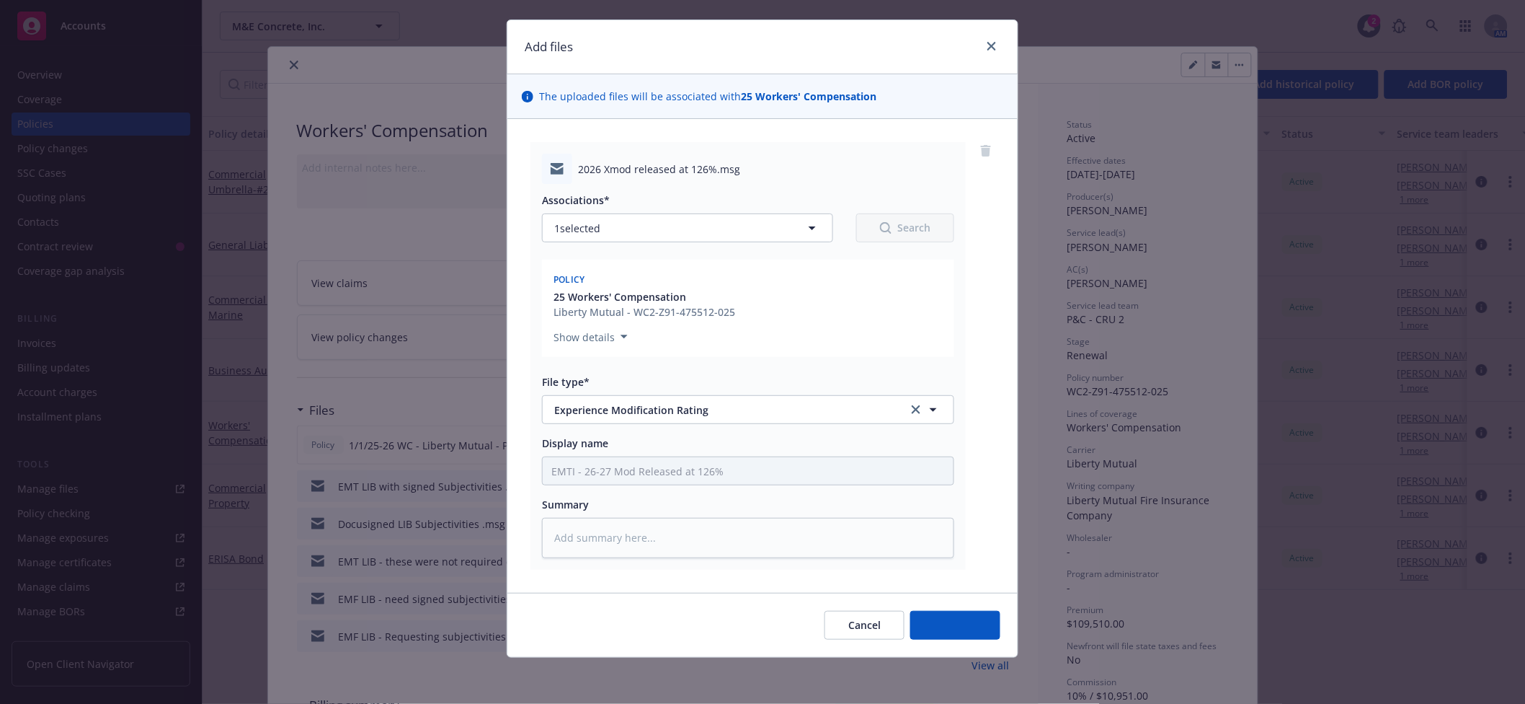
scroll to position [26, 0]
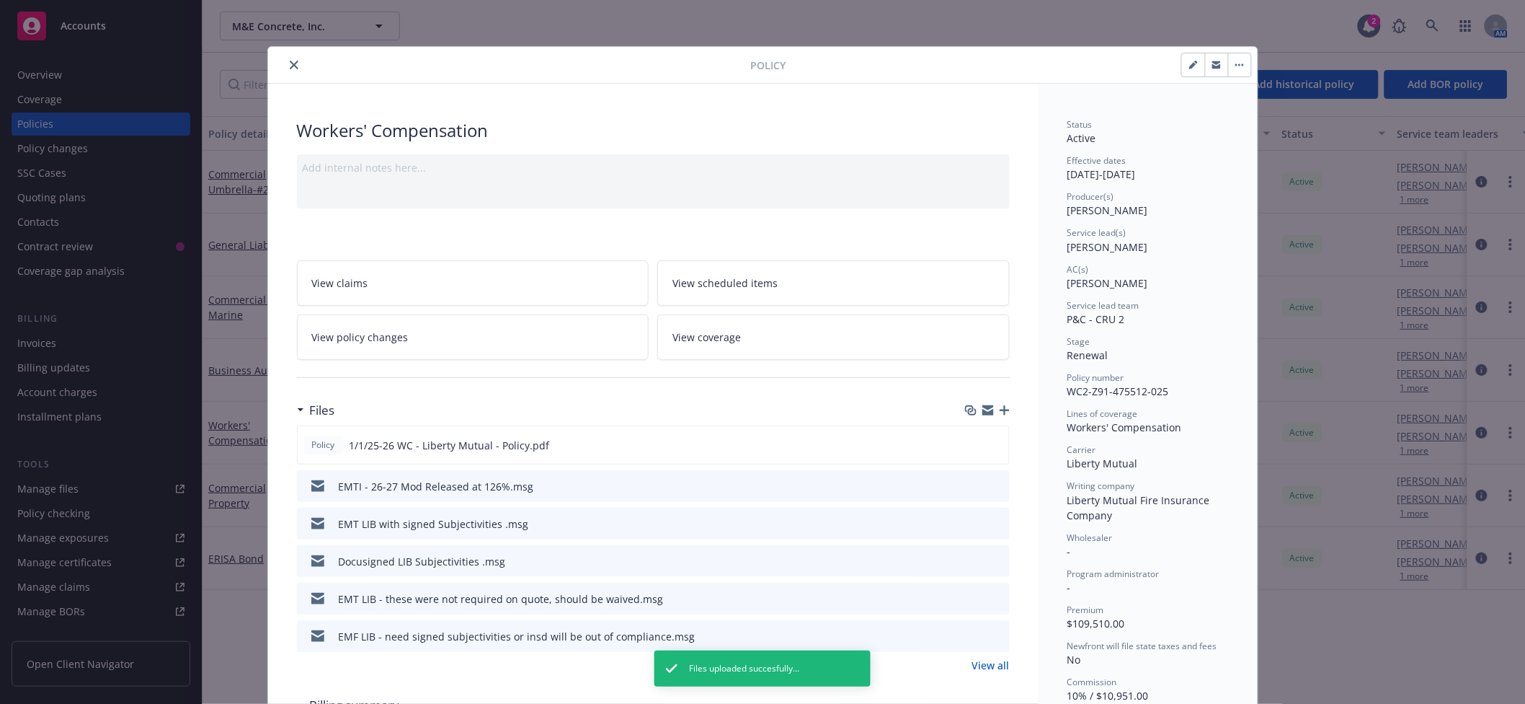
click at [290, 71] on button "close" at bounding box center [293, 64] width 17 height 17
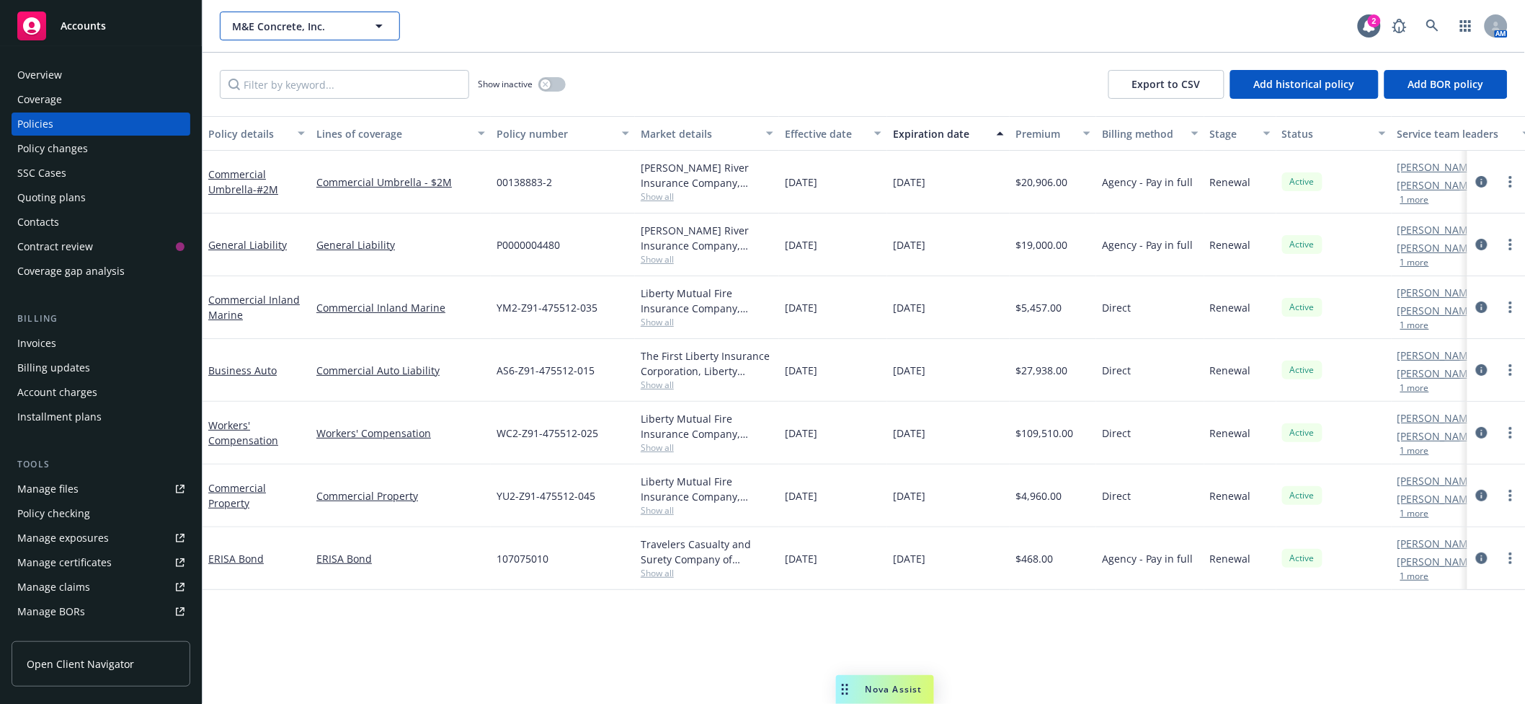
click at [345, 20] on span "M&E Concrete, Inc." at bounding box center [294, 26] width 125 height 15
click at [345, 71] on strong "[US_STATE] Utility Company" at bounding box center [304, 67] width 137 height 14
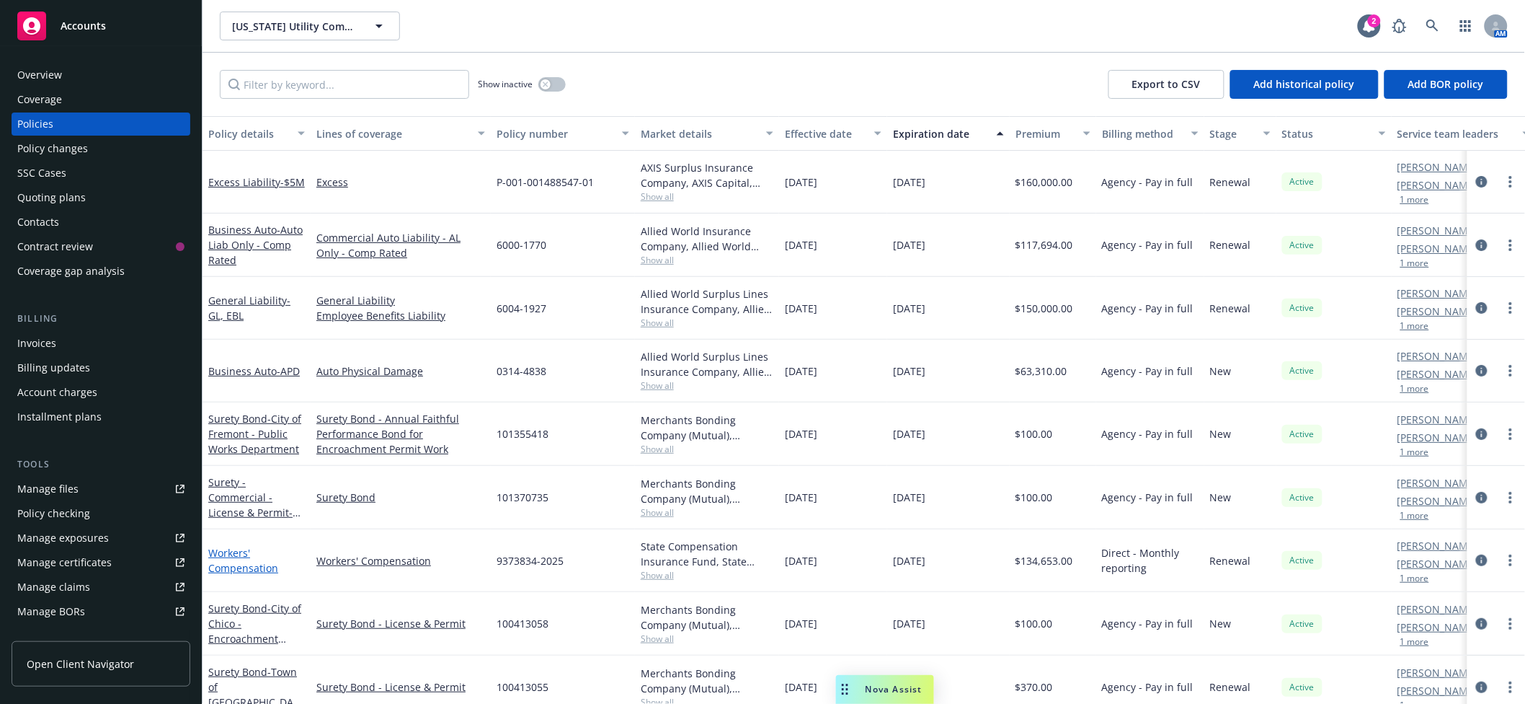
click at [230, 574] on link "Workers' Compensation" at bounding box center [243, 560] width 70 height 29
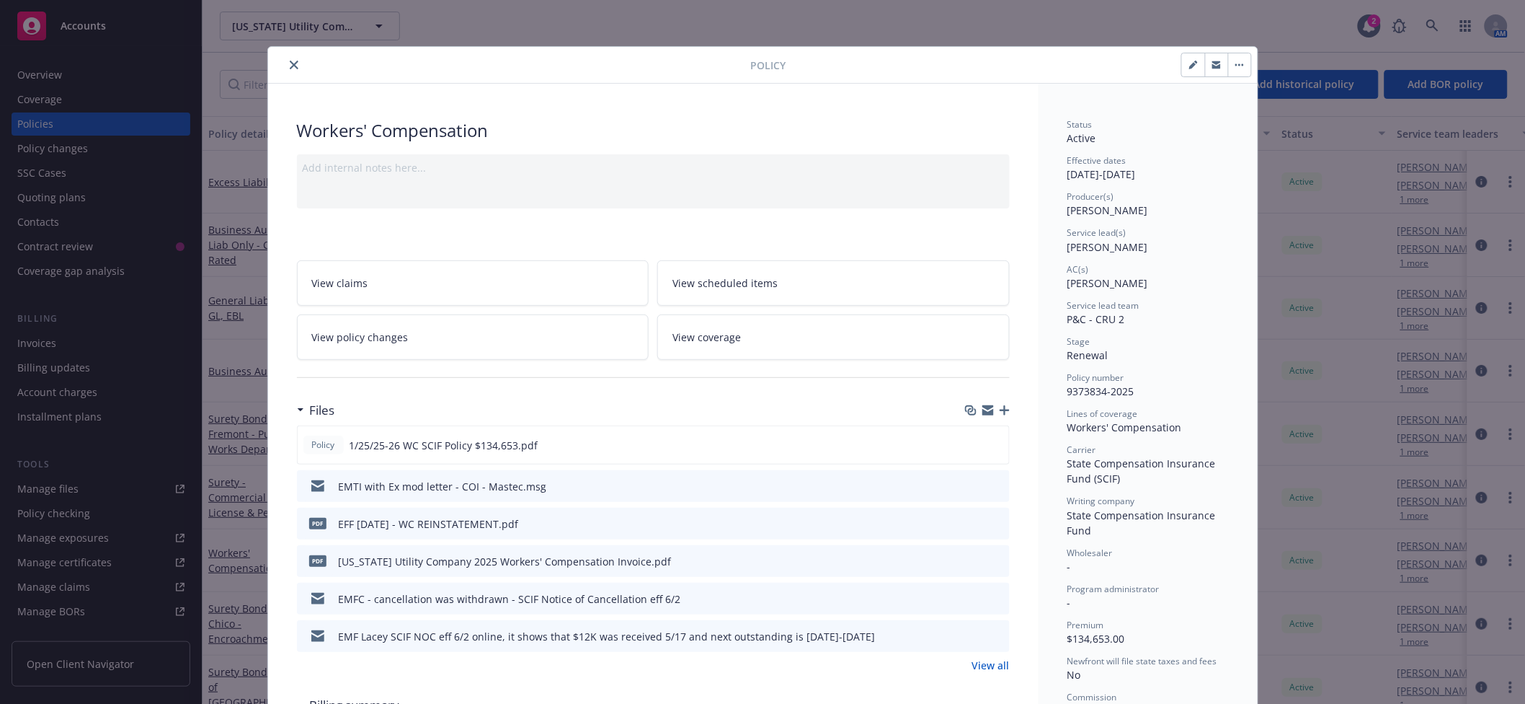
click at [1000, 412] on icon "button" at bounding box center [1005, 410] width 10 height 10
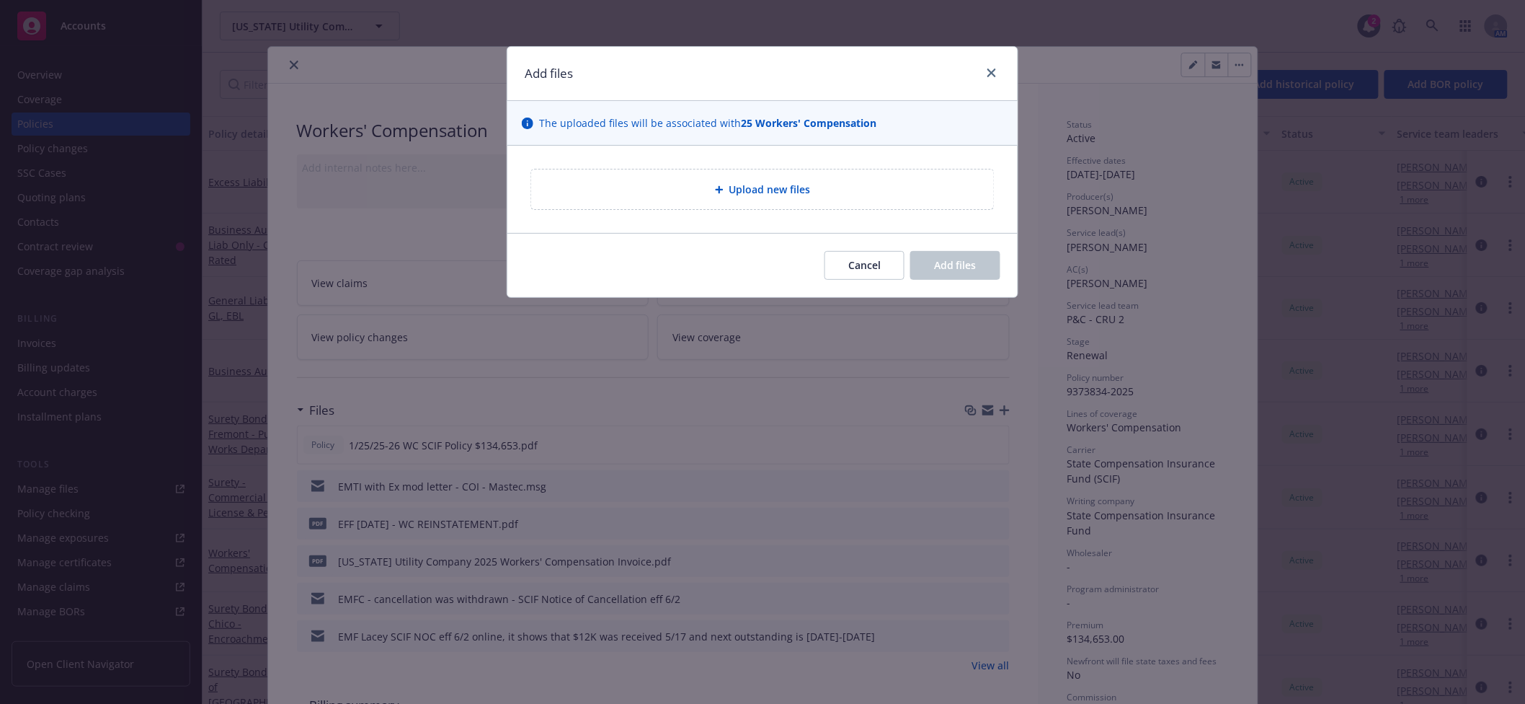
click at [781, 198] on div "Upload new files" at bounding box center [762, 189] width 463 height 40
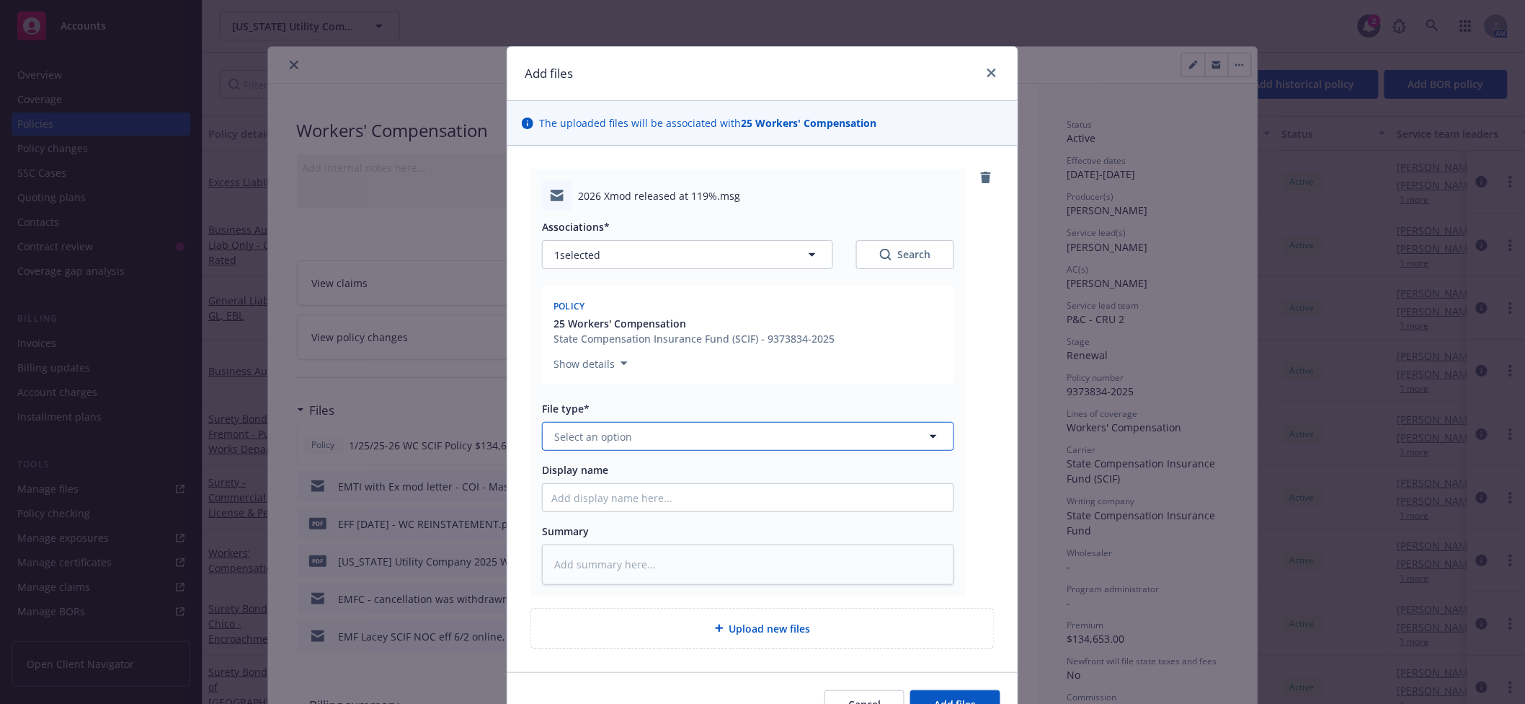
click at [608, 430] on span "Select an option" at bounding box center [593, 436] width 78 height 15
click at [611, 555] on span "Experience Modification Rating" at bounding box center [634, 553] width 154 height 15
drag, startPoint x: 610, startPoint y: 483, endPoint x: 610, endPoint y: 495, distance: 12.3
click at [610, 487] on div at bounding box center [748, 497] width 412 height 29
click at [610, 497] on input "Display name" at bounding box center [748, 497] width 411 height 27
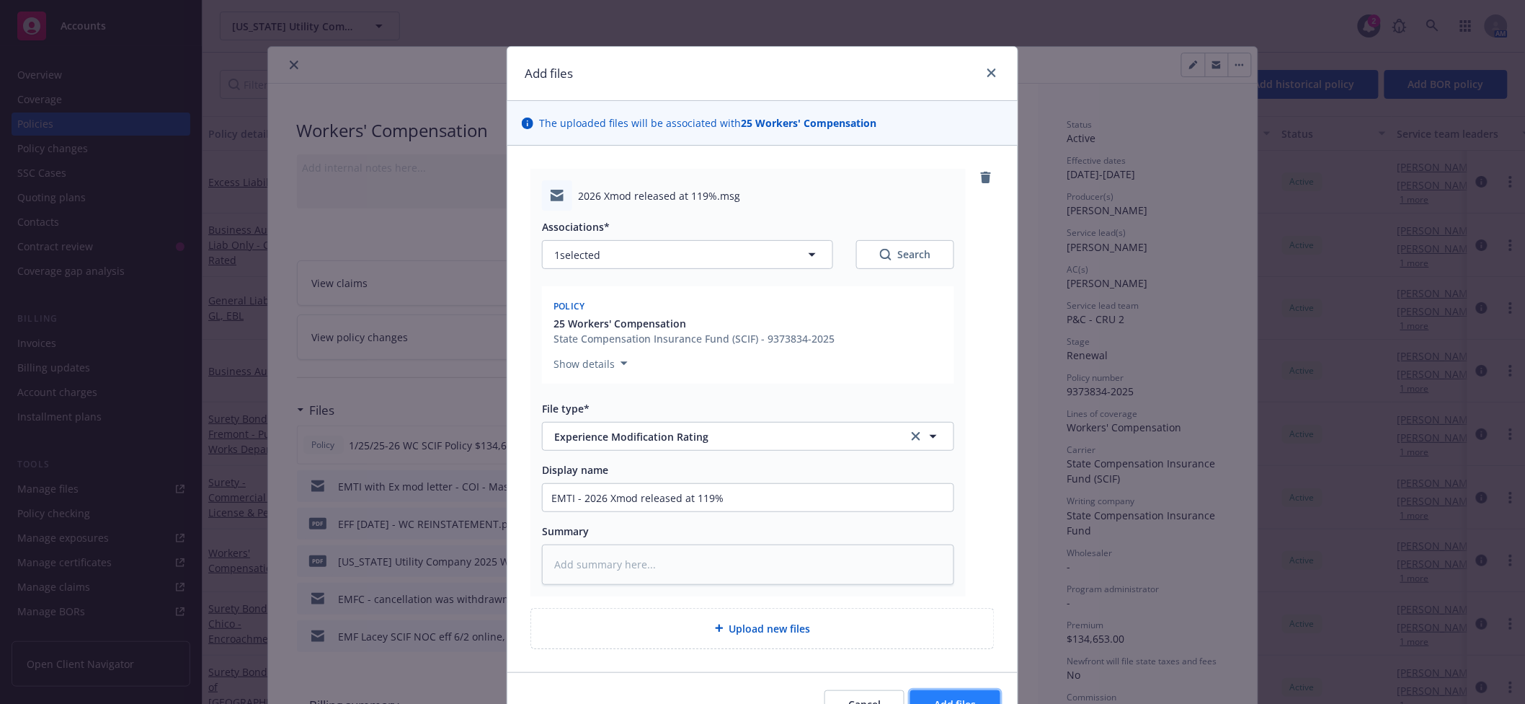
click at [949, 691] on button "Add files" at bounding box center [955, 704] width 90 height 29
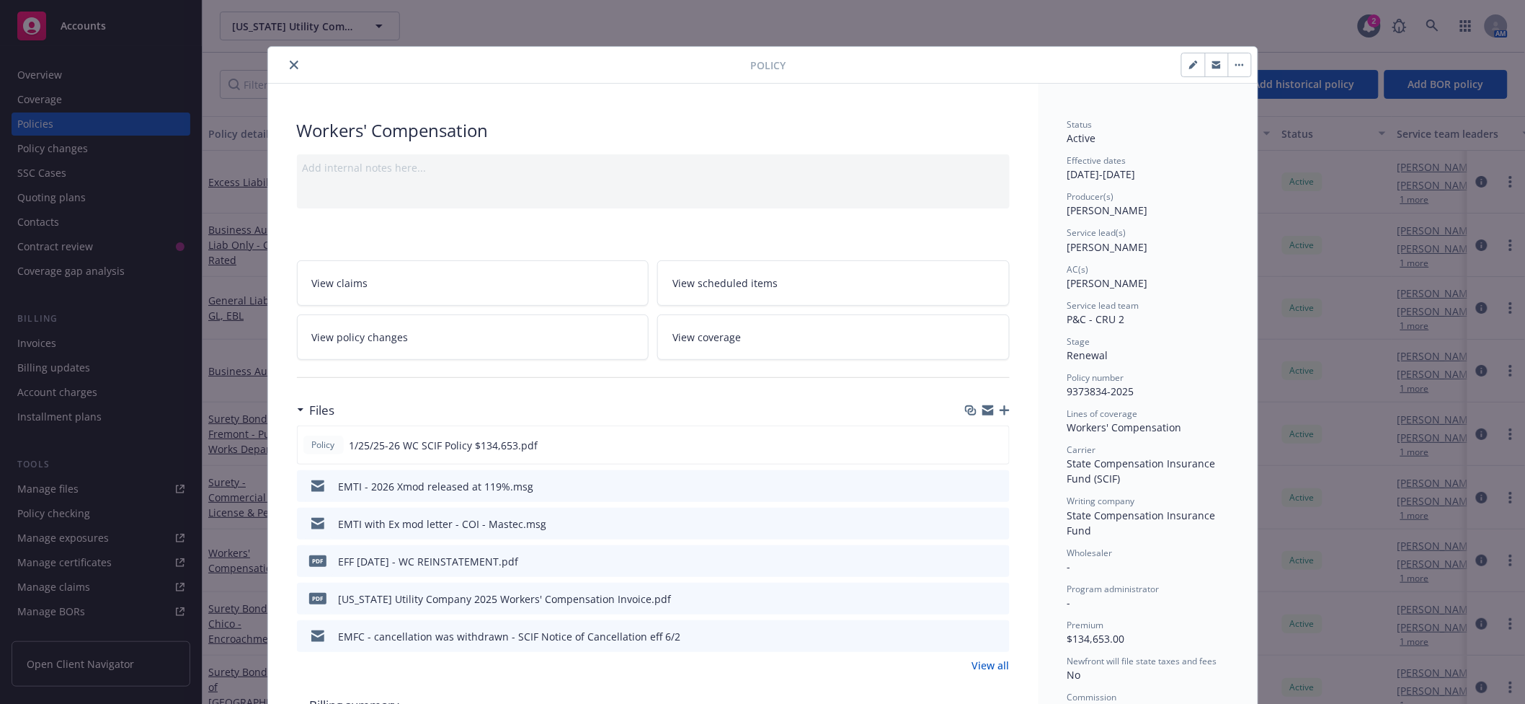
click at [286, 59] on button "close" at bounding box center [293, 64] width 17 height 17
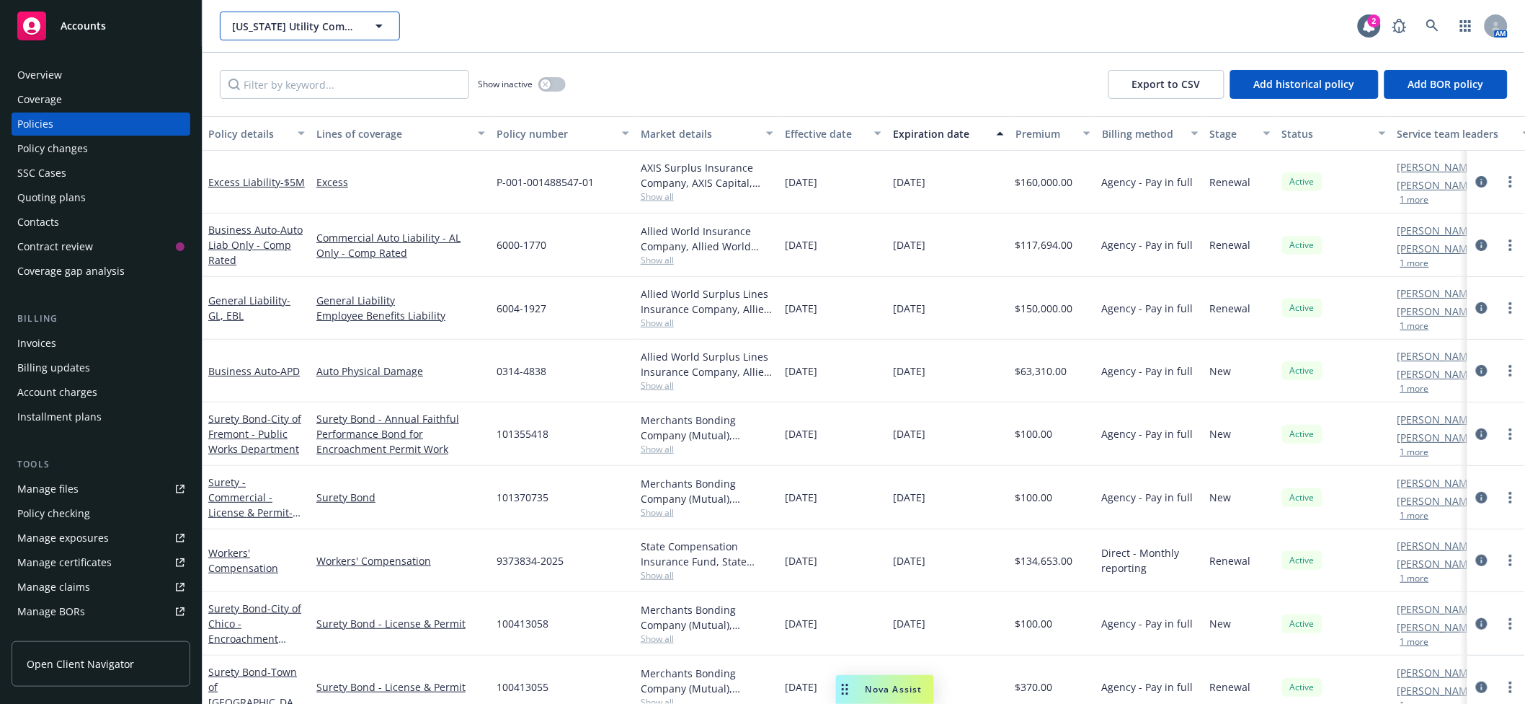
click at [312, 13] on button "[US_STATE] Utility Company" at bounding box center [310, 26] width 180 height 29
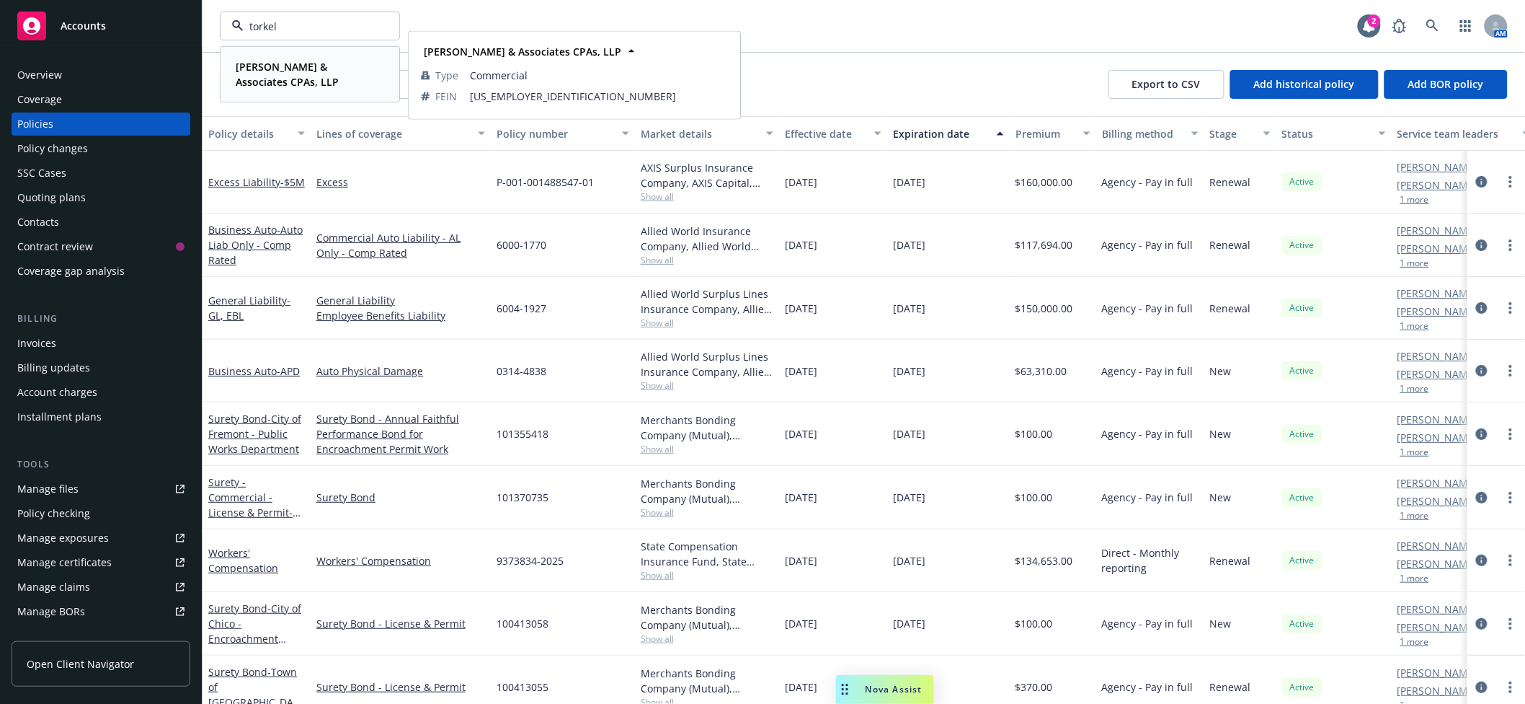
click at [309, 68] on strong "[PERSON_NAME] & Associates CPAs, LLP" at bounding box center [287, 74] width 103 height 29
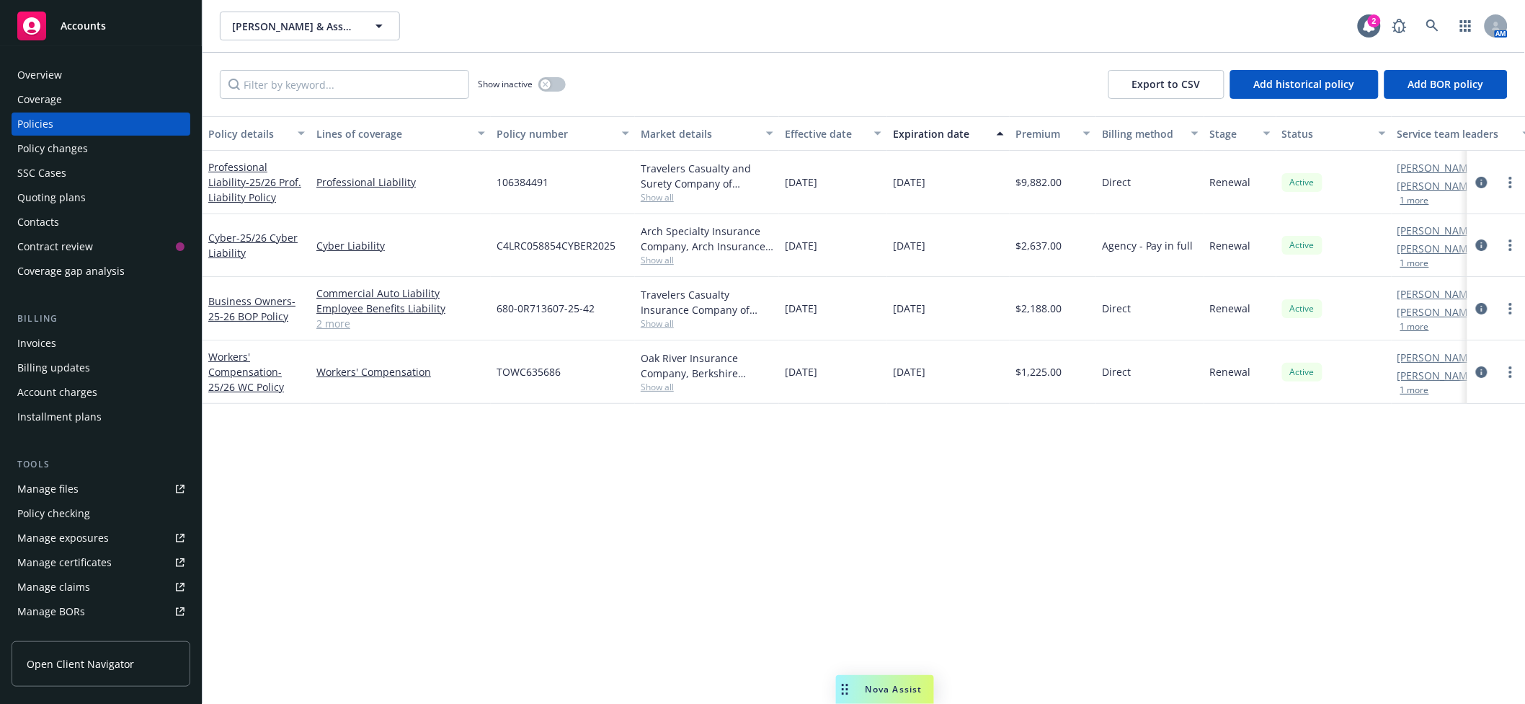
click at [42, 146] on div "Policy changes" at bounding box center [52, 148] width 71 height 23
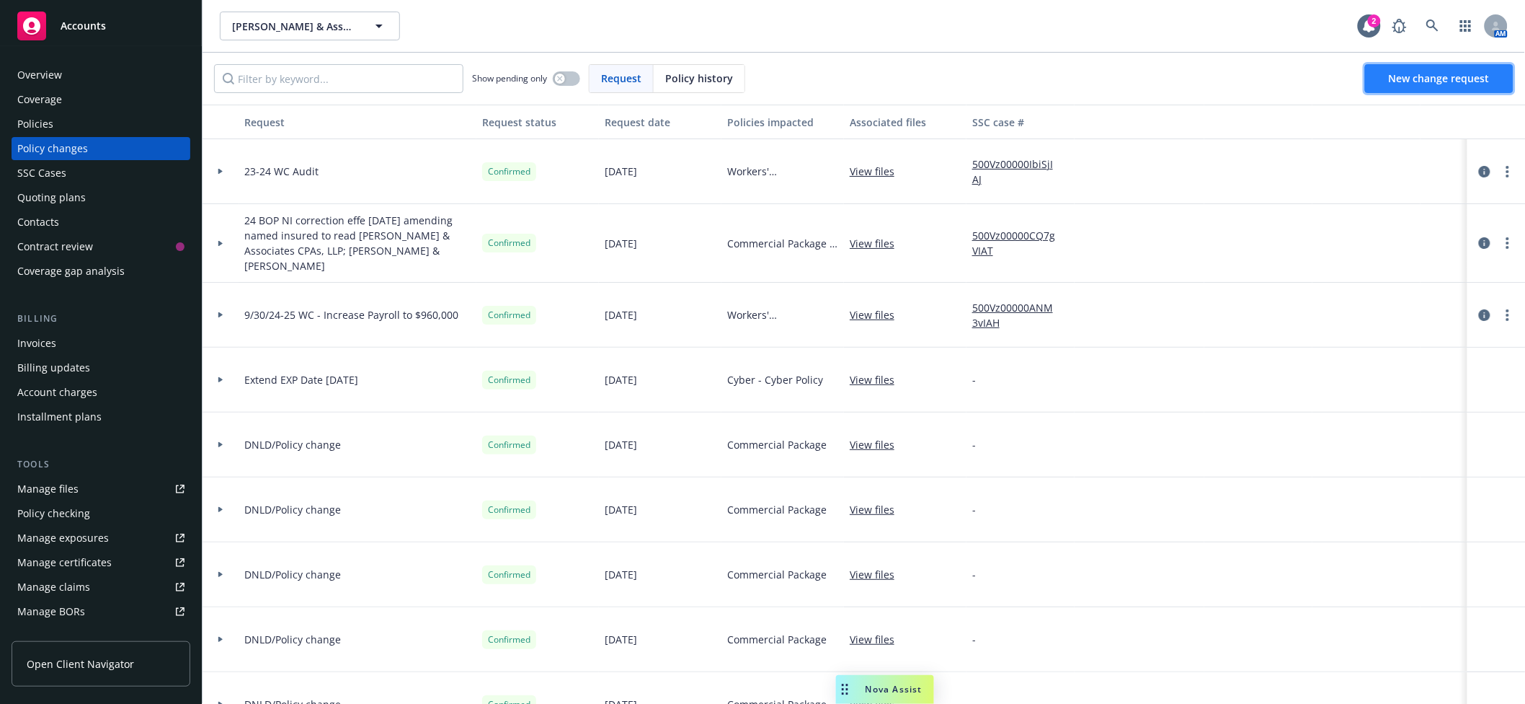
click at [1468, 76] on span "New change request" at bounding box center [1439, 78] width 101 height 14
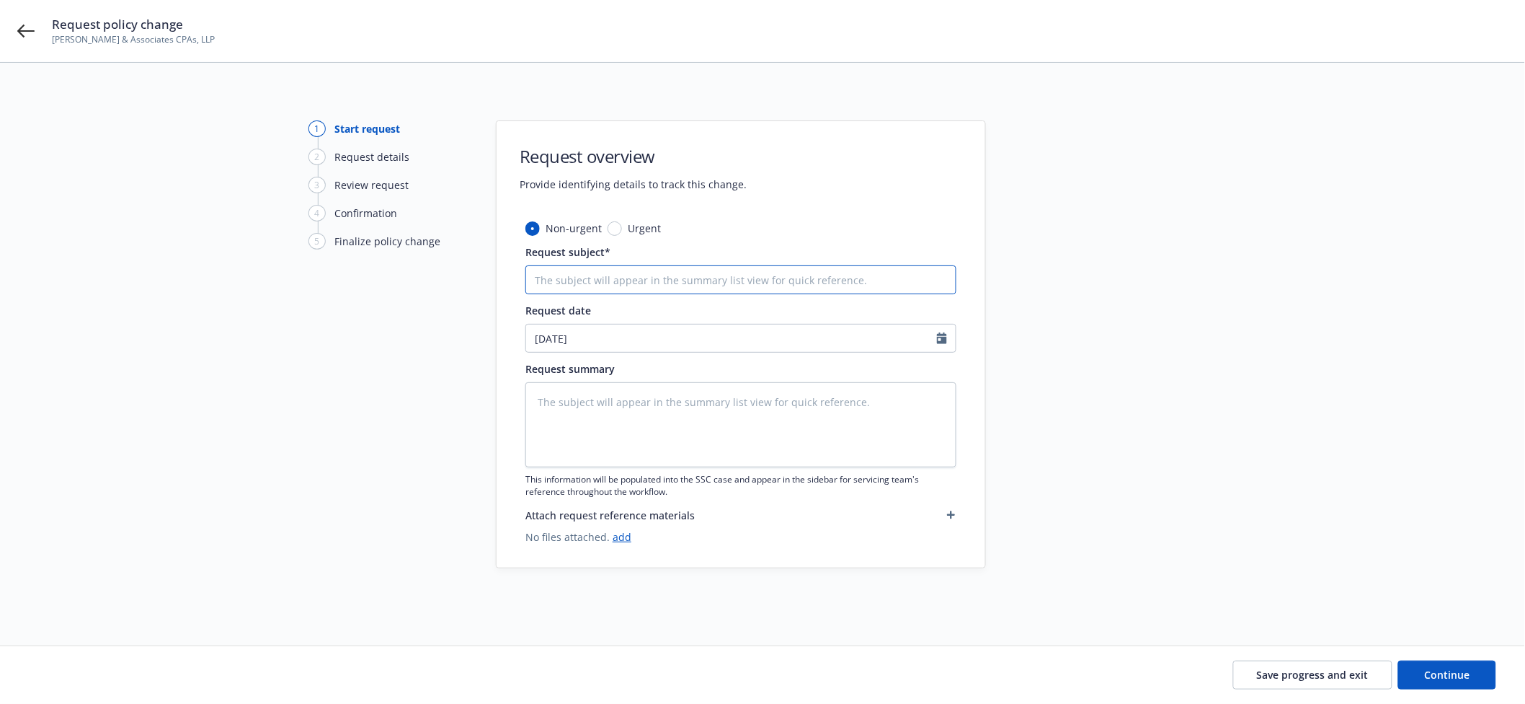
click at [595, 284] on input "Request subject*" at bounding box center [740, 279] width 431 height 29
click at [705, 445] on textarea at bounding box center [740, 424] width 431 height 85
paste textarea "25-26 BOP - Remove First Guaranty & KMBS as Loss Payee"
click at [1453, 675] on span "Continue" at bounding box center [1447, 674] width 45 height 14
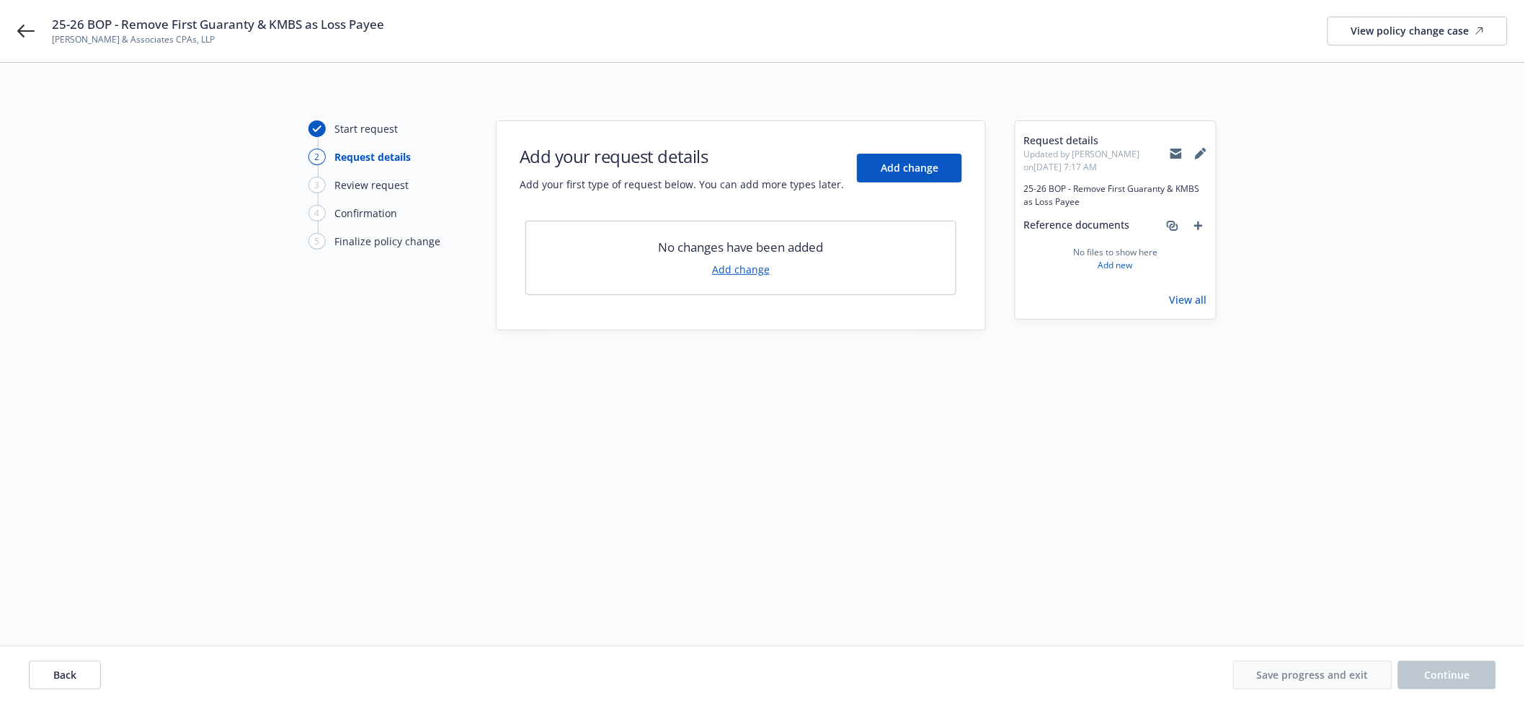
click at [745, 273] on link "Add change" at bounding box center [741, 269] width 58 height 15
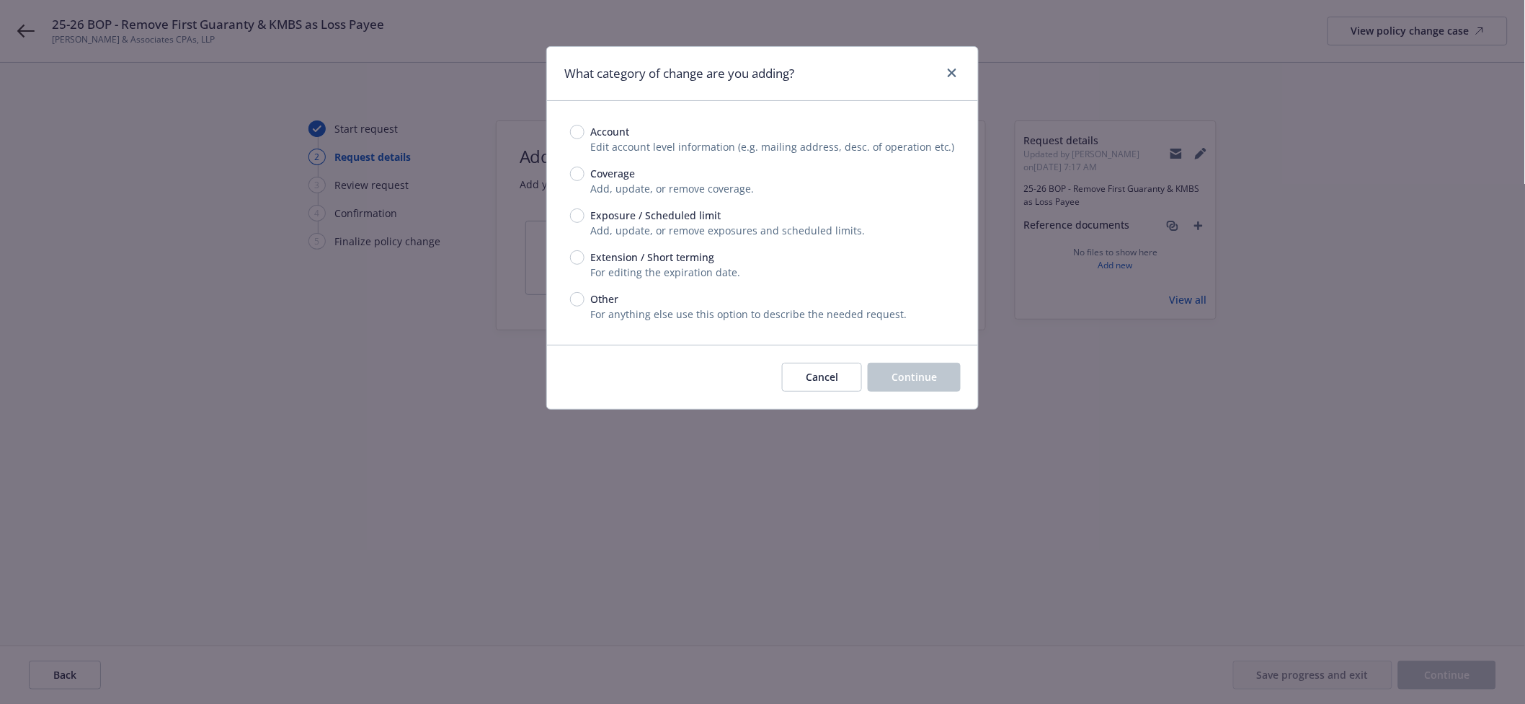
click at [593, 293] on span "Other" at bounding box center [604, 298] width 28 height 15
click at [585, 293] on input "Other" at bounding box center [577, 299] width 14 height 14
click at [936, 375] on span "Continue" at bounding box center [914, 377] width 45 height 14
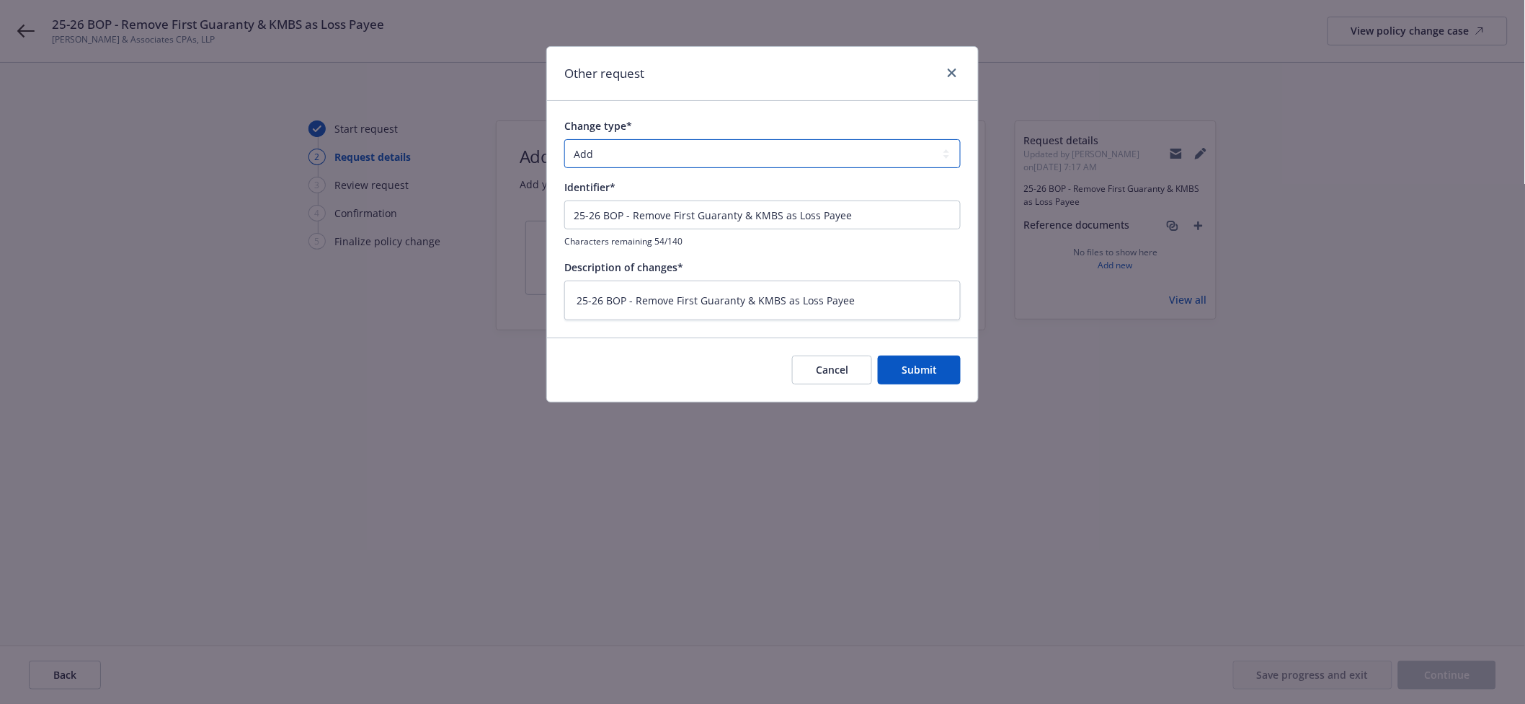
click at [655, 146] on select "Add Audit Change Remove" at bounding box center [762, 153] width 396 height 29
click at [564, 139] on select "Add Audit Change Remove" at bounding box center [762, 153] width 396 height 29
click at [930, 374] on span "Submit" at bounding box center [919, 370] width 35 height 14
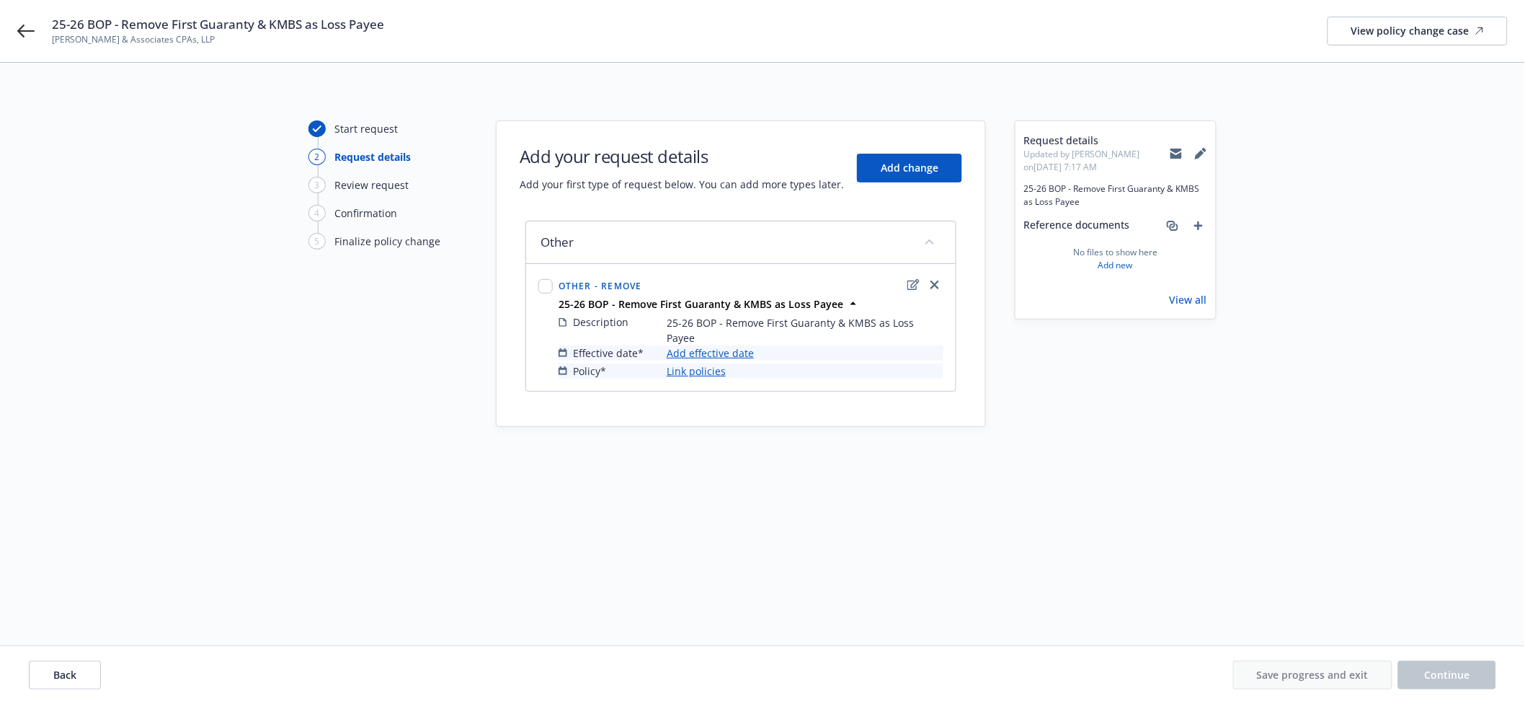
click at [687, 345] on link "Add effective date" at bounding box center [710, 352] width 87 height 15
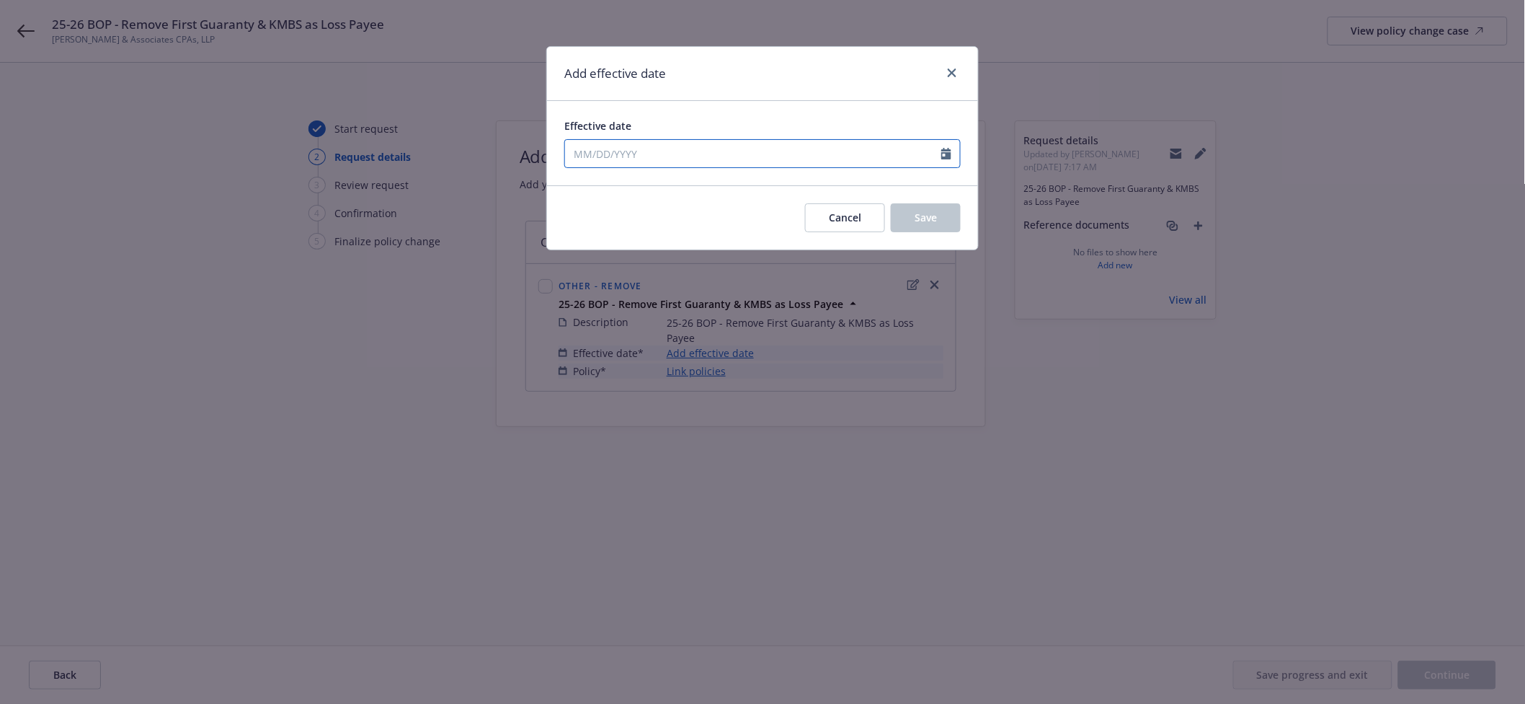
click at [643, 146] on input "Effective date" at bounding box center [753, 153] width 376 height 27
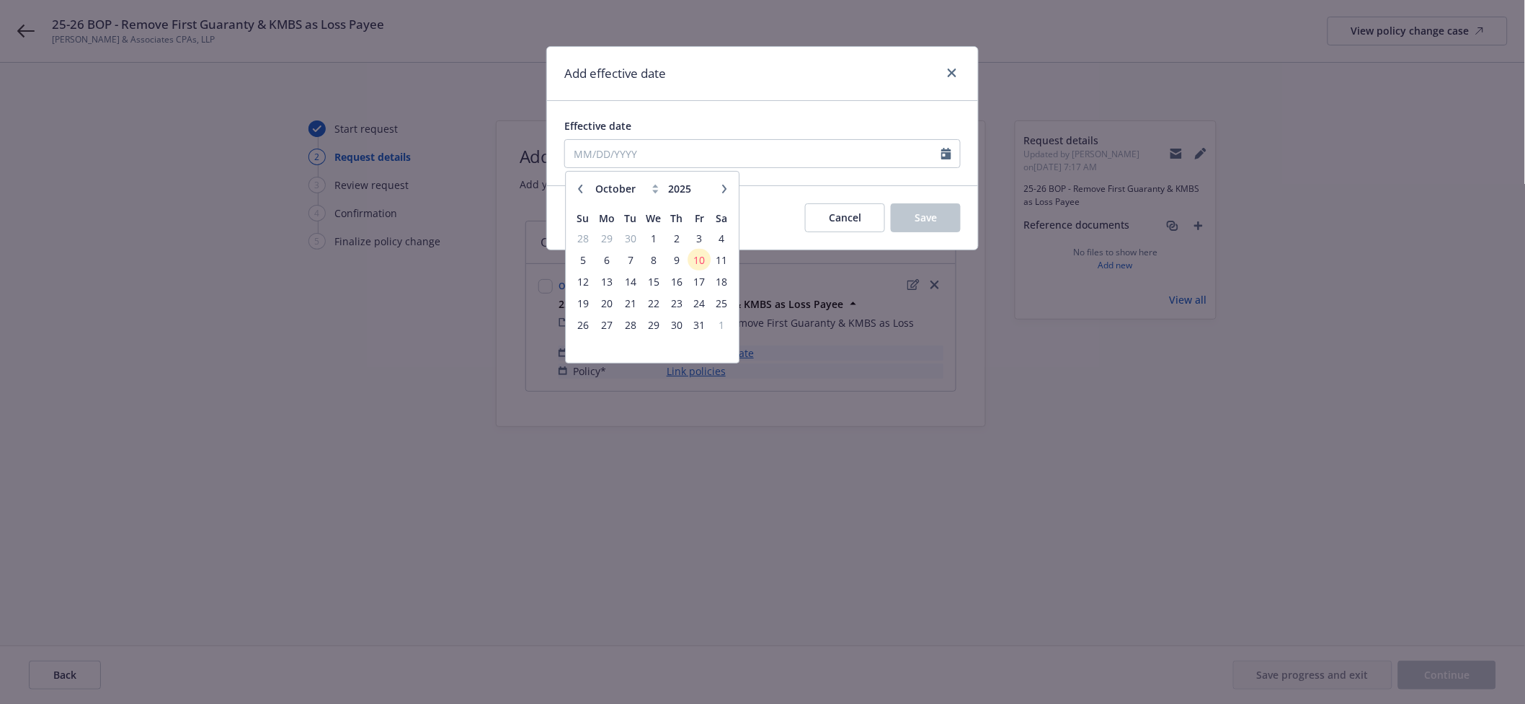
click at [582, 185] on icon "button" at bounding box center [580, 189] width 4 height 9
drag, startPoint x: 626, startPoint y: 321, endPoint x: 853, endPoint y: 230, distance: 245.2
click at [625, 320] on span "30" at bounding box center [630, 325] width 19 height 18
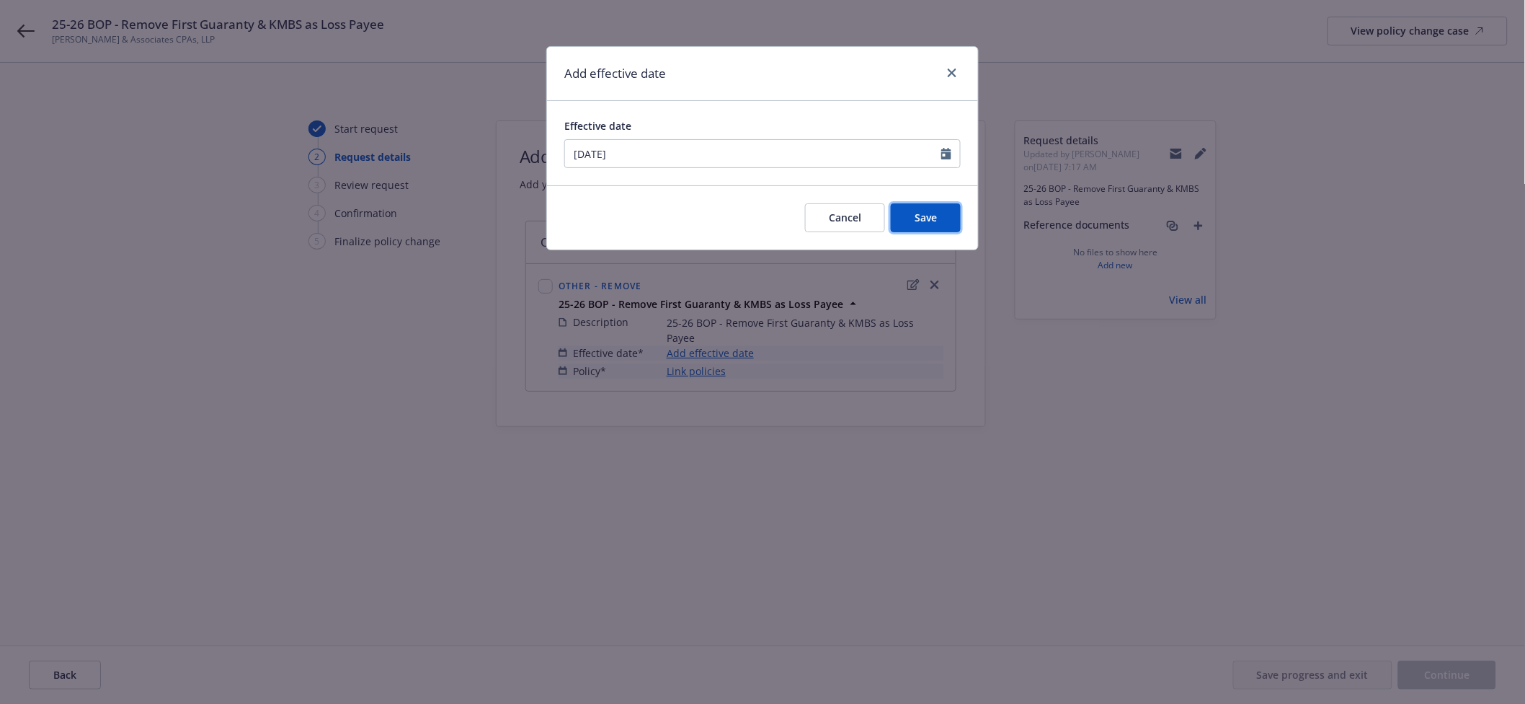
drag, startPoint x: 938, startPoint y: 215, endPoint x: 889, endPoint y: 238, distance: 54.2
click at [932, 219] on button "Save" at bounding box center [926, 217] width 70 height 29
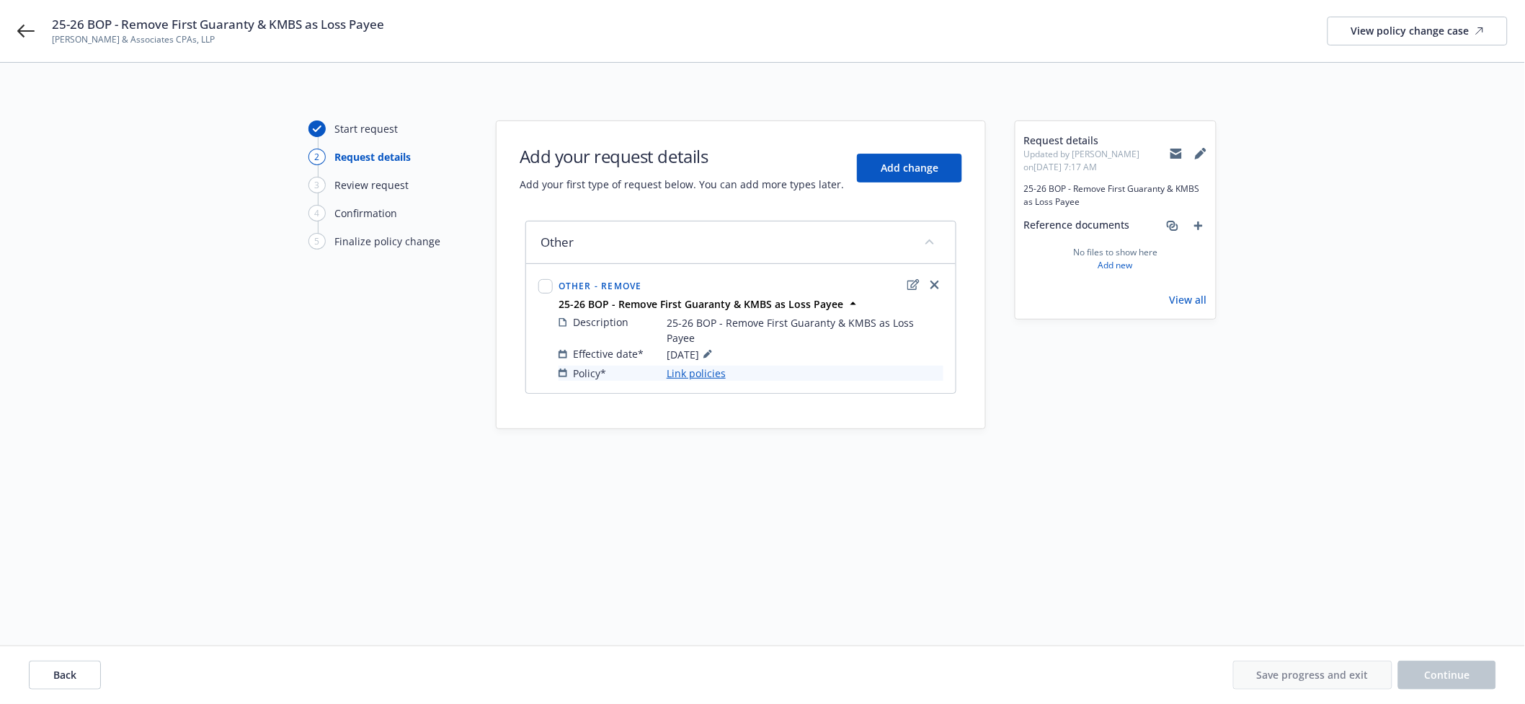
click at [722, 365] on link "Link policies" at bounding box center [696, 372] width 59 height 15
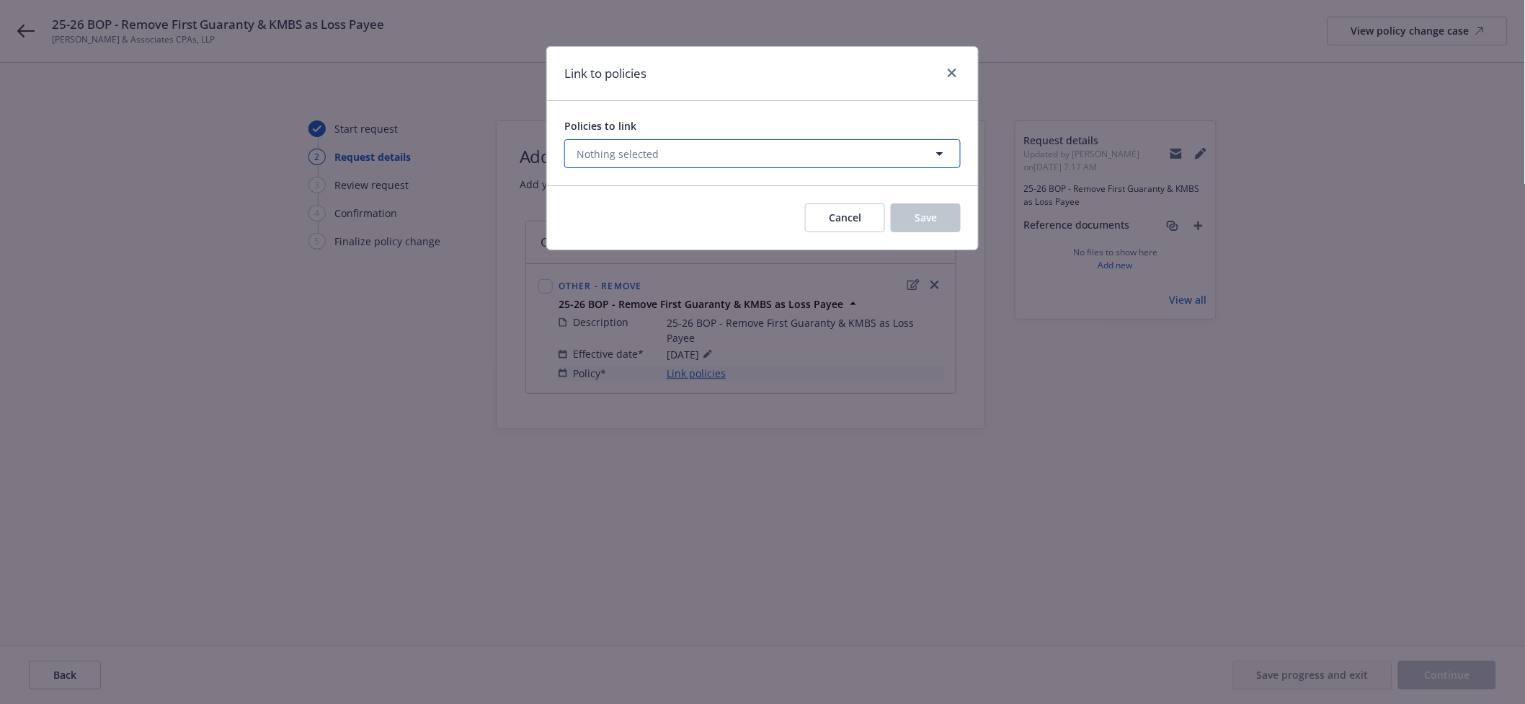
click at [722, 148] on button "Nothing selected" at bounding box center [762, 153] width 396 height 29
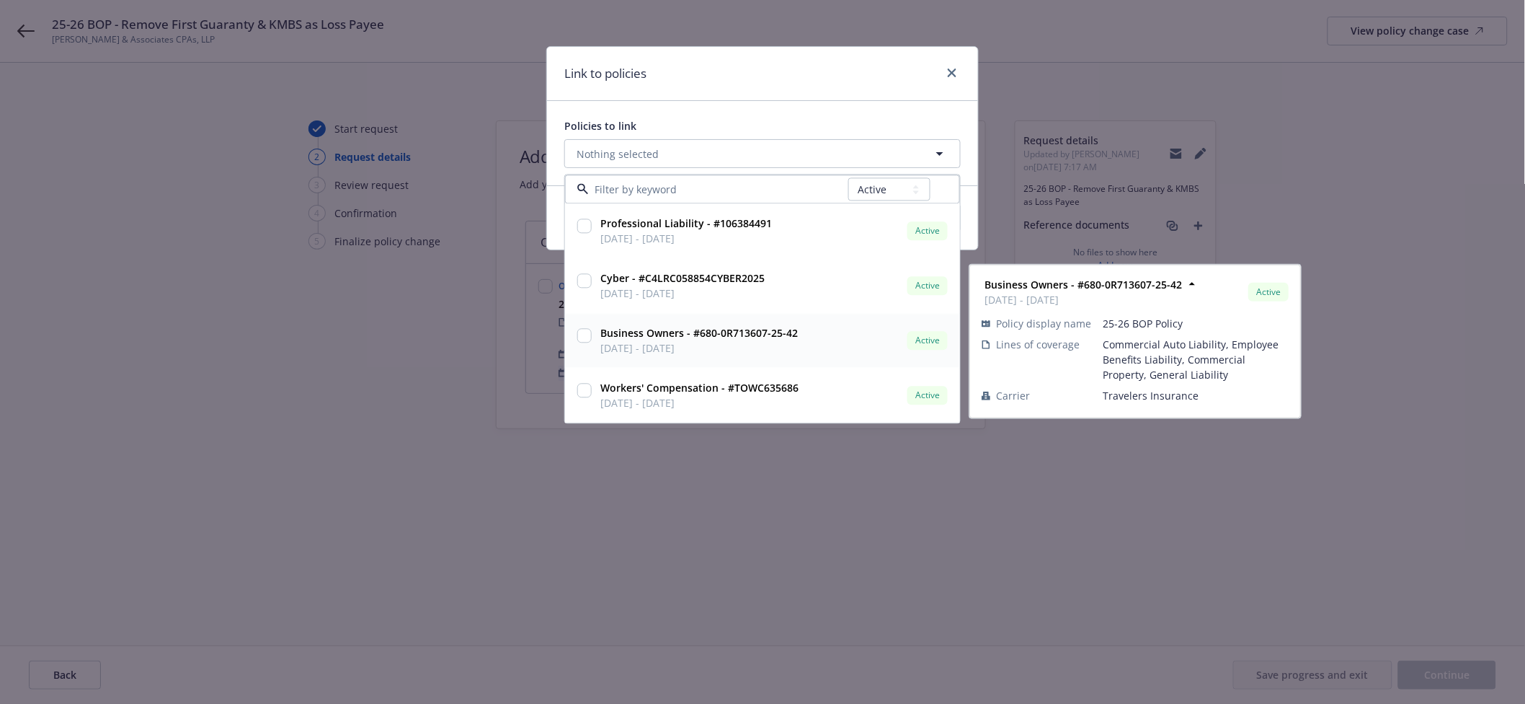
click at [582, 336] on input "checkbox" at bounding box center [584, 336] width 14 height 14
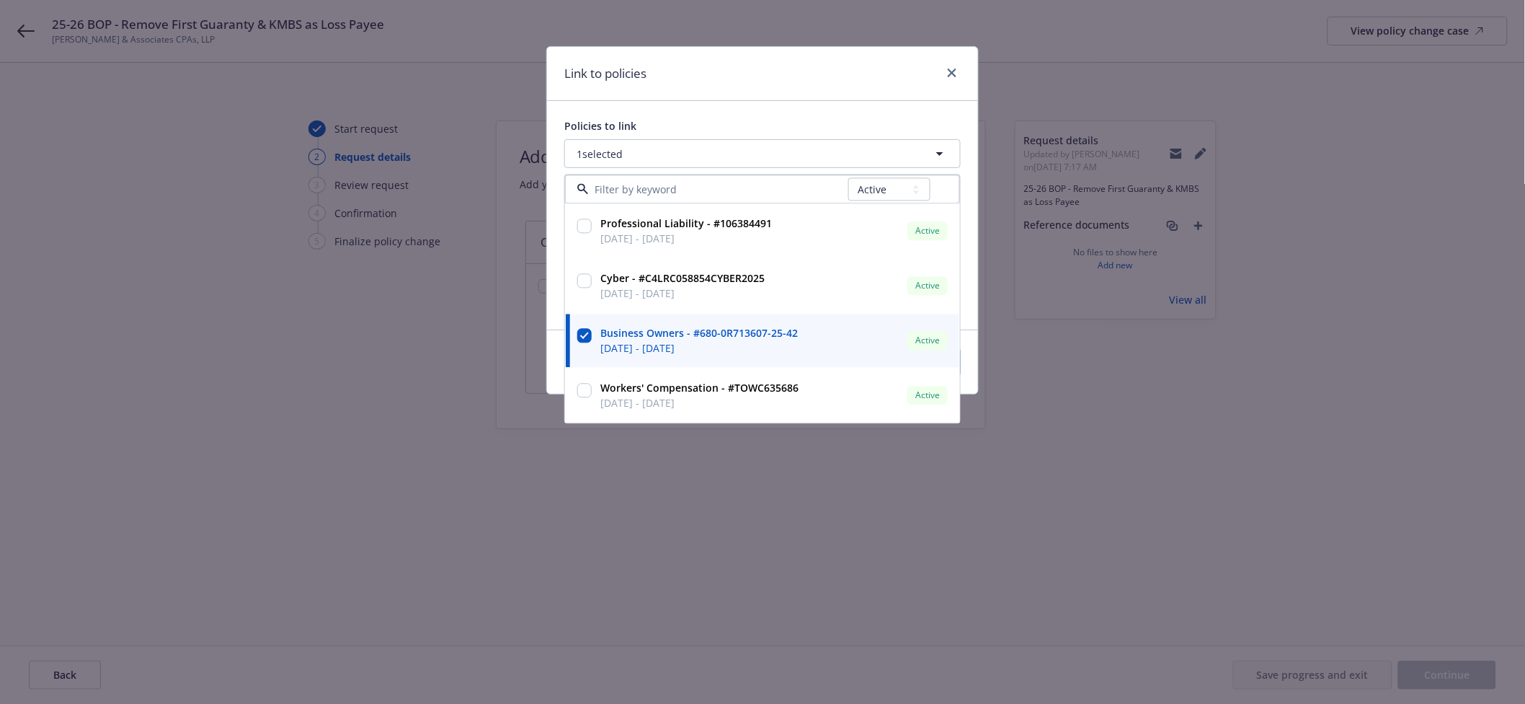
click at [792, 105] on div "Policies to link 1 selected All Active Upcoming Expired Cancelled Professional …" at bounding box center [762, 215] width 431 height 228
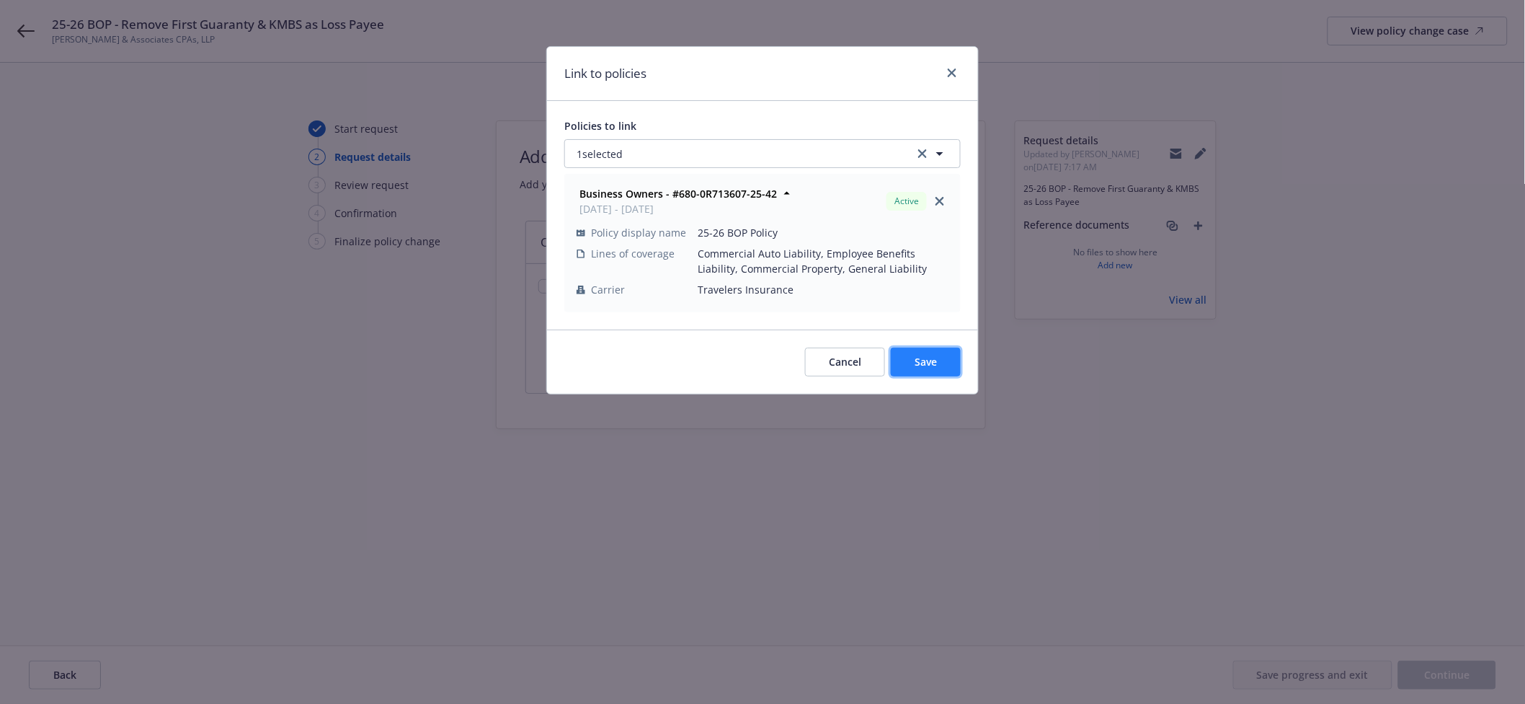
click at [944, 370] on button "Save" at bounding box center [926, 361] width 70 height 29
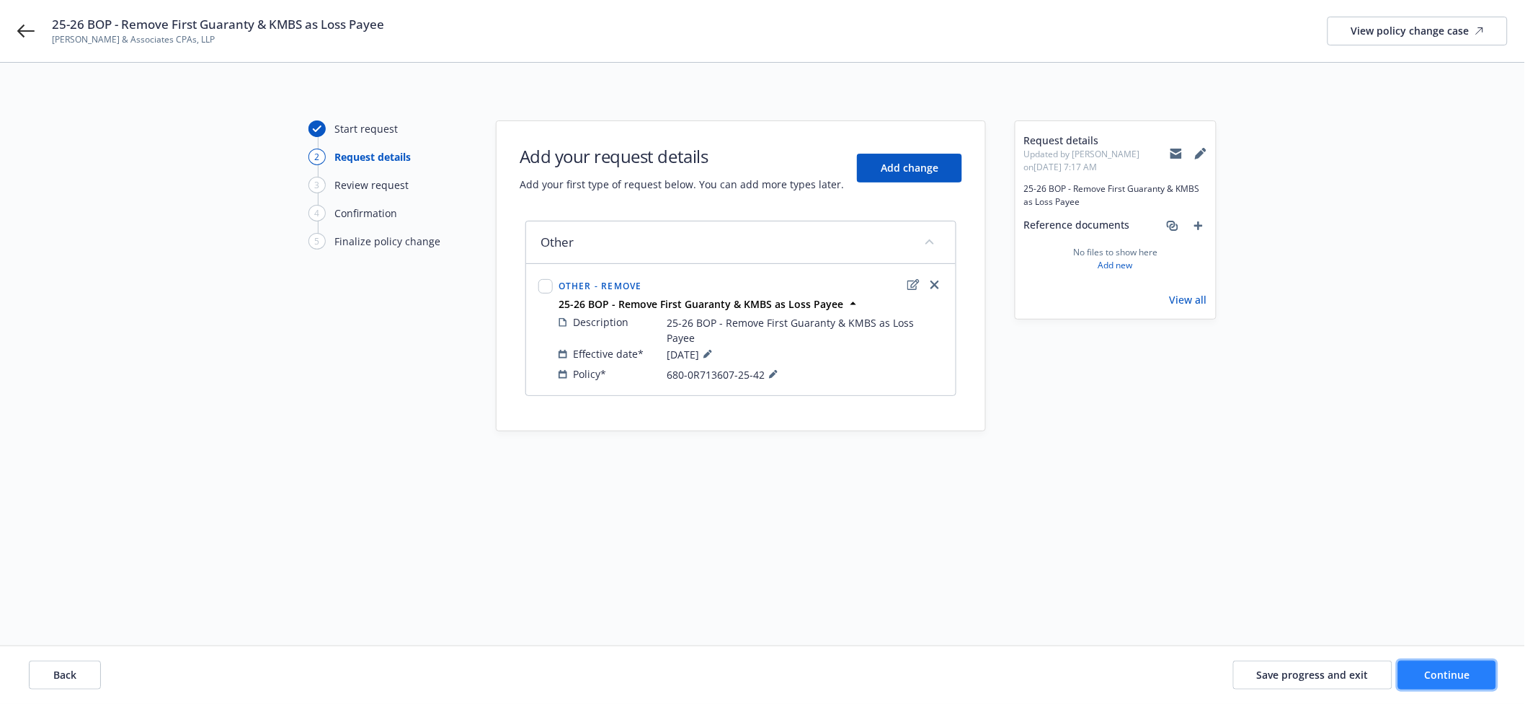
click at [1450, 673] on span "Continue" at bounding box center [1447, 674] width 45 height 14
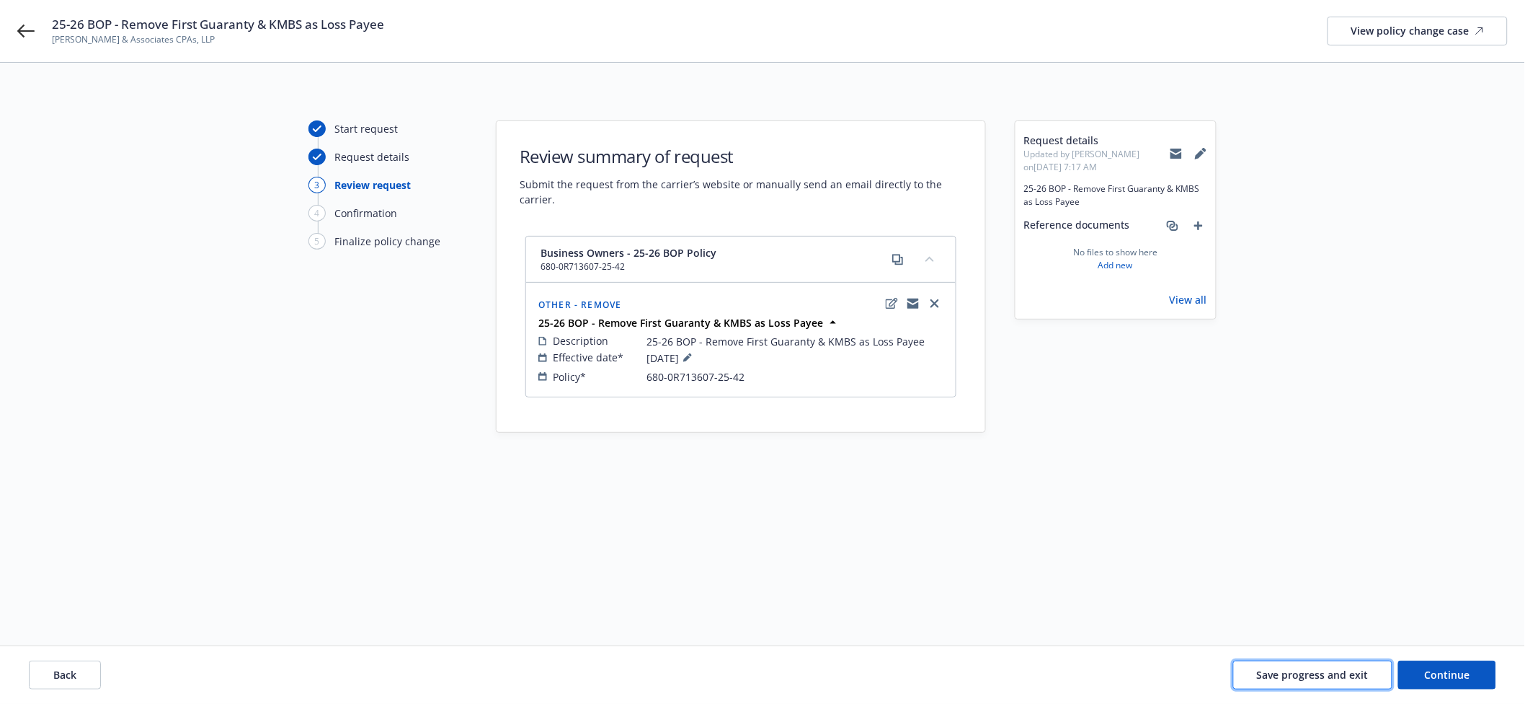
click at [1290, 671] on span "Save progress and exit" at bounding box center [1313, 674] width 112 height 14
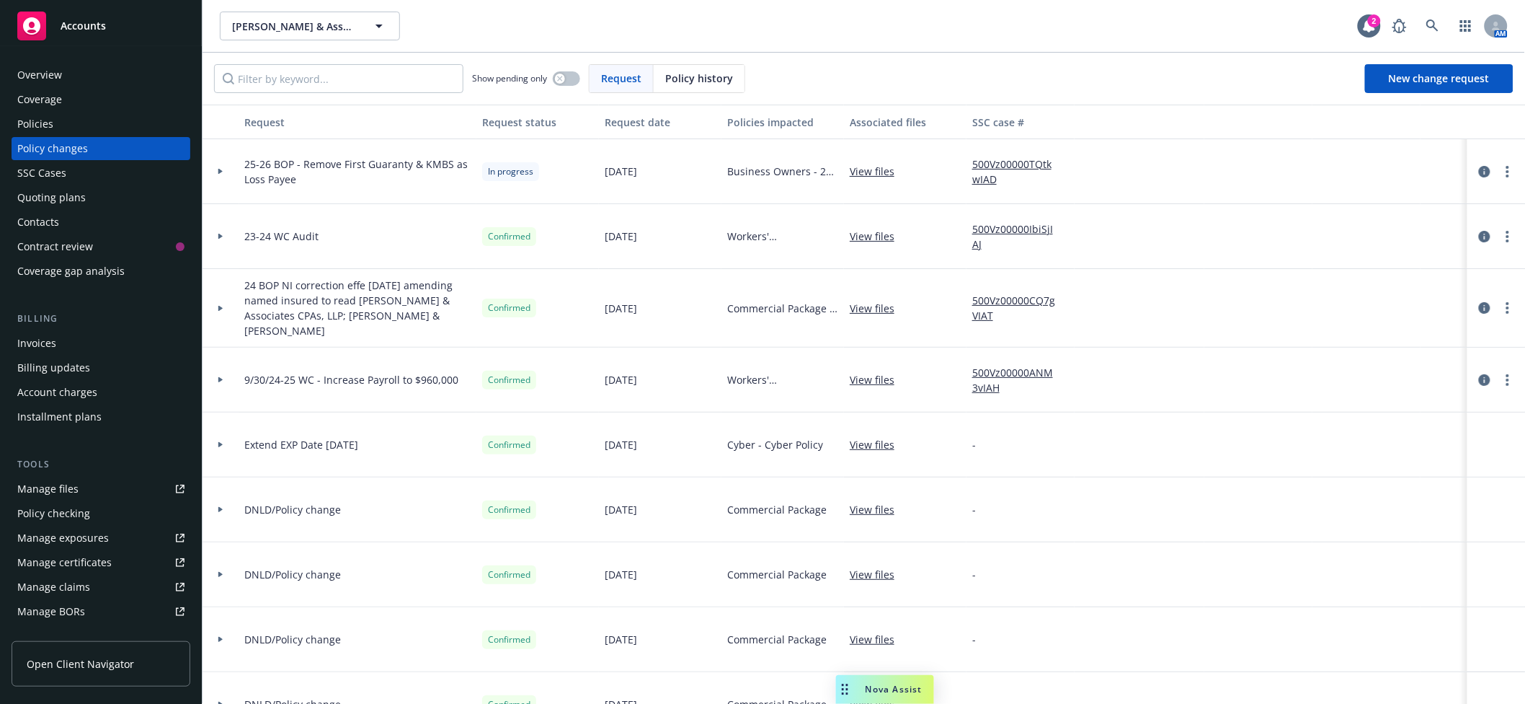
click at [228, 172] on div at bounding box center [220, 171] width 25 height 5
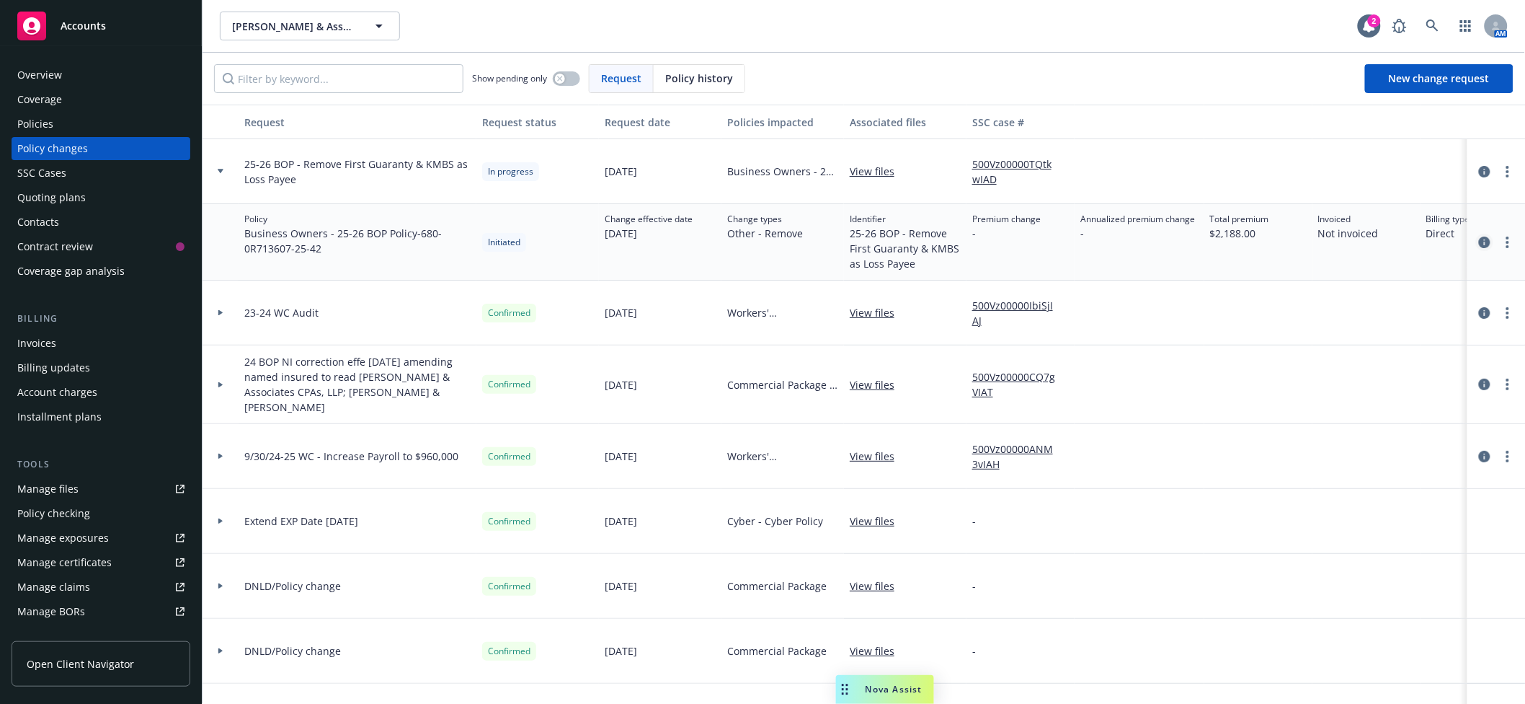
click at [1479, 242] on icon "circleInformation" at bounding box center [1485, 242] width 12 height 12
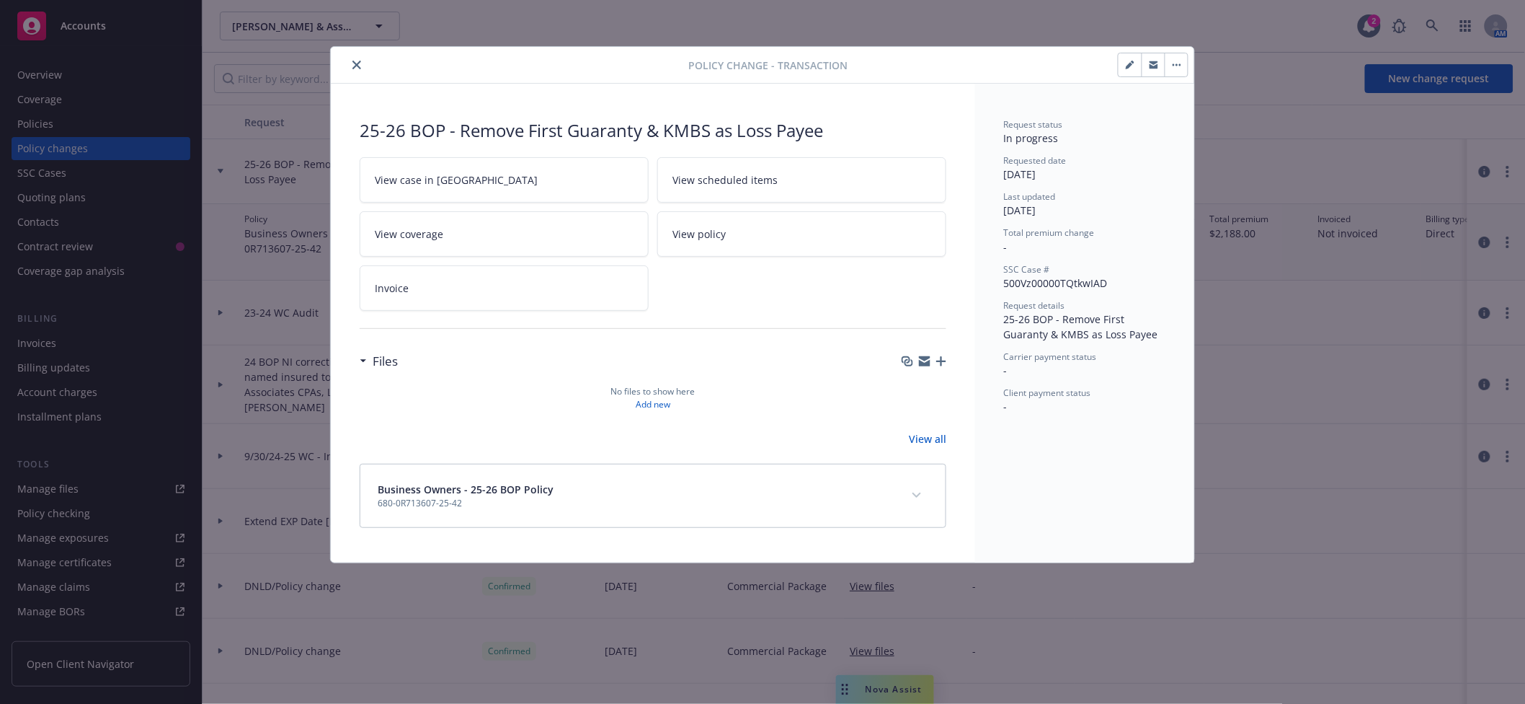
click at [936, 359] on icon "button" at bounding box center [941, 361] width 10 height 10
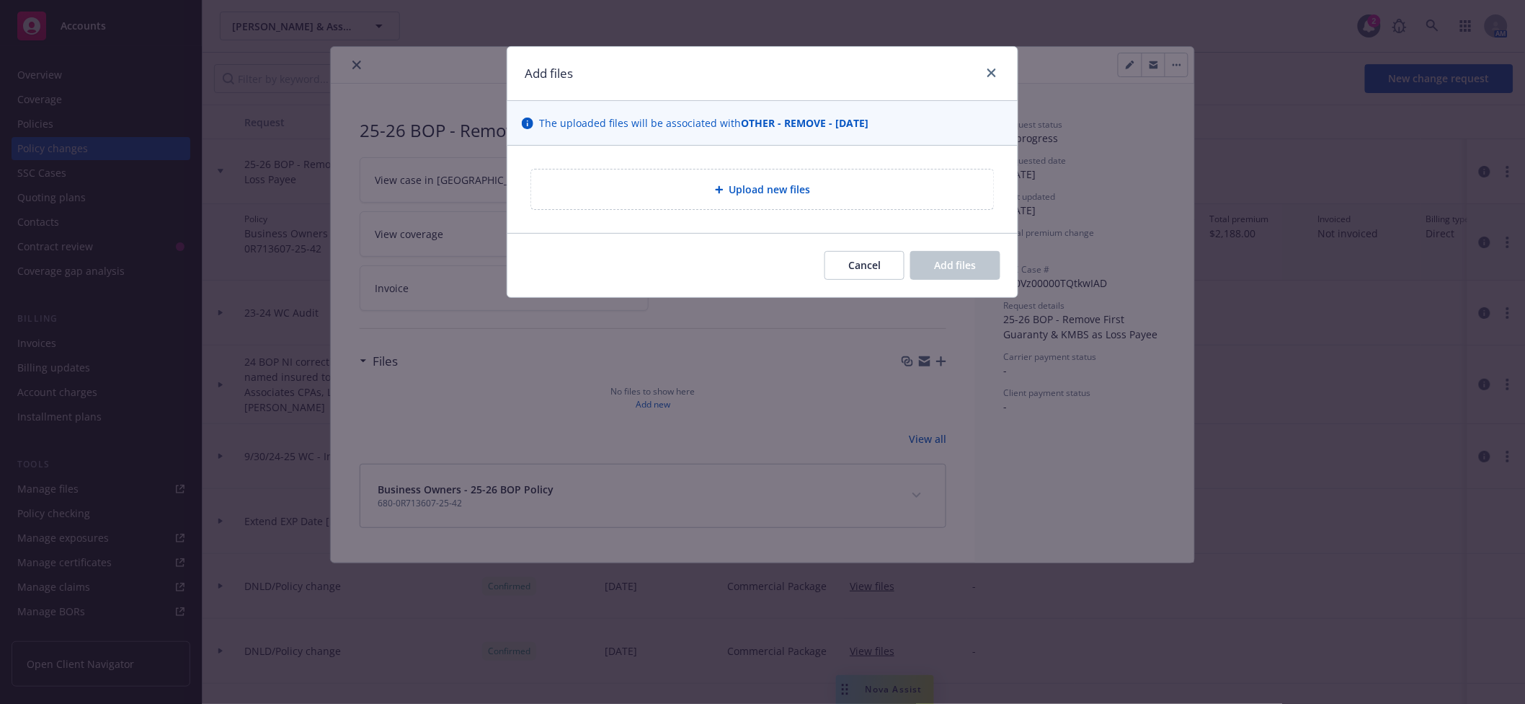
click at [737, 204] on div "Upload new files" at bounding box center [762, 189] width 463 height 40
click at [793, 192] on span "Upload new files" at bounding box center [769, 189] width 81 height 15
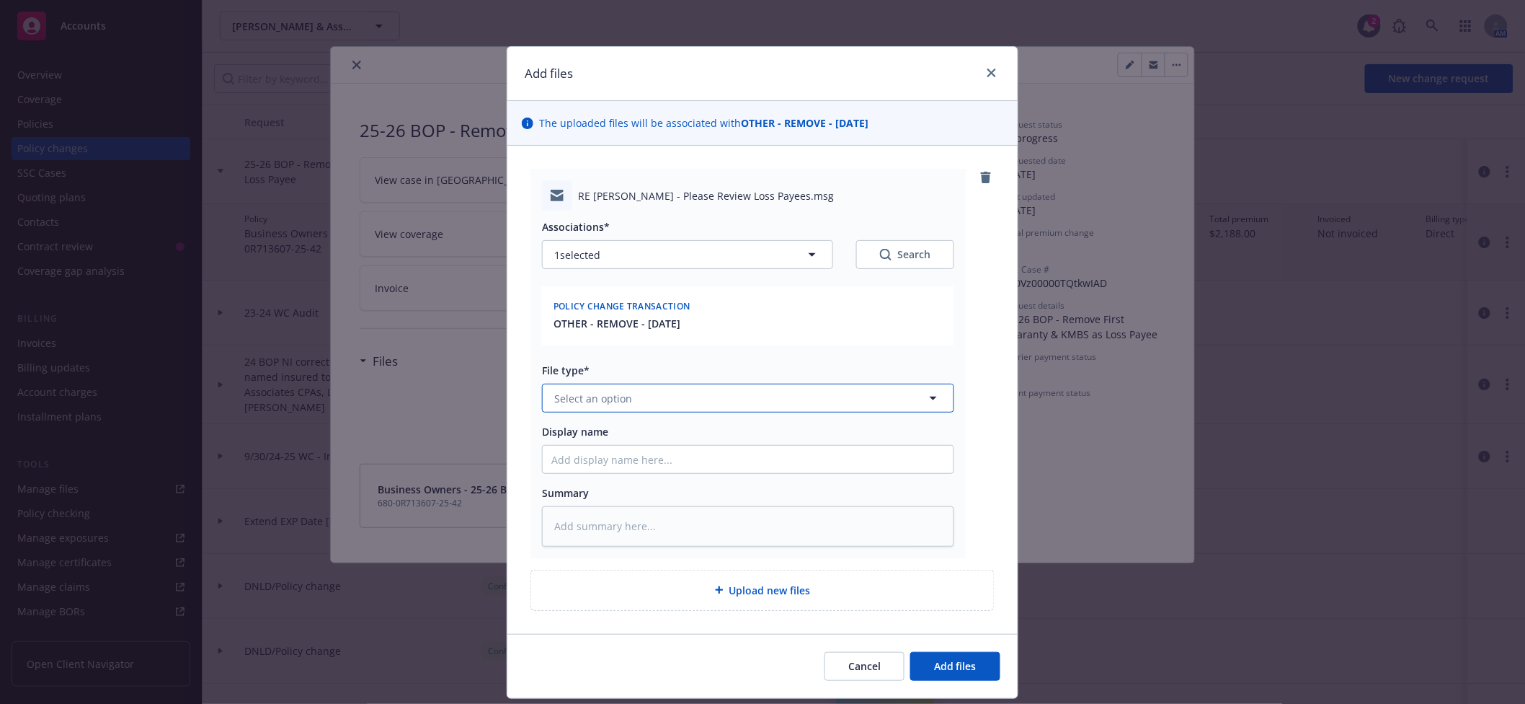
click at [780, 404] on button "Select an option" at bounding box center [748, 397] width 412 height 29
click at [939, 670] on button "Add files" at bounding box center [955, 666] width 90 height 29
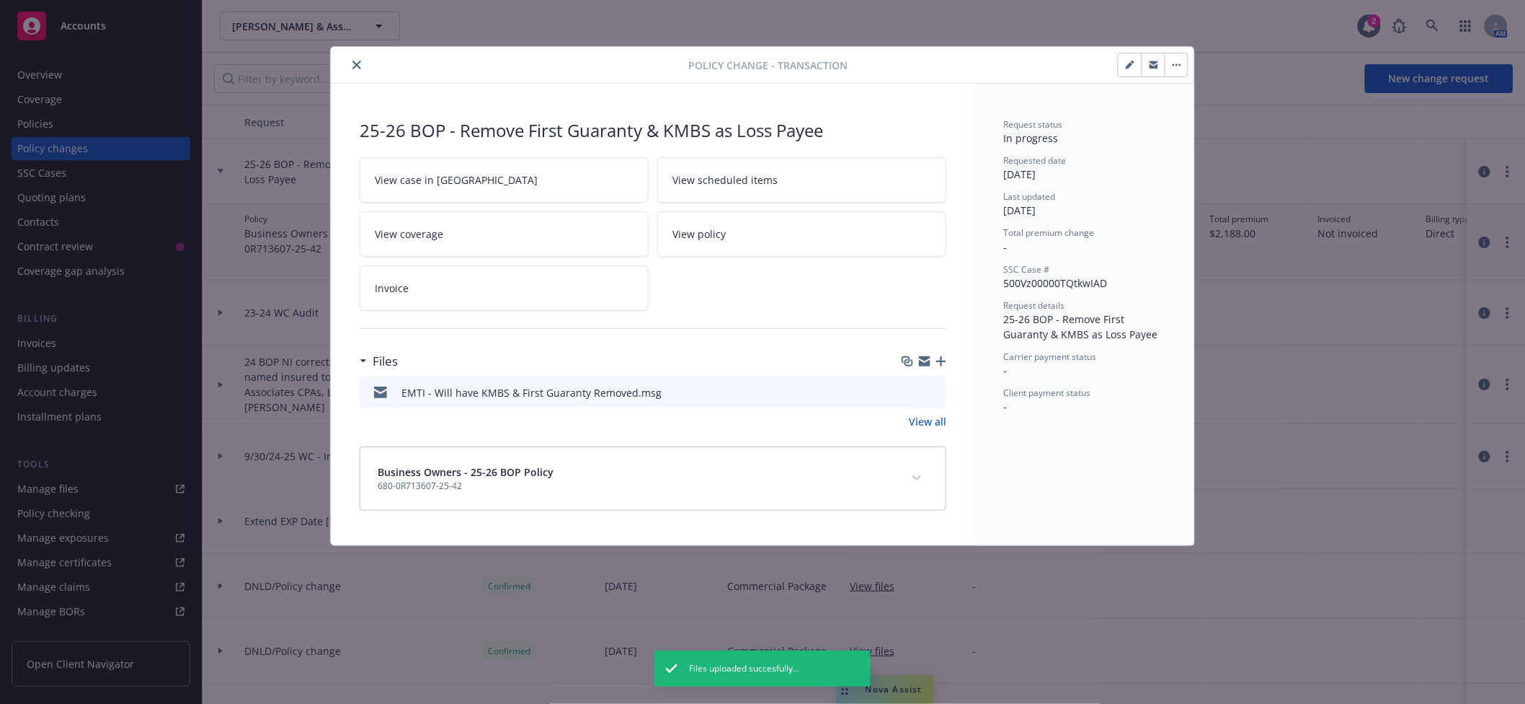
click at [352, 64] on icon "close" at bounding box center [356, 65] width 9 height 9
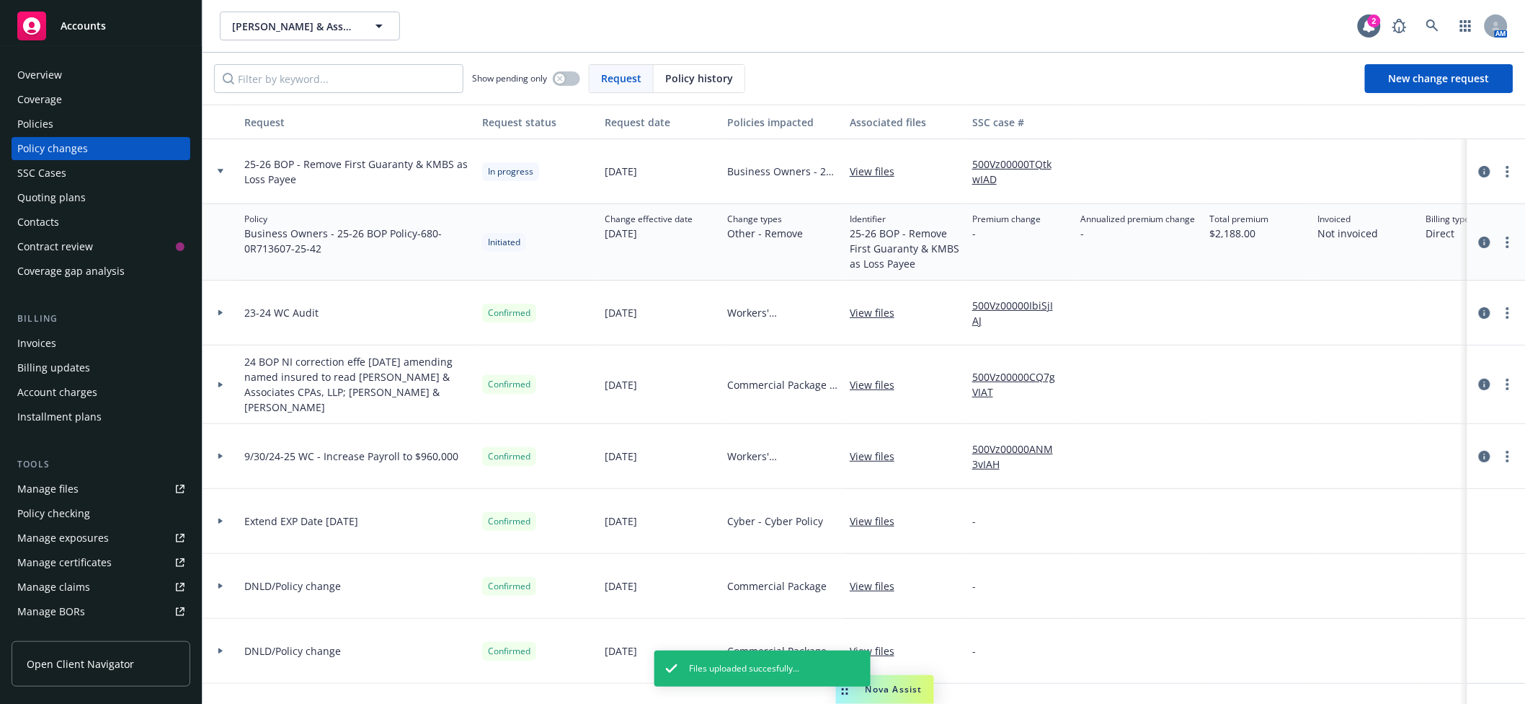
click at [56, 117] on div "Policies" at bounding box center [100, 123] width 167 height 23
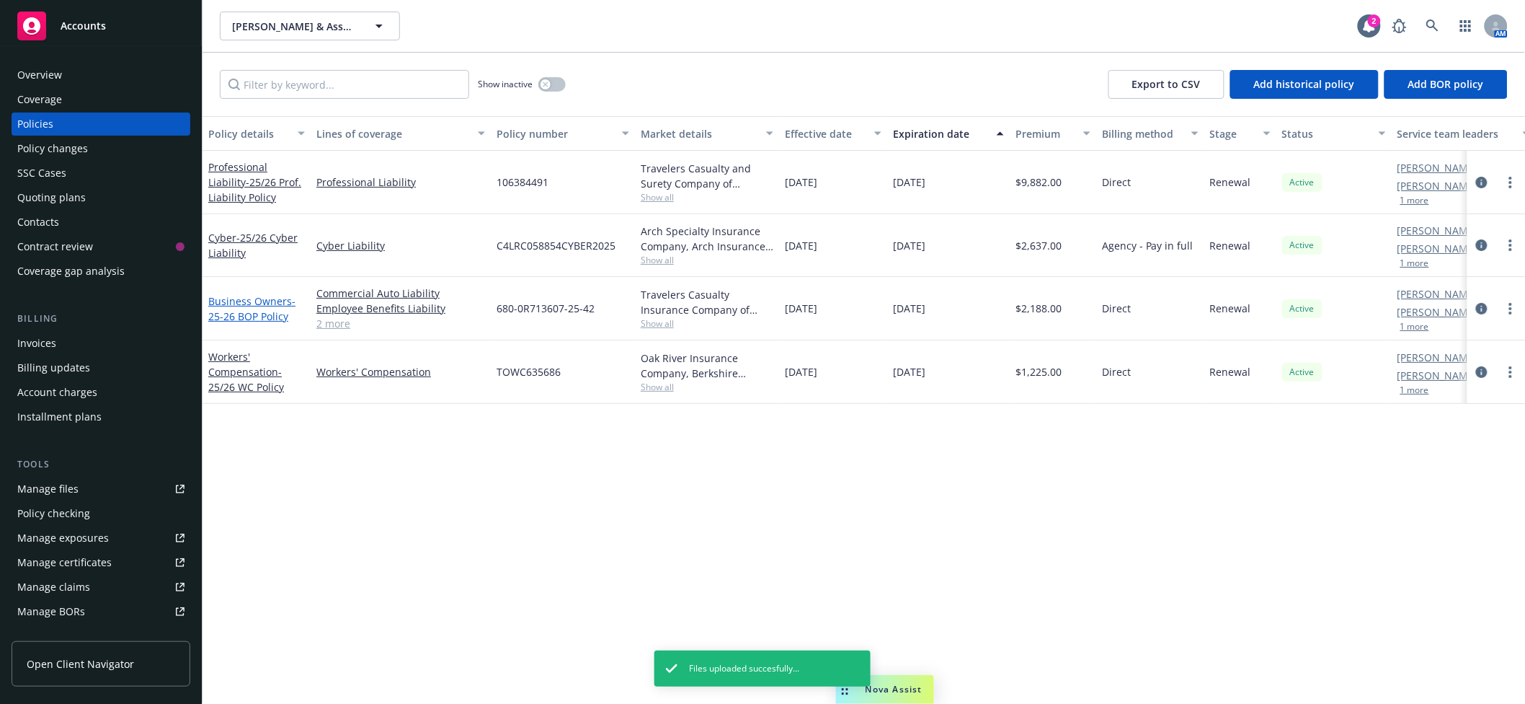
click at [241, 308] on link "Business Owners - 25-26 BOP Policy" at bounding box center [251, 308] width 87 height 29
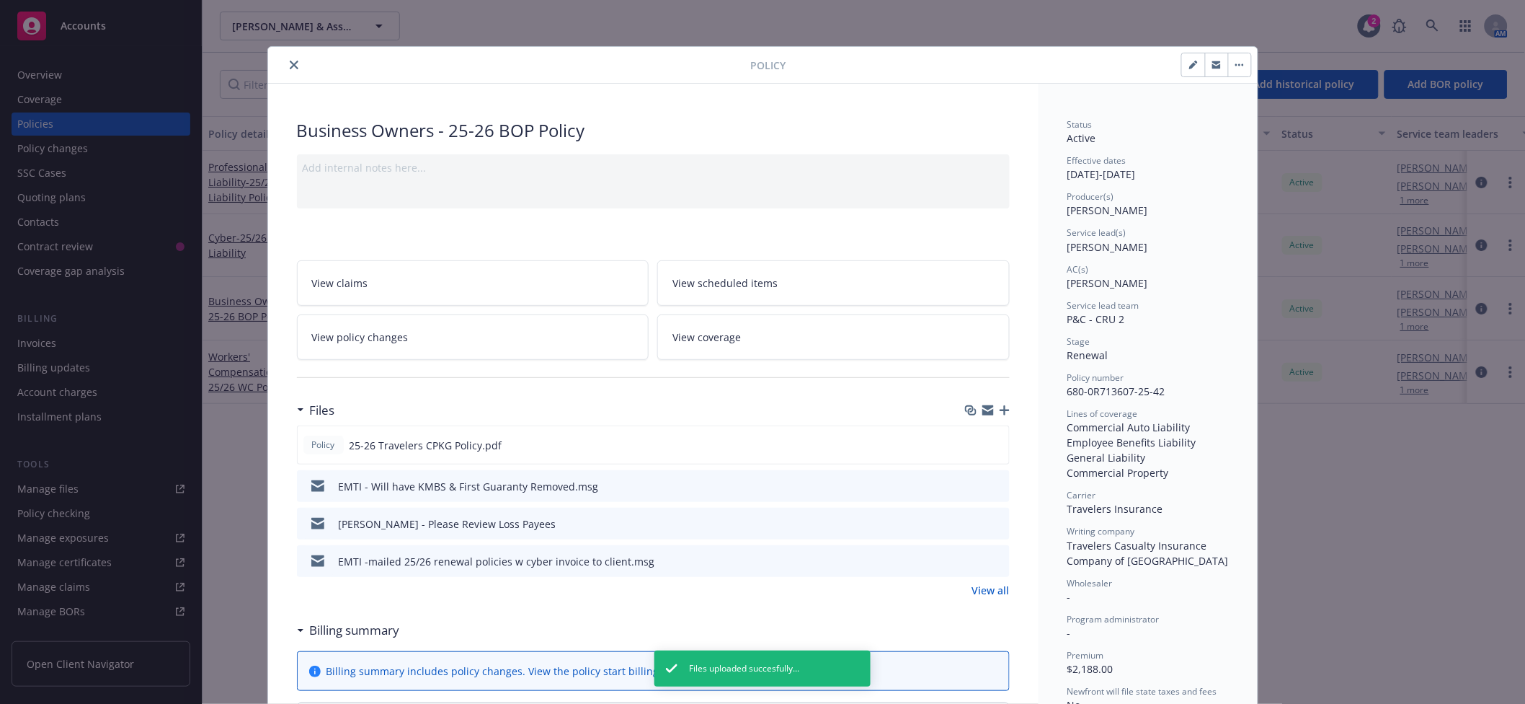
scroll to position [43, 0]
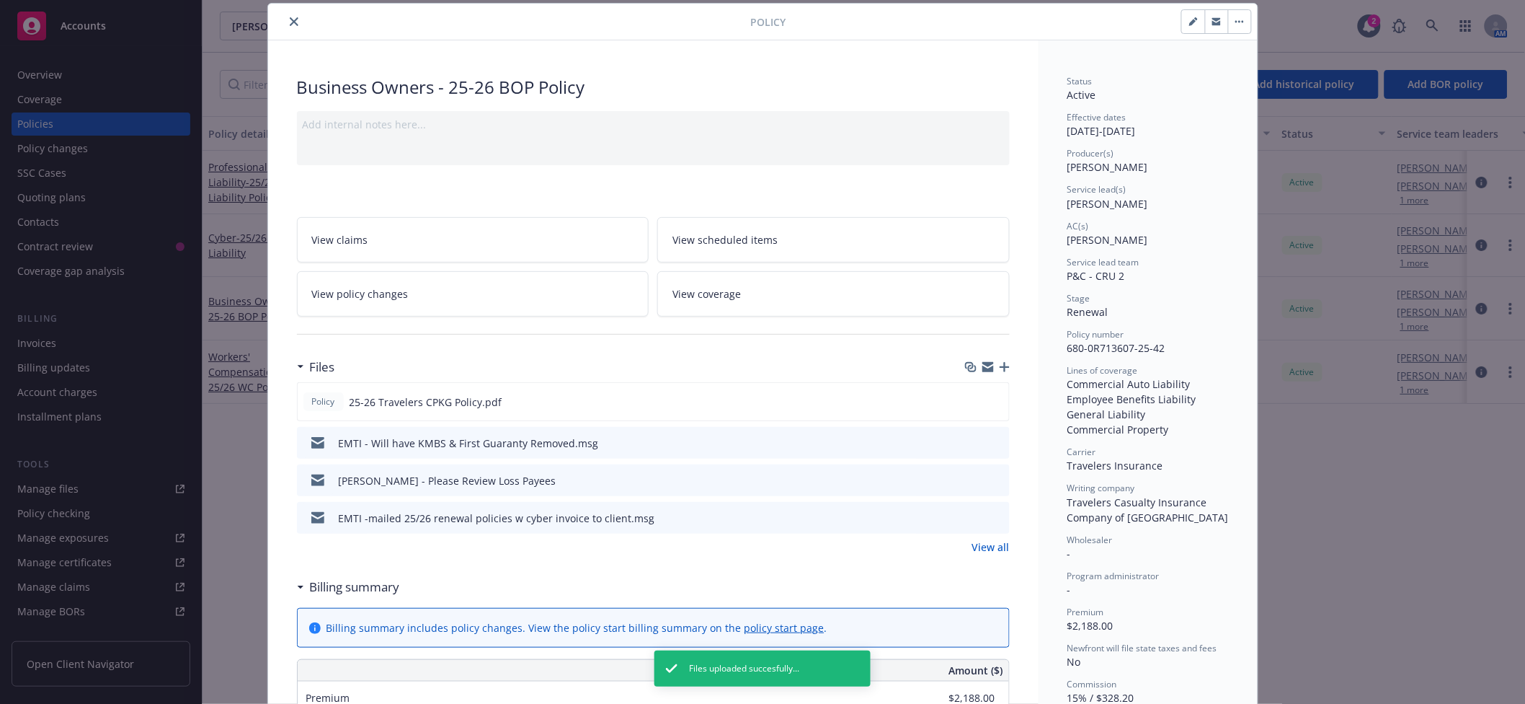
click at [980, 546] on link "View all" at bounding box center [990, 546] width 37 height 15
